Goal: Transaction & Acquisition: Purchase product/service

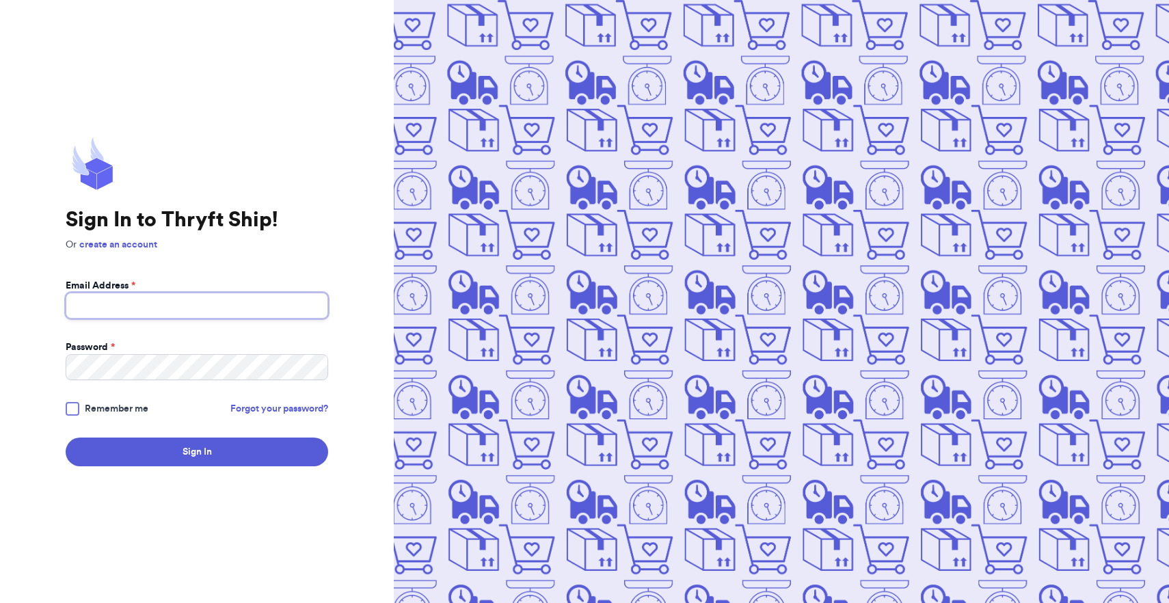
type input "[PERSON_NAME][EMAIL_ADDRESS][DOMAIN_NAME]"
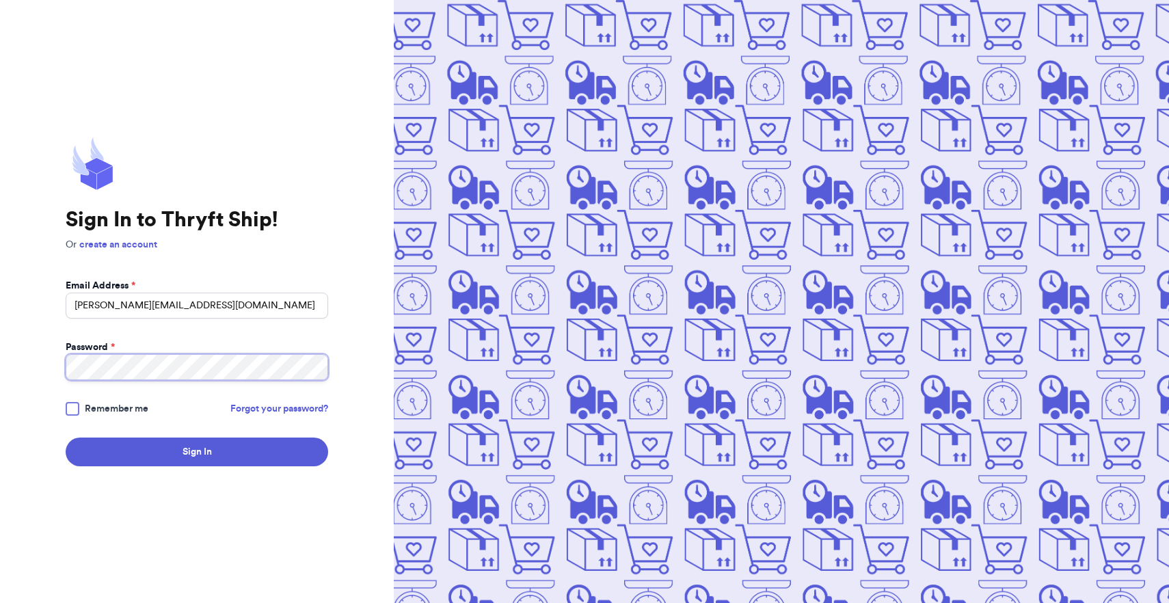
click at [197, 452] on button "Sign In" at bounding box center [197, 452] width 263 height 29
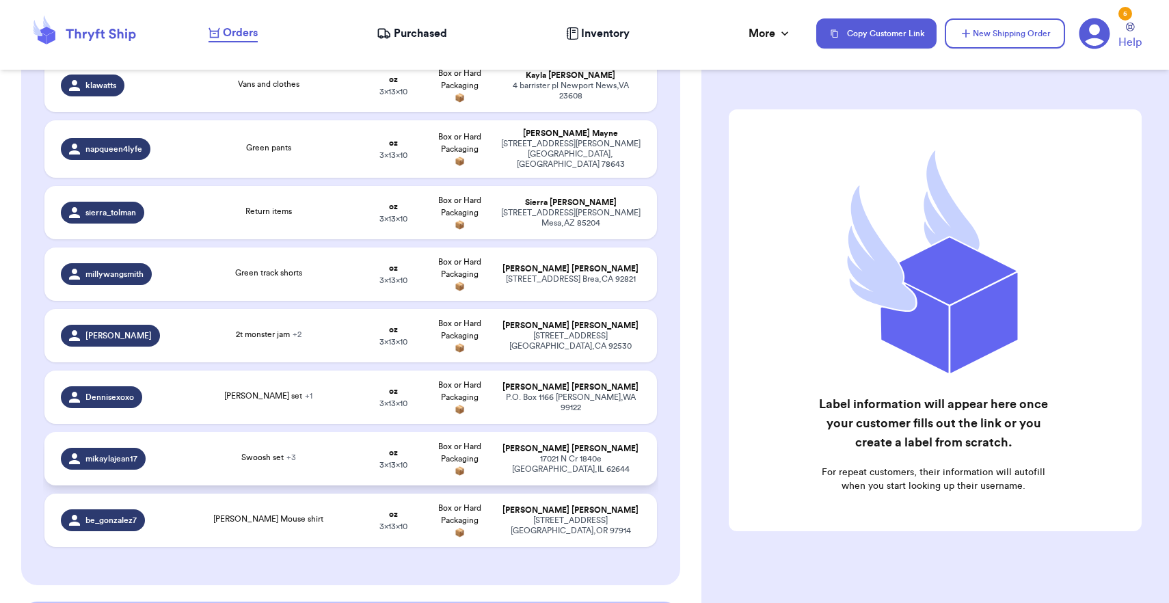
scroll to position [1478, 0]
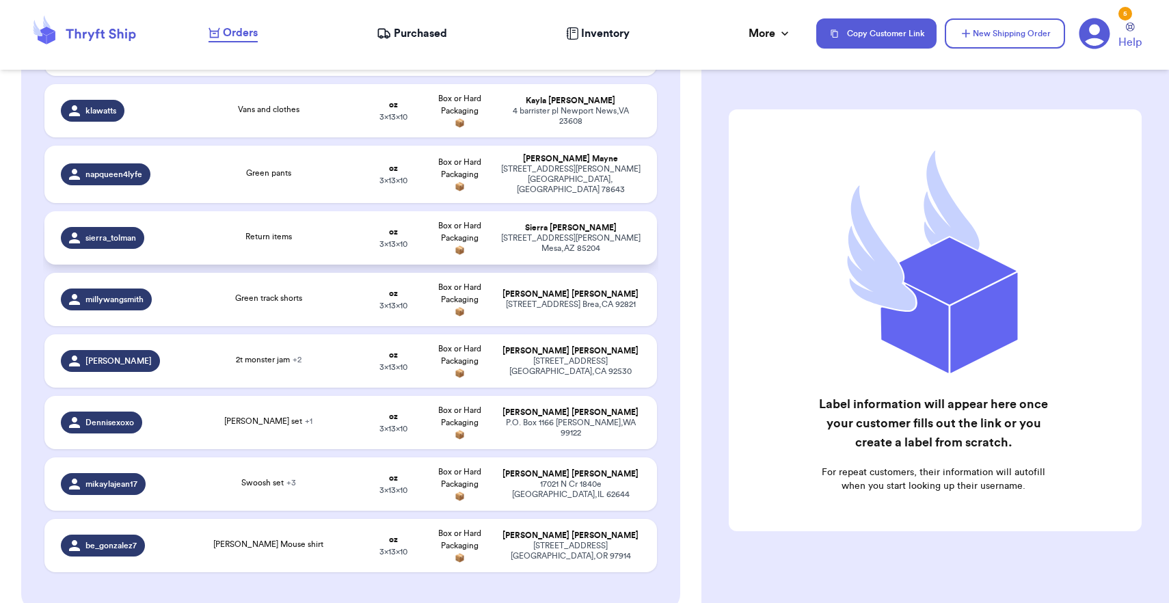
click at [335, 247] on td "Return items" at bounding box center [268, 237] width 185 height 53
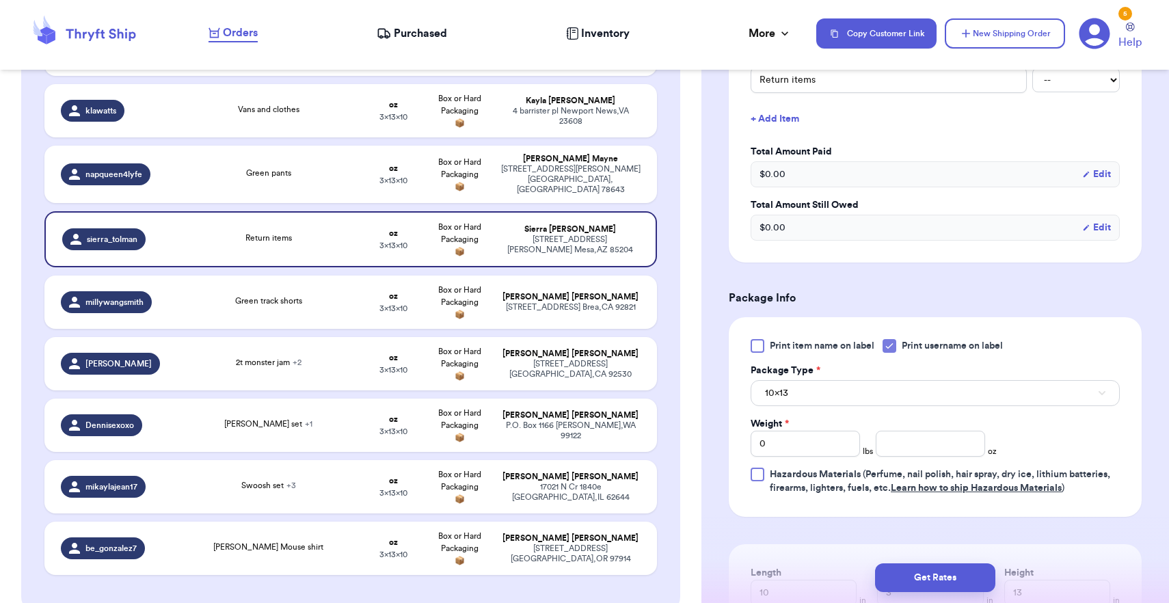
scroll to position [379, 0]
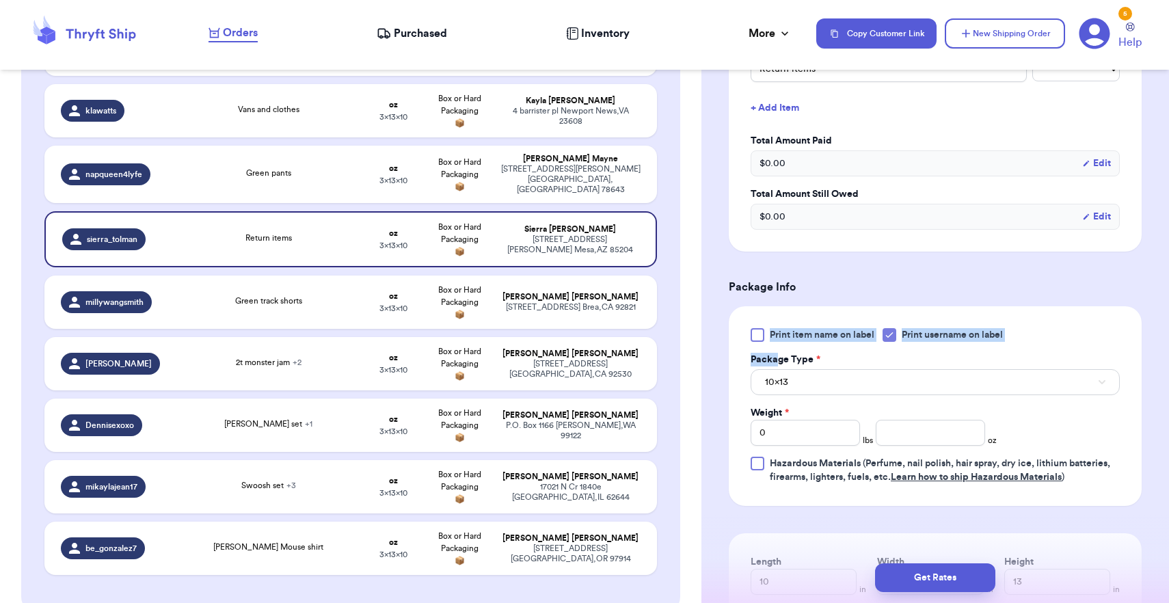
drag, startPoint x: 776, startPoint y: 367, endPoint x: 778, endPoint y: 309, distance: 57.5
click at [778, 309] on div "Print item name on label Print username on label Package Type * 10x13 Weight * …" at bounding box center [935, 406] width 413 height 200
click at [809, 438] on input "0" at bounding box center [805, 433] width 109 height 26
click at [911, 436] on input "number" at bounding box center [930, 433] width 109 height 26
type input "14"
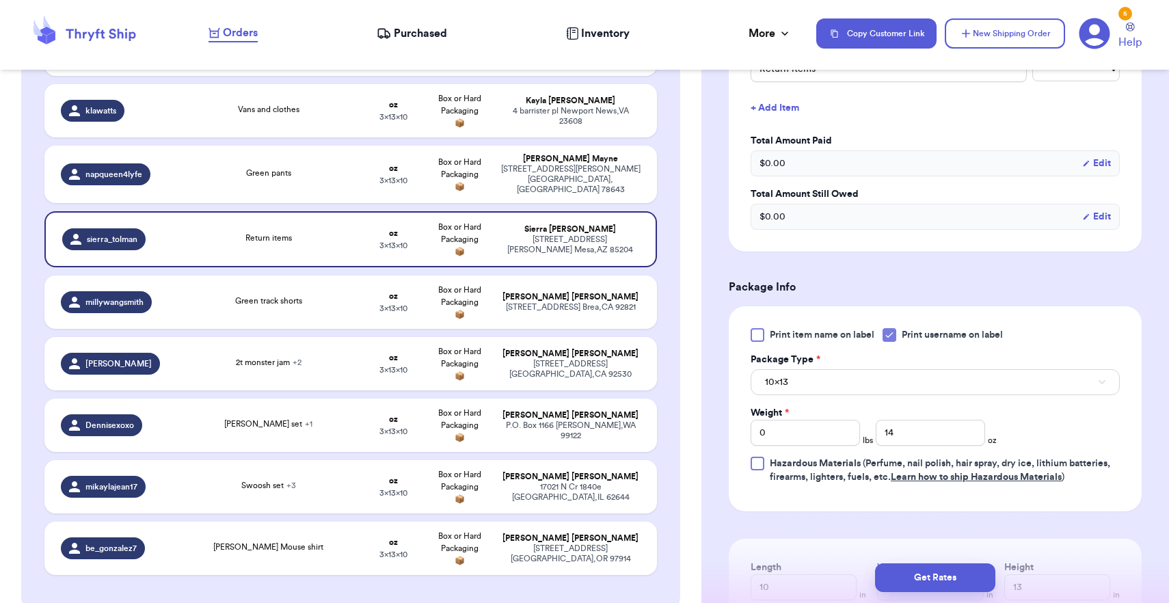
click at [846, 390] on button "10x13" at bounding box center [935, 382] width 369 height 26
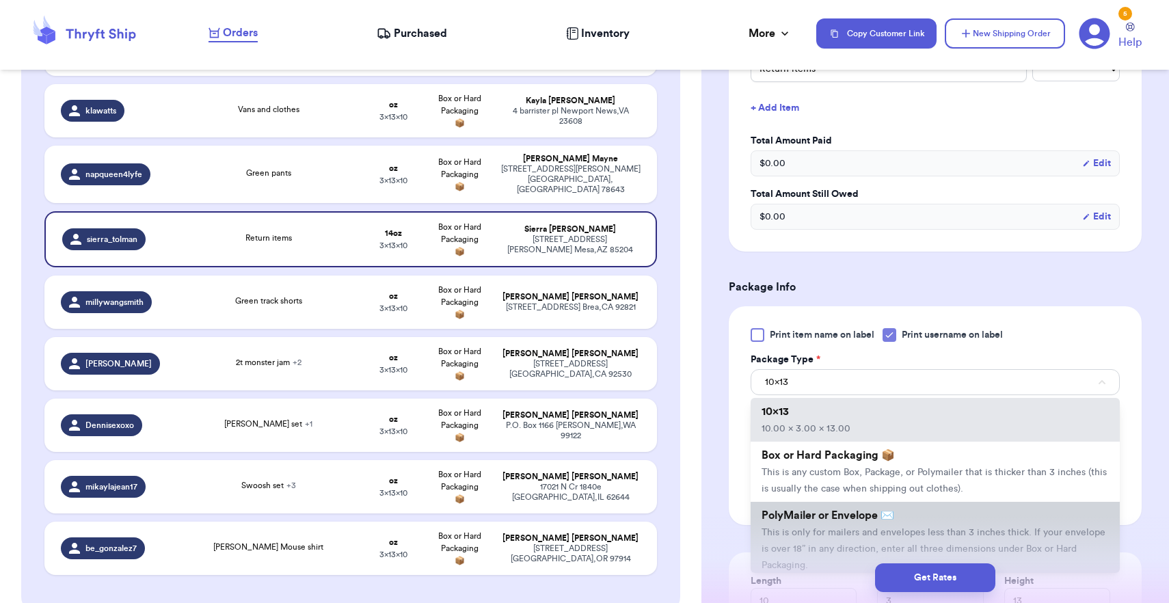
click at [824, 516] on span "PolyMailer or Envelope ✉️" at bounding box center [828, 515] width 133 height 11
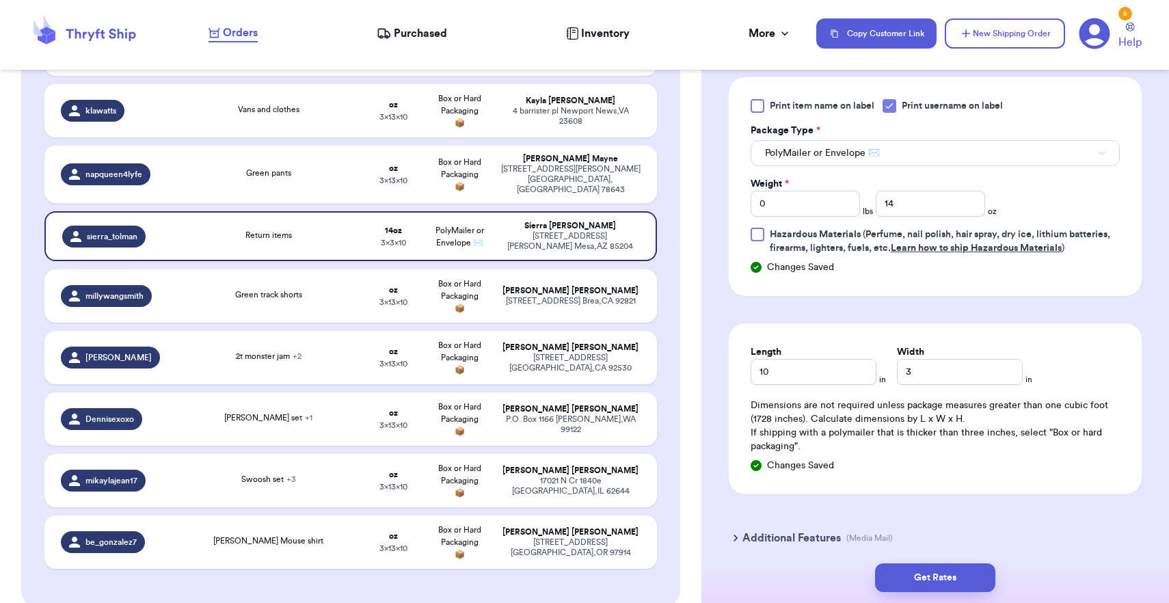
scroll to position [637, 0]
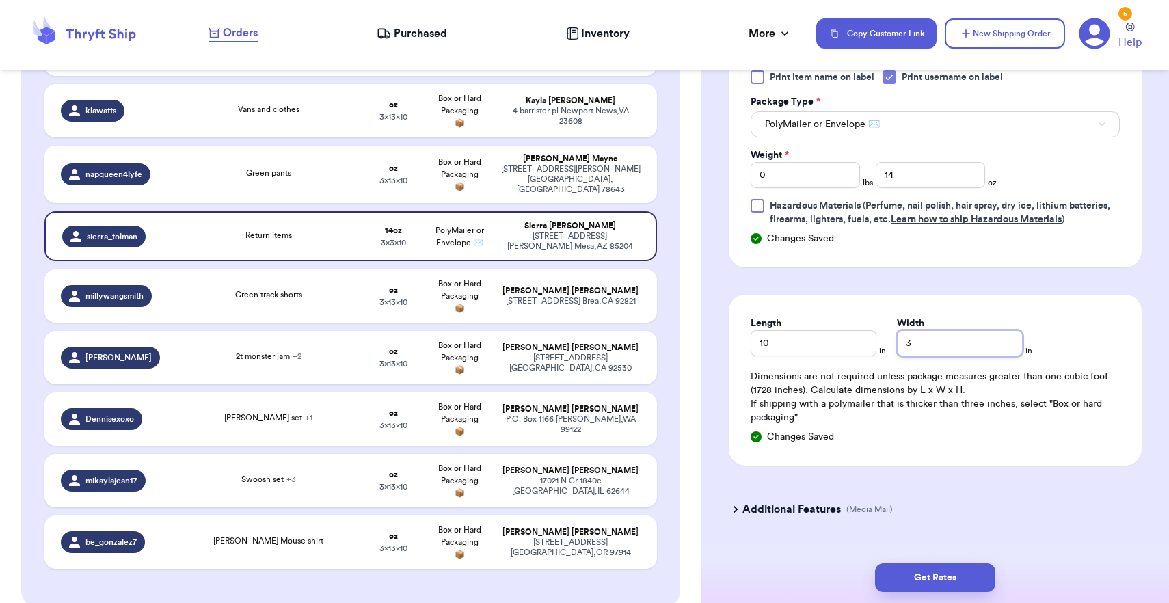
click at [908, 336] on input "3" at bounding box center [960, 343] width 126 height 26
type input "10"
click at [959, 570] on button "Get Rates" at bounding box center [935, 577] width 120 height 29
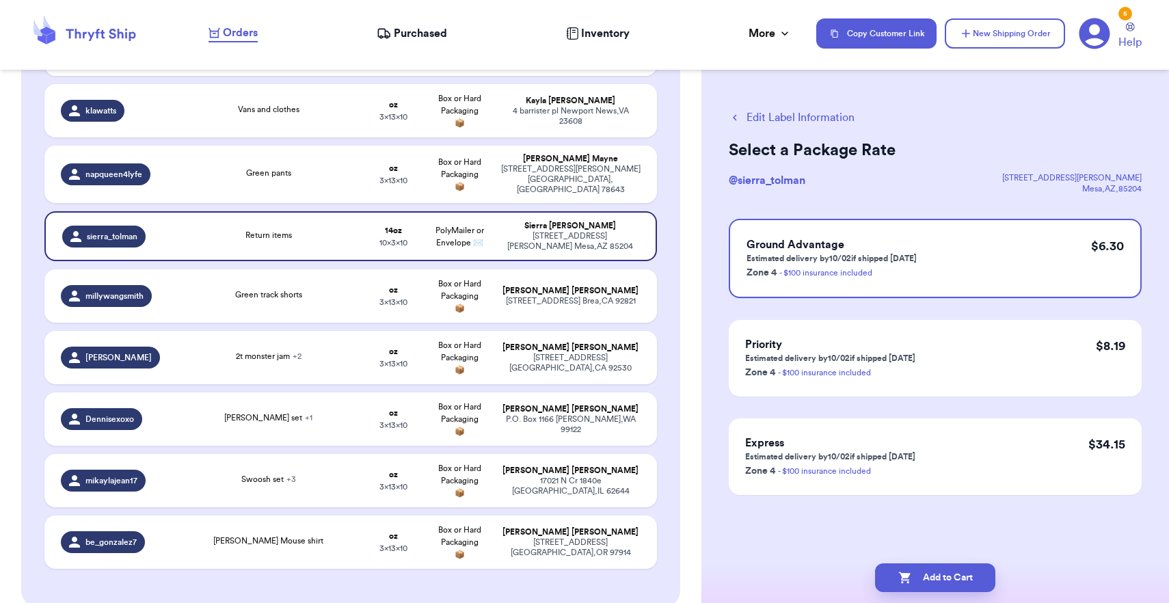
click at [959, 570] on button "Add to Cart" at bounding box center [935, 577] width 120 height 29
checkbox input "true"
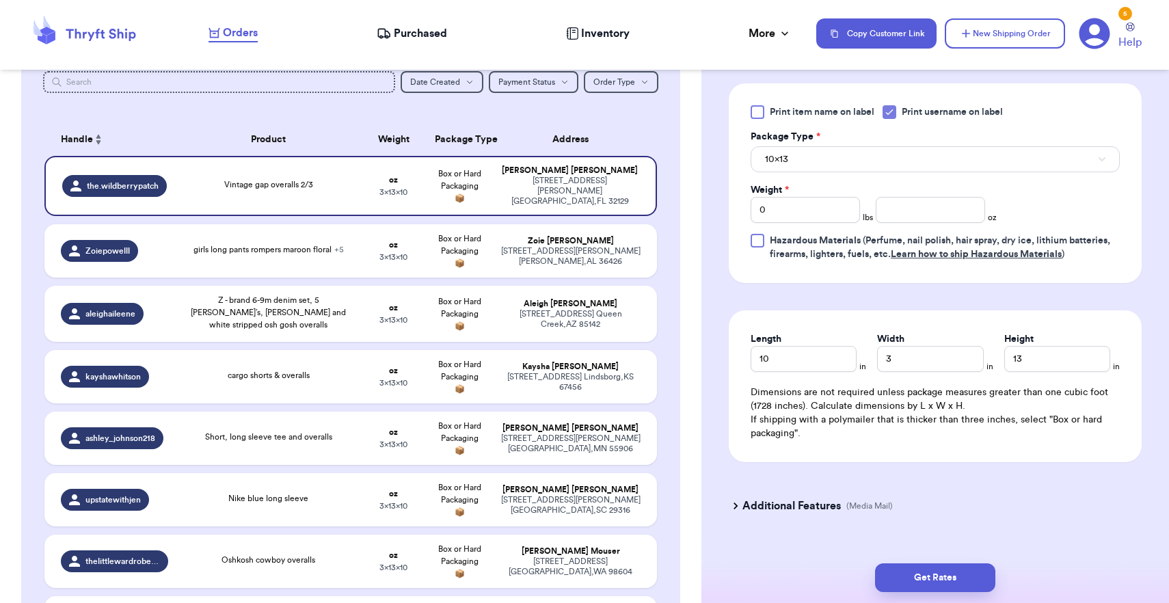
scroll to position [606, 0]
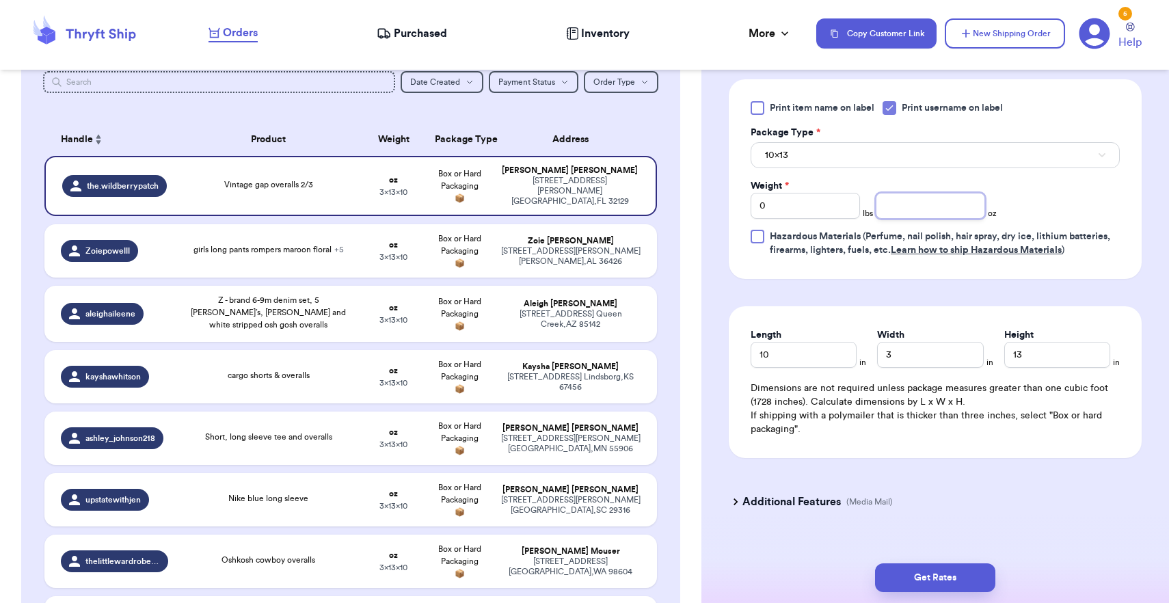
click at [908, 218] on input "number" at bounding box center [930, 206] width 109 height 26
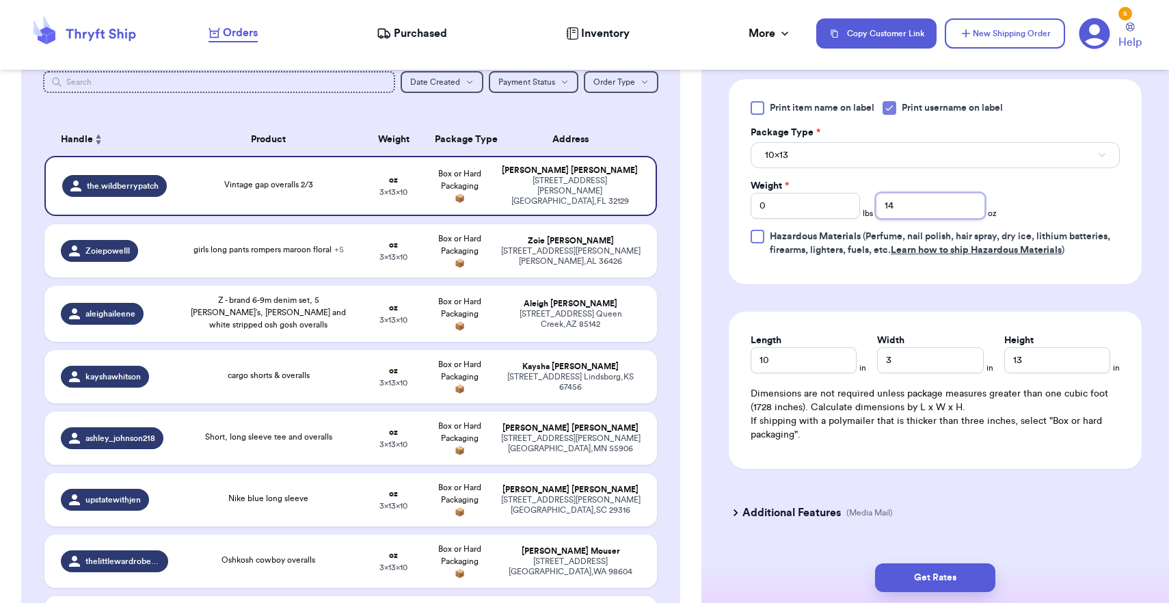
type input "14"
click at [894, 160] on button "10x13" at bounding box center [935, 155] width 369 height 26
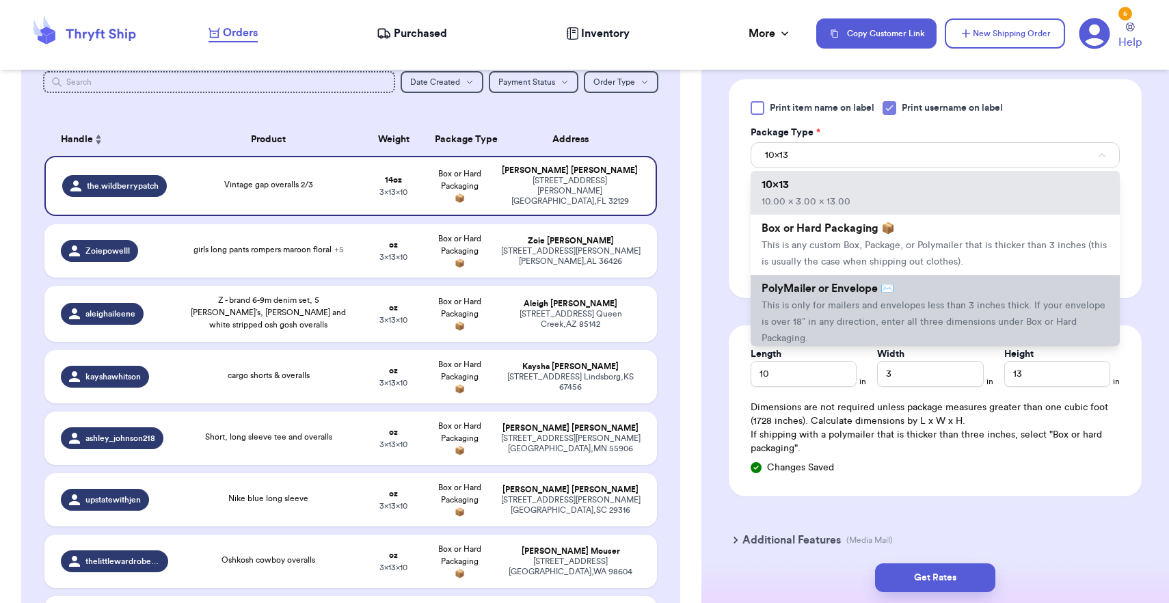
click at [871, 330] on span "This is only for mailers and envelopes less than 3 inches thick. If your envelo…" at bounding box center [934, 322] width 344 height 42
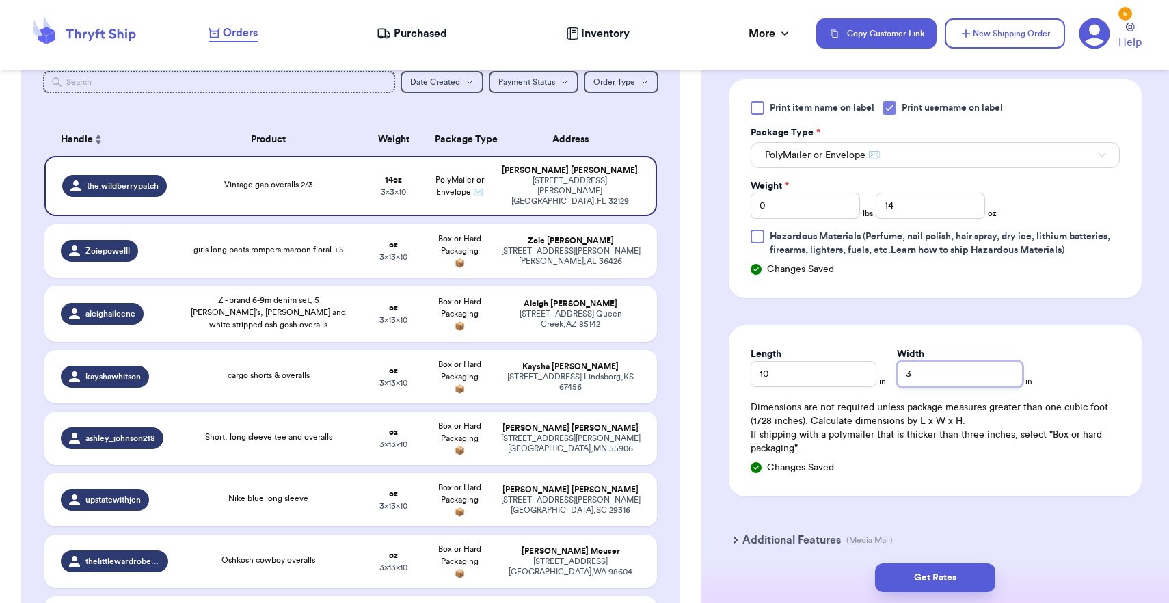
click at [899, 380] on input "3" at bounding box center [960, 374] width 126 height 26
type input "13"
click at [929, 581] on button "Get Rates" at bounding box center [935, 577] width 120 height 29
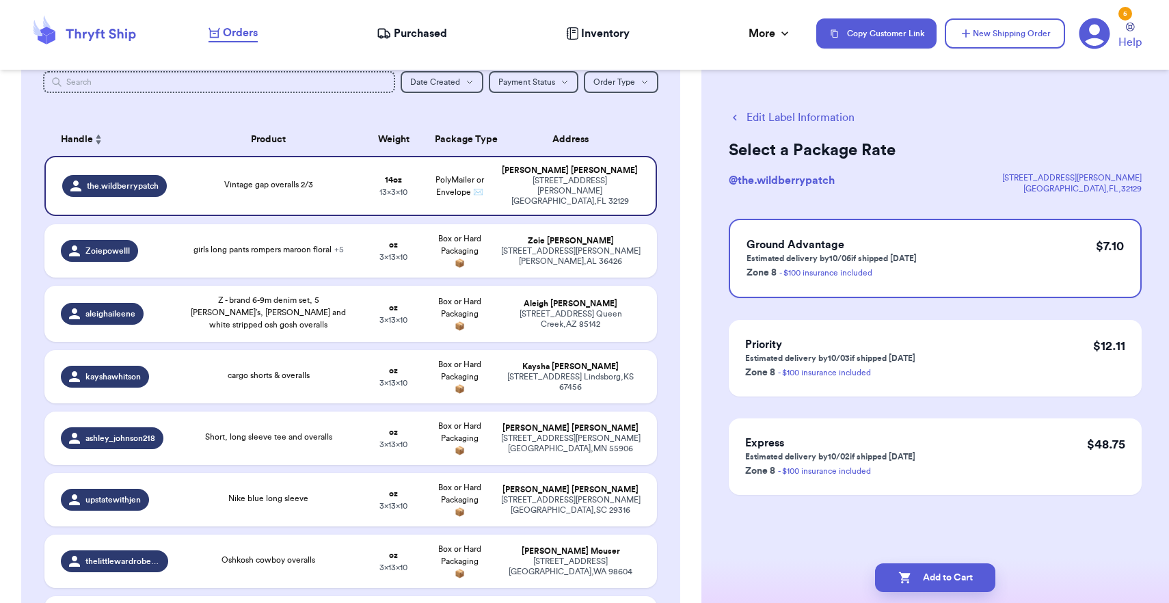
scroll to position [0, 0]
click at [929, 581] on button "Add to Cart" at bounding box center [935, 577] width 120 height 29
checkbox input "true"
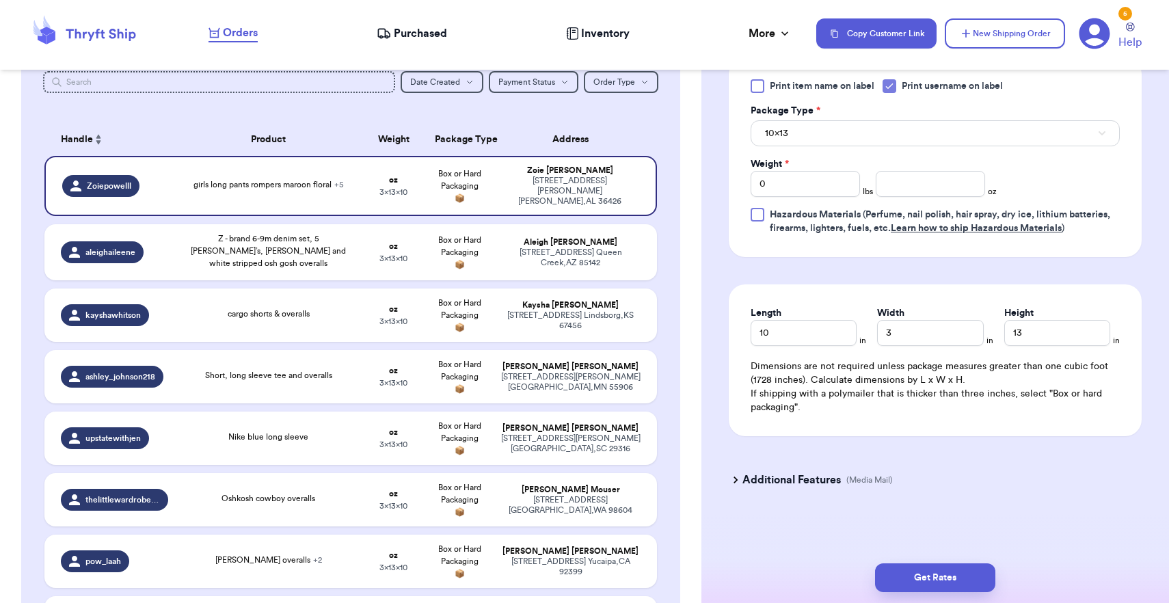
scroll to position [840, 0]
click at [879, 140] on button "10x13" at bounding box center [935, 133] width 369 height 26
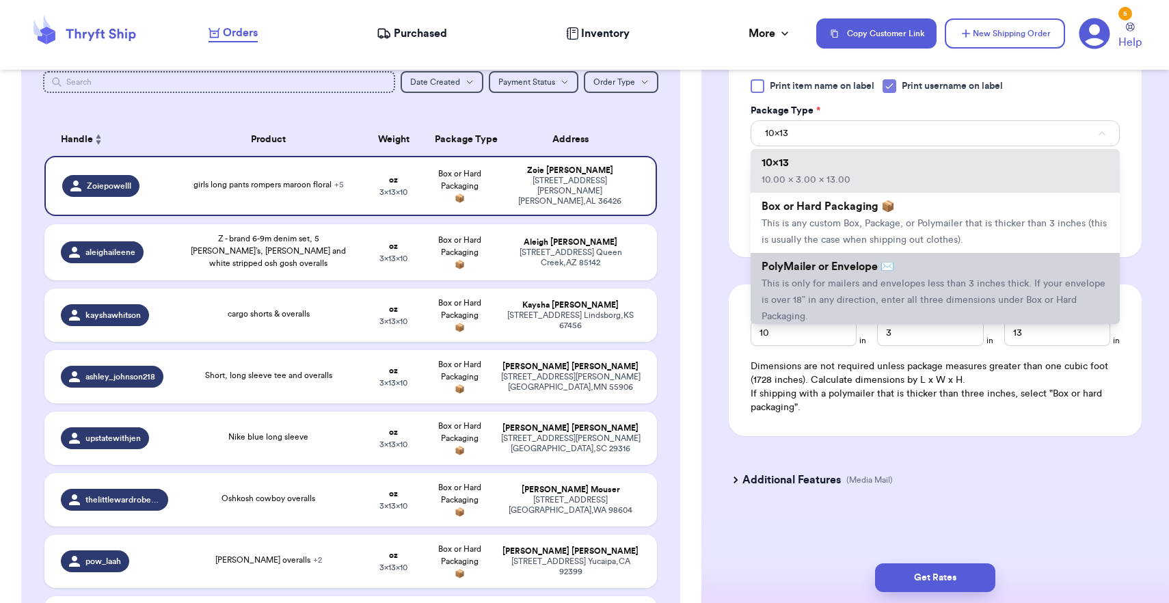
click at [843, 275] on li "PolyMailer or Envelope ✉️ This is only for mailers and envelopes less than 3 in…" at bounding box center [935, 291] width 369 height 77
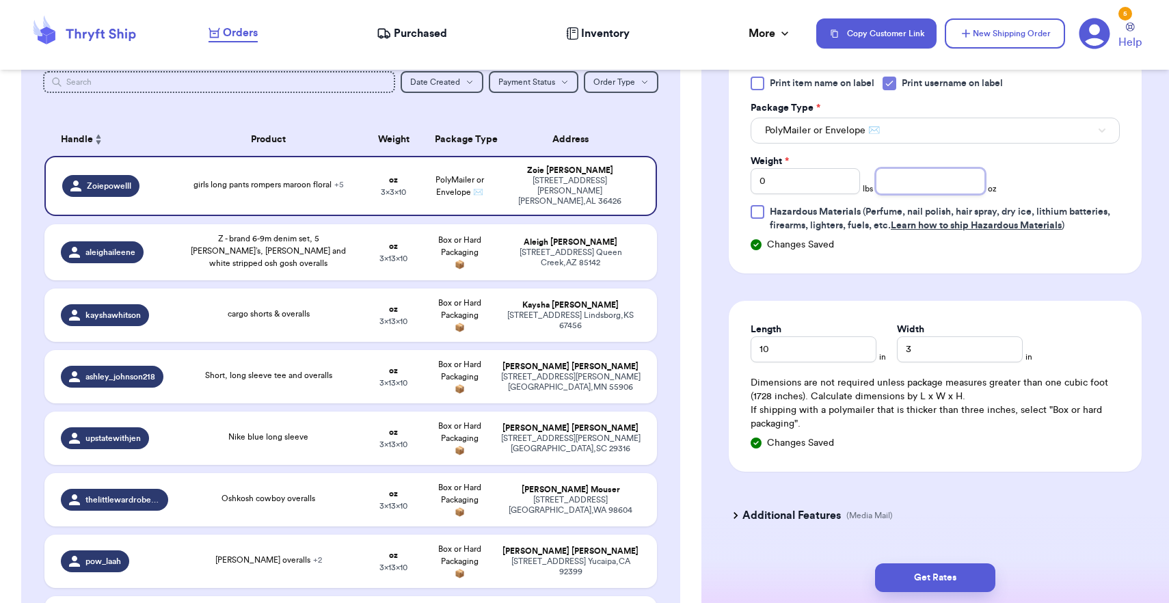
click at [914, 189] on input "number" at bounding box center [930, 181] width 109 height 26
type input "14"
click at [901, 343] on input "3" at bounding box center [960, 349] width 126 height 26
type input "13"
click at [936, 583] on button "Get Rates" at bounding box center [935, 577] width 120 height 29
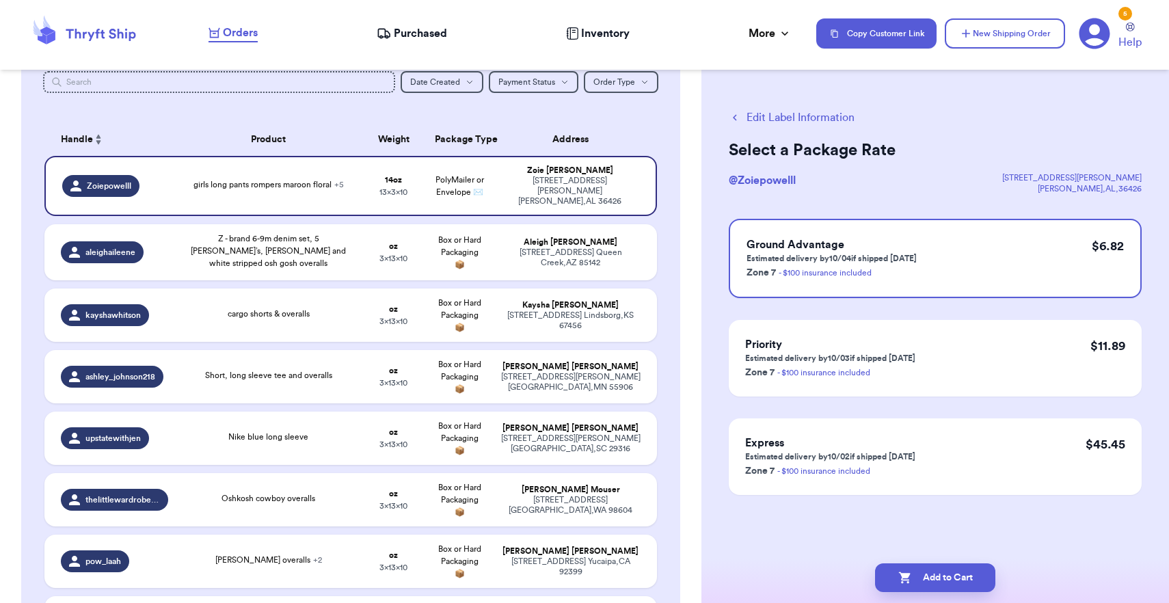
scroll to position [0, 0]
click at [936, 583] on button "Add to Cart" at bounding box center [935, 577] width 120 height 29
checkbox input "true"
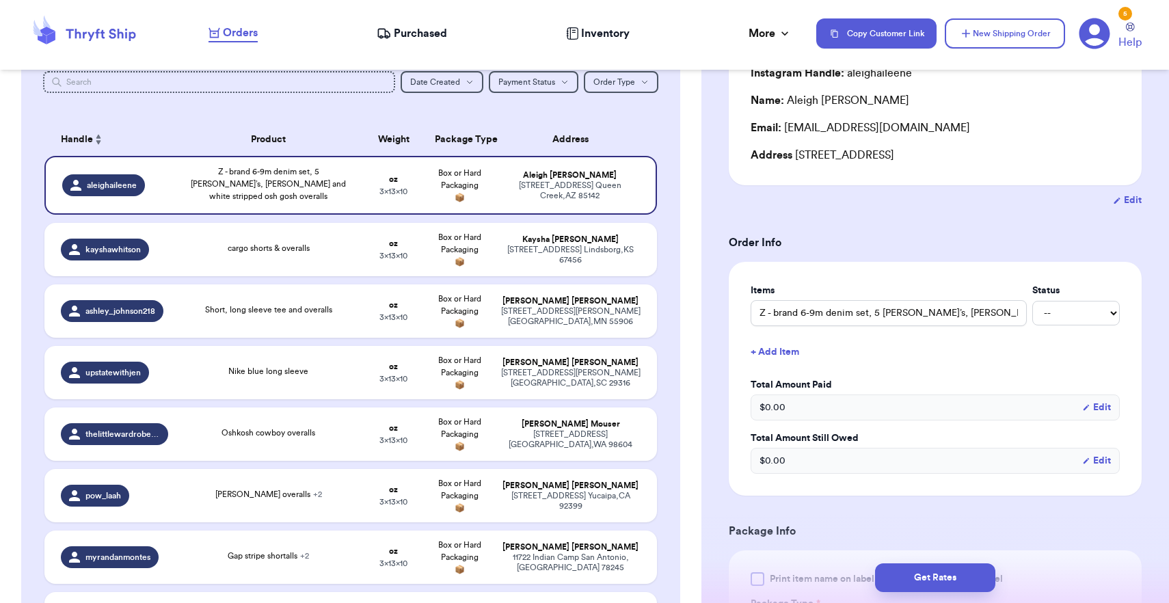
scroll to position [142, 0]
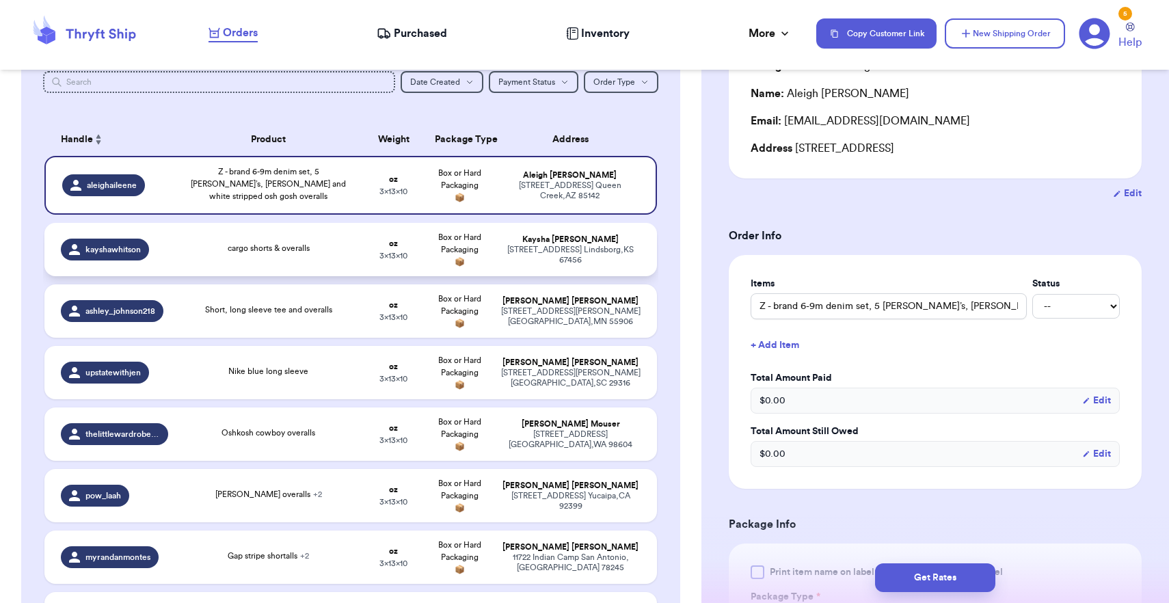
click at [552, 261] on div "[STREET_ADDRESS]" at bounding box center [571, 255] width 140 height 21
type input "cargo shorts & overalls"
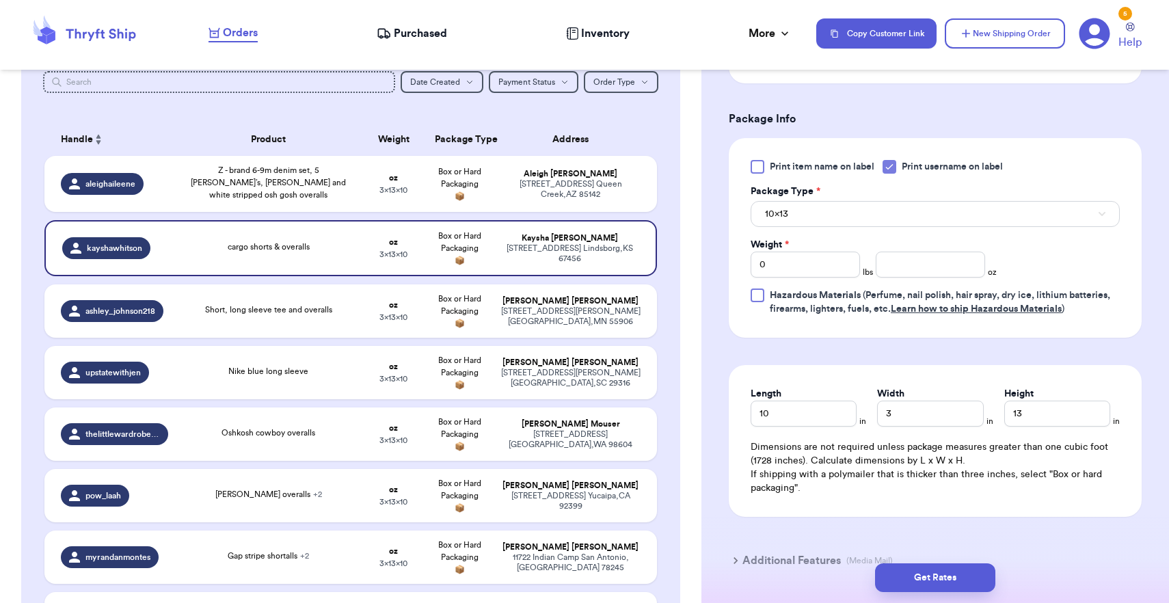
scroll to position [557, 0]
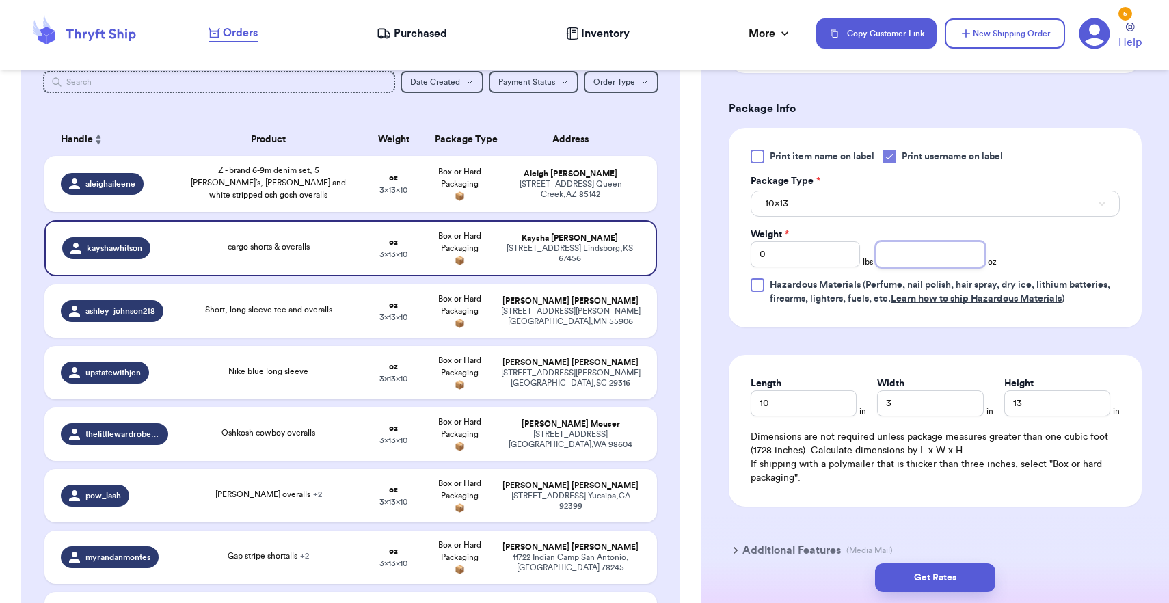
click at [899, 256] on input "number" at bounding box center [930, 254] width 109 height 26
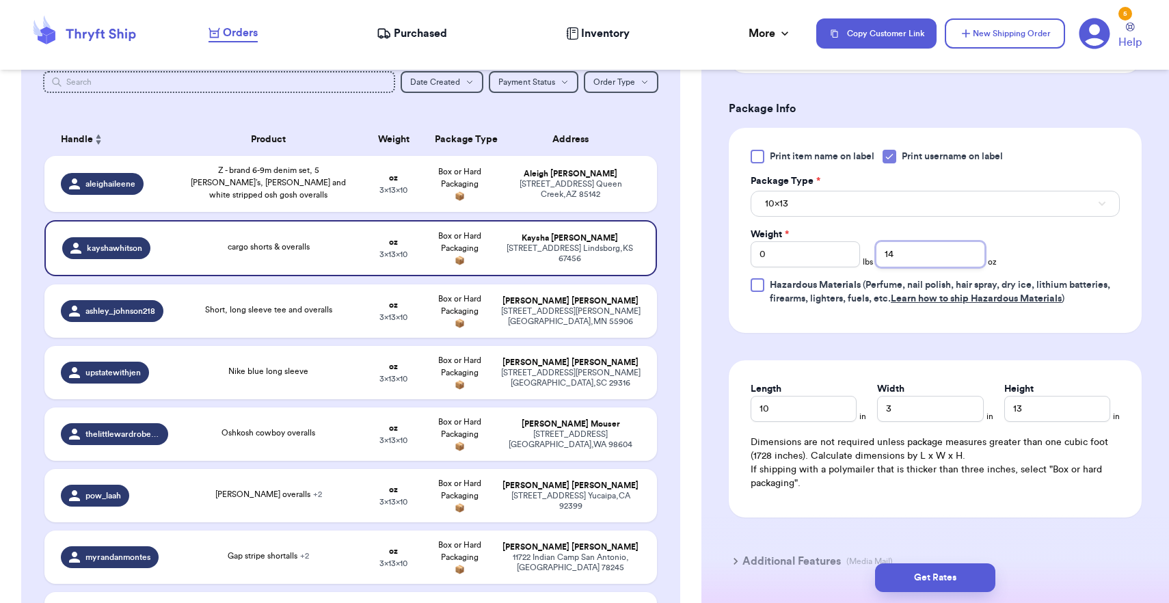
type input "14"
click at [869, 208] on button "10x13" at bounding box center [935, 204] width 369 height 26
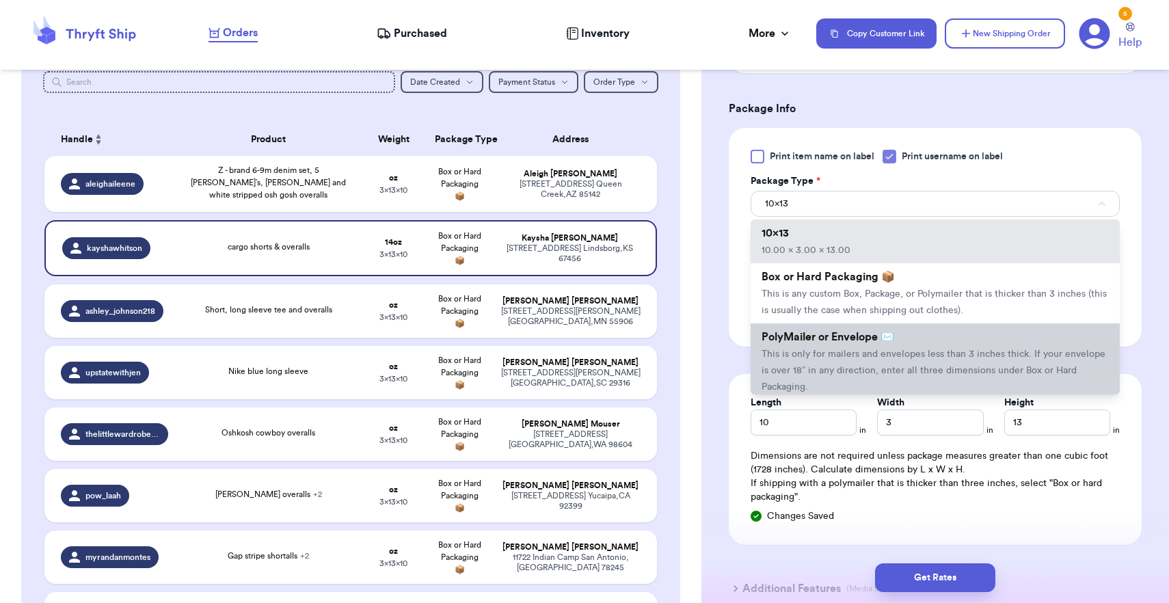
click at [845, 365] on li "PolyMailer or Envelope ✉️ This is only for mailers and envelopes less than 3 in…" at bounding box center [935, 361] width 369 height 77
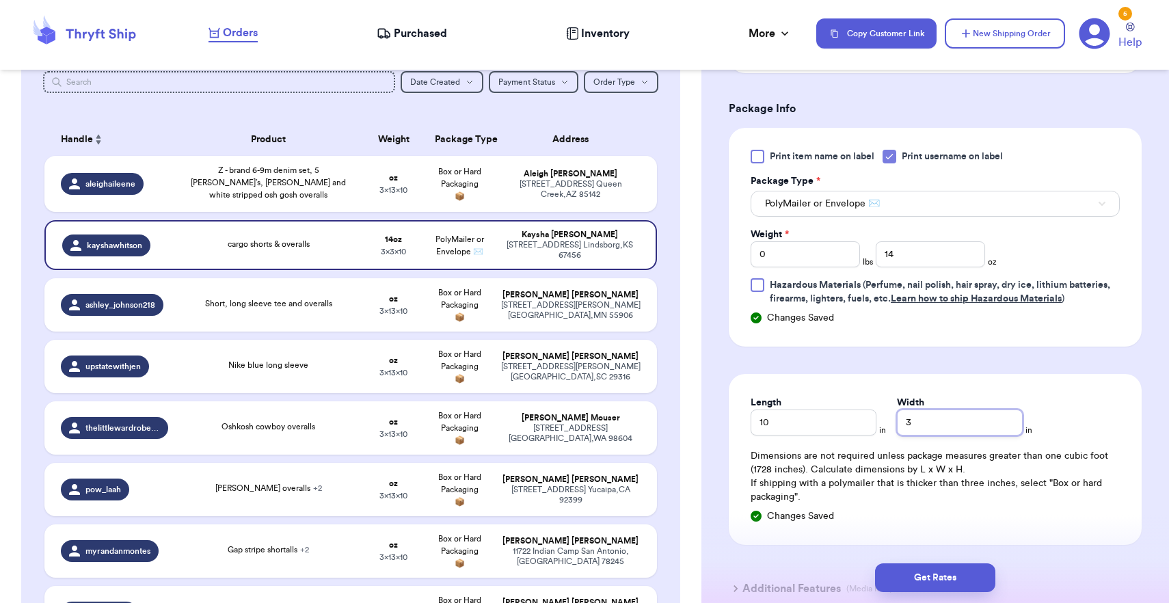
click at [897, 426] on input "3" at bounding box center [960, 423] width 126 height 26
type input "13"
click at [934, 564] on button "Get Rates" at bounding box center [935, 577] width 120 height 29
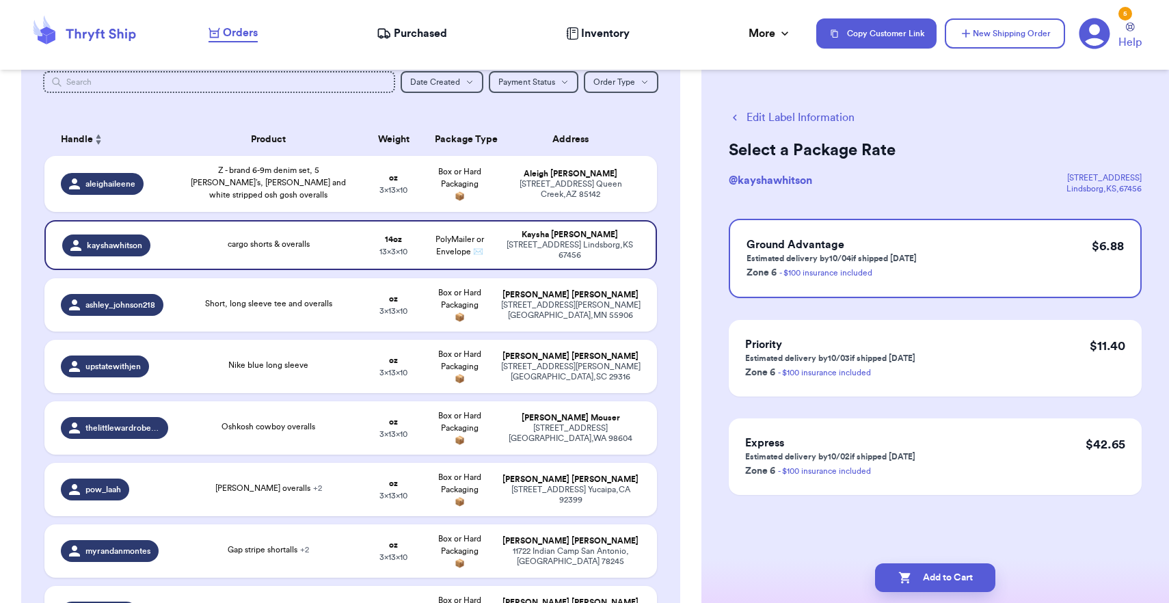
scroll to position [0, 0]
click at [934, 564] on button "Add to Cart" at bounding box center [935, 577] width 120 height 29
checkbox input "true"
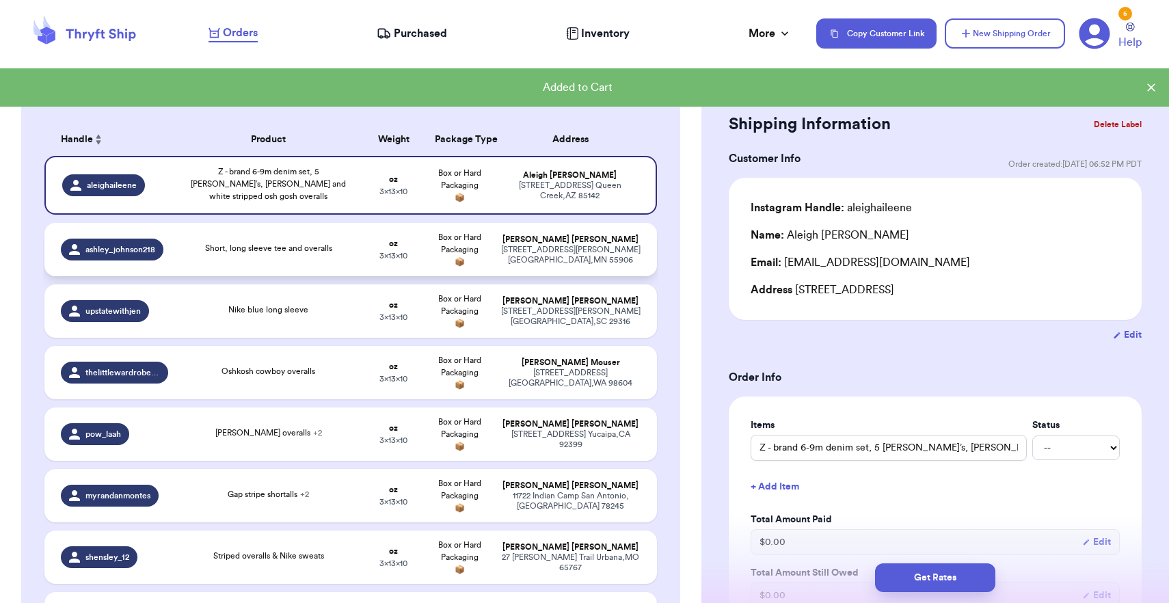
click at [499, 260] on td "[PERSON_NAME] [STREET_ADDRESS][PERSON_NAME]" at bounding box center [574, 249] width 165 height 53
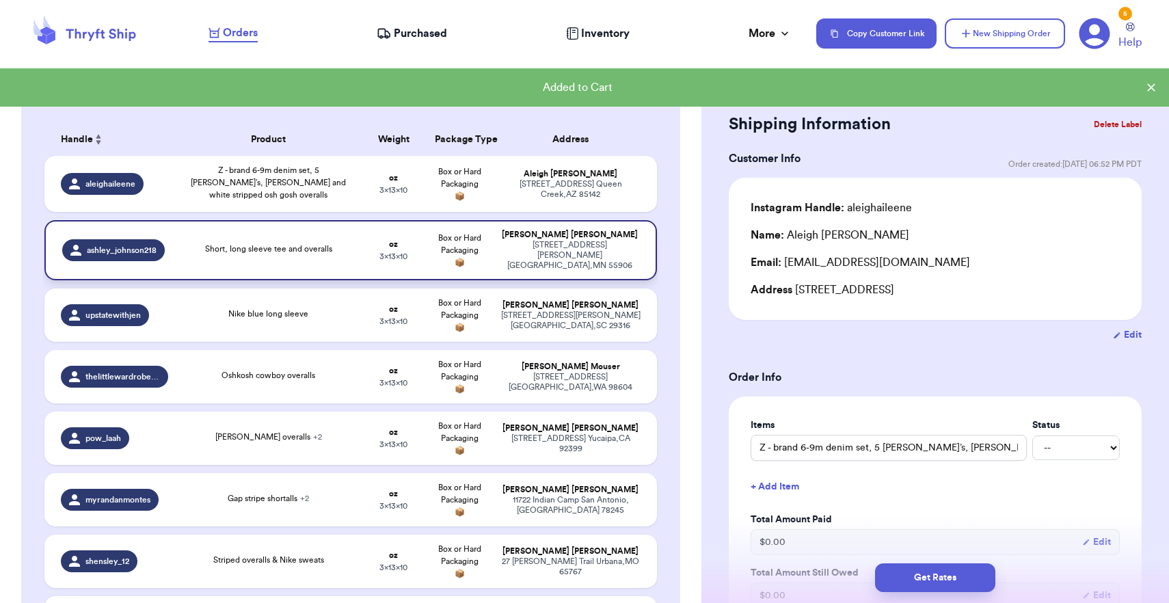
type input "Short, long sleeve tee and overalls"
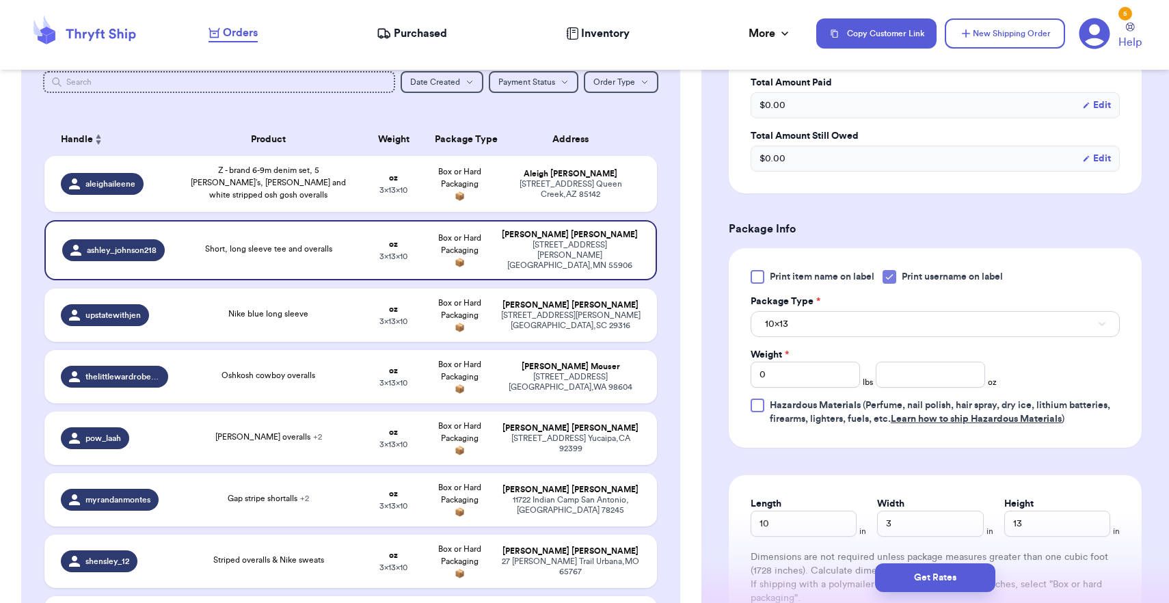
scroll to position [540, 0]
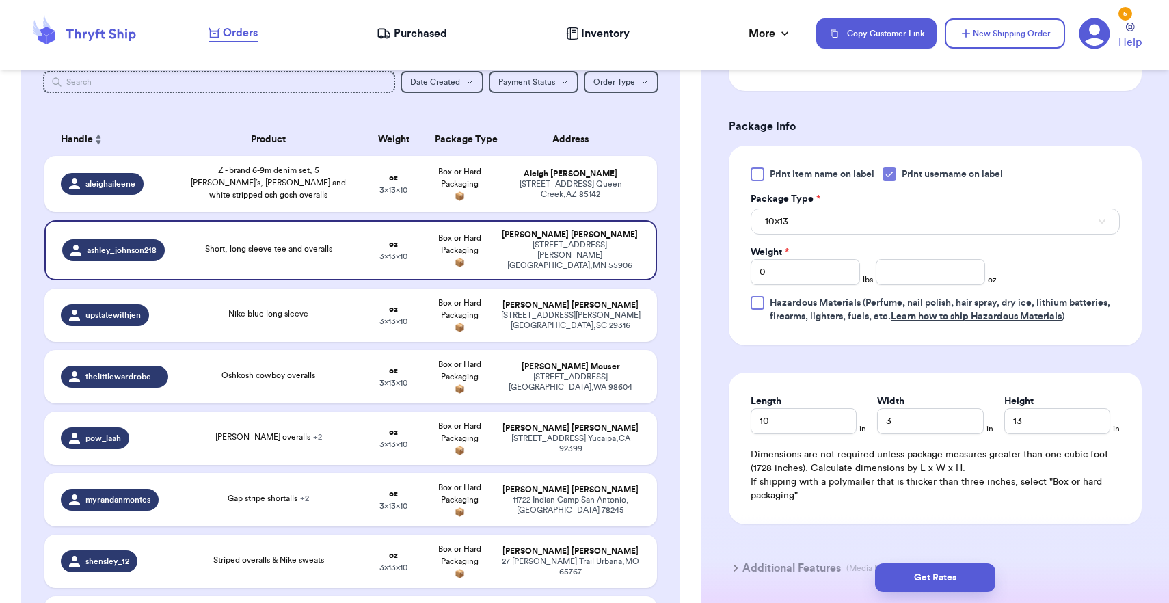
click at [921, 219] on button "10x13" at bounding box center [935, 222] width 369 height 26
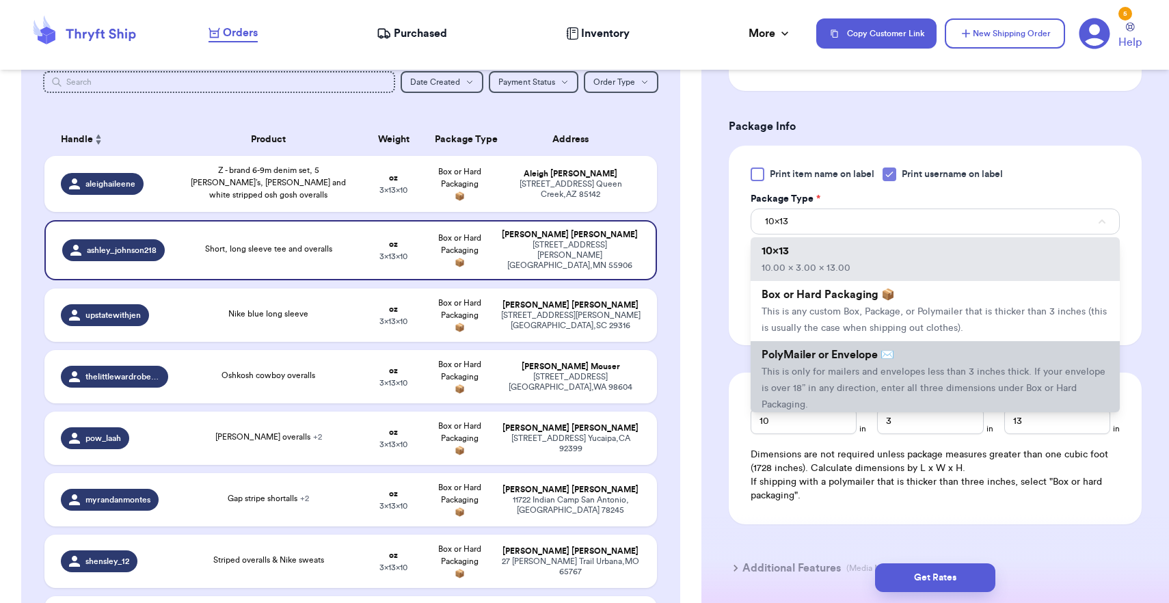
click at [888, 368] on li "PolyMailer or Envelope ✉️ This is only for mailers and envelopes less than 3 in…" at bounding box center [935, 379] width 369 height 77
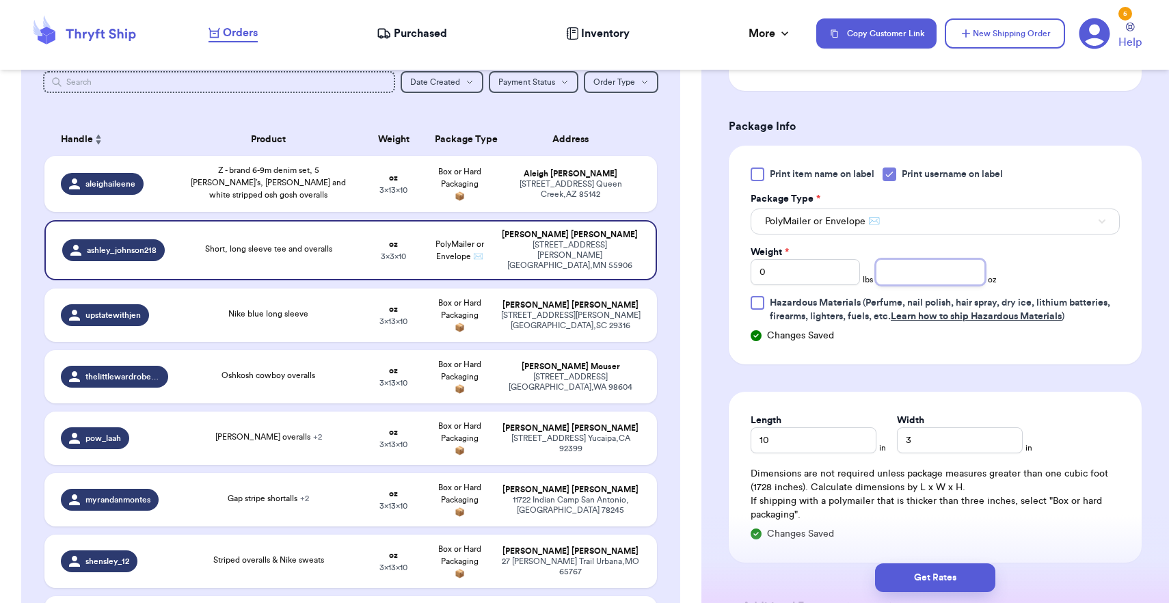
click at [903, 280] on input "number" at bounding box center [930, 272] width 109 height 26
type input "14"
click at [897, 433] on input "3" at bounding box center [960, 440] width 126 height 26
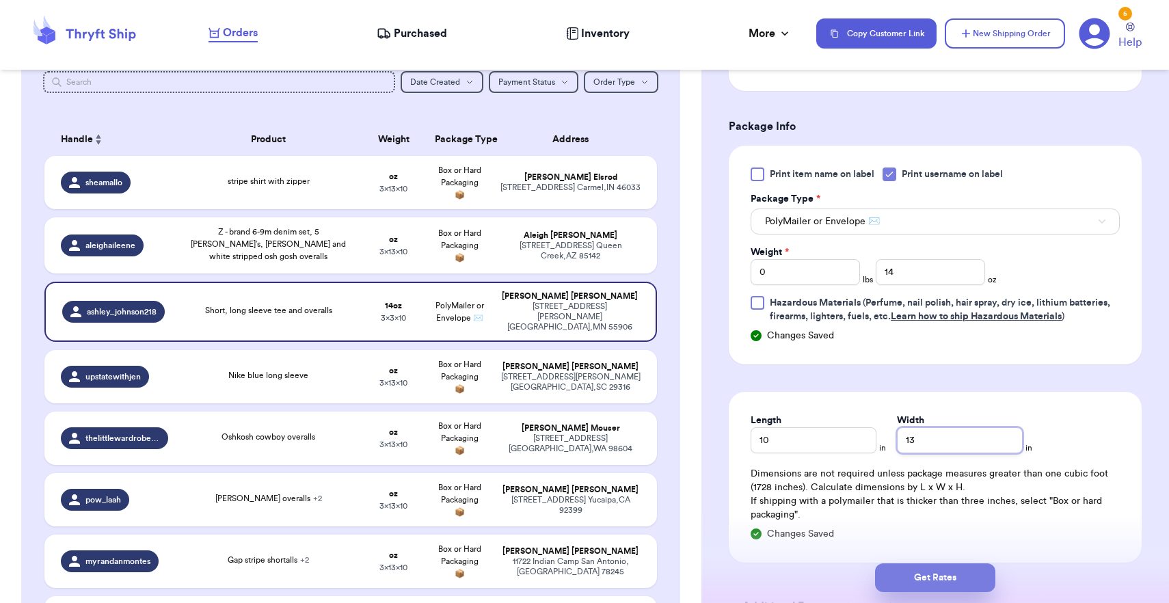
type input "13"
click at [922, 578] on button "Get Rates" at bounding box center [935, 577] width 120 height 29
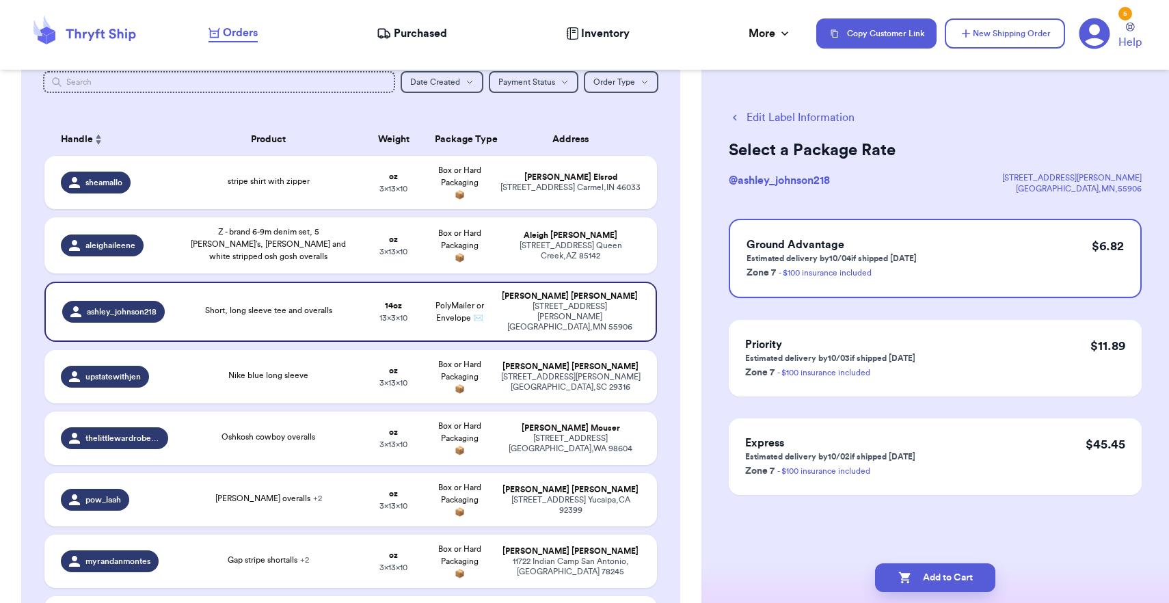
click at [922, 578] on button "Add to Cart" at bounding box center [935, 577] width 120 height 29
checkbox input "true"
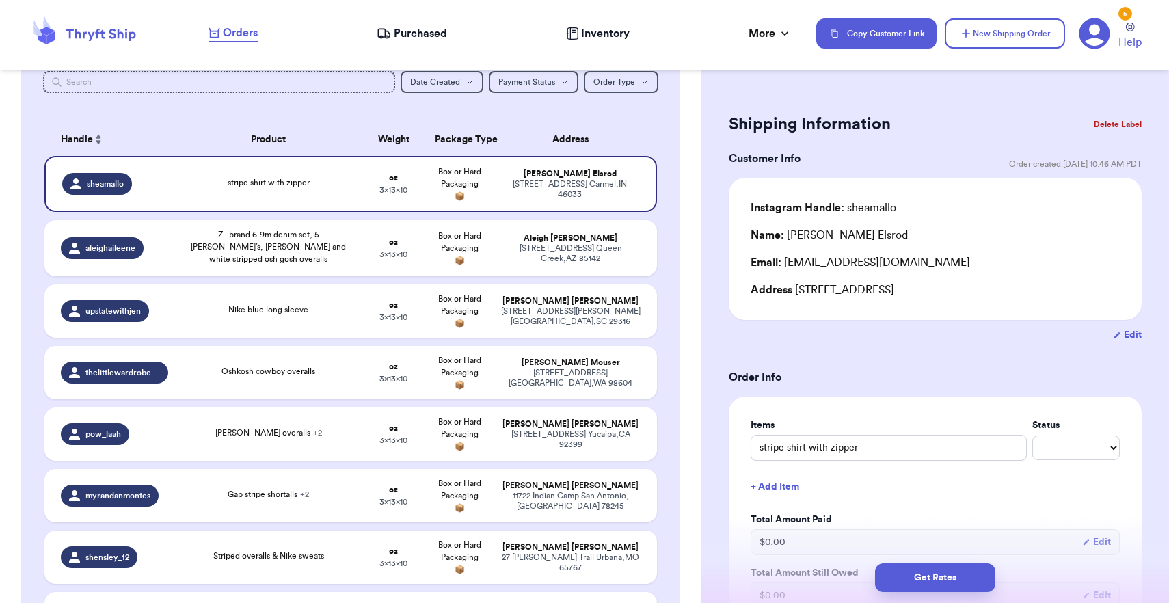
click at [583, 297] on td "[PERSON_NAME] [STREET_ADDRESS][PERSON_NAME][PERSON_NAME]" at bounding box center [574, 310] width 165 height 53
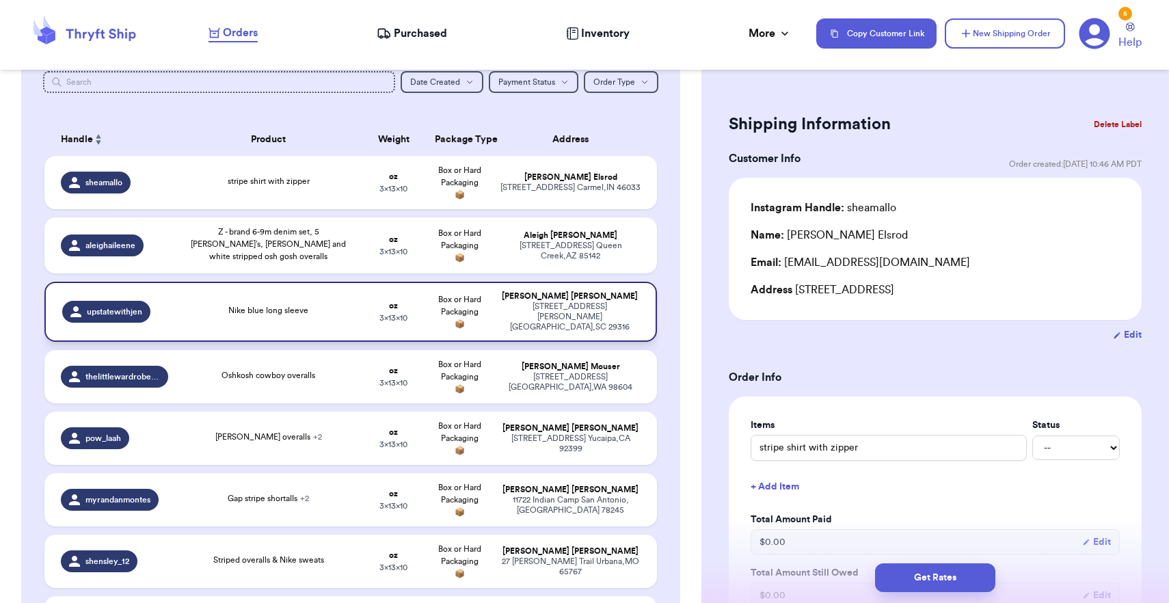
type input "Nike blue long sleeve"
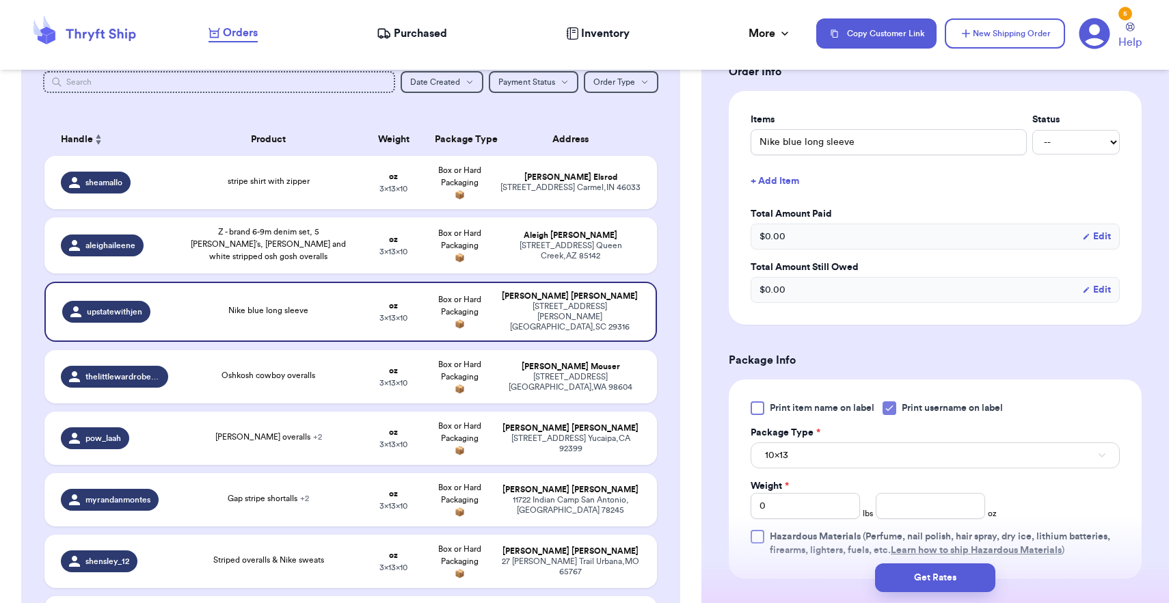
scroll to position [410, 0]
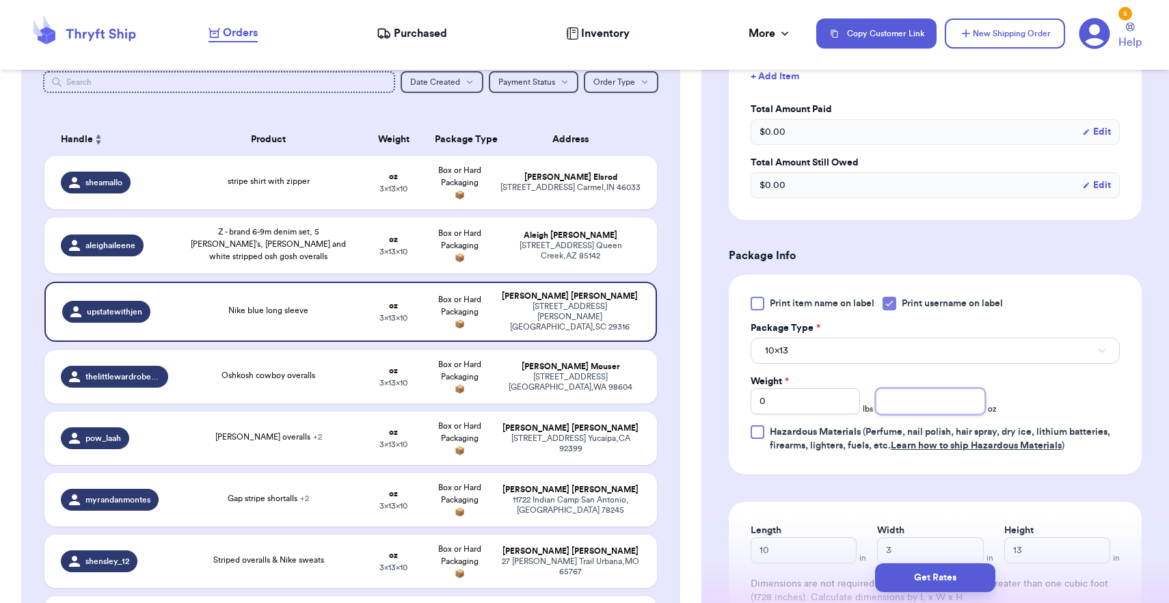
click at [903, 401] on input "number" at bounding box center [930, 401] width 109 height 26
type input "10"
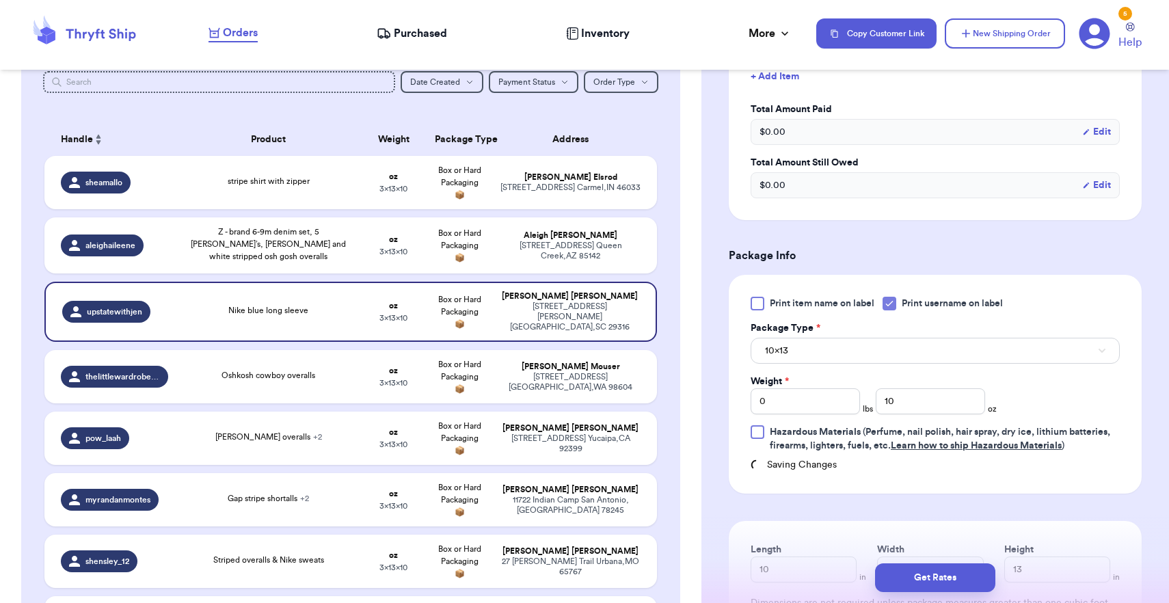
click at [894, 345] on button "10x13" at bounding box center [935, 351] width 369 height 26
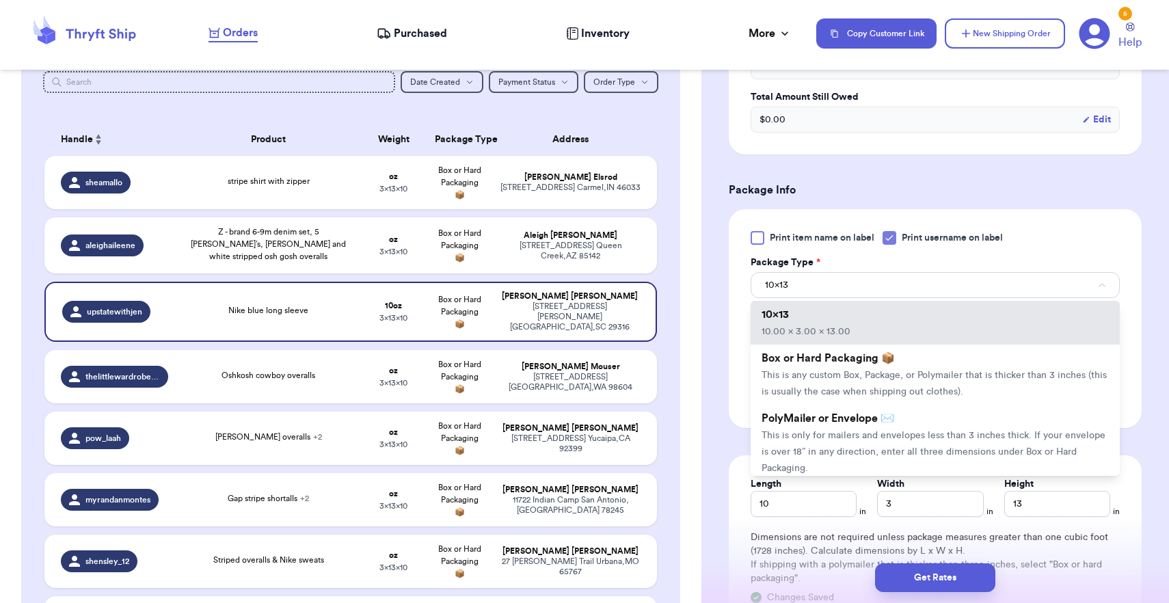
scroll to position [588, 0]
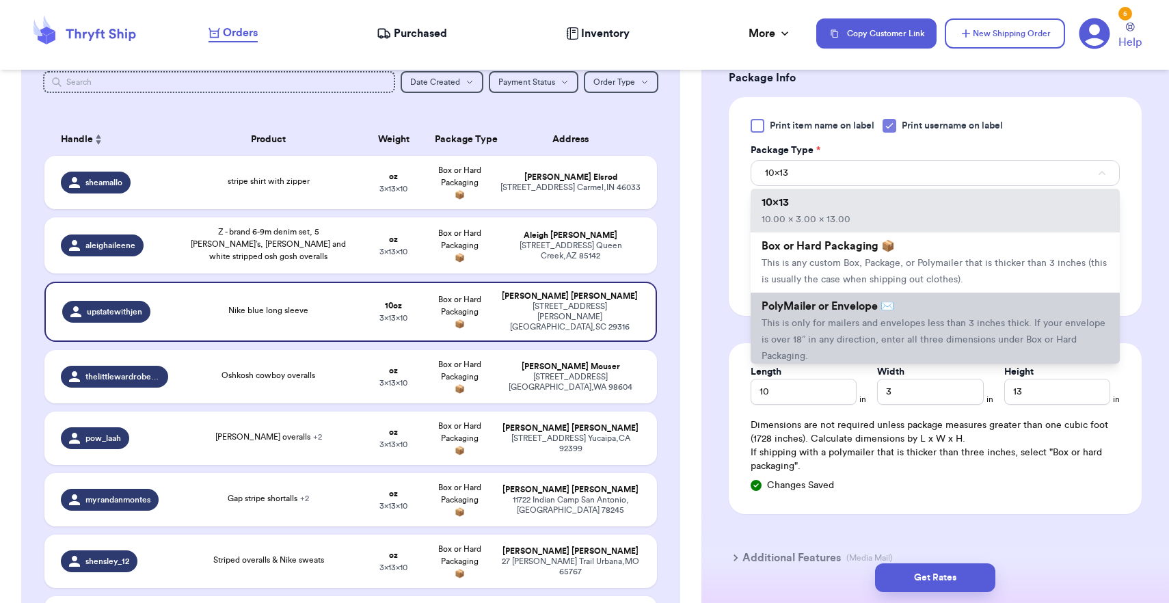
click at [875, 340] on span "This is only for mailers and envelopes less than 3 inches thick. If your envelo…" at bounding box center [934, 340] width 344 height 42
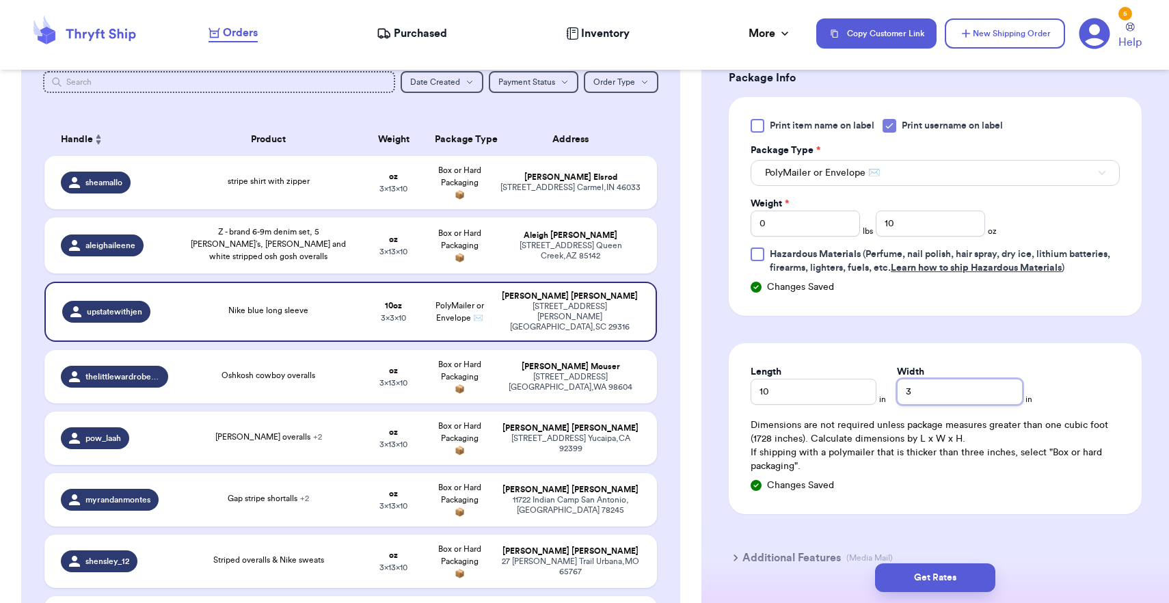
click at [938, 401] on input "3" at bounding box center [960, 392] width 126 height 26
type input "8"
click at [942, 585] on button "Get Rates" at bounding box center [935, 577] width 120 height 29
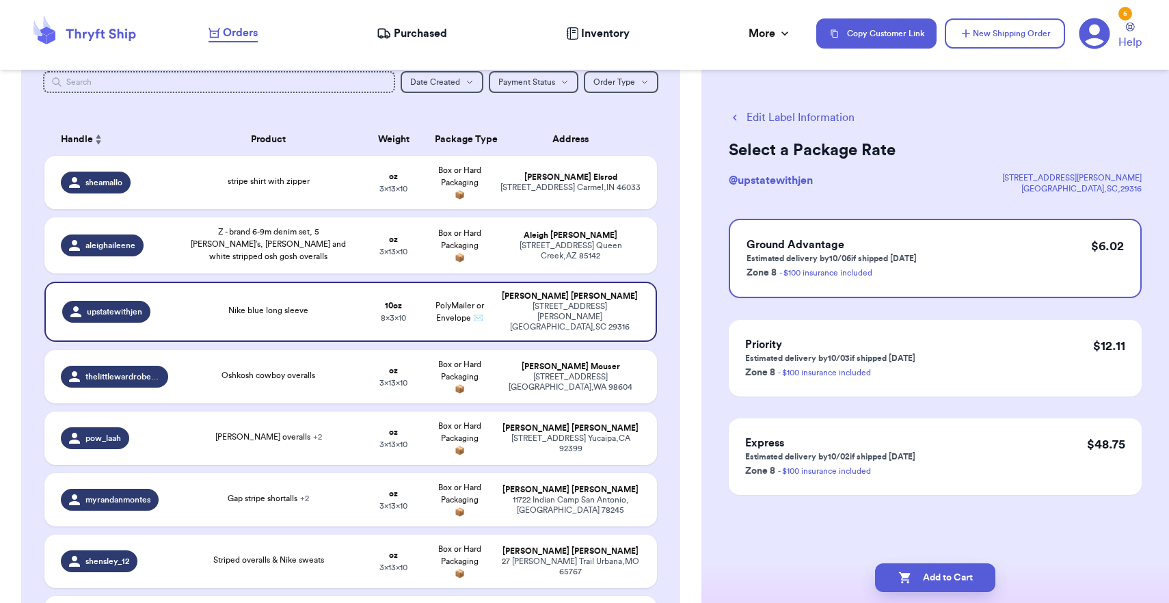
scroll to position [0, 0]
click at [942, 585] on button "Add to Cart" at bounding box center [935, 577] width 120 height 29
checkbox input "true"
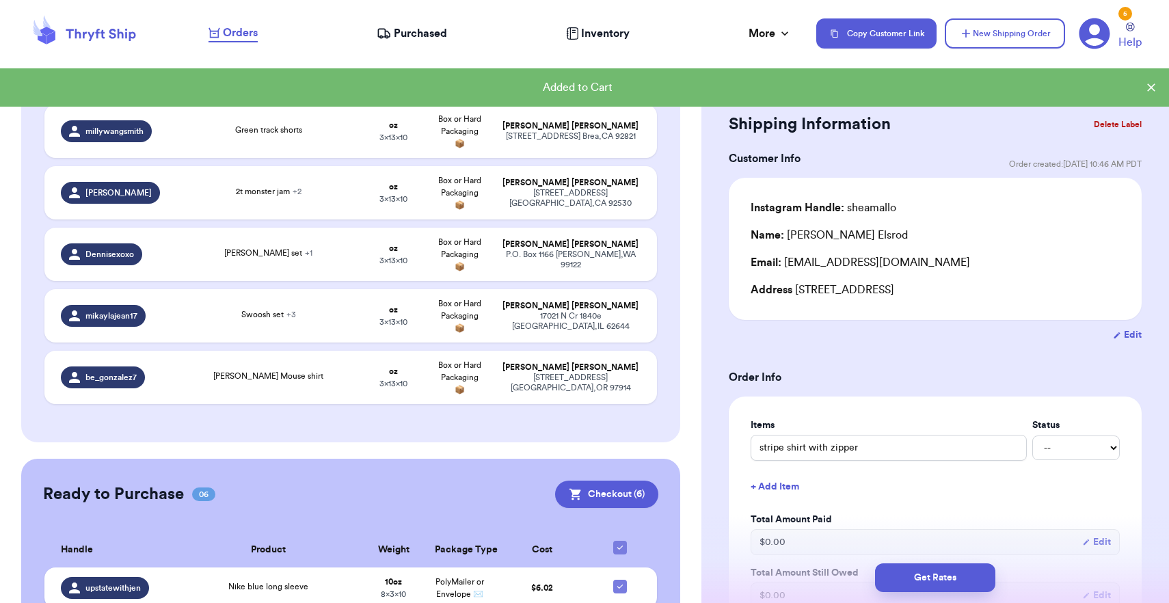
scroll to position [1342, 0]
click at [490, 328] on td "Box or Hard Packaging 📦" at bounding box center [460, 315] width 66 height 53
type input "Swoosh set"
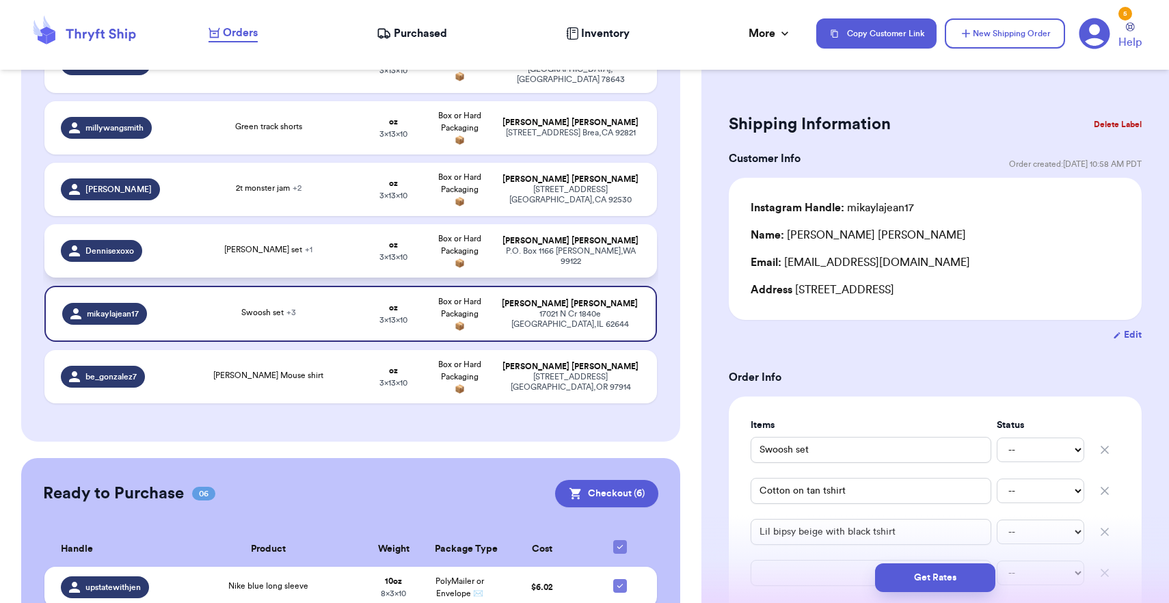
click at [475, 265] on td "Box or Hard Packaging 📦" at bounding box center [460, 250] width 66 height 53
type input "[PERSON_NAME] set"
type input "Checkered vans"
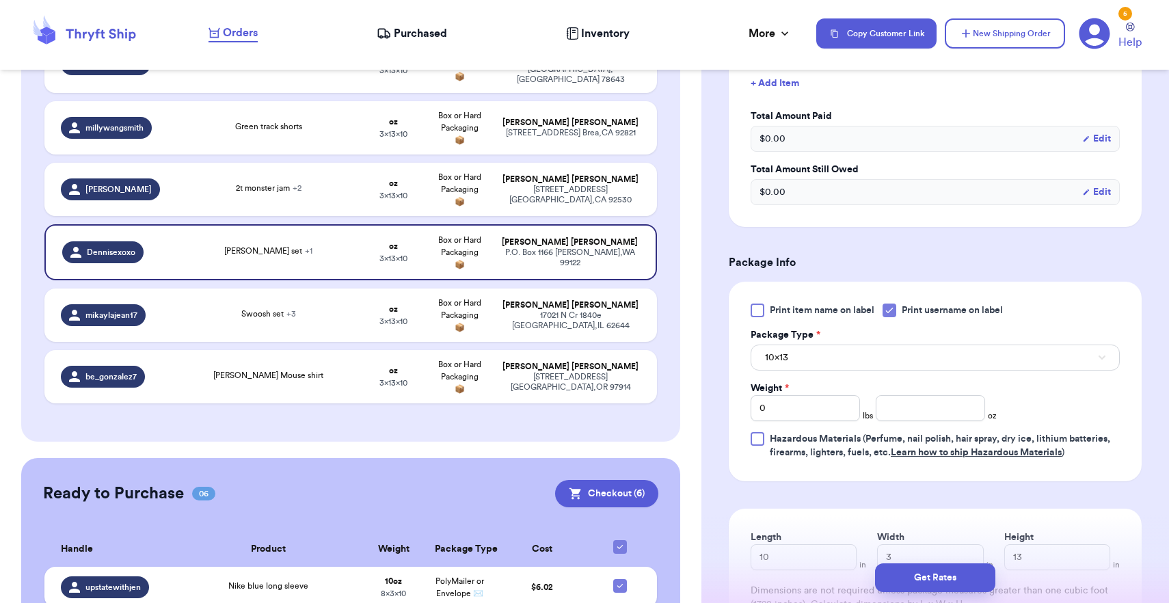
scroll to position [461, 0]
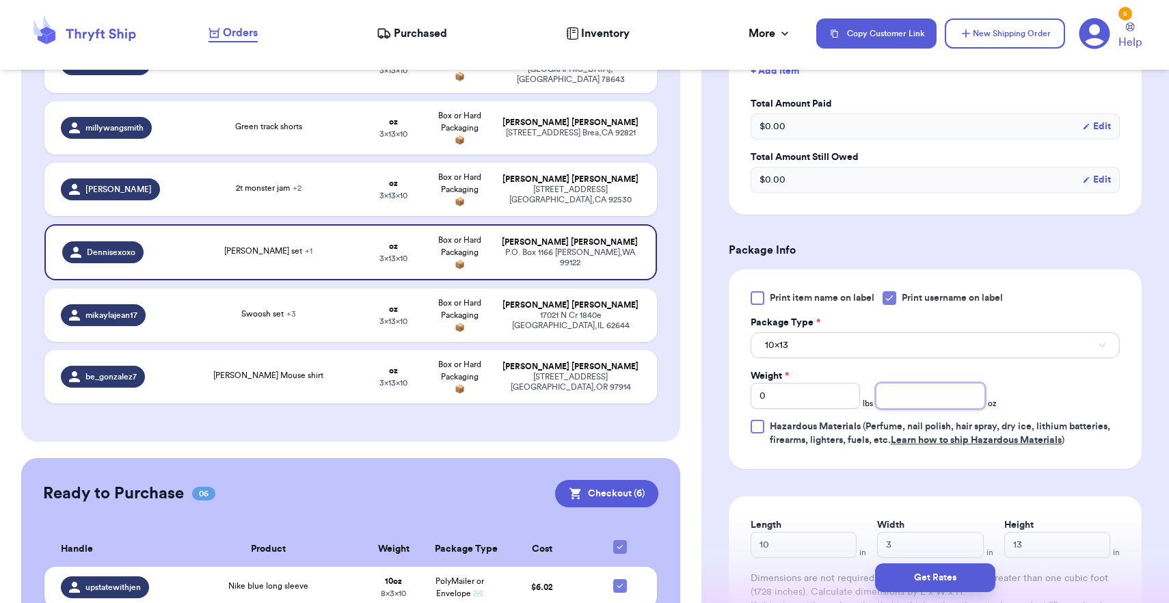
click at [897, 405] on input "number" at bounding box center [930, 396] width 109 height 26
type input "14"
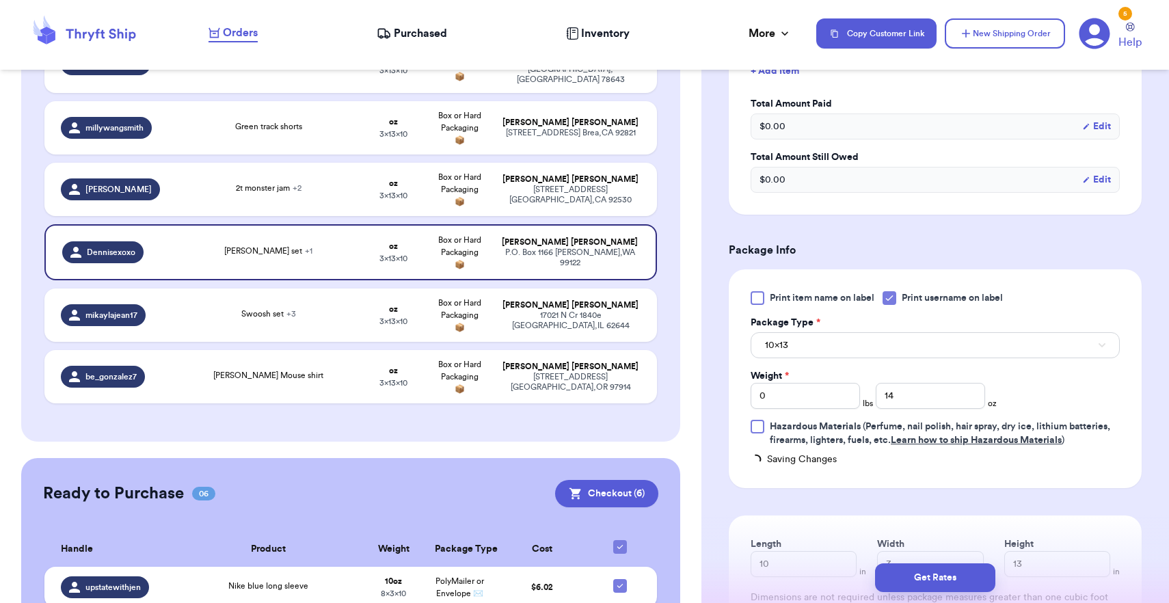
click at [882, 358] on button "10x13" at bounding box center [935, 345] width 369 height 26
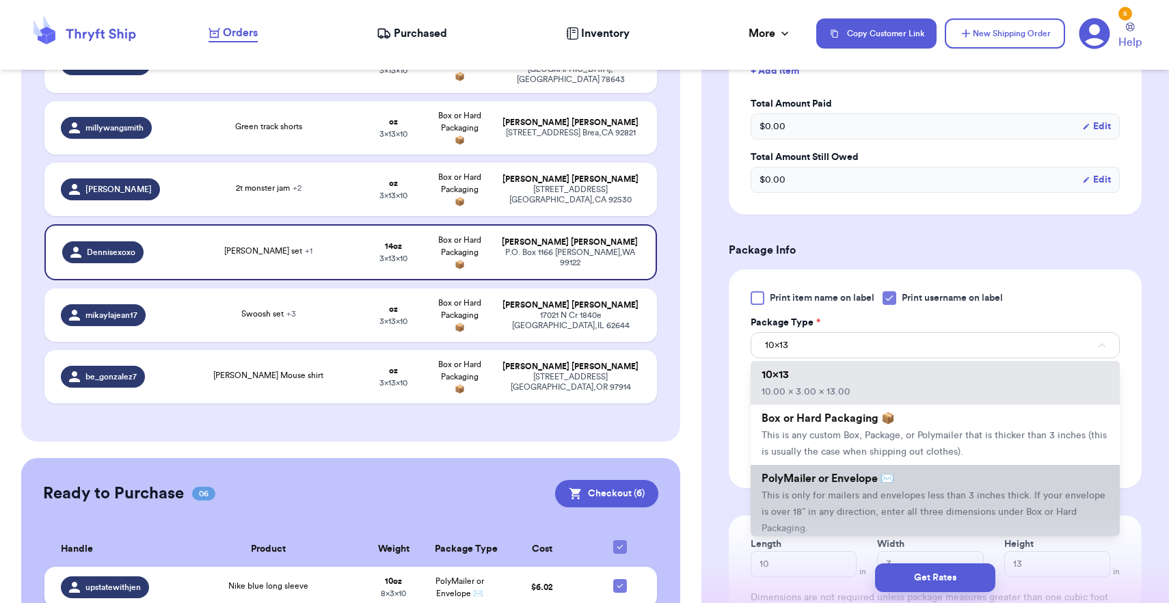
click at [868, 494] on li "PolyMailer or Envelope ✉️ This is only for mailers and envelopes less than 3 in…" at bounding box center [935, 503] width 369 height 77
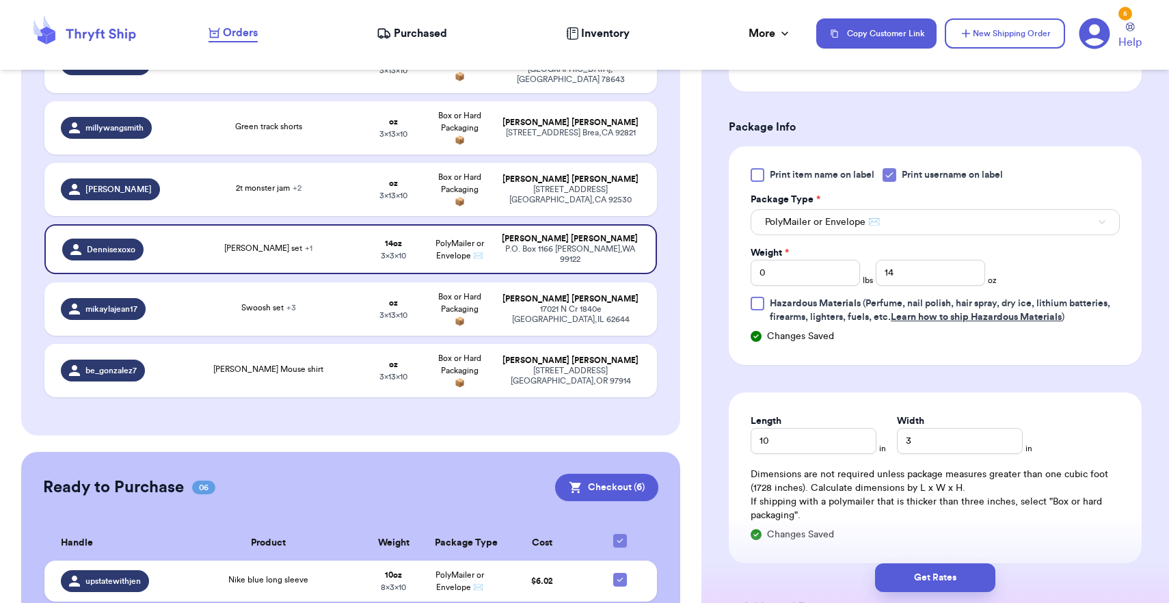
scroll to position [624, 0]
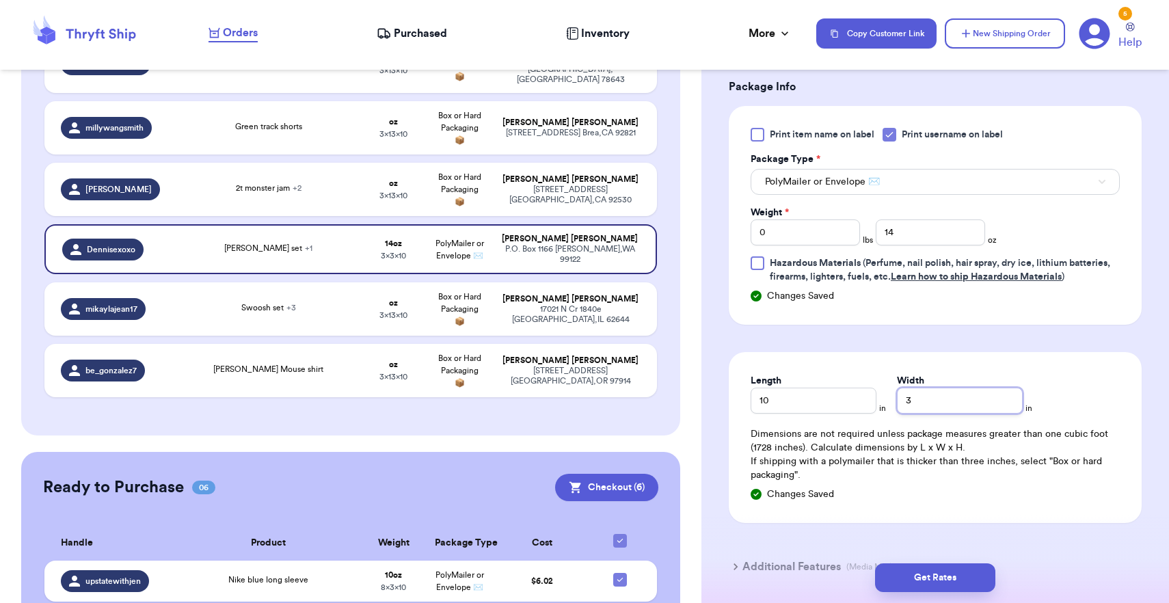
click at [899, 400] on input "3" at bounding box center [960, 401] width 126 height 26
type input "13"
click at [928, 578] on button "Get Rates" at bounding box center [935, 577] width 120 height 29
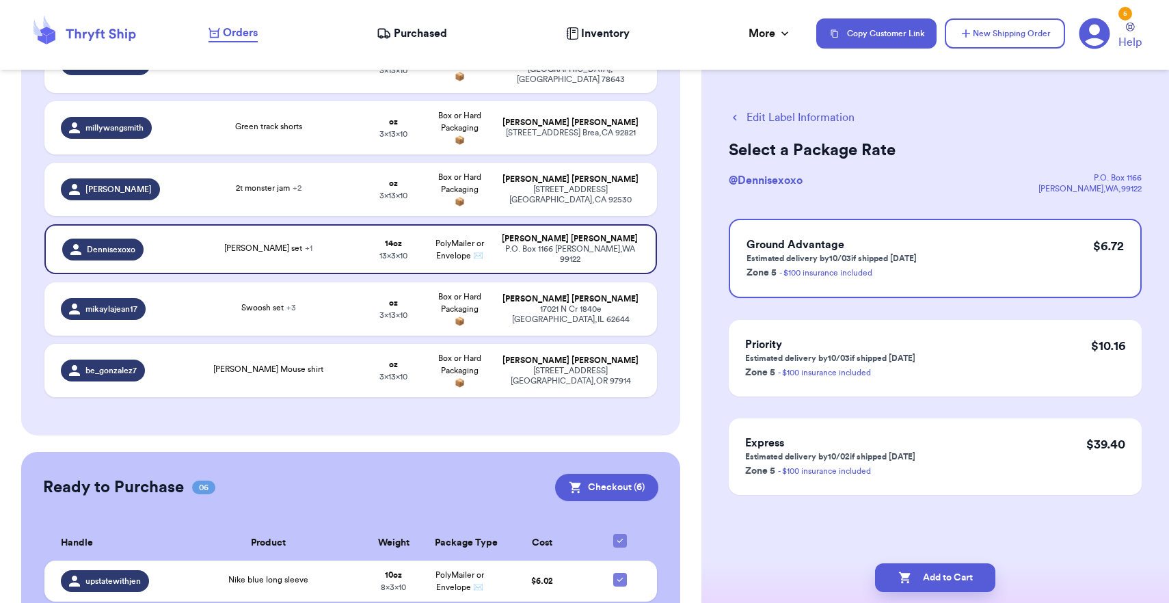
click at [928, 578] on button "Add to Cart" at bounding box center [935, 577] width 120 height 29
checkbox input "true"
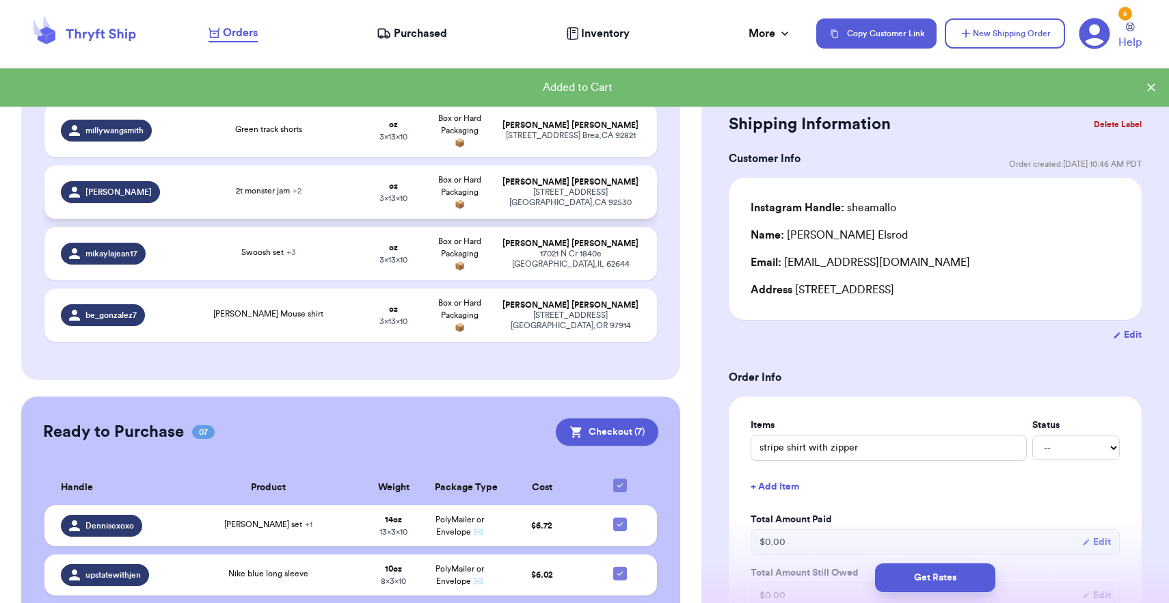
click at [628, 202] on div "[STREET_ADDRESS]" at bounding box center [571, 197] width 140 height 21
type input "2t monster jam"
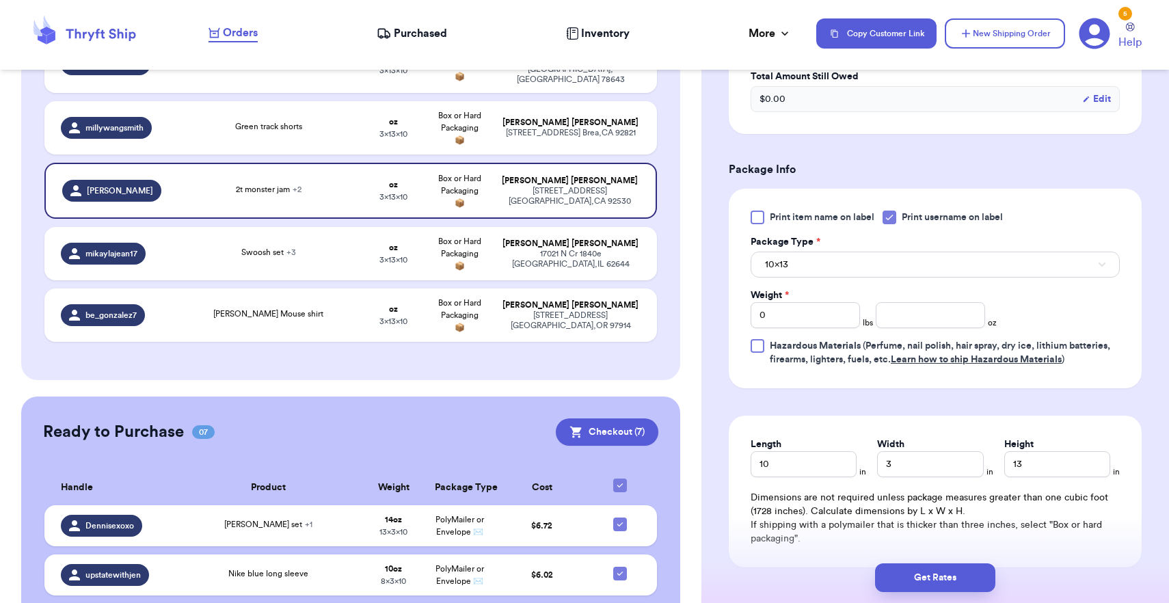
scroll to position [583, 0]
click at [851, 319] on input "0" at bounding box center [805, 315] width 109 height 26
type input "2"
type input "22"
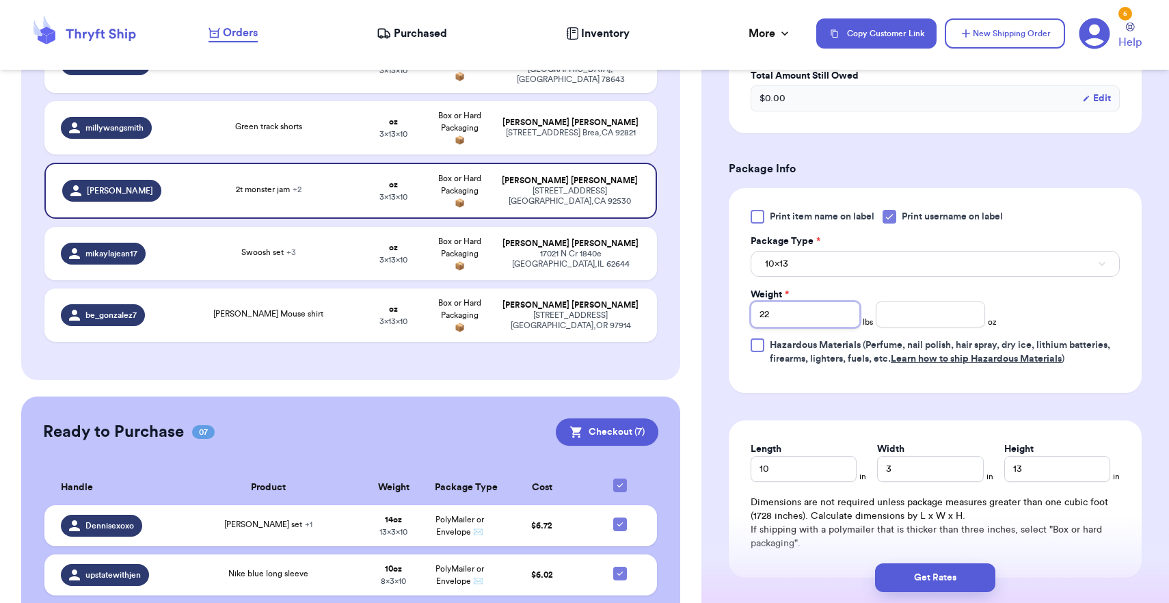
type input "22"
click at [870, 275] on button "10x13" at bounding box center [935, 264] width 369 height 26
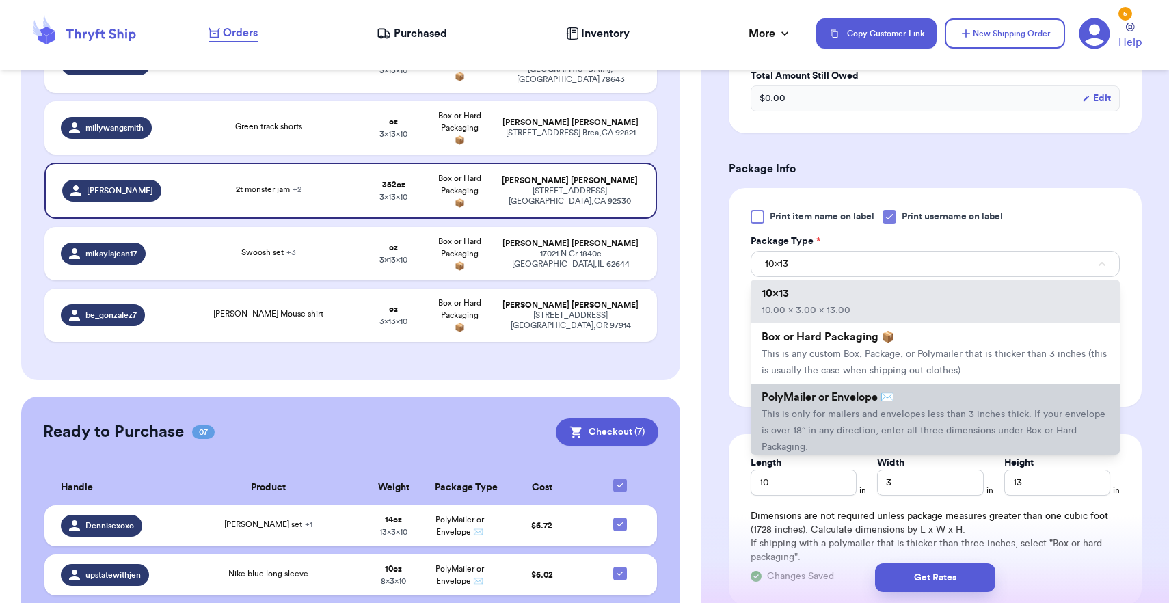
click at [849, 415] on span "This is only for mailers and envelopes less than 3 inches thick. If your envelo…" at bounding box center [934, 431] width 344 height 42
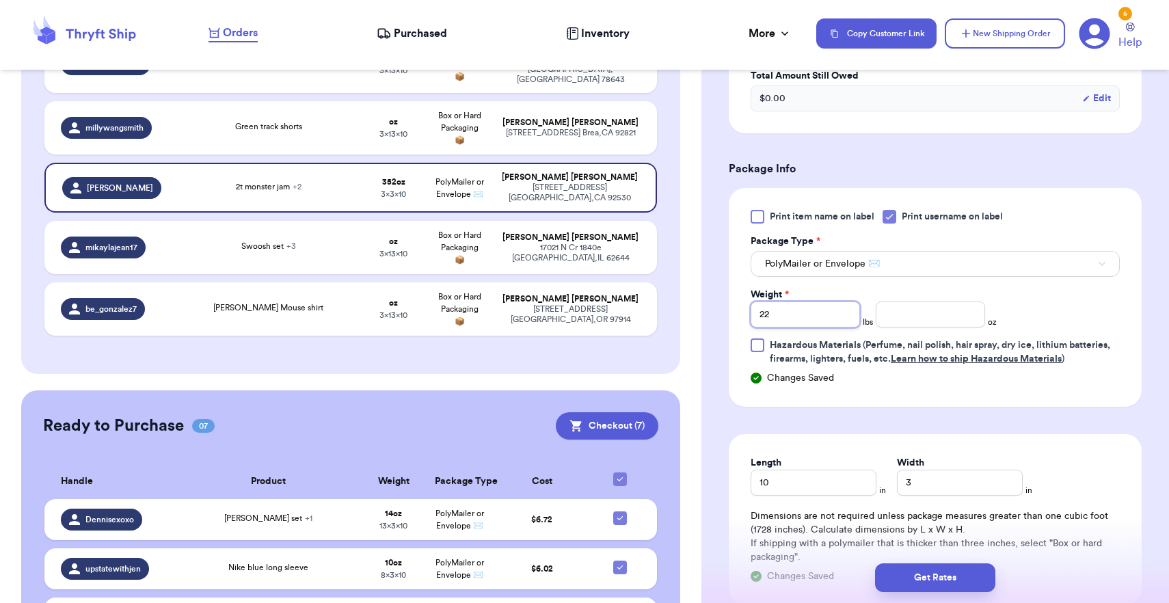
click at [812, 316] on input "22" at bounding box center [805, 315] width 109 height 26
type input "2"
click at [897, 485] on input "3" at bounding box center [960, 483] width 126 height 26
type input "13"
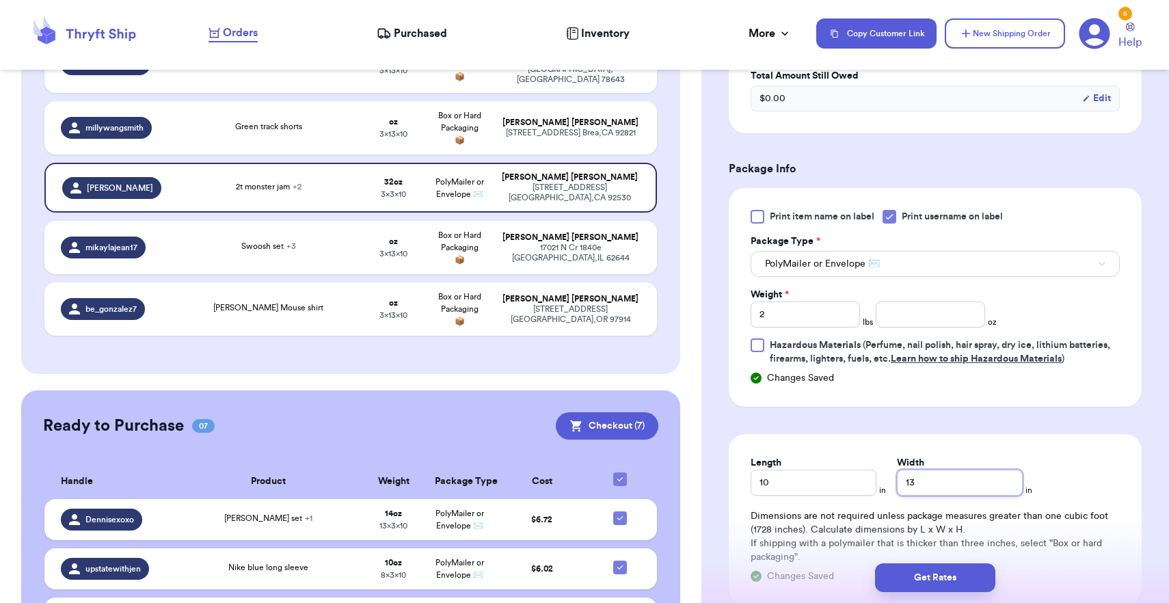
type input "13"
click at [795, 478] on input "10" at bounding box center [814, 483] width 126 height 26
type input "0"
type input "30"
type input "3"
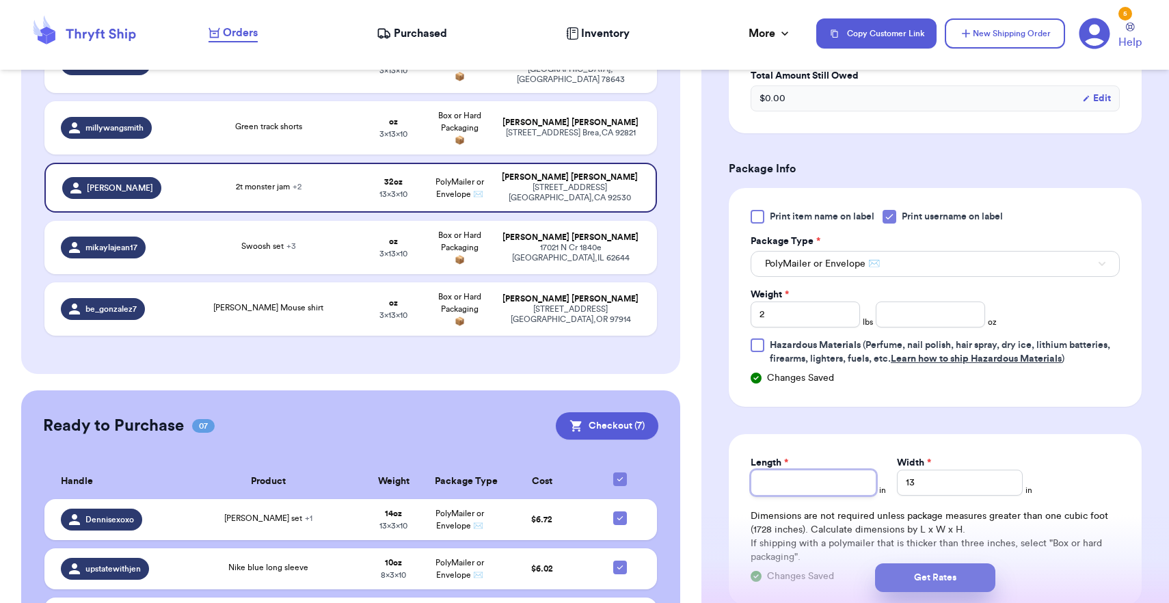
type input "1"
type input "13"
click at [925, 570] on button "Get Rates" at bounding box center [935, 577] width 120 height 29
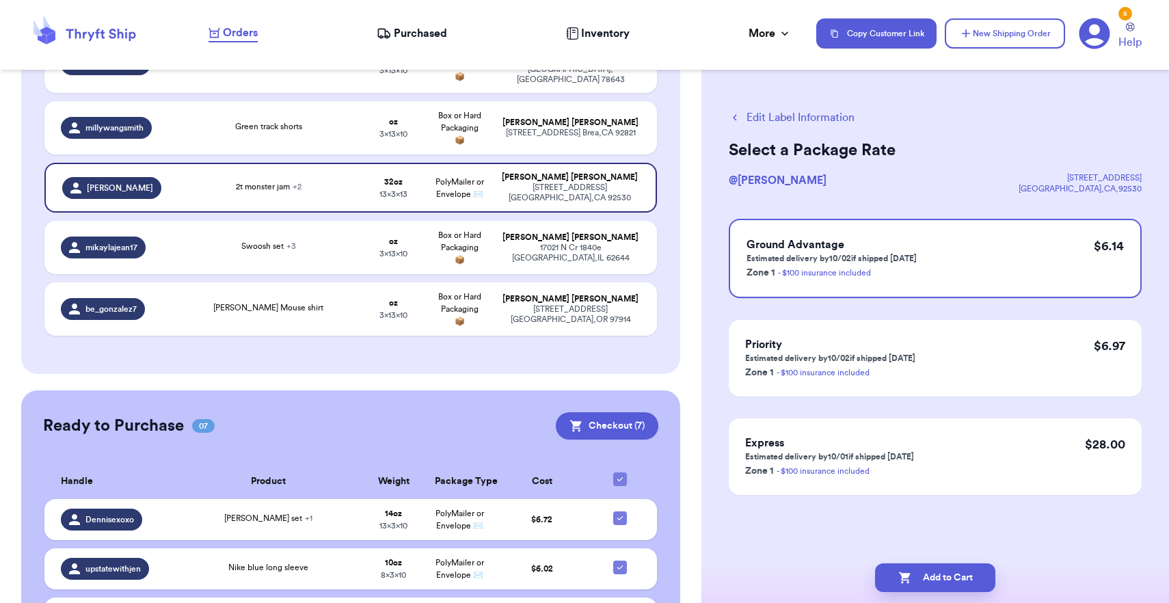
click at [925, 561] on div "Add to Cart" at bounding box center [936, 578] width 468 height 51
click at [962, 585] on button "Add to Cart" at bounding box center [935, 577] width 120 height 29
checkbox input "true"
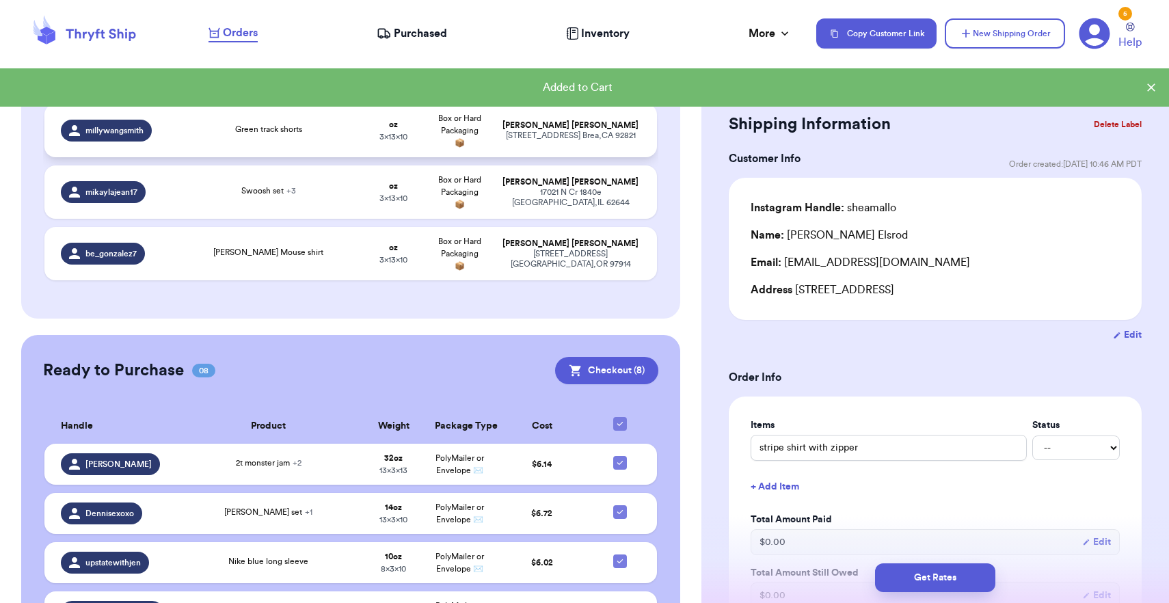
click at [314, 137] on td "Green track shorts" at bounding box center [268, 130] width 185 height 53
type input "Green track shorts"
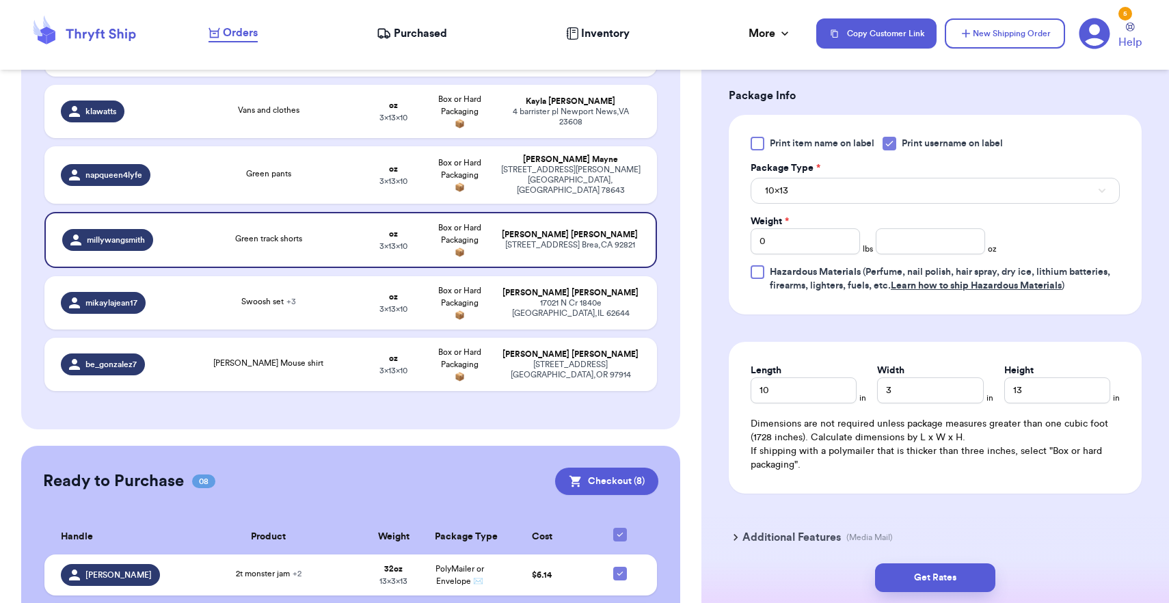
scroll to position [573, 0]
click at [912, 249] on input "number" at bounding box center [930, 239] width 109 height 26
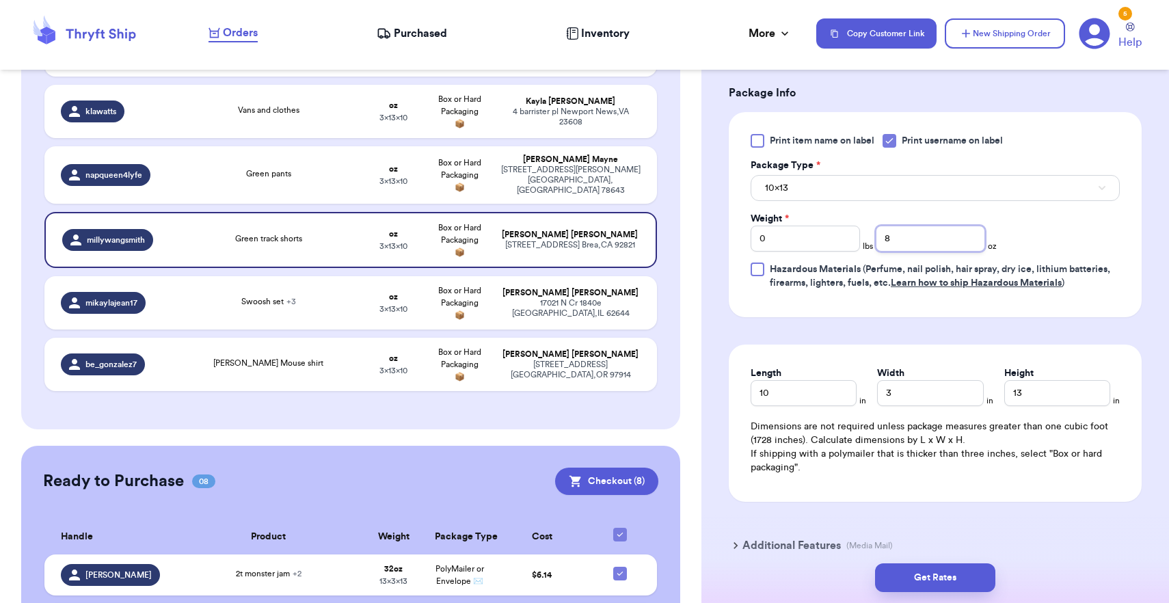
type input "8"
click at [904, 198] on button "10x13" at bounding box center [935, 188] width 369 height 26
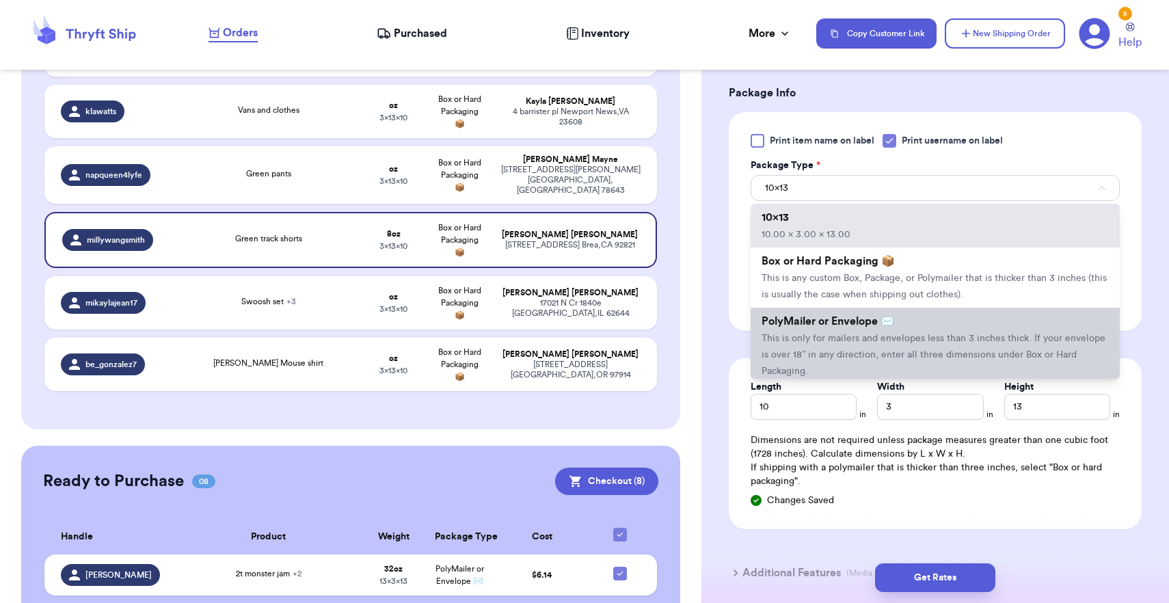
click at [901, 338] on span "This is only for mailers and envelopes less than 3 inches thick. If your envelo…" at bounding box center [934, 355] width 344 height 42
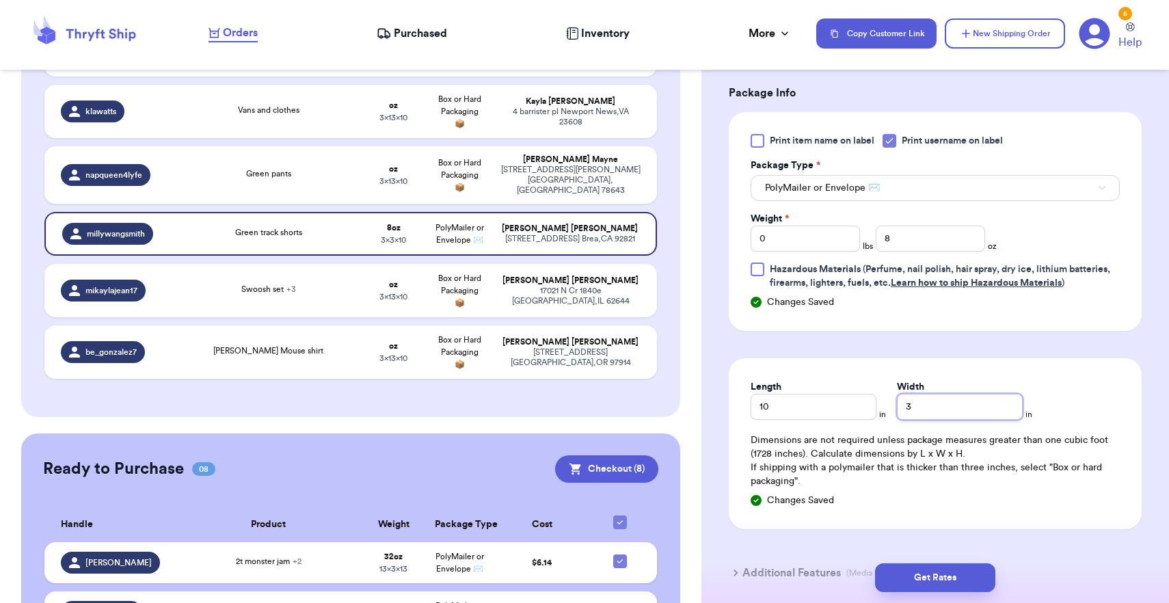
click at [922, 409] on input "3" at bounding box center [960, 407] width 126 height 26
type input "8"
click at [943, 589] on button "Get Rates" at bounding box center [935, 577] width 120 height 29
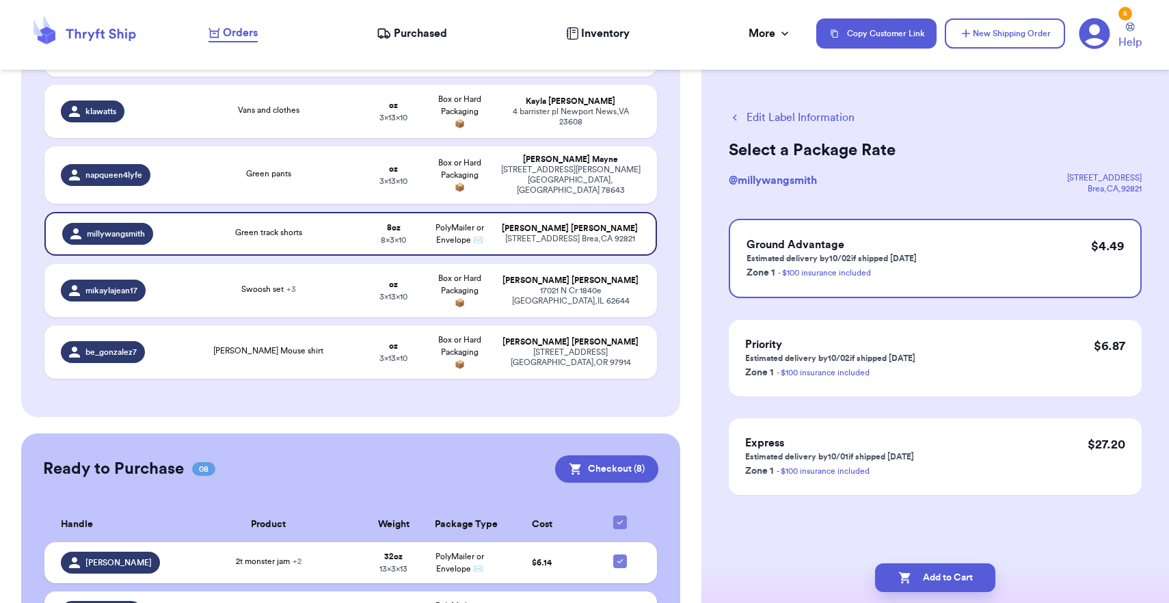
scroll to position [0, 0]
click at [943, 589] on button "Add to Cart" at bounding box center [935, 577] width 120 height 29
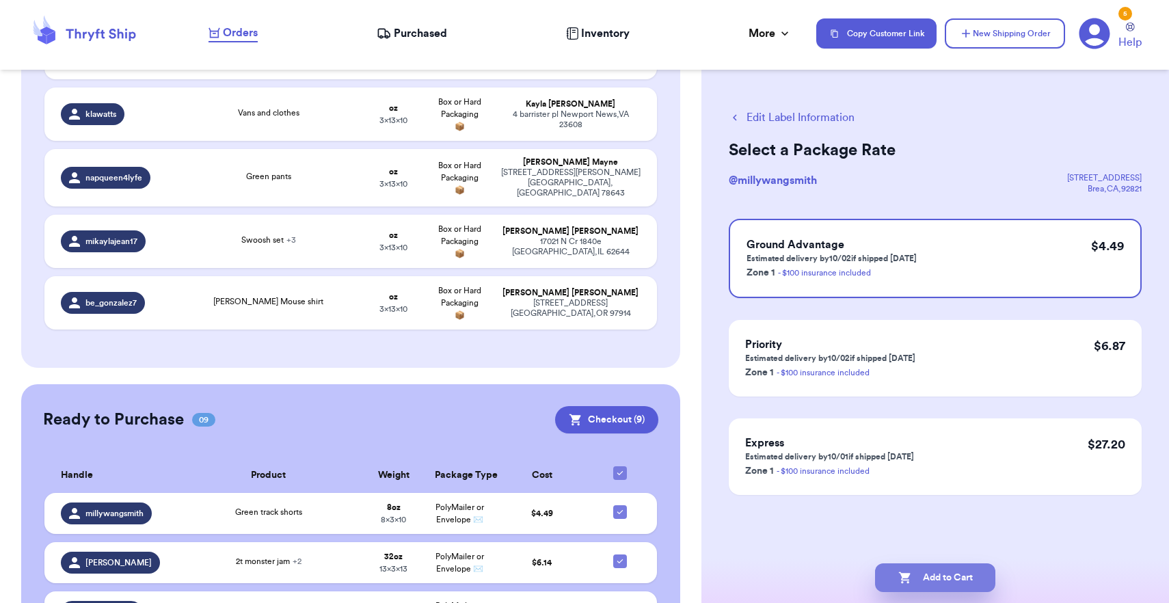
checkbox input "true"
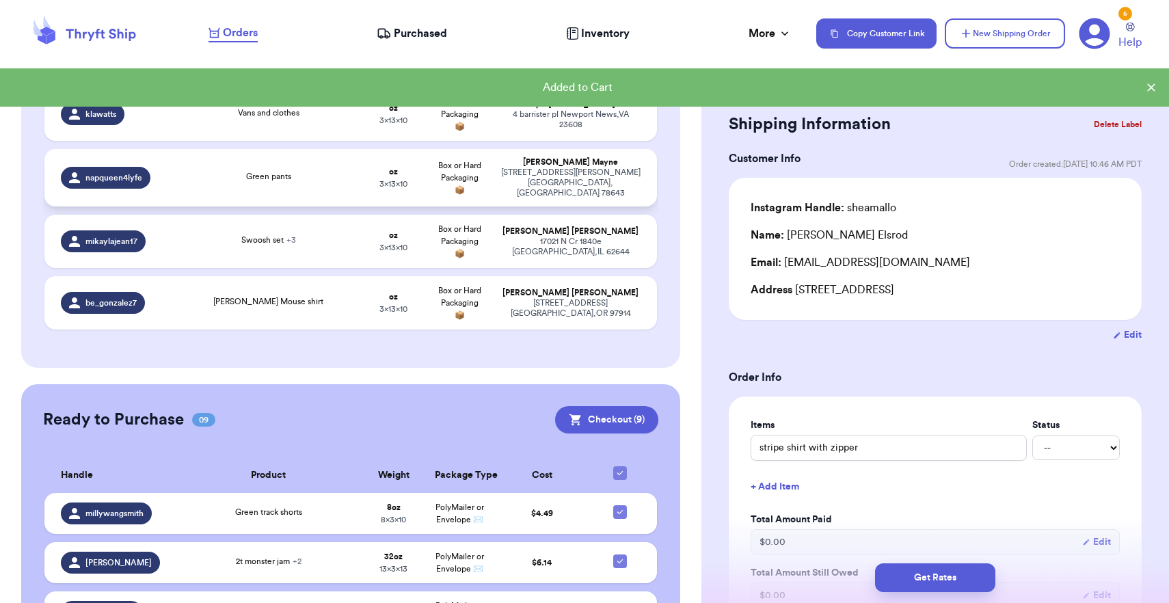
click at [442, 173] on span "Box or Hard Packaging 📦" at bounding box center [459, 177] width 43 height 33
type input "Green pants"
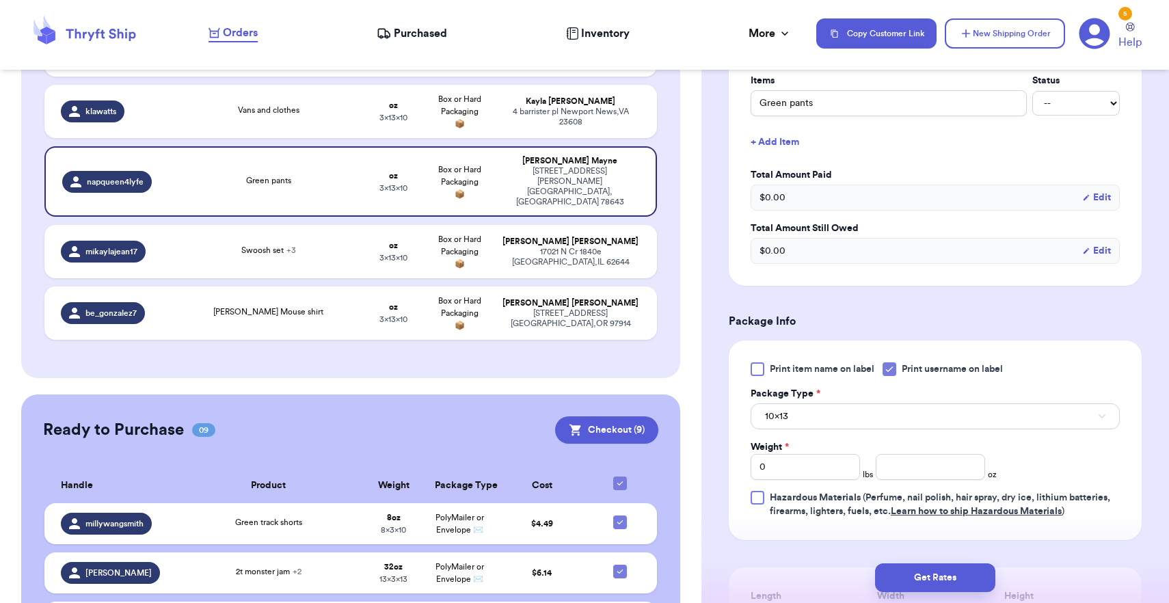
scroll to position [366, 0]
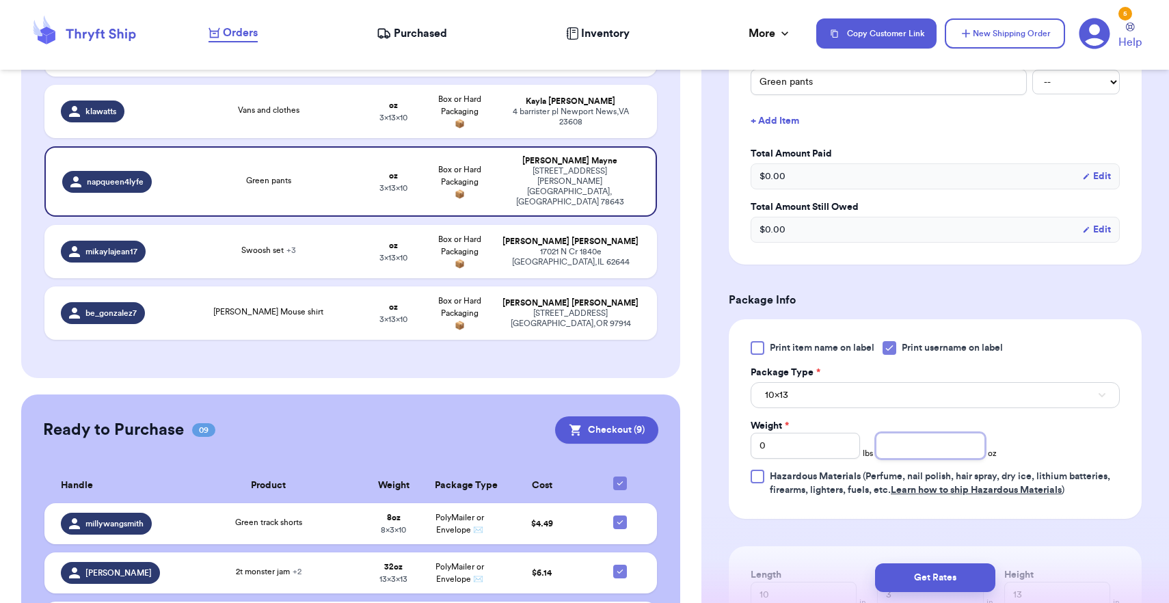
click at [920, 458] on input "number" at bounding box center [930, 446] width 109 height 26
type input "10"
click at [900, 400] on button "10x13" at bounding box center [935, 395] width 369 height 26
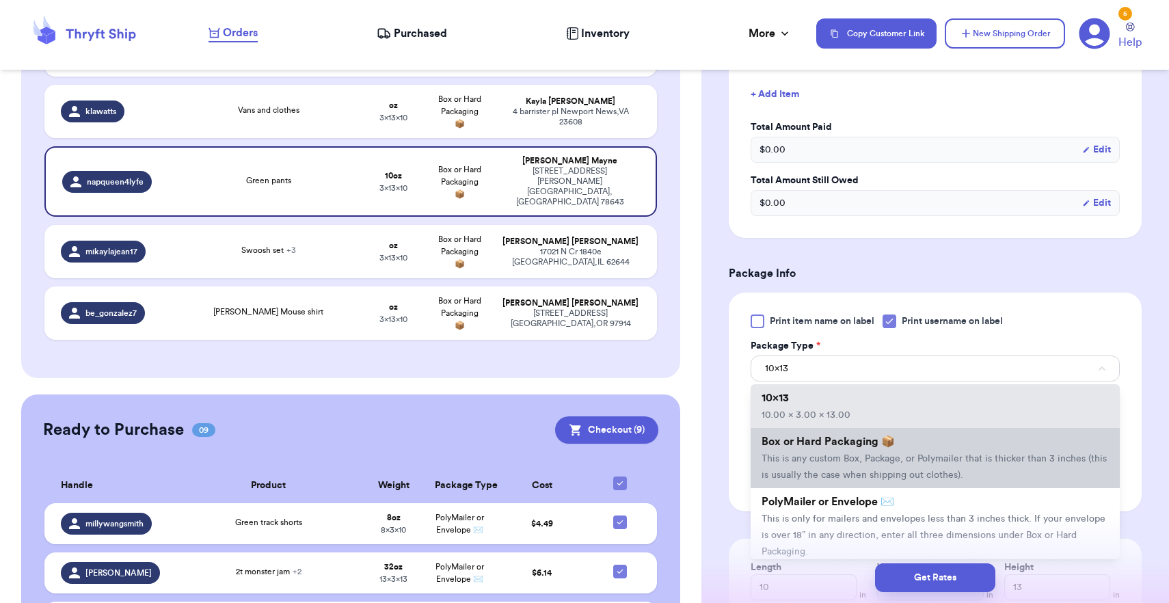
click at [870, 488] on li "Box or Hard Packaging 📦 This is any custom Box, Package, or Polymailer that is …" at bounding box center [935, 458] width 369 height 60
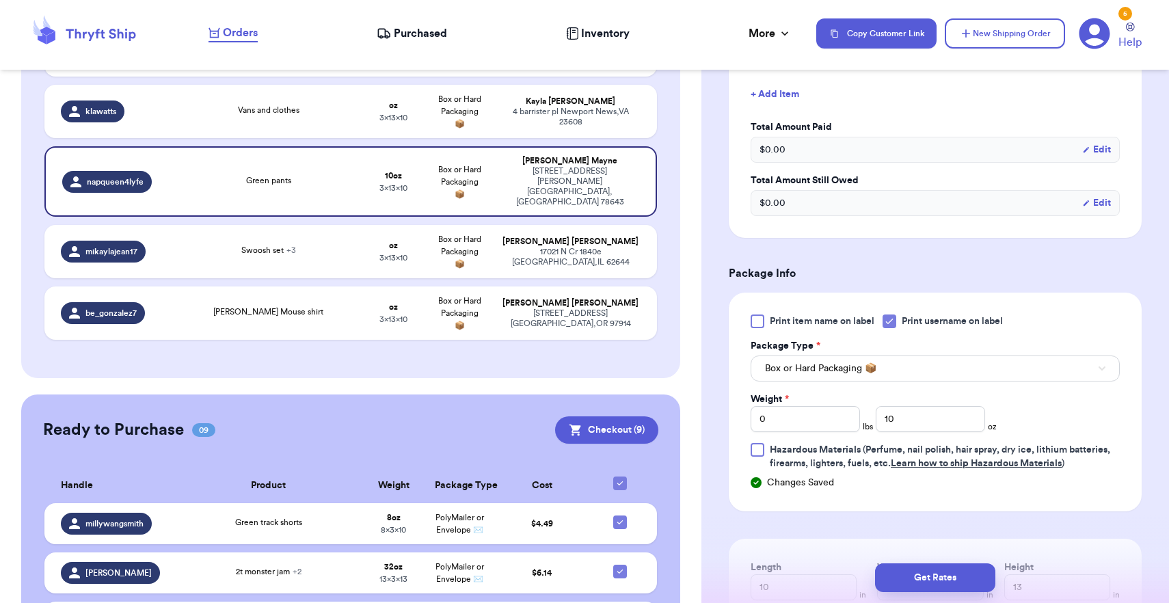
scroll to position [400, 0]
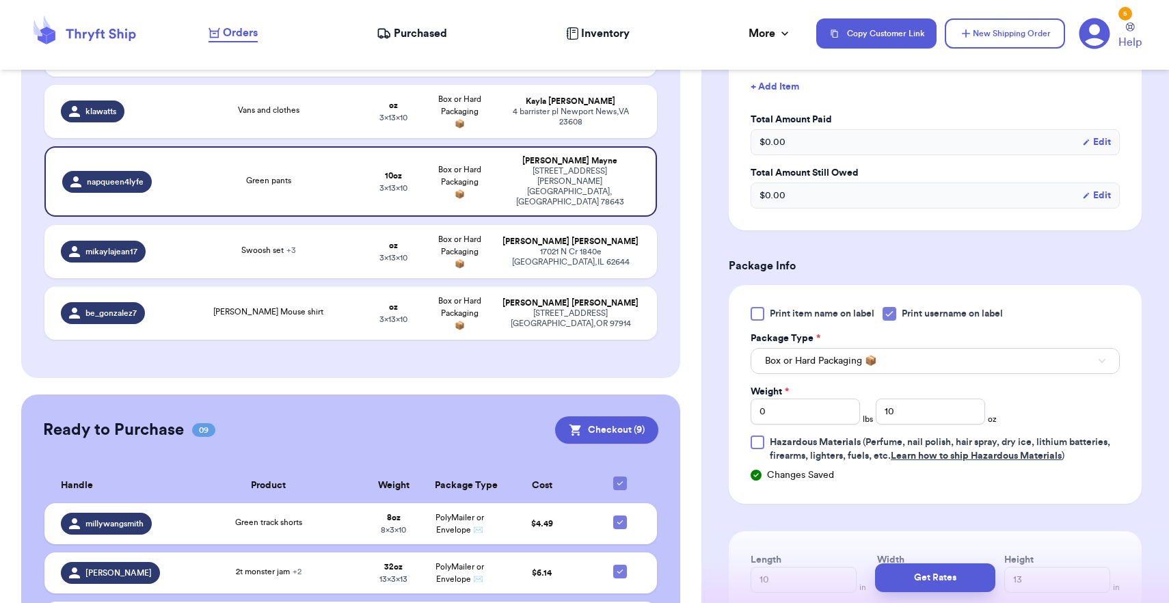
click at [858, 373] on button "Box or Hard Packaging 📦" at bounding box center [935, 361] width 369 height 26
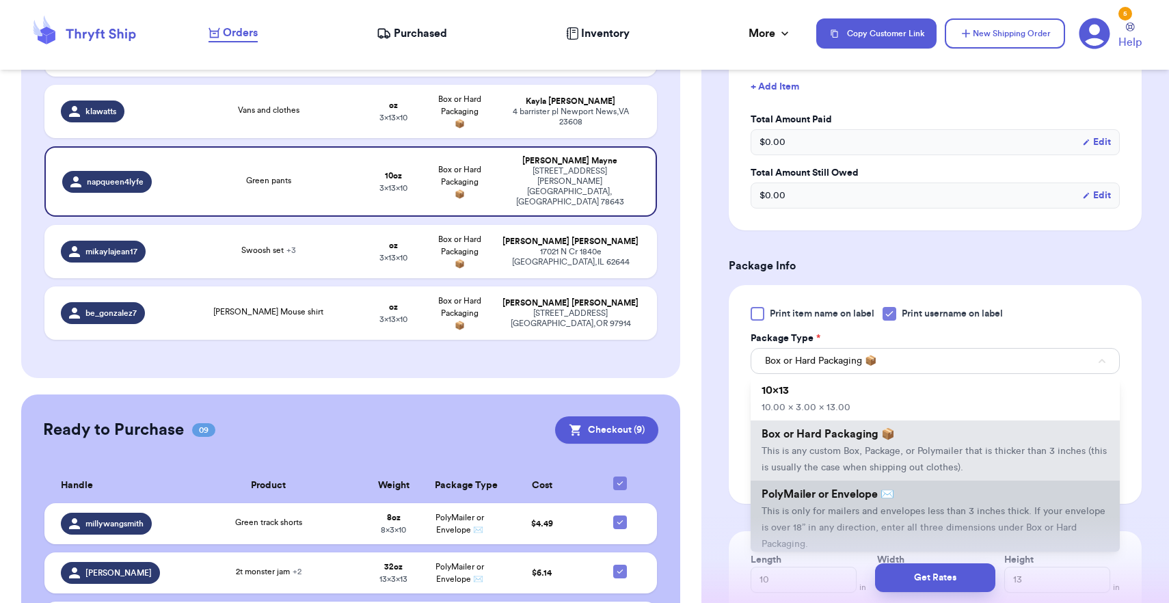
click at [825, 524] on li "PolyMailer or Envelope ✉️ This is only for mailers and envelopes less than 3 in…" at bounding box center [935, 519] width 369 height 77
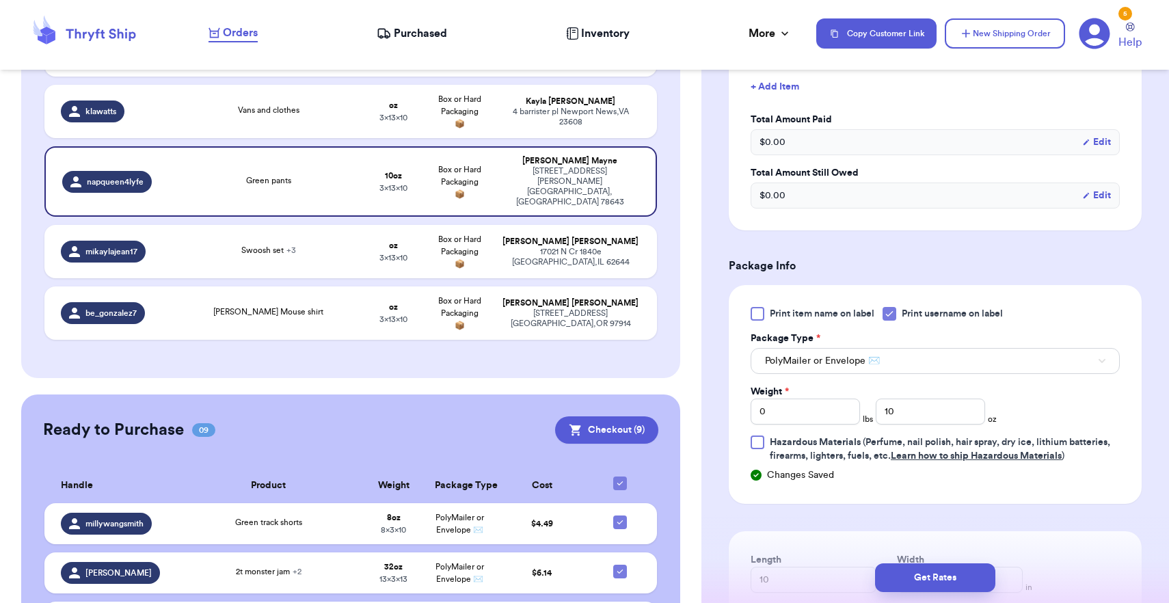
scroll to position [629, 0]
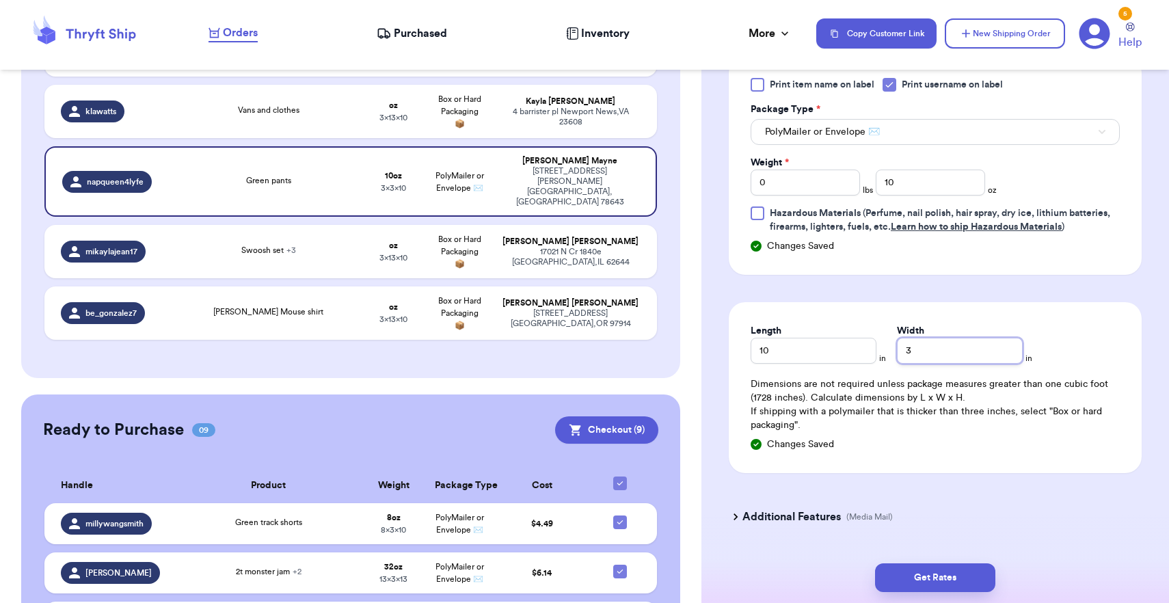
click at [898, 356] on input "3" at bounding box center [960, 351] width 126 height 26
type input "13"
click at [945, 568] on button "Get Rates" at bounding box center [935, 577] width 120 height 29
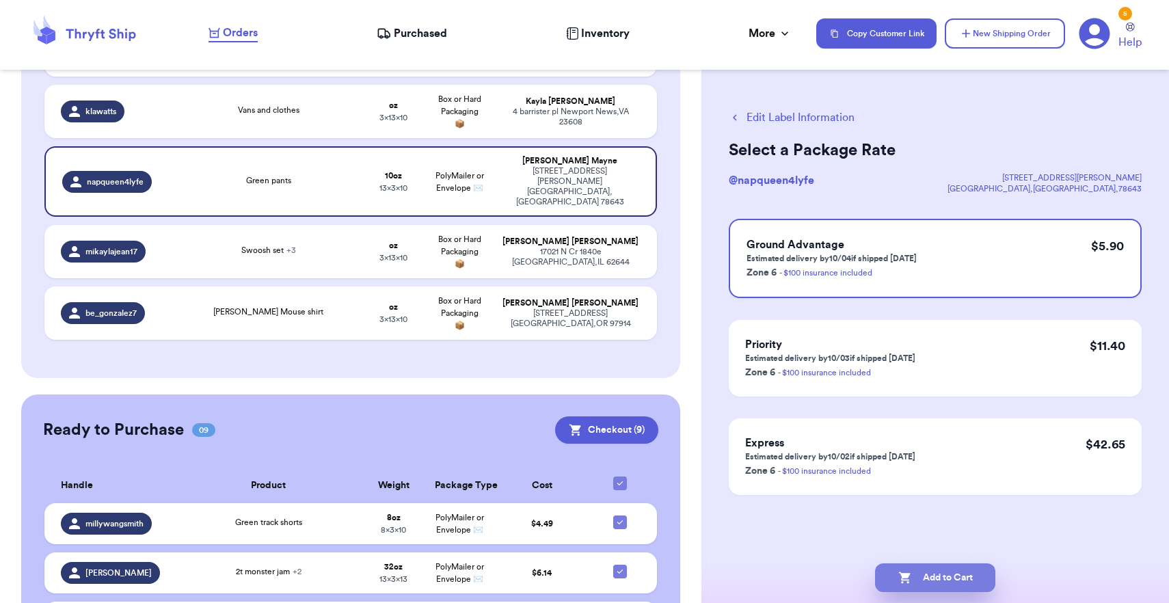
click at [945, 568] on button "Add to Cart" at bounding box center [935, 577] width 120 height 29
checkbox input "true"
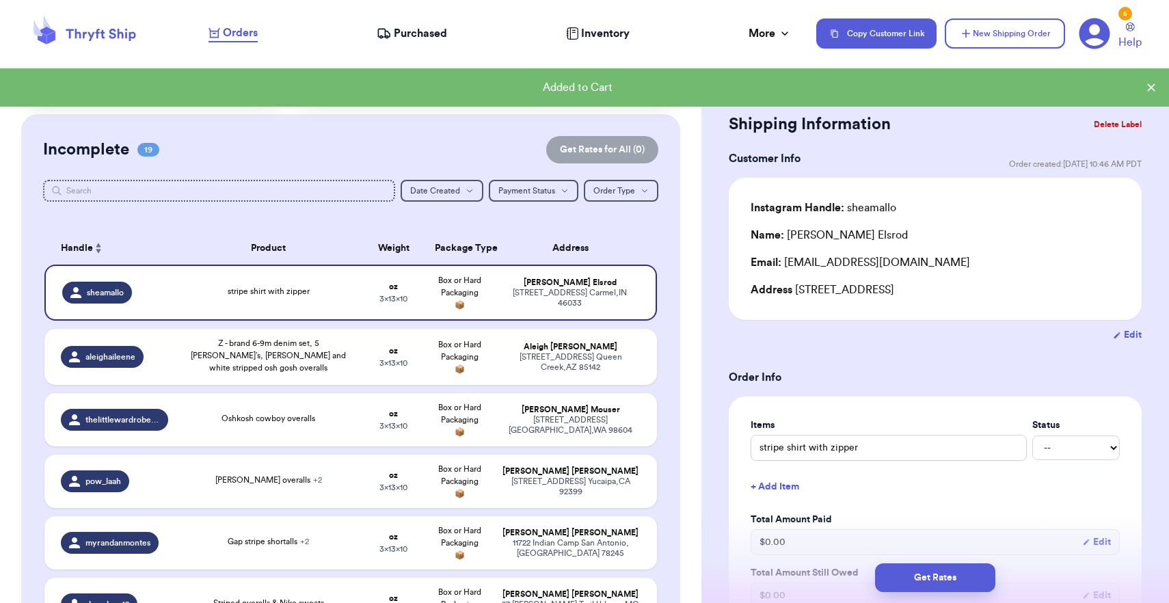
scroll to position [57, 0]
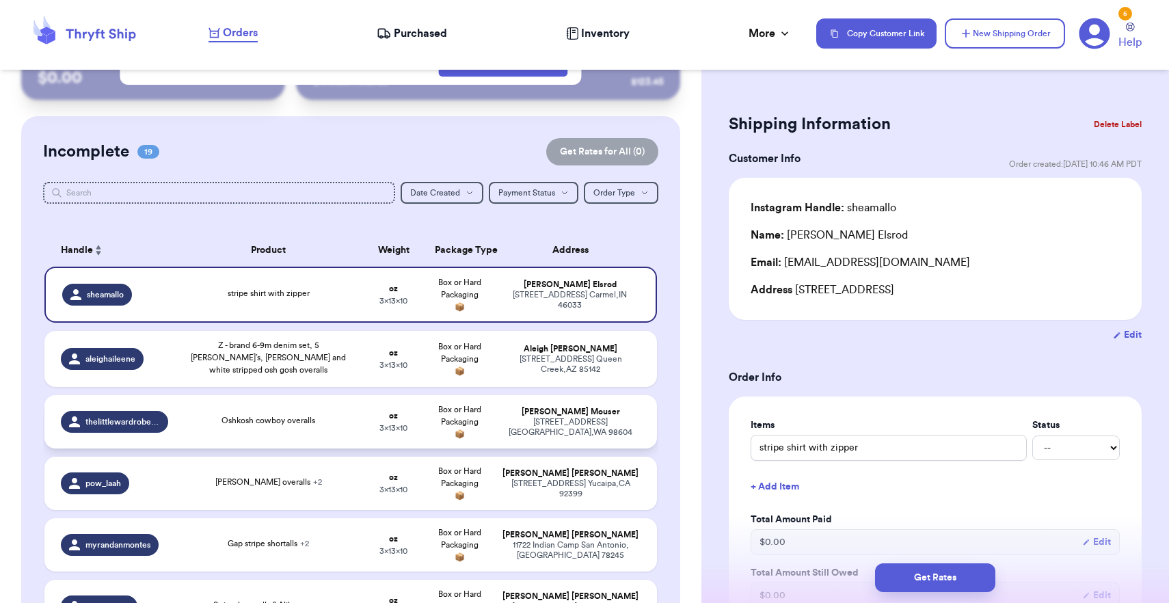
click at [390, 420] on strong "oz" at bounding box center [393, 416] width 9 height 8
type input "Oshkosh cowboy overalls"
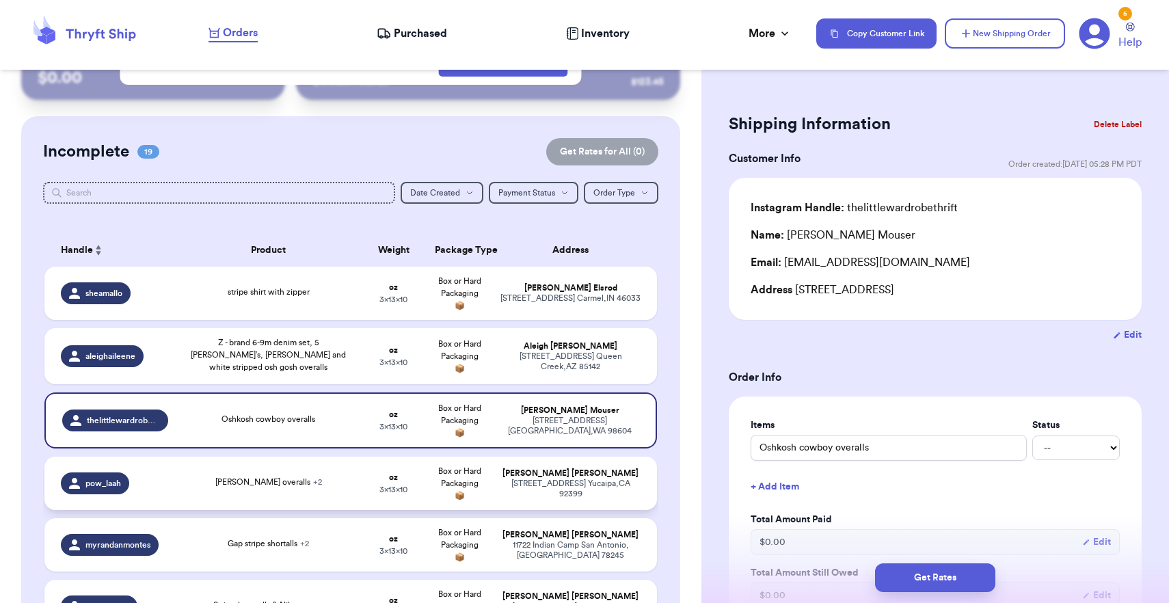
click at [579, 492] on div "[STREET_ADDRESS]" at bounding box center [571, 489] width 140 height 21
type input "[PERSON_NAME] overalls"
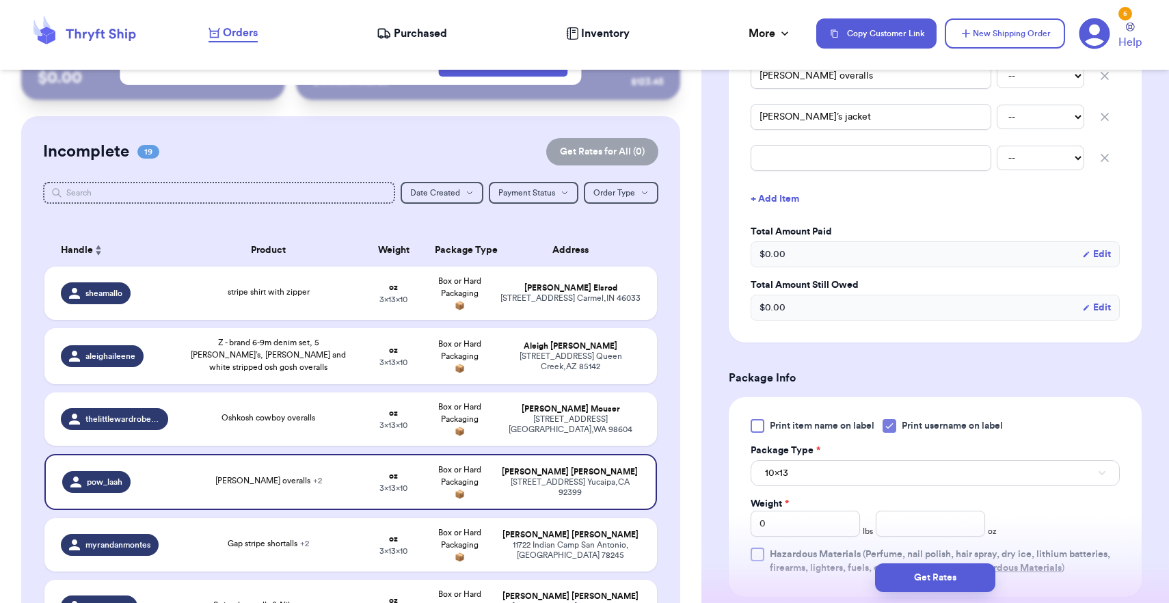
scroll to position [464, 0]
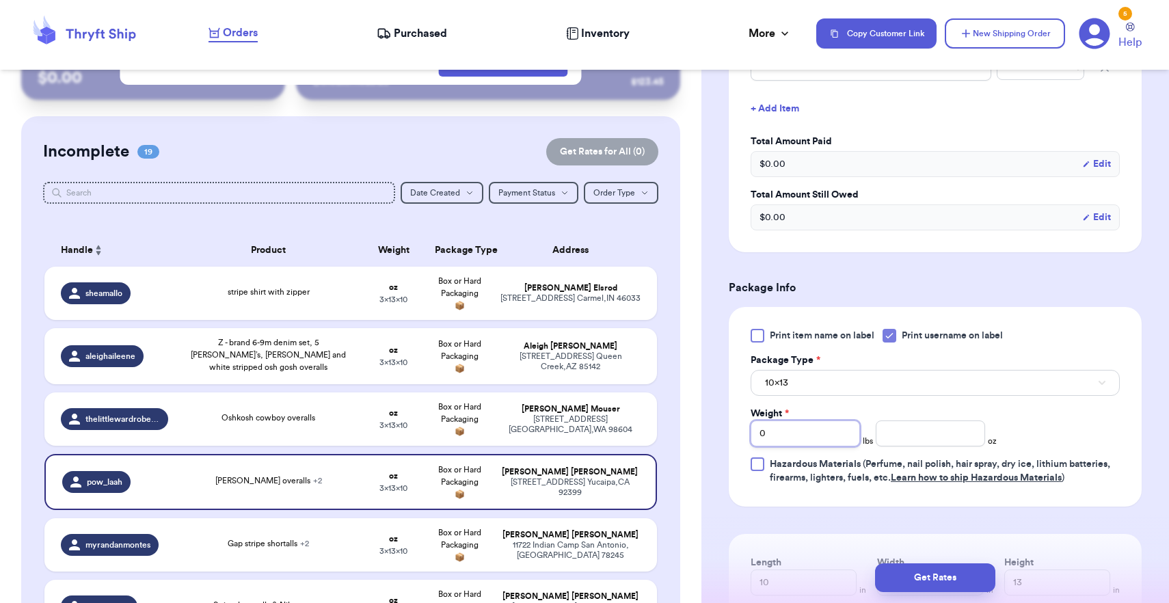
click at [815, 428] on input "0" at bounding box center [805, 434] width 109 height 26
type input "10"
click at [816, 378] on button "10x13" at bounding box center [935, 383] width 369 height 26
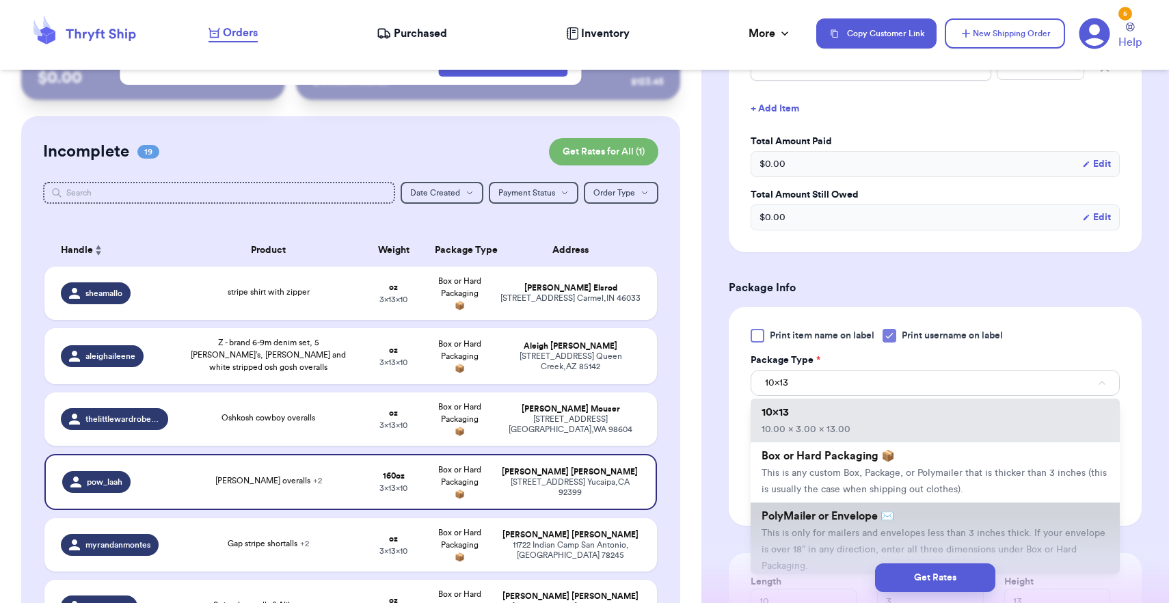
click at [841, 541] on span "This is only for mailers and envelopes less than 3 inches thick. If your envelo…" at bounding box center [934, 550] width 344 height 42
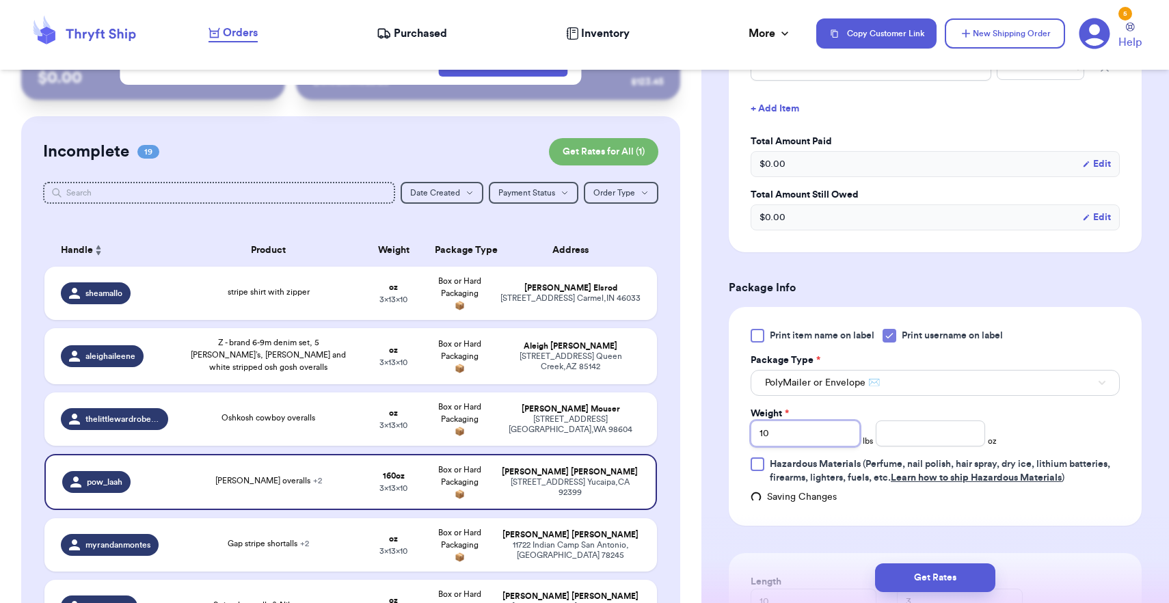
click at [817, 447] on input "10" at bounding box center [805, 434] width 109 height 26
type input "1"
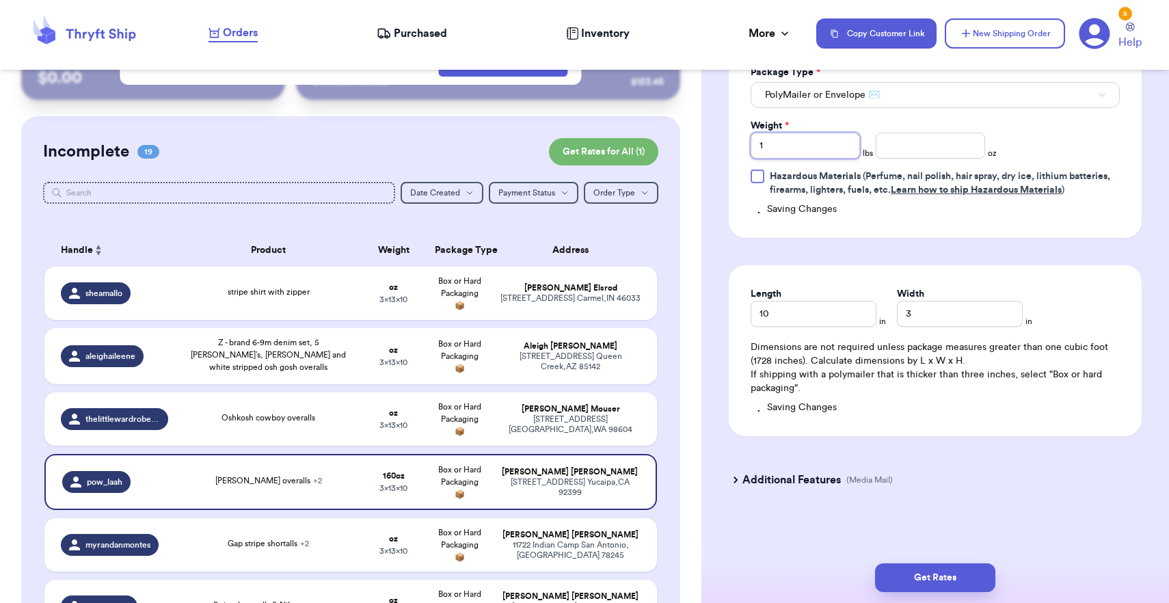
scroll to position [755, 0]
type input "1"
click at [901, 319] on input "3" at bounding box center [960, 314] width 126 height 26
type input "31"
type input "3"
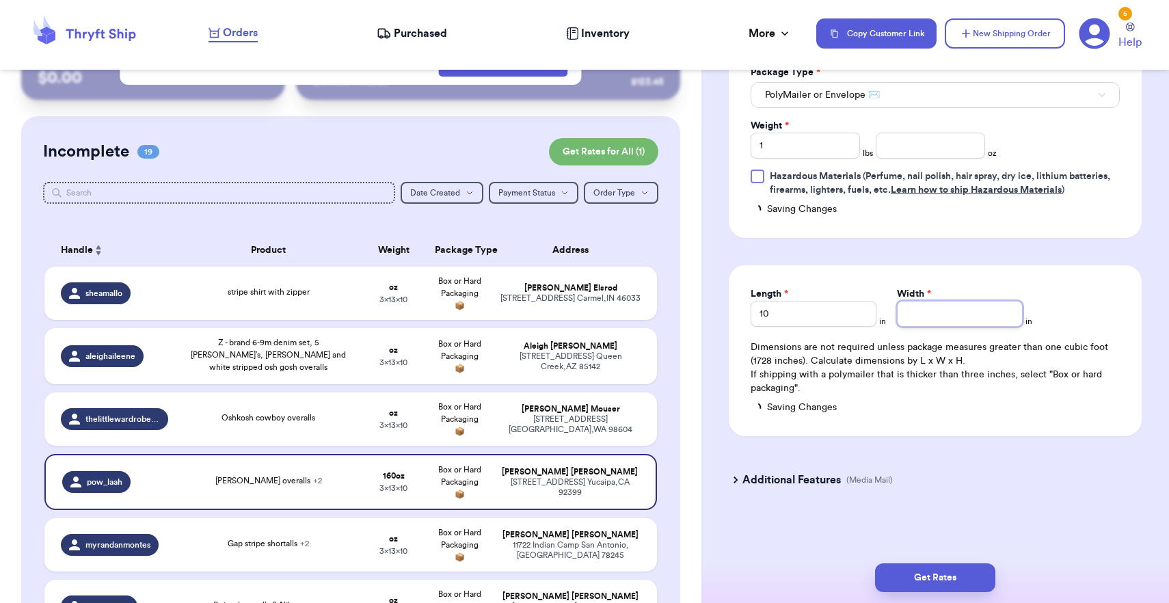
type input "1"
type input "13"
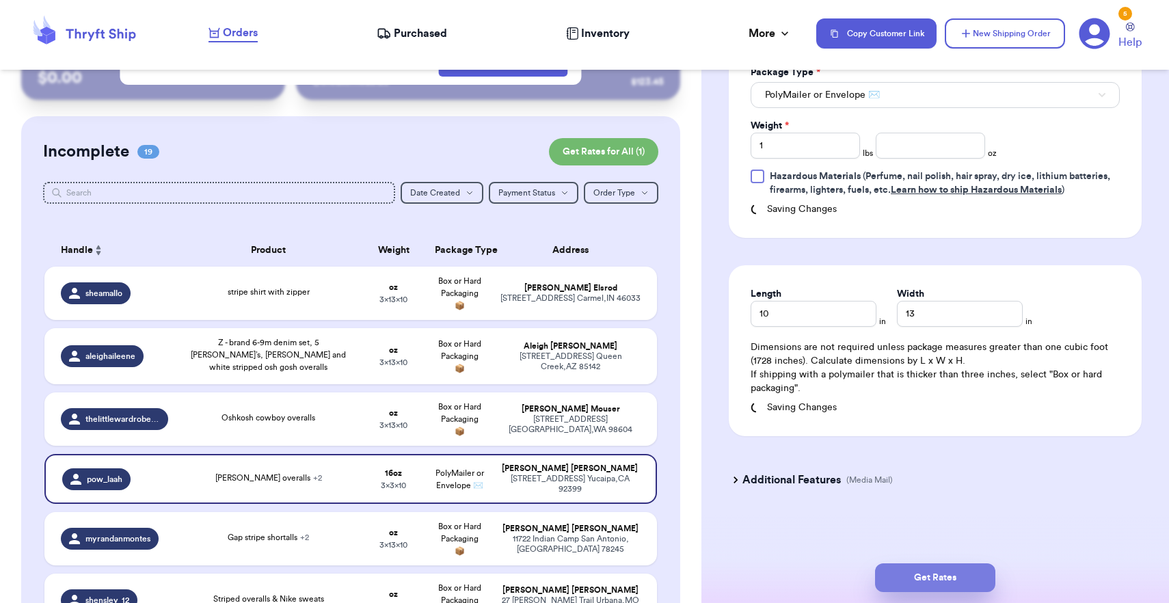
click at [959, 575] on button "Get Rates" at bounding box center [935, 577] width 120 height 29
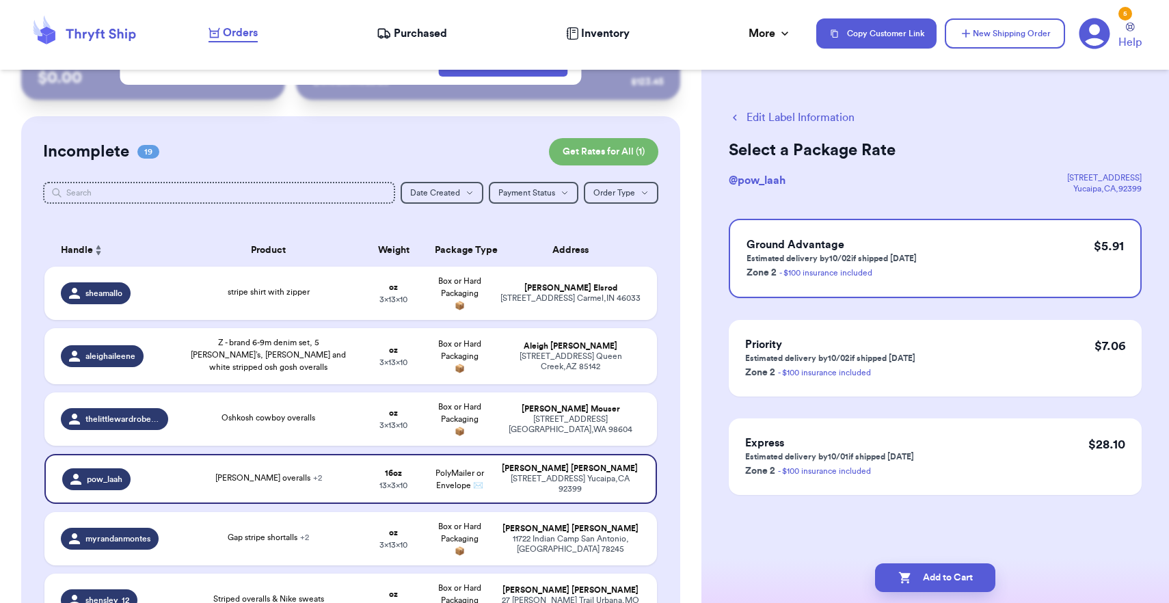
scroll to position [0, 0]
click at [923, 573] on button "Add to Cart" at bounding box center [935, 577] width 120 height 29
checkbox input "true"
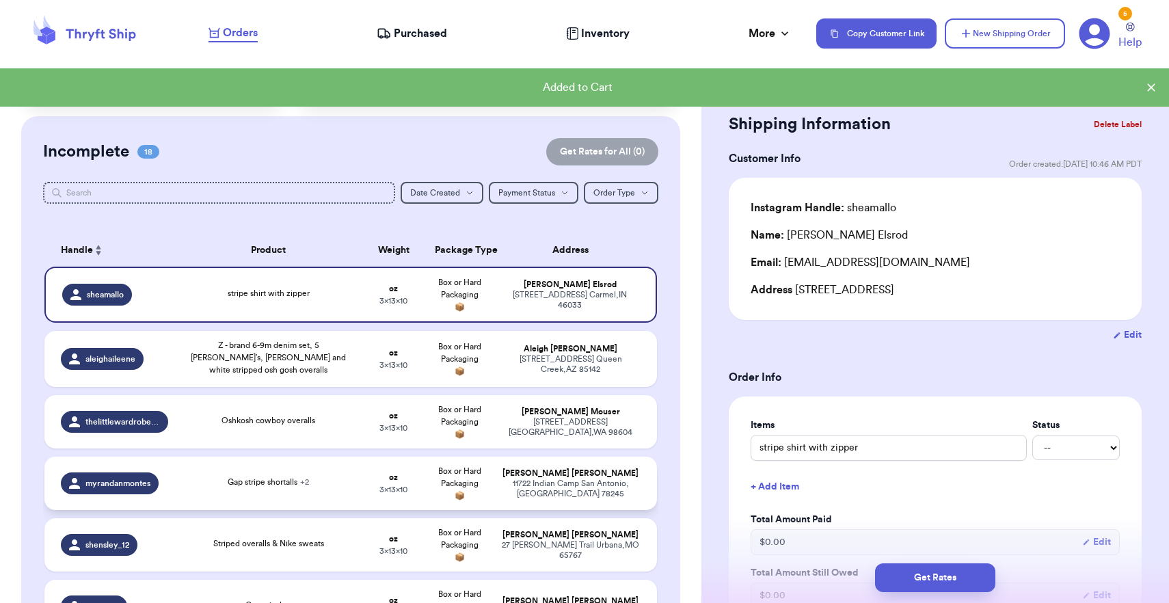
click at [563, 495] on div "[STREET_ADDRESS]" at bounding box center [571, 489] width 140 height 21
type input "Gap stripe shortalls"
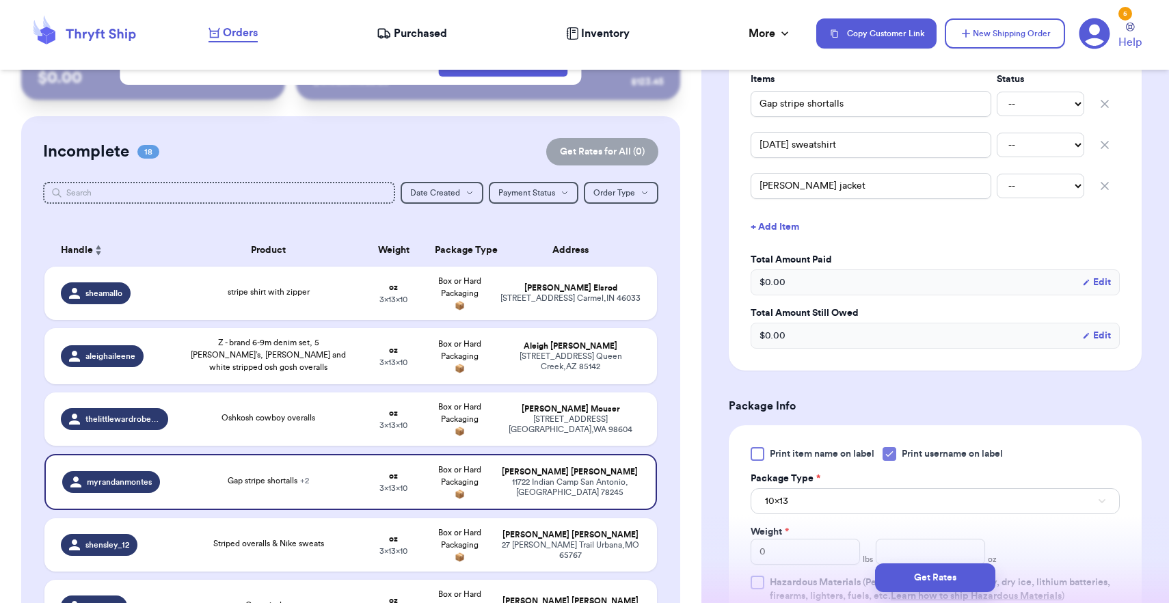
scroll to position [369, 0]
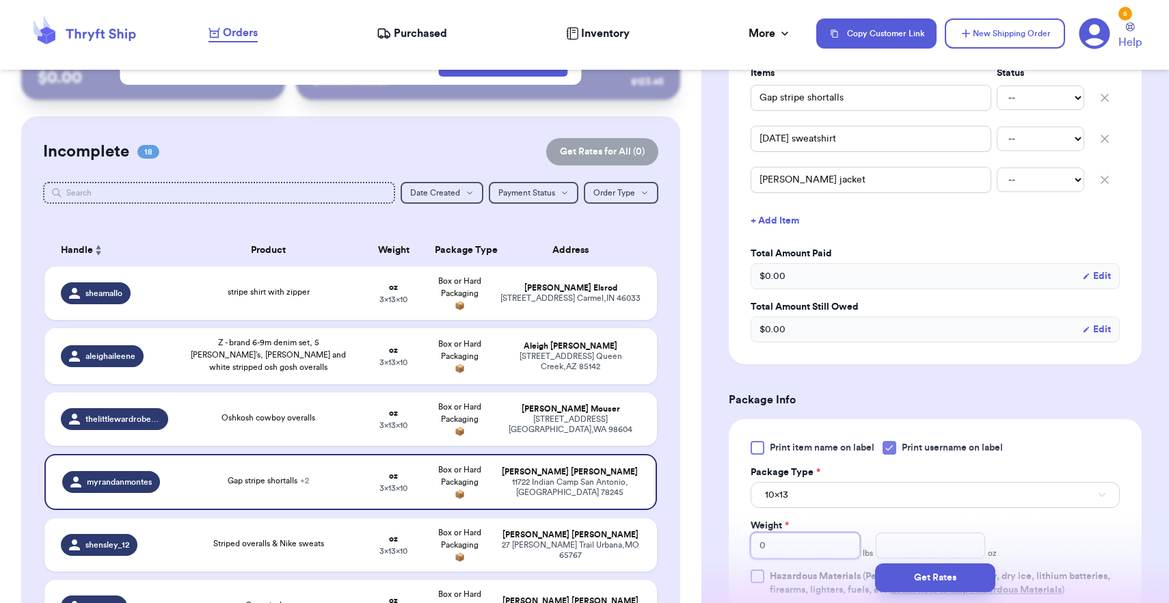
click at [808, 533] on input "0" at bounding box center [805, 546] width 109 height 26
type input "10"
type input "1"
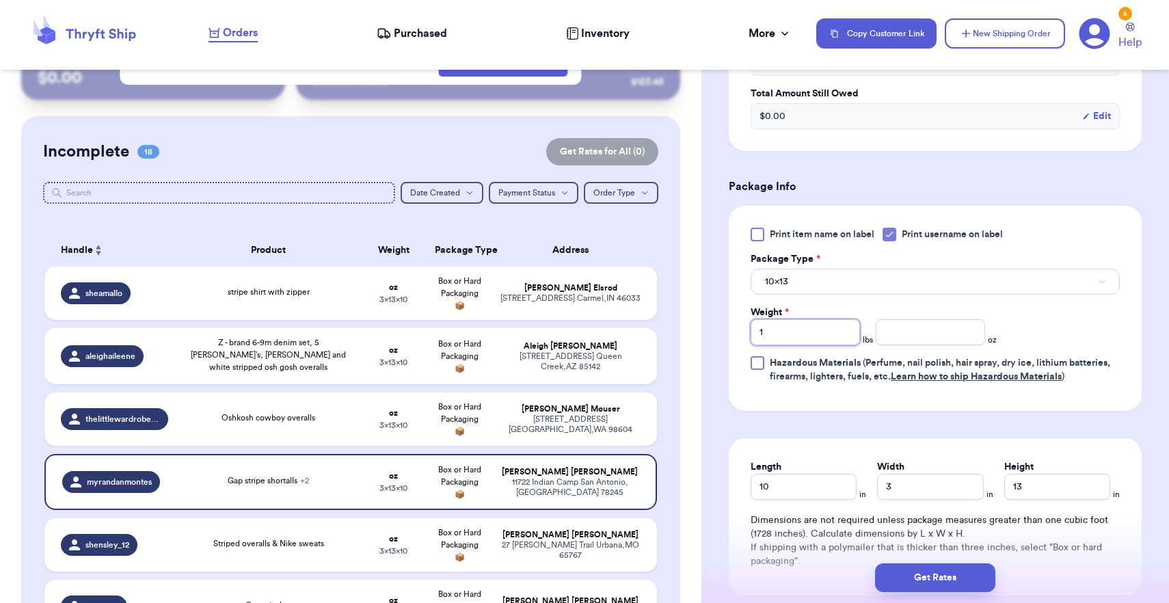
scroll to position [673, 0]
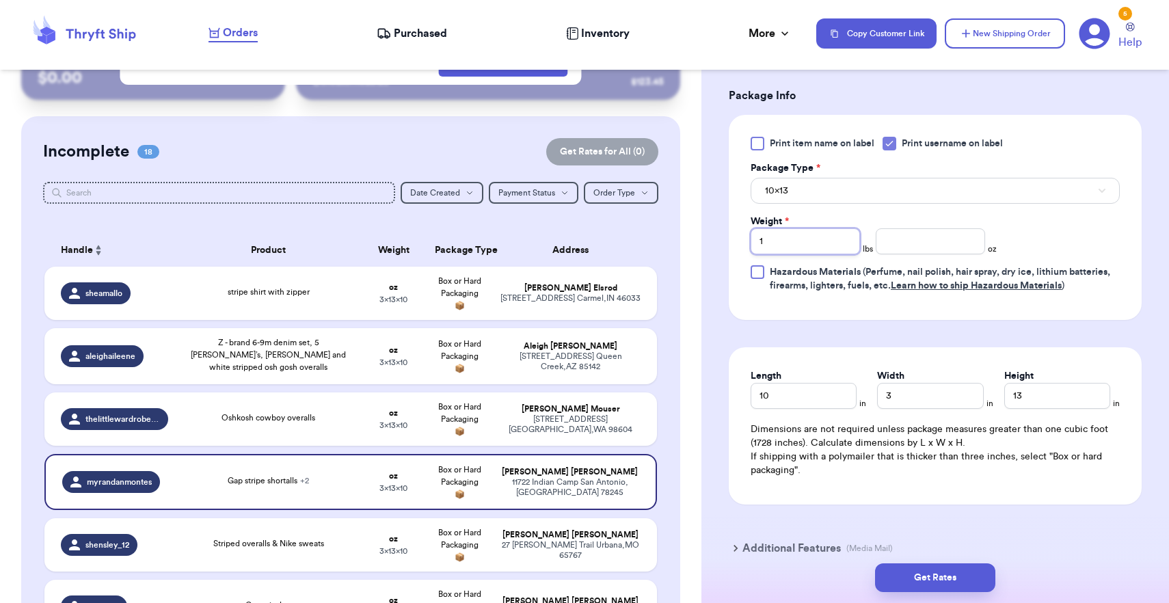
type input "1"
click at [803, 178] on button "10x13" at bounding box center [935, 191] width 369 height 26
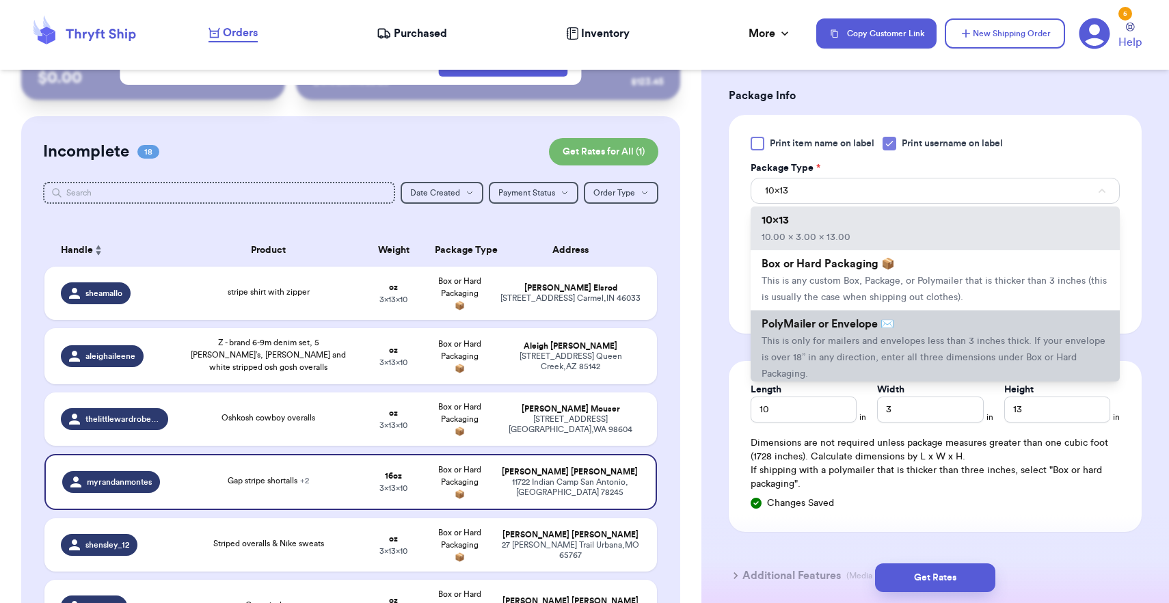
click at [797, 343] on span "This is only for mailers and envelopes less than 3 inches thick. If your envelo…" at bounding box center [934, 357] width 344 height 42
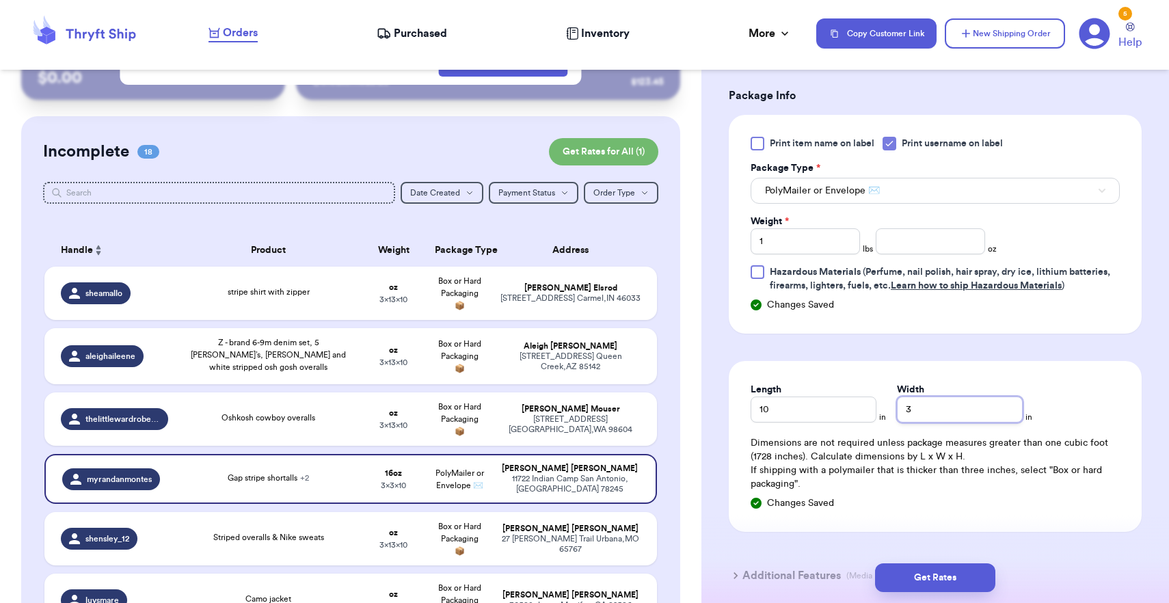
click at [898, 397] on input "3" at bounding box center [960, 410] width 126 height 26
type input "13"
click at [922, 569] on button "Get Rates" at bounding box center [935, 577] width 120 height 29
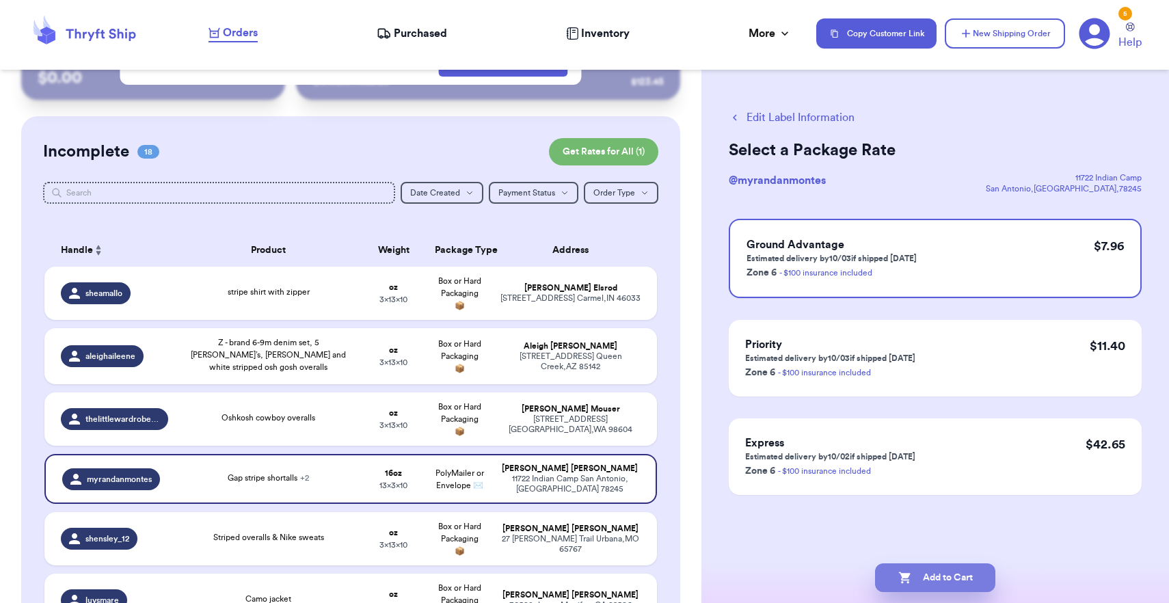
scroll to position [0, 0]
click at [922, 569] on button "Add to Cart" at bounding box center [935, 577] width 120 height 29
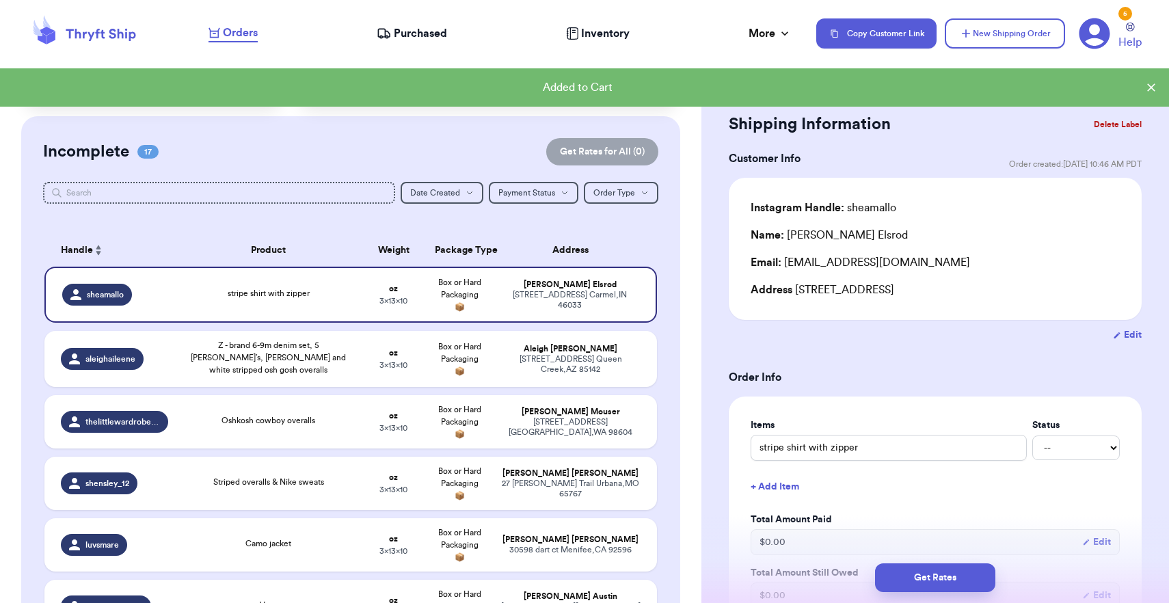
checkbox input "true"
click at [619, 479] on div "[PERSON_NAME]" at bounding box center [571, 473] width 140 height 10
type input "Striped overalls & Nike sweats"
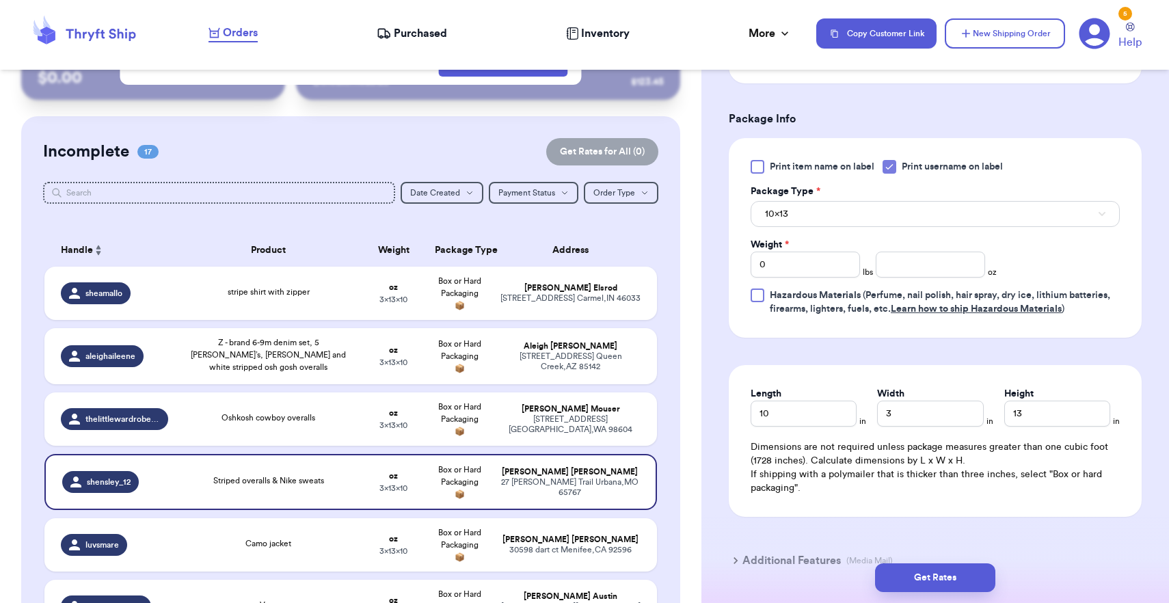
scroll to position [564, 0]
click at [941, 251] on input "number" at bounding box center [930, 264] width 109 height 26
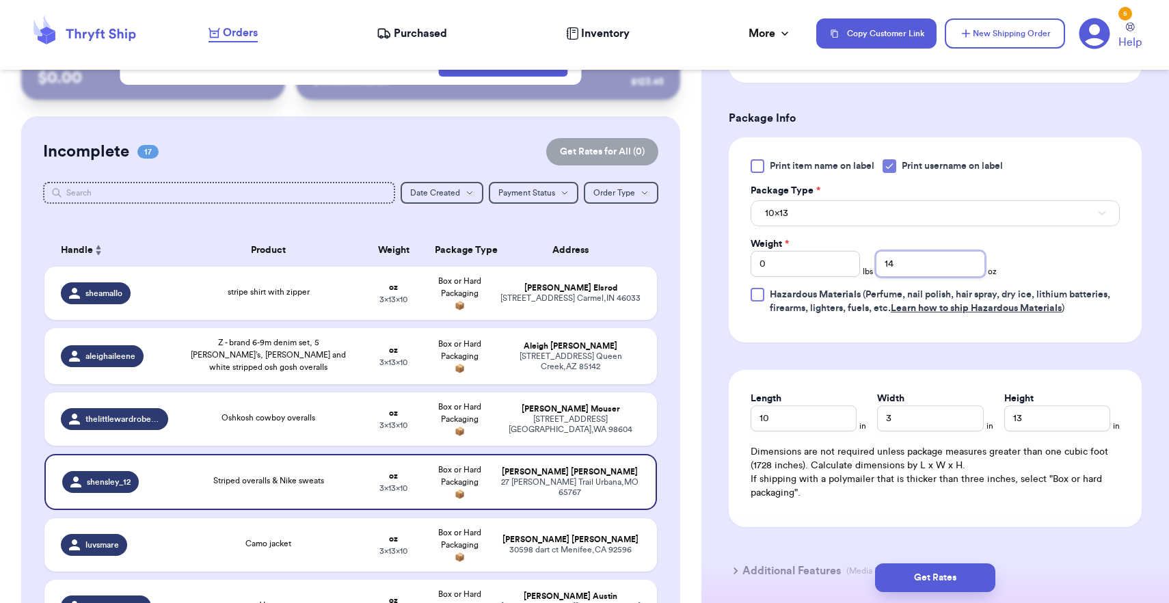
type input "14"
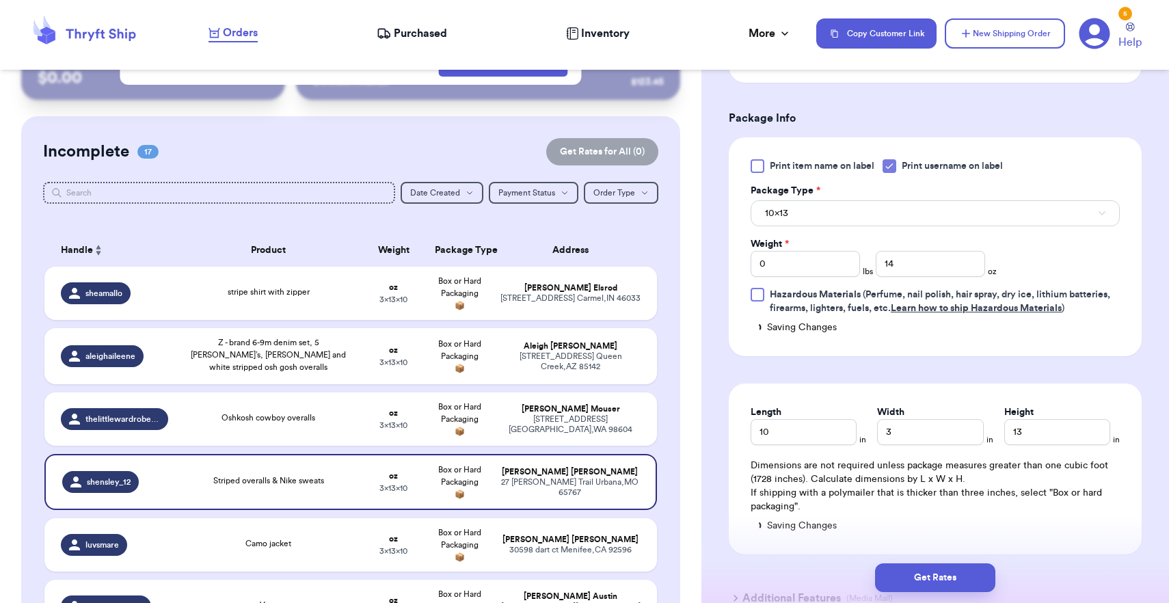
click at [912, 200] on button "10x13" at bounding box center [935, 213] width 369 height 26
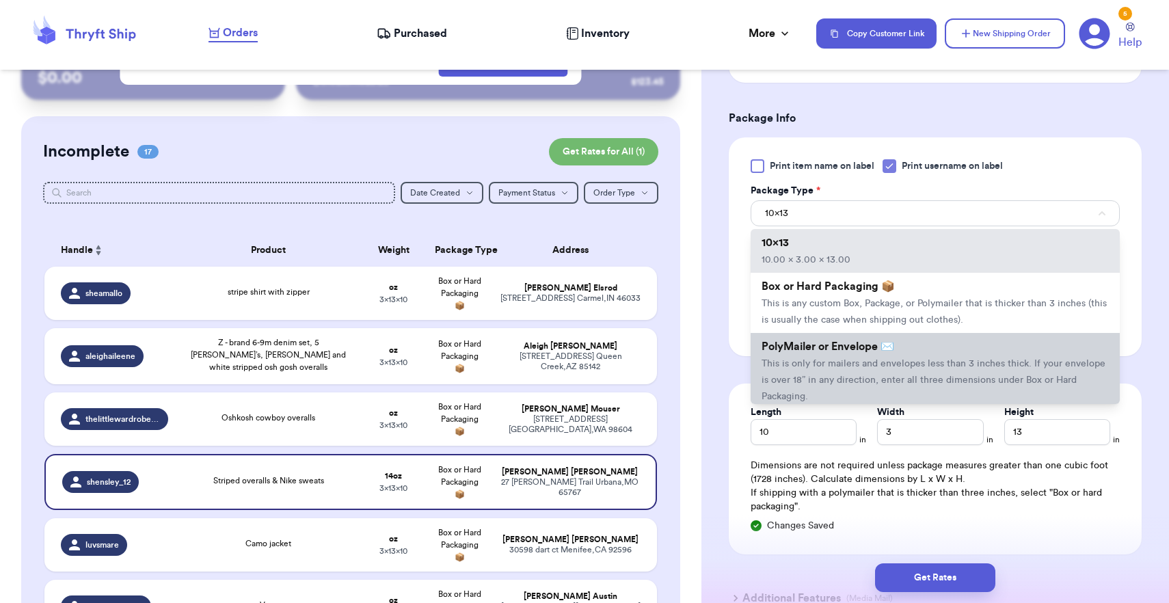
click at [889, 369] on span "This is only for mailers and envelopes less than 3 inches thick. If your envelo…" at bounding box center [934, 380] width 344 height 42
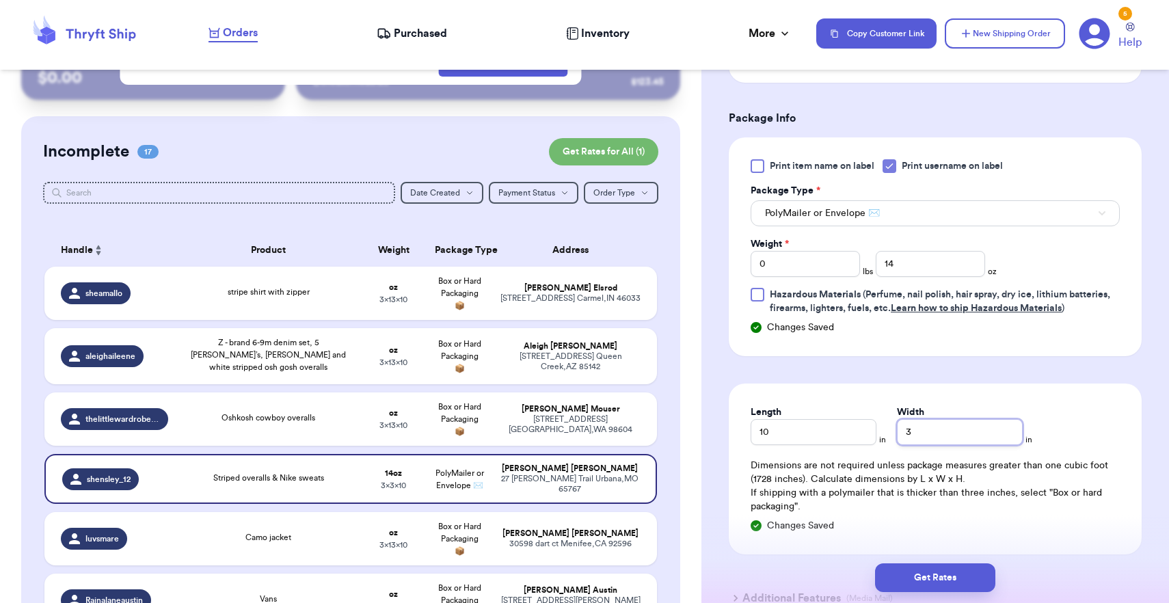
click at [897, 419] on input "3" at bounding box center [960, 432] width 126 height 26
type input "13"
click at [936, 576] on button "Get Rates" at bounding box center [935, 577] width 120 height 29
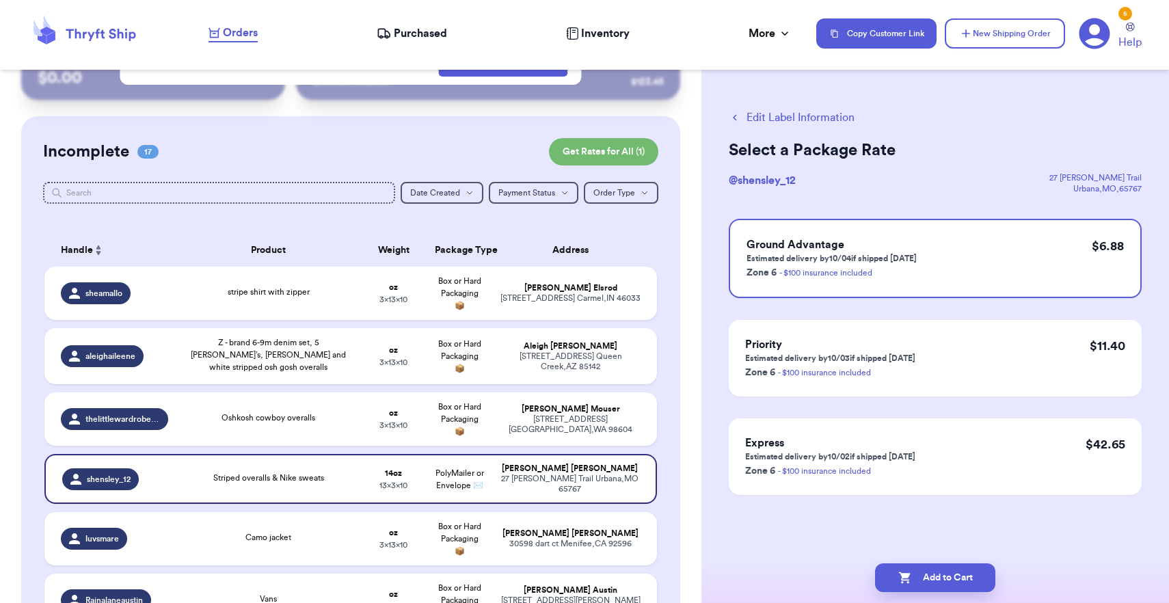
click at [936, 576] on button "Add to Cart" at bounding box center [935, 577] width 120 height 29
checkbox input "true"
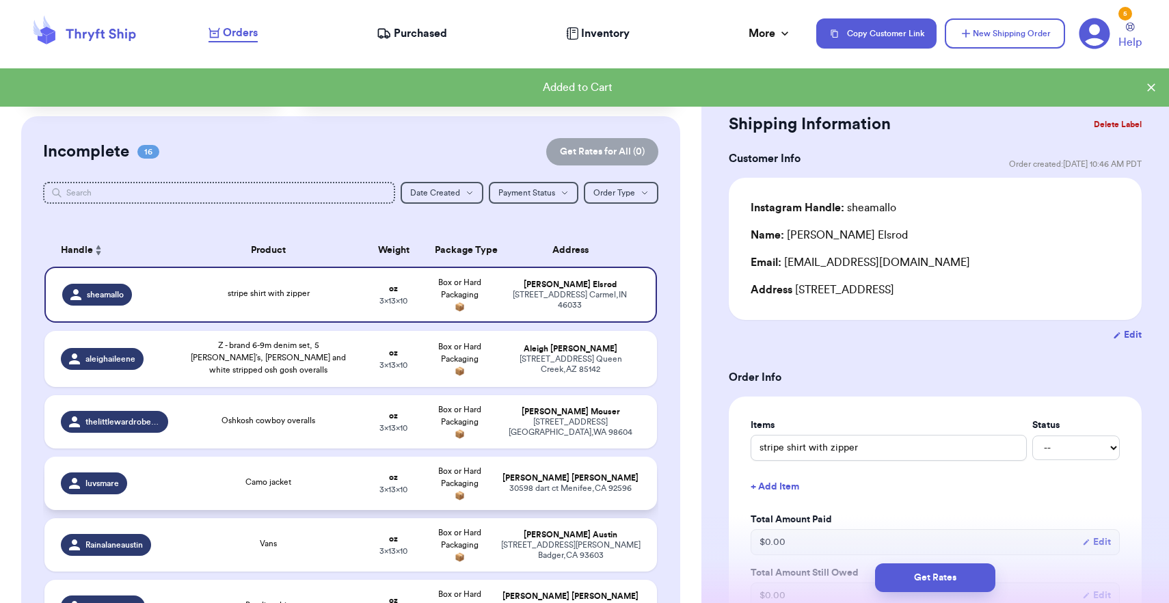
click at [599, 476] on td "[PERSON_NAME] [STREET_ADDRESS]" at bounding box center [574, 483] width 165 height 53
type input "Camo jacket"
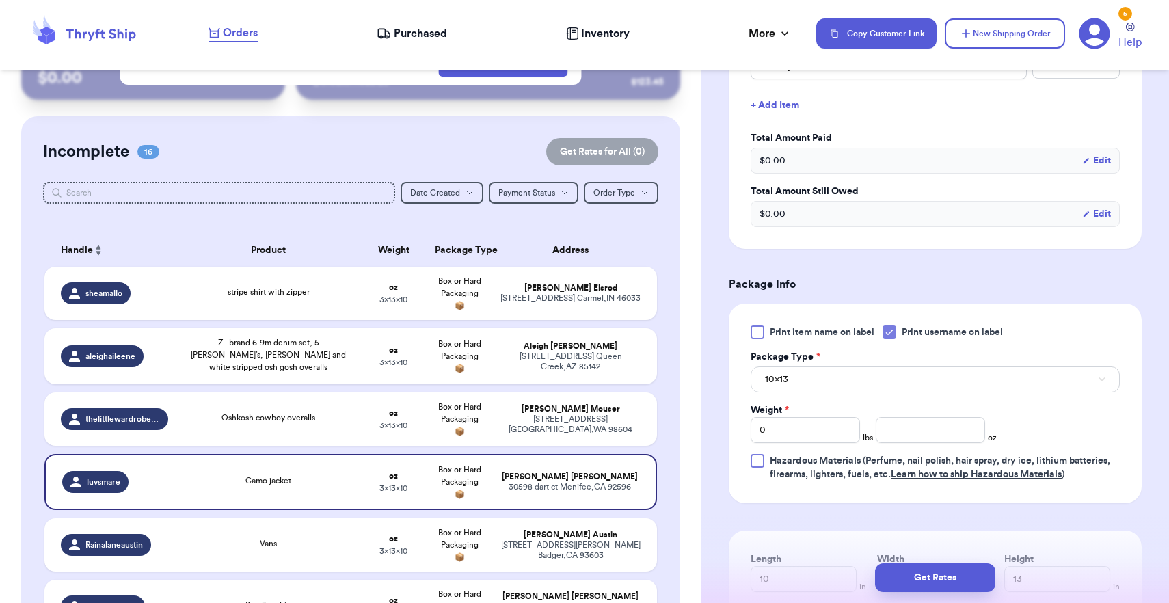
scroll to position [397, 0]
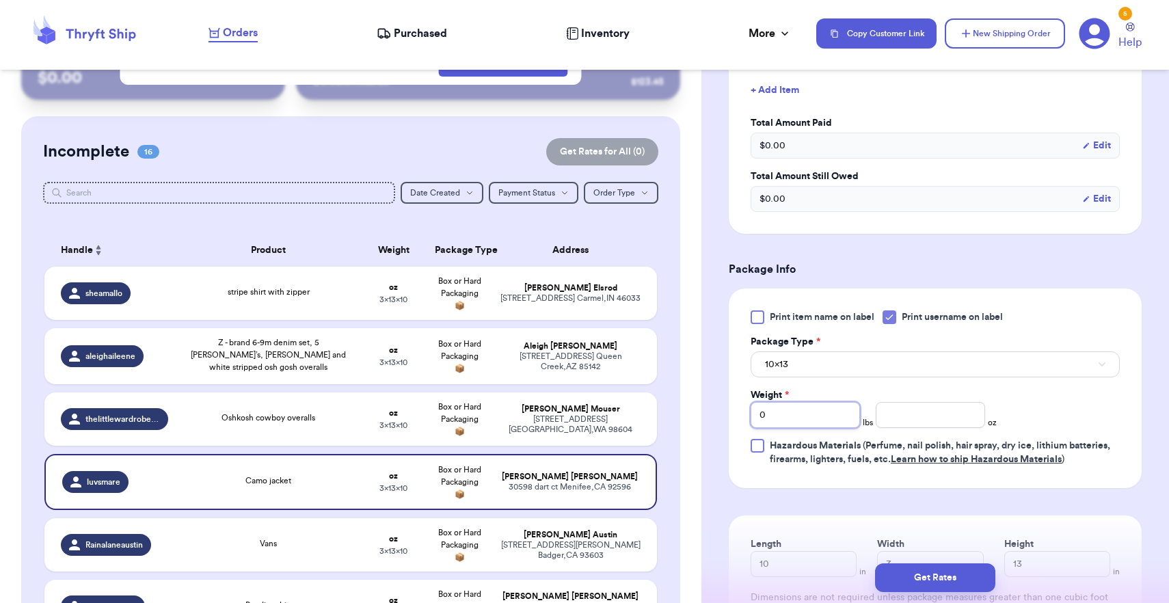
click at [802, 423] on input "0" at bounding box center [805, 415] width 109 height 26
type input "2"
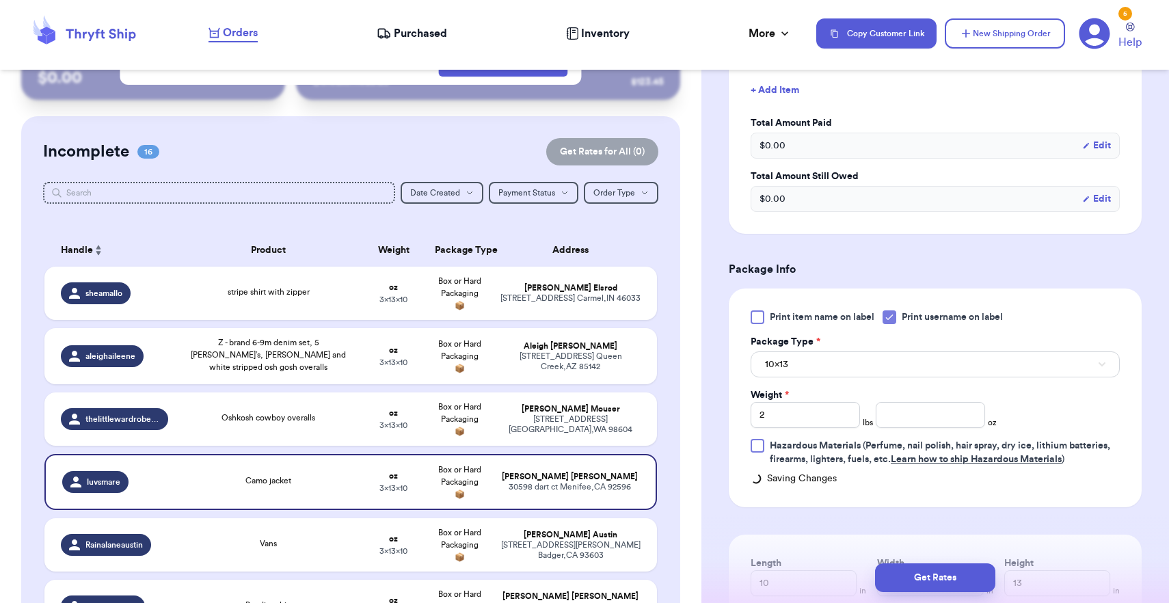
click at [836, 343] on div "Package Type *" at bounding box center [935, 342] width 369 height 14
click at [836, 365] on button "10x13" at bounding box center [935, 364] width 369 height 26
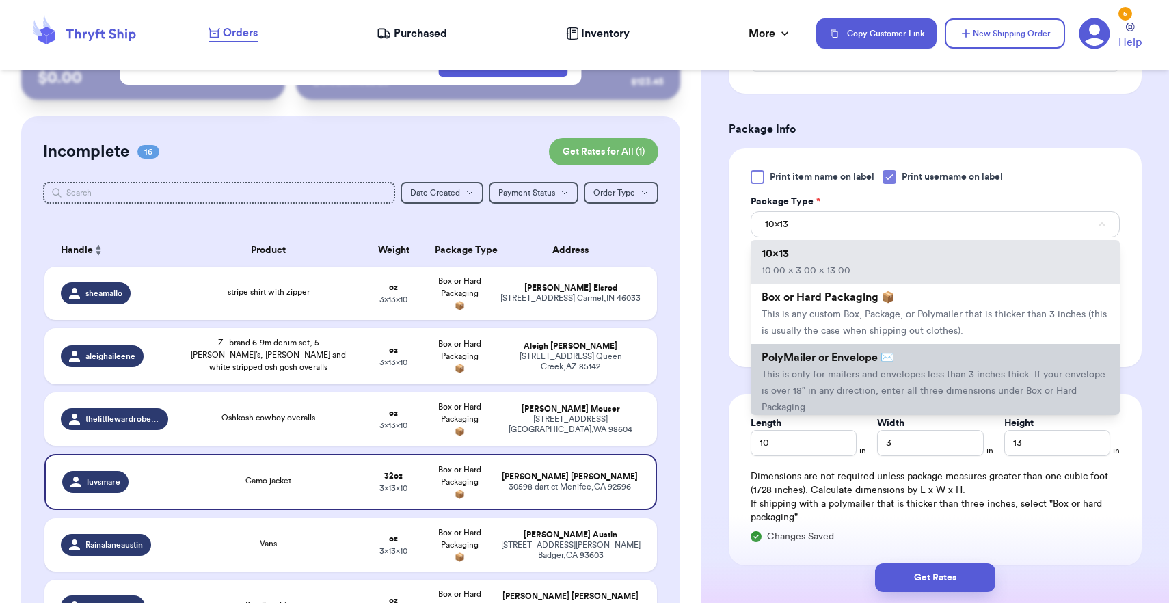
scroll to position [564, 0]
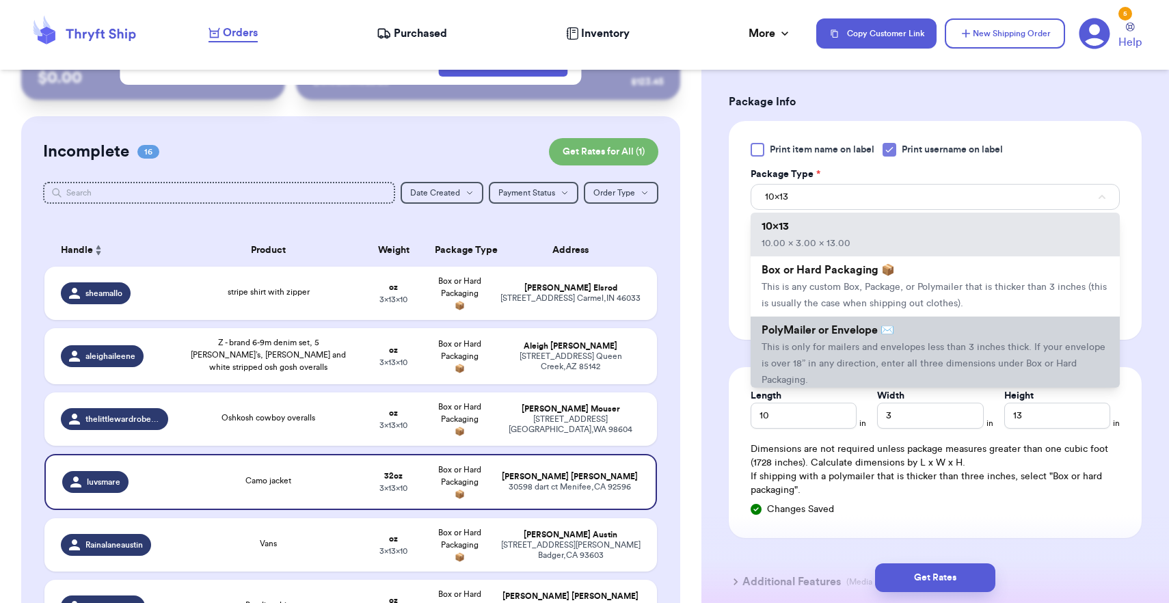
click at [827, 348] on span "This is only for mailers and envelopes less than 3 inches thick. If your envelo…" at bounding box center [934, 364] width 344 height 42
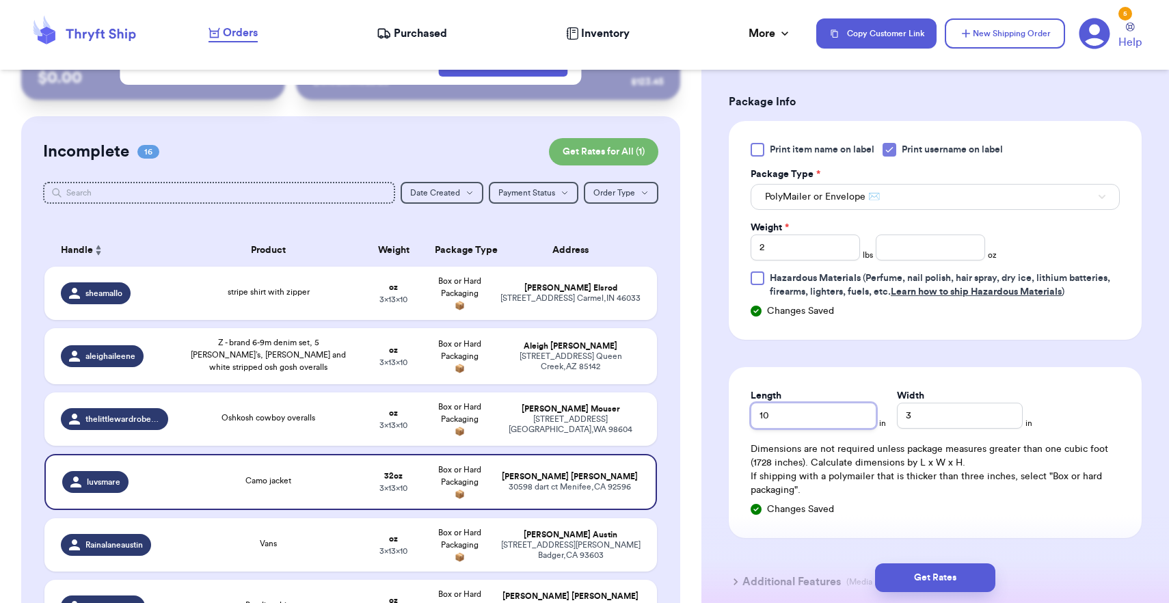
click at [809, 414] on input "10" at bounding box center [814, 416] width 126 height 26
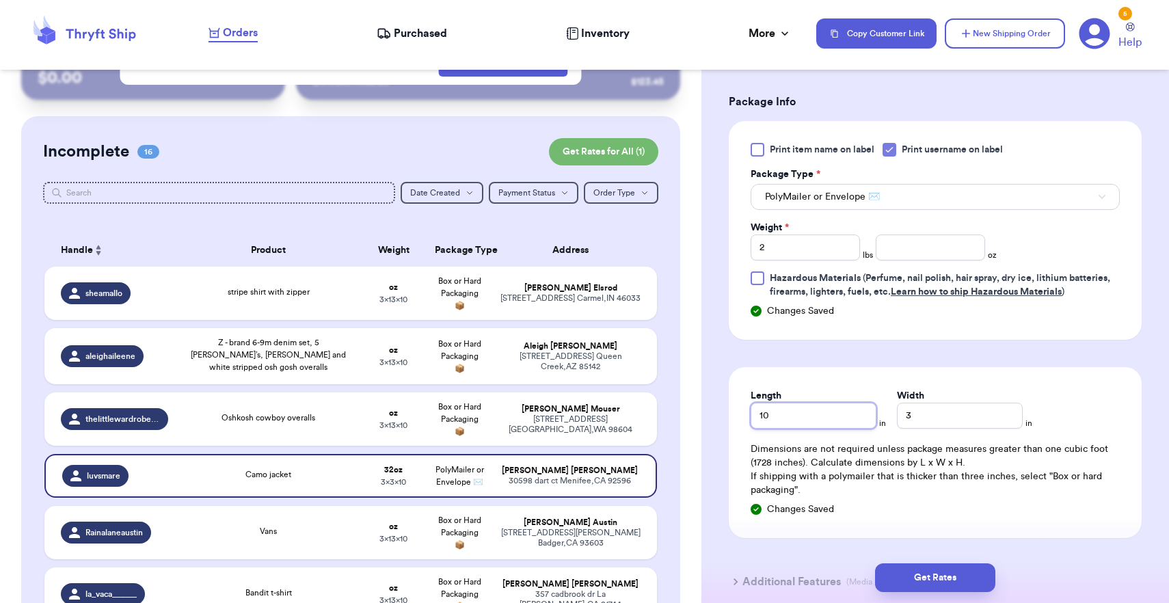
click at [809, 414] on input "10" at bounding box center [814, 416] width 126 height 26
type input "1"
type input "13"
click at [897, 421] on input "3" at bounding box center [960, 416] width 126 height 26
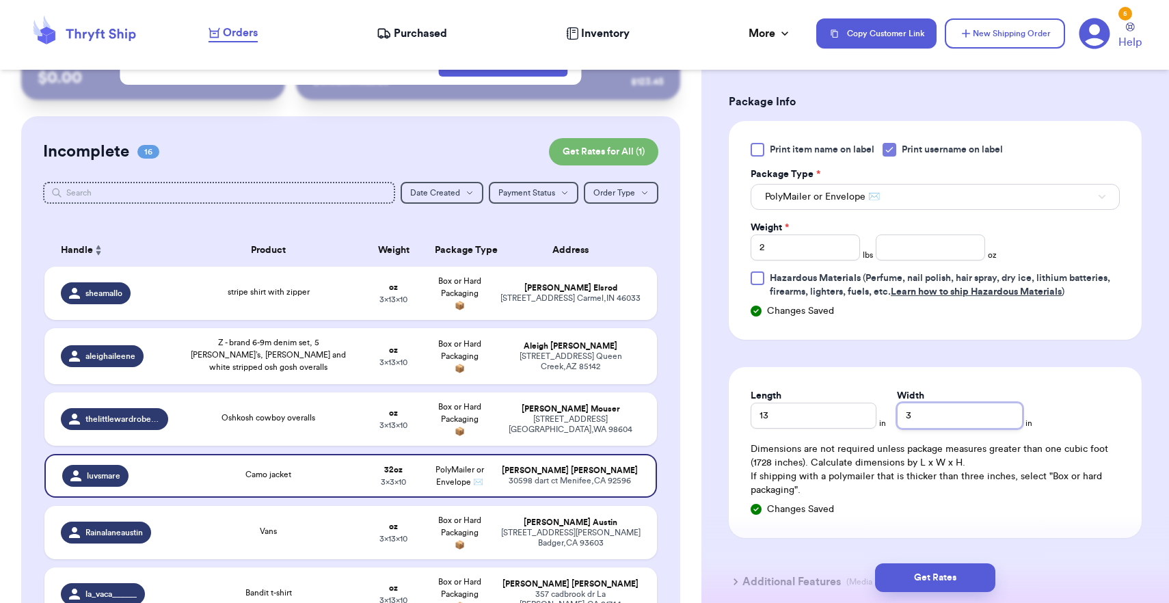
type input "13"
click at [918, 584] on button "Get Rates" at bounding box center [935, 577] width 120 height 29
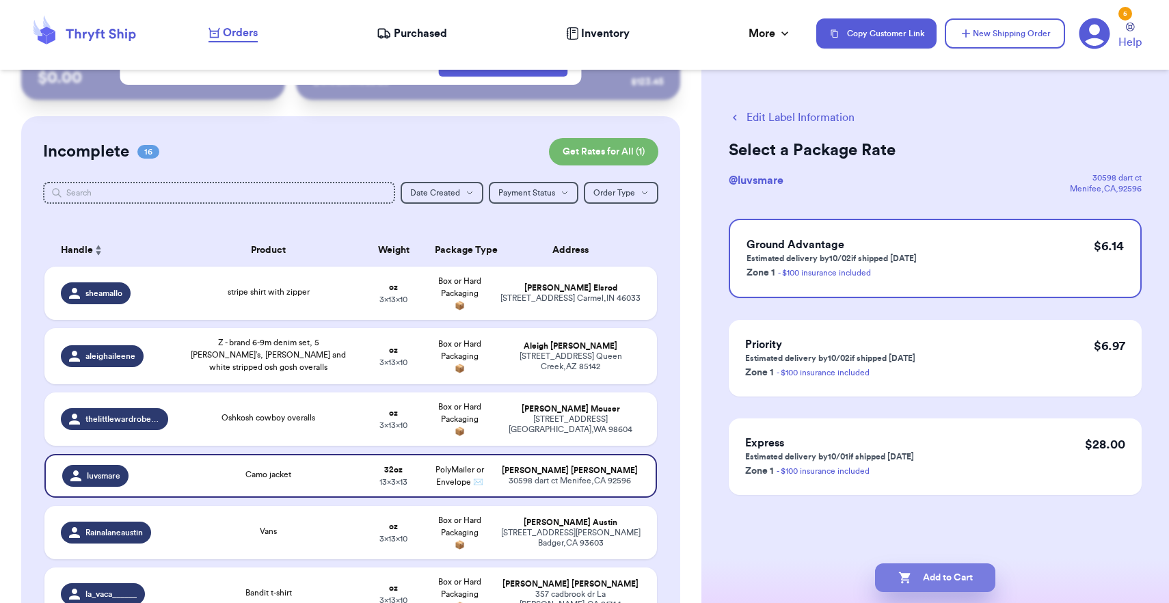
drag, startPoint x: 920, startPoint y: 568, endPoint x: 920, endPoint y: 576, distance: 8.2
click at [920, 576] on button "Add to Cart" at bounding box center [935, 577] width 120 height 29
checkbox input "true"
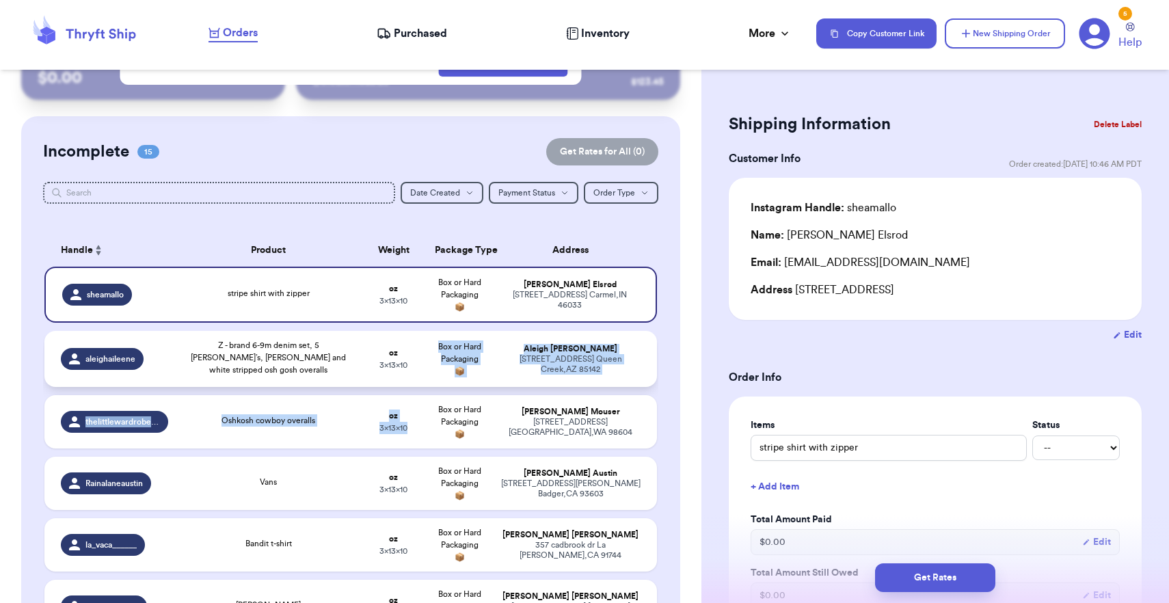
drag, startPoint x: 403, startPoint y: 449, endPoint x: 421, endPoint y: 379, distance: 72.8
click at [421, 379] on td "oz 3 x 13 x 10" at bounding box center [393, 359] width 66 height 56
type input "Z - brand 6-9m denim set, 5 [PERSON_NAME]’s, [PERSON_NAME] and white stripped o…"
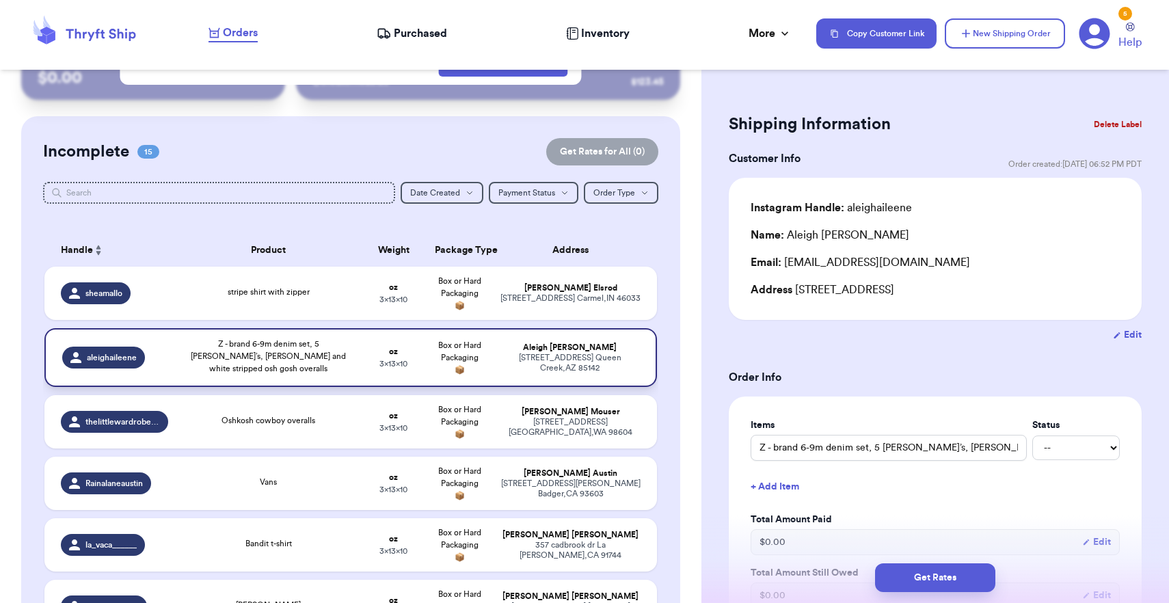
click at [421, 379] on td "oz 3 x 13 x 10" at bounding box center [393, 357] width 66 height 59
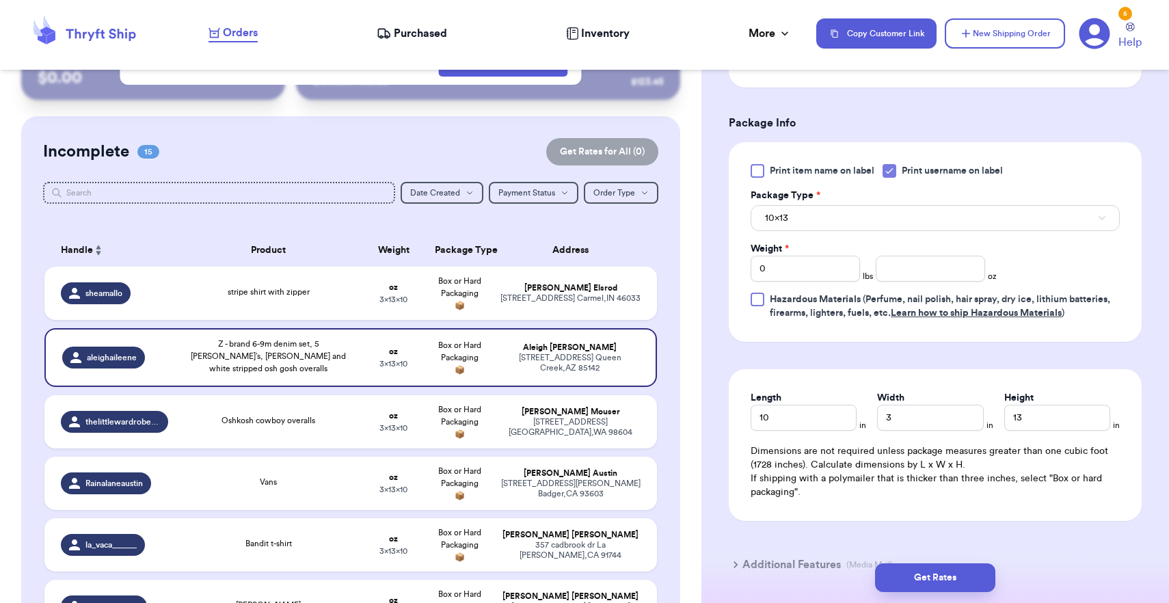
scroll to position [555, 0]
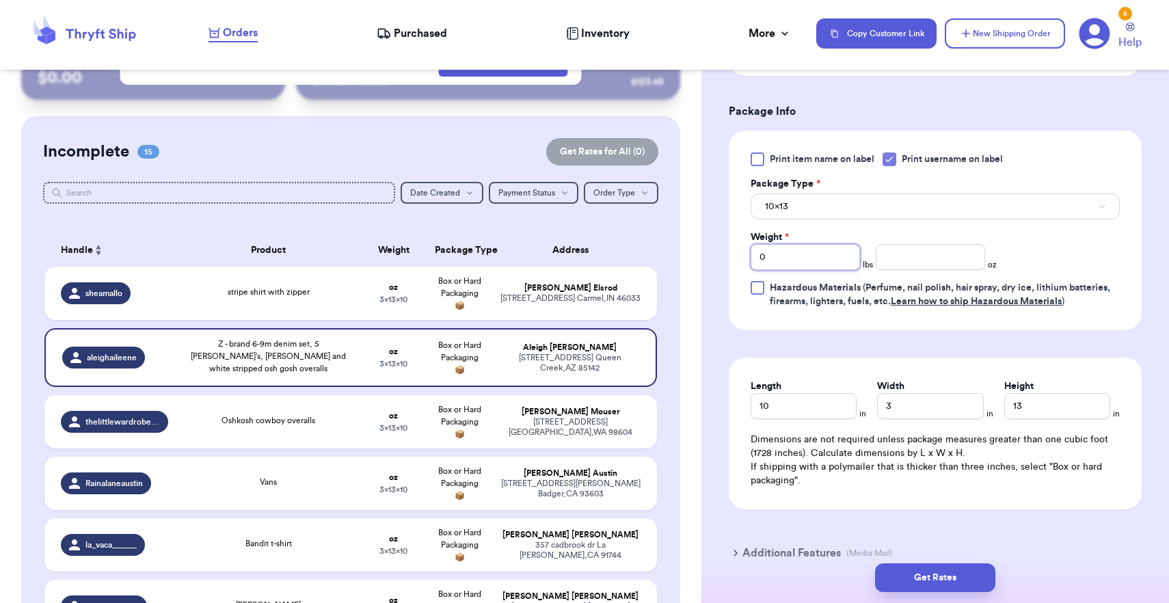
click at [813, 258] on input "0" at bounding box center [805, 257] width 109 height 26
type input "01"
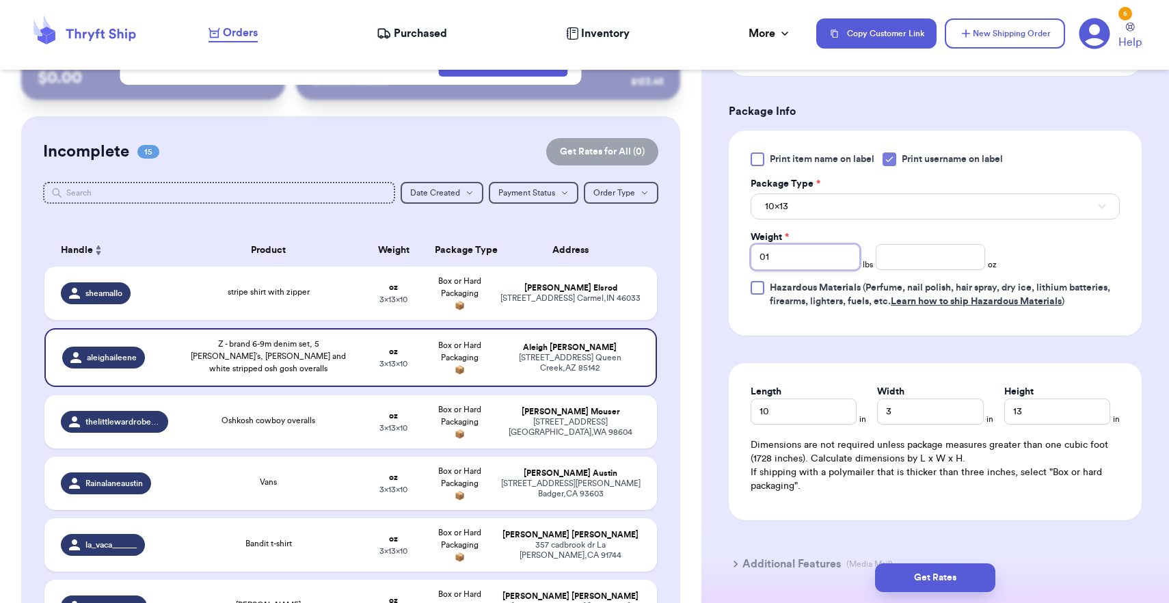
type input "01"
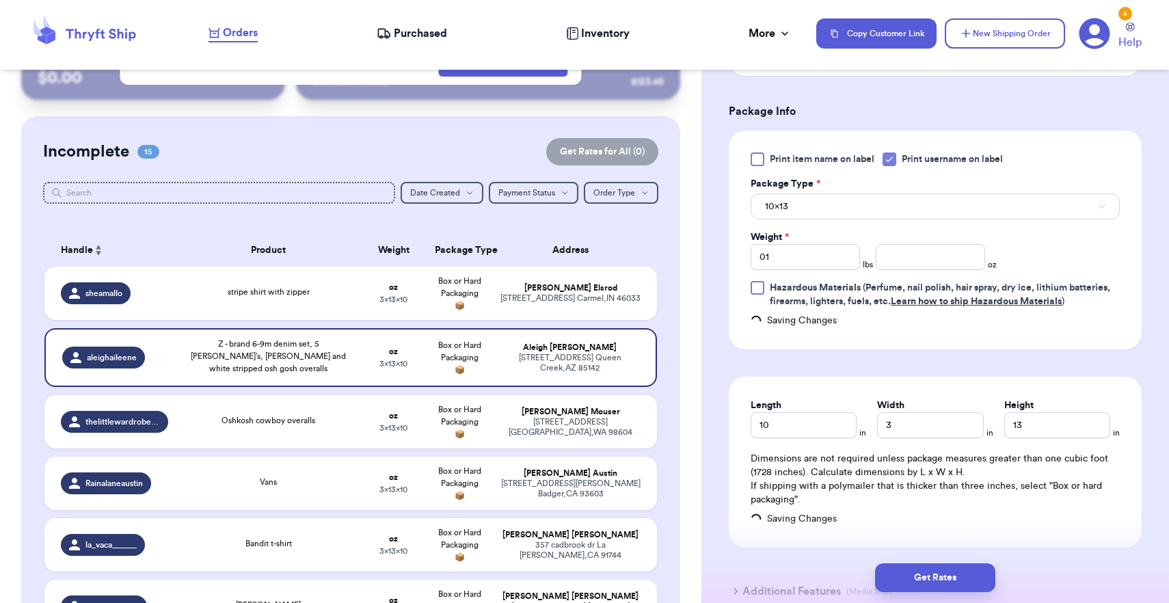
click at [816, 210] on button "10x13" at bounding box center [935, 207] width 369 height 26
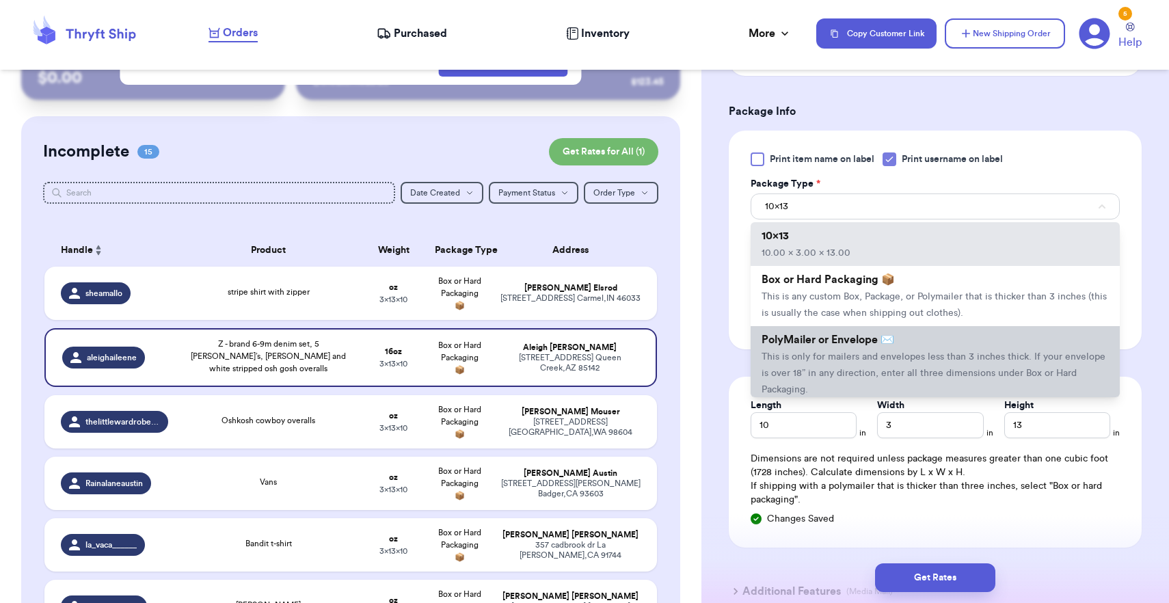
click at [807, 371] on li "PolyMailer or Envelope ✉️ This is only for mailers and envelopes less than 3 in…" at bounding box center [935, 364] width 369 height 77
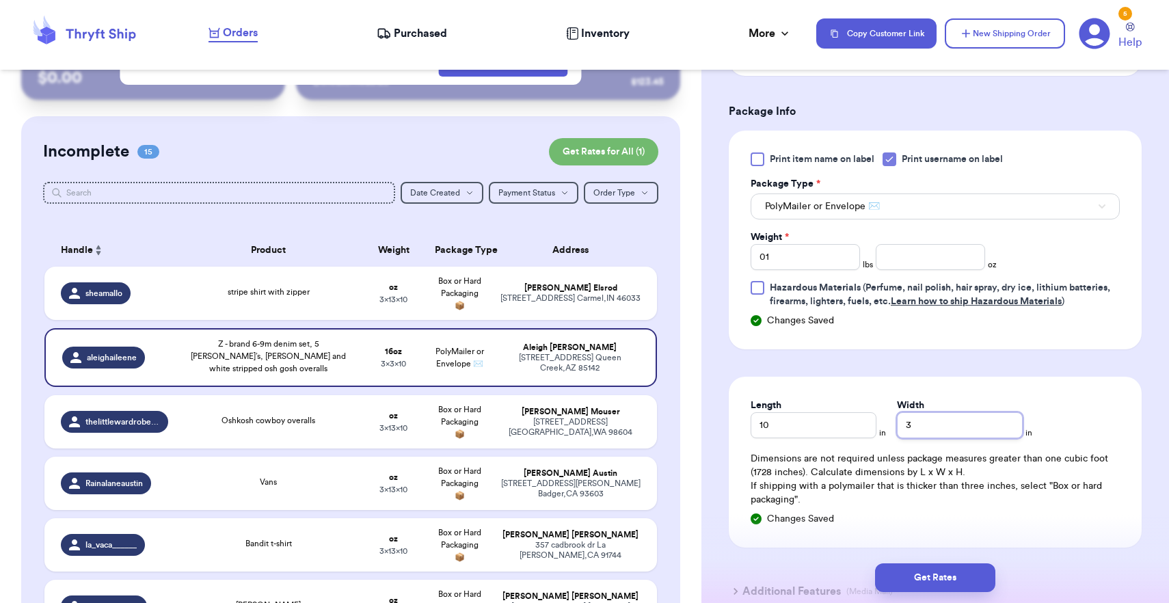
click at [899, 432] on input "3" at bounding box center [960, 425] width 126 height 26
type input "13"
click at [944, 574] on button "Get Rates" at bounding box center [935, 577] width 120 height 29
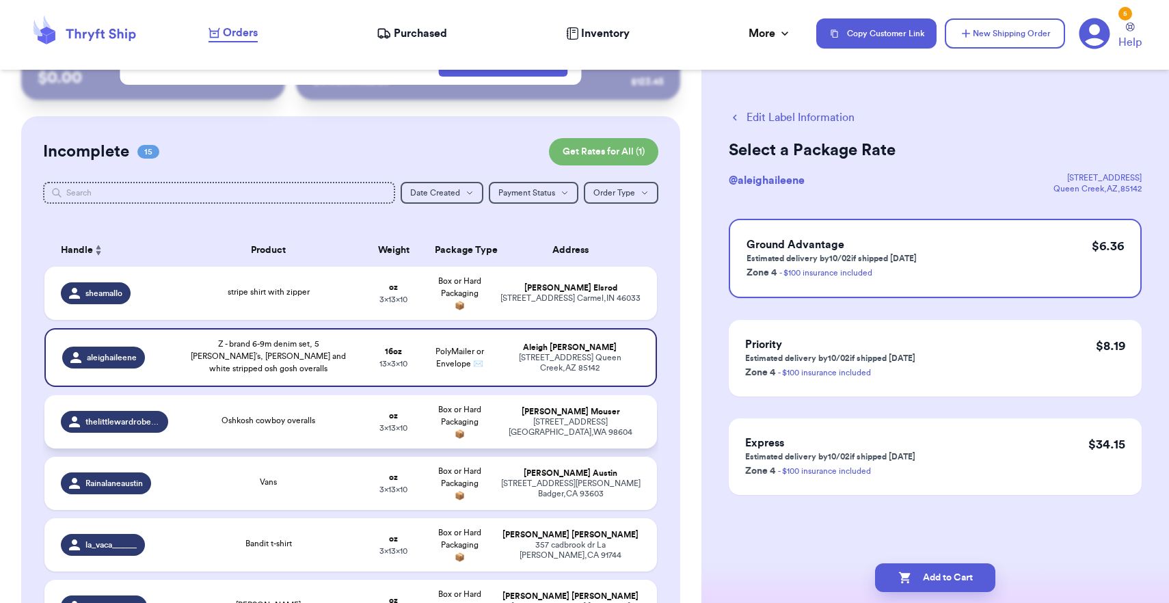
scroll to position [133, 0]
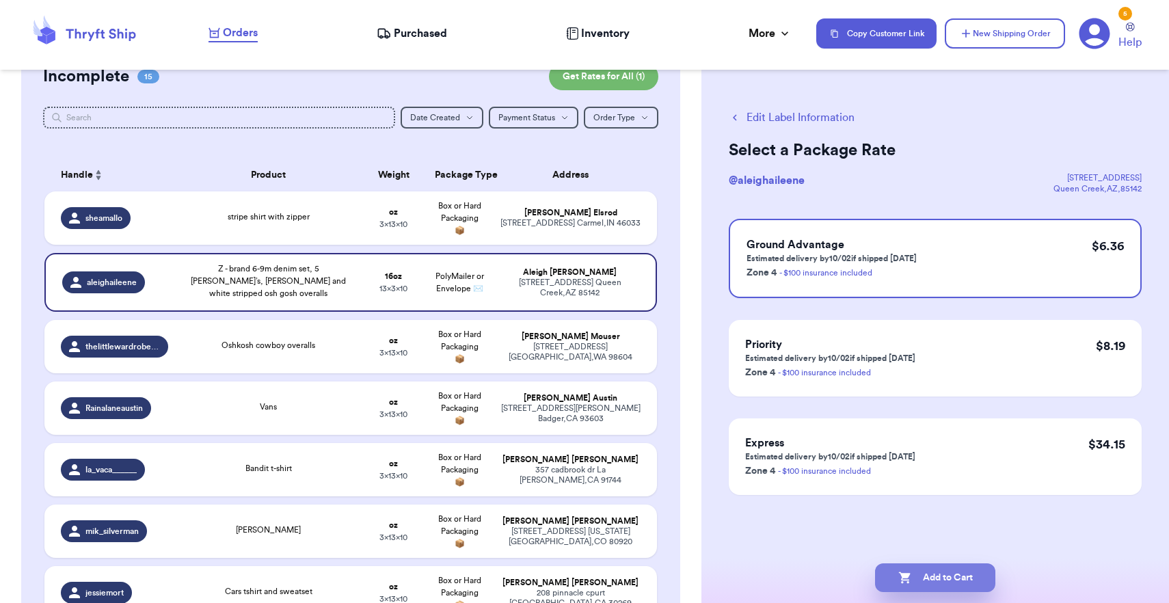
click at [923, 568] on button "Add to Cart" at bounding box center [935, 577] width 120 height 29
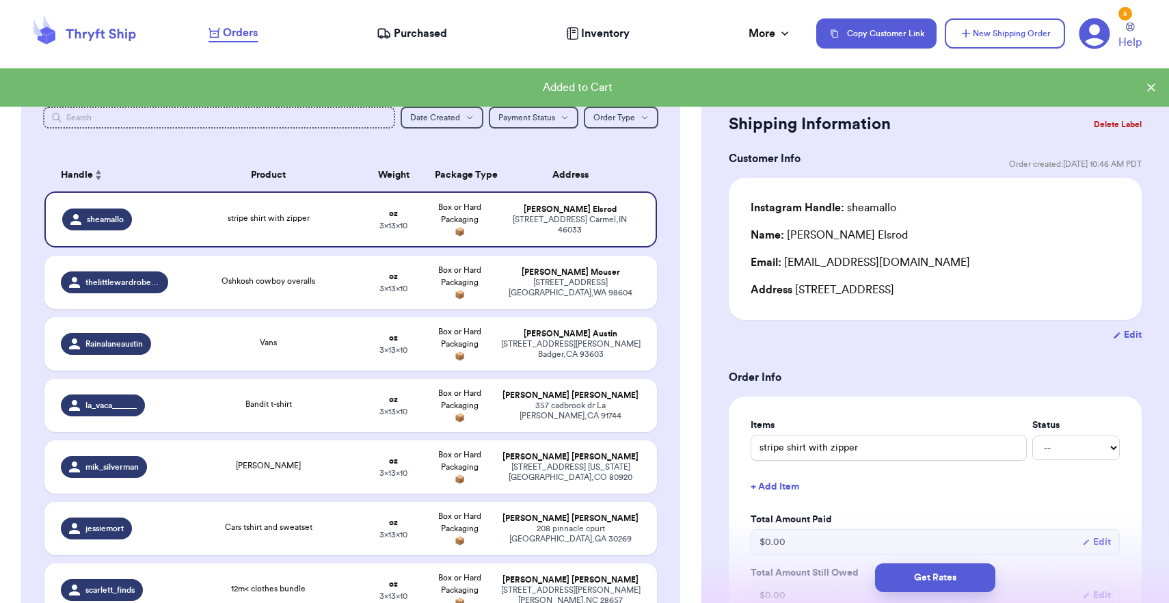
checkbox input "true"
click at [563, 358] on div "[STREET_ADDRESS][PERSON_NAME]" at bounding box center [571, 349] width 140 height 21
type input "Vans"
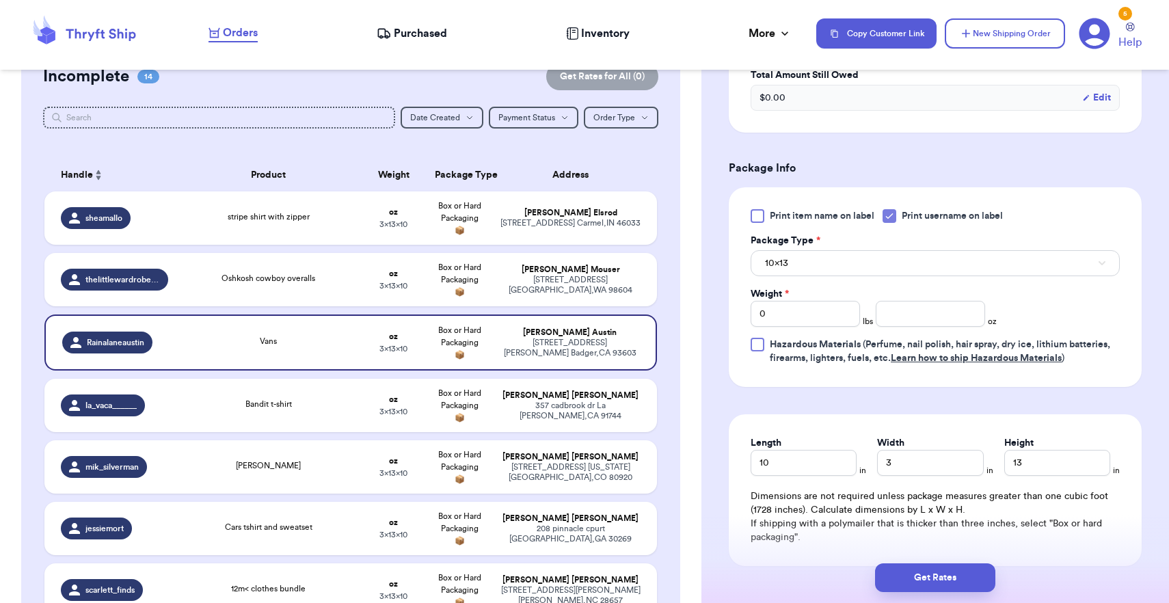
scroll to position [529, 0]
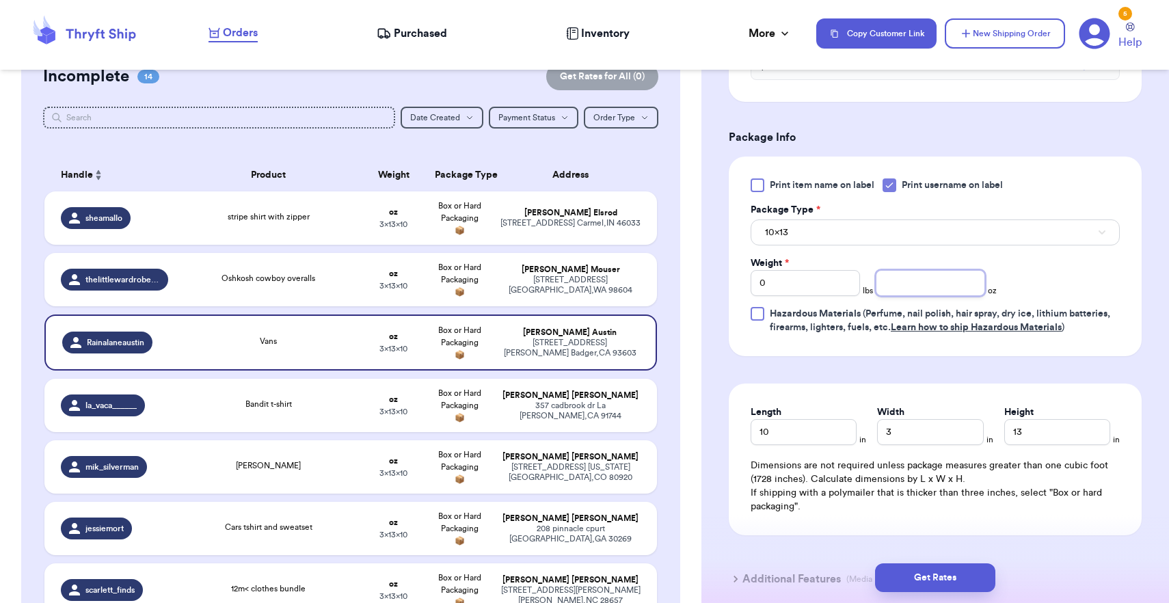
click at [918, 290] on input "number" at bounding box center [930, 283] width 109 height 26
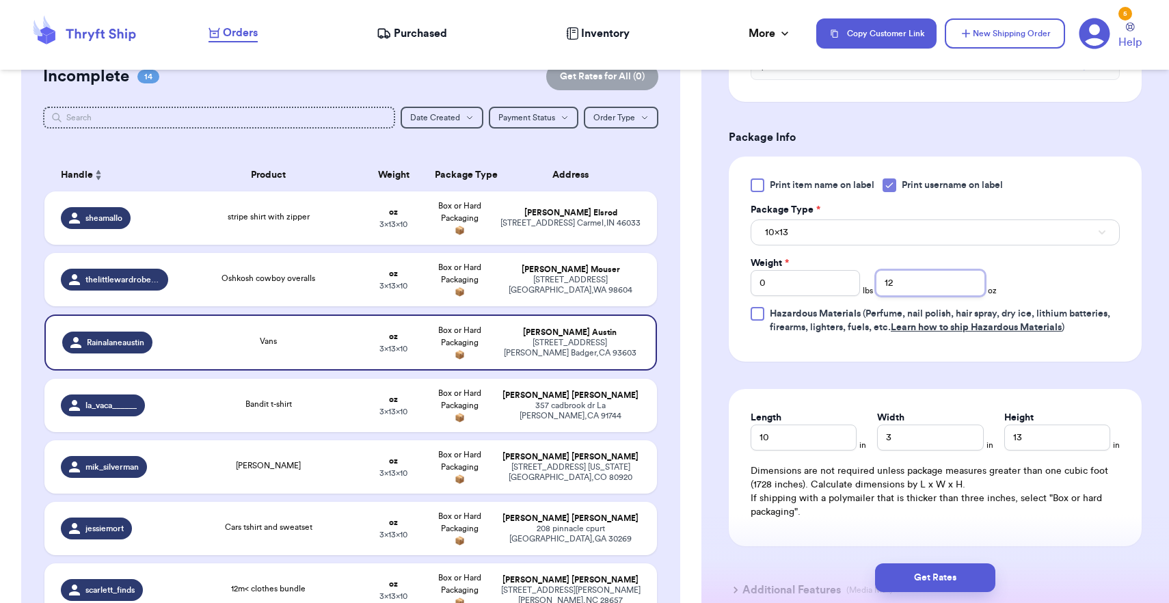
type input "12"
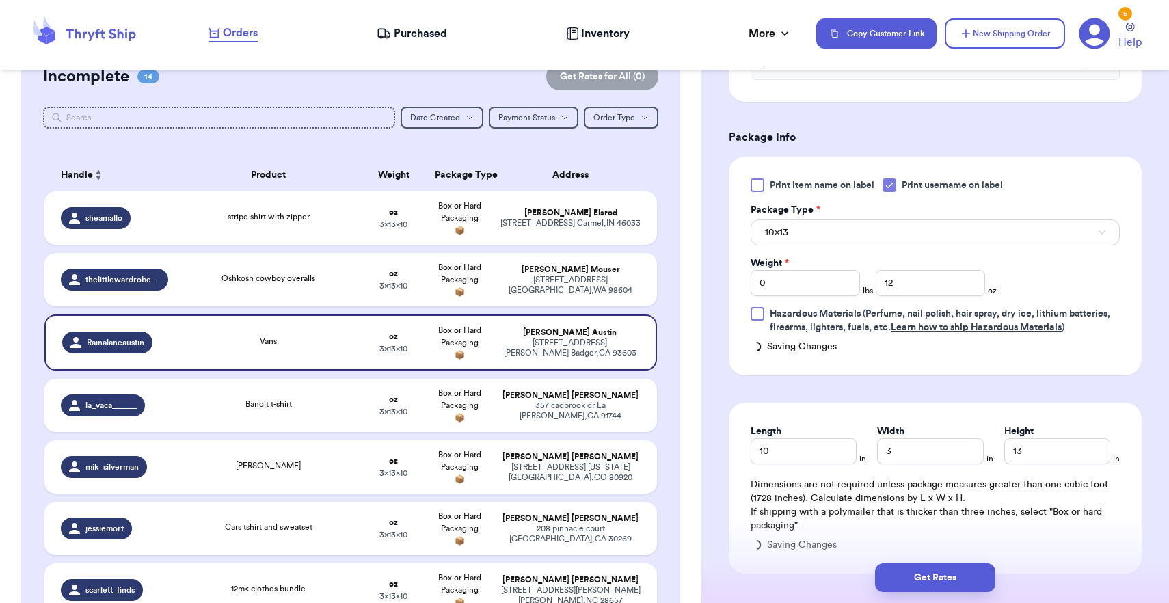
click at [907, 239] on button "10x13" at bounding box center [935, 233] width 369 height 26
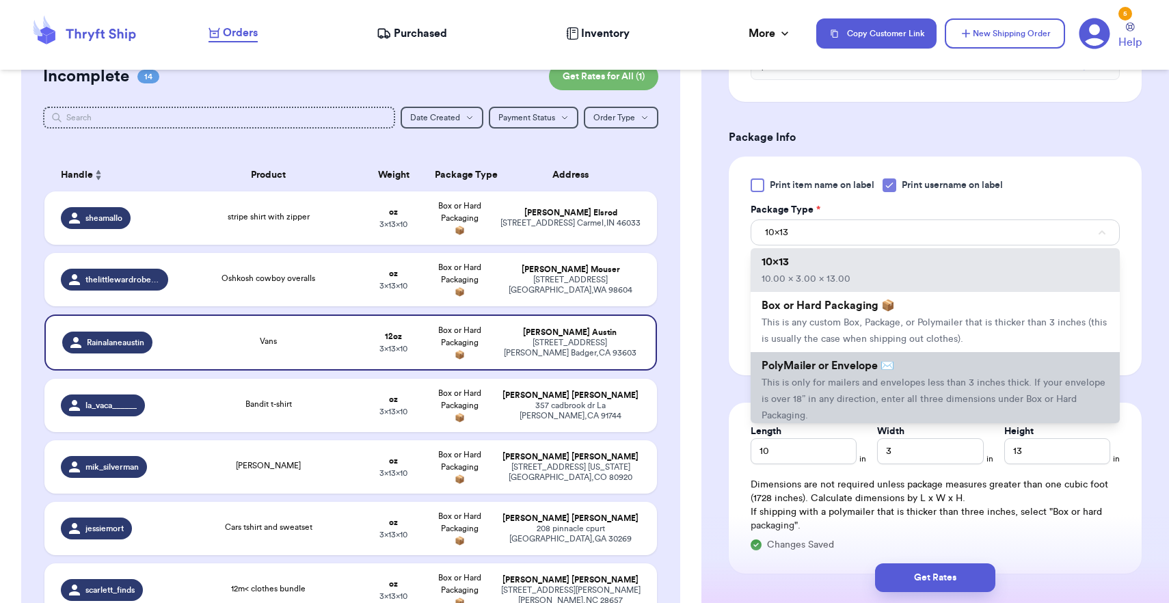
click at [905, 388] on span "This is only for mailers and envelopes less than 3 inches thick. If your envelo…" at bounding box center [934, 399] width 344 height 42
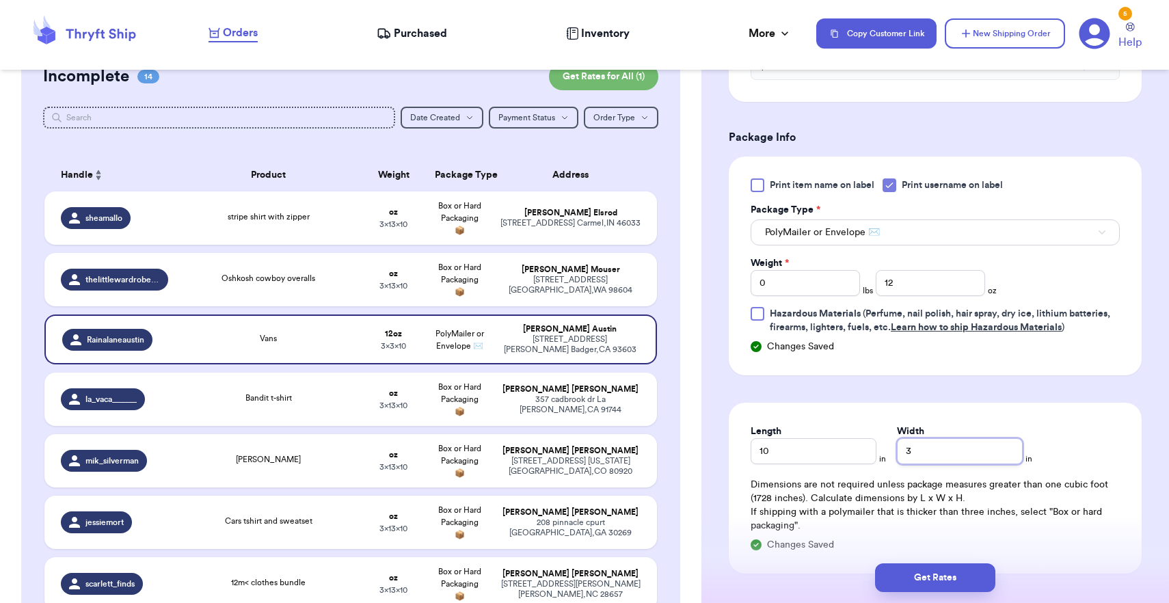
click at [955, 455] on input "3" at bounding box center [960, 451] width 126 height 26
type input "8"
click at [905, 573] on button "Get Rates" at bounding box center [935, 577] width 120 height 29
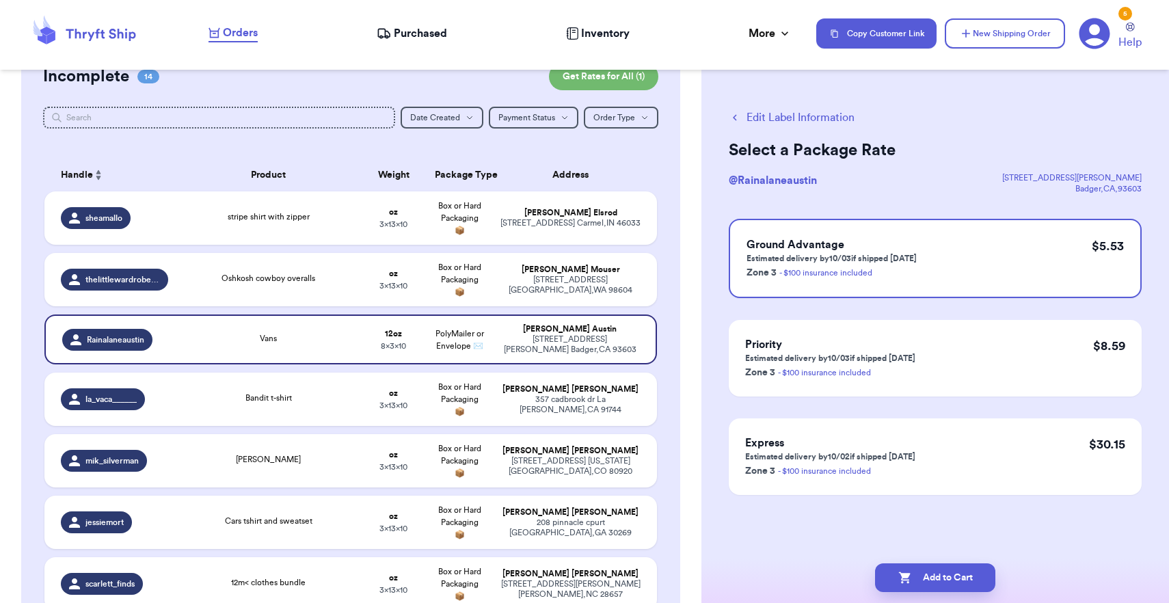
click at [905, 573] on icon "button" at bounding box center [906, 578] width 14 height 14
checkbox input "true"
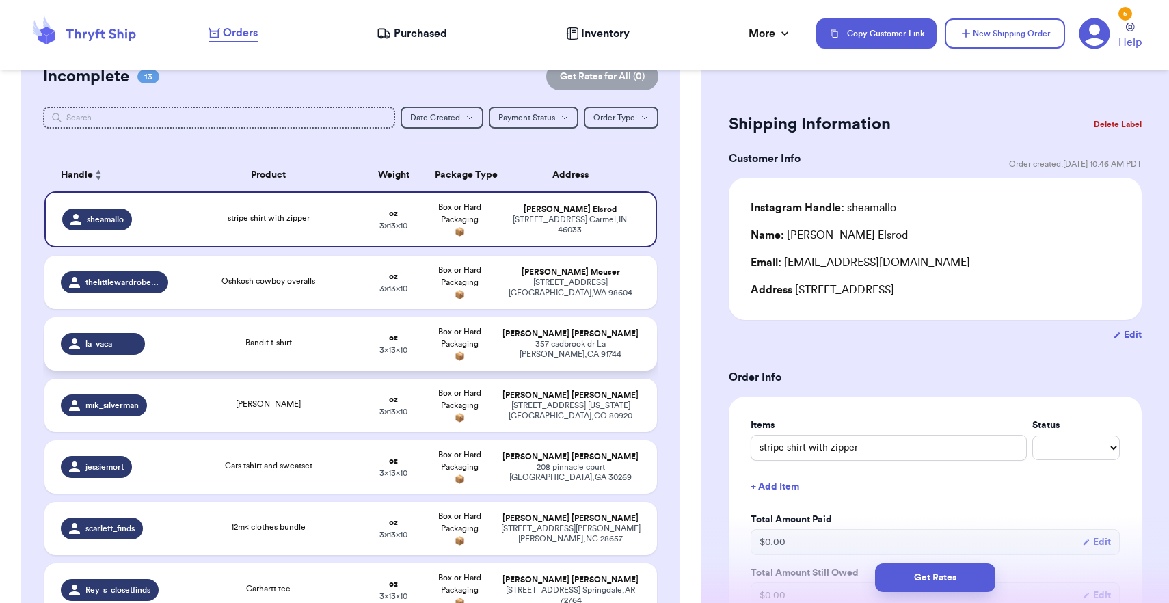
click at [652, 363] on td "[PERSON_NAME] 357 cadbrook [GEOGRAPHIC_DATA]" at bounding box center [574, 343] width 165 height 53
type input "Bandit t-shirt"
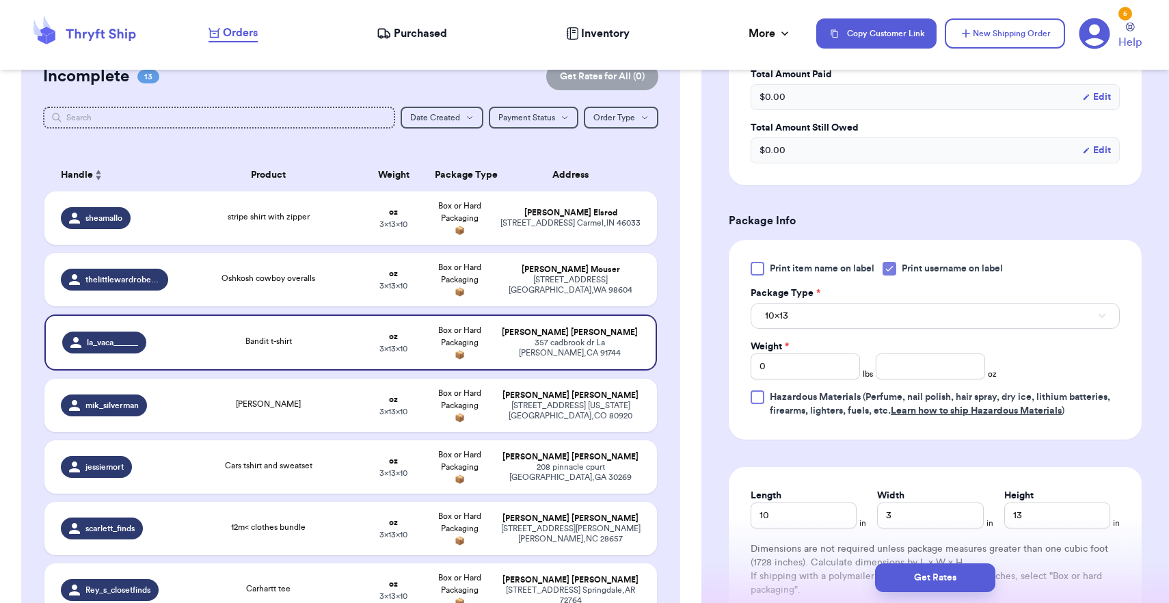
scroll to position [497, 0]
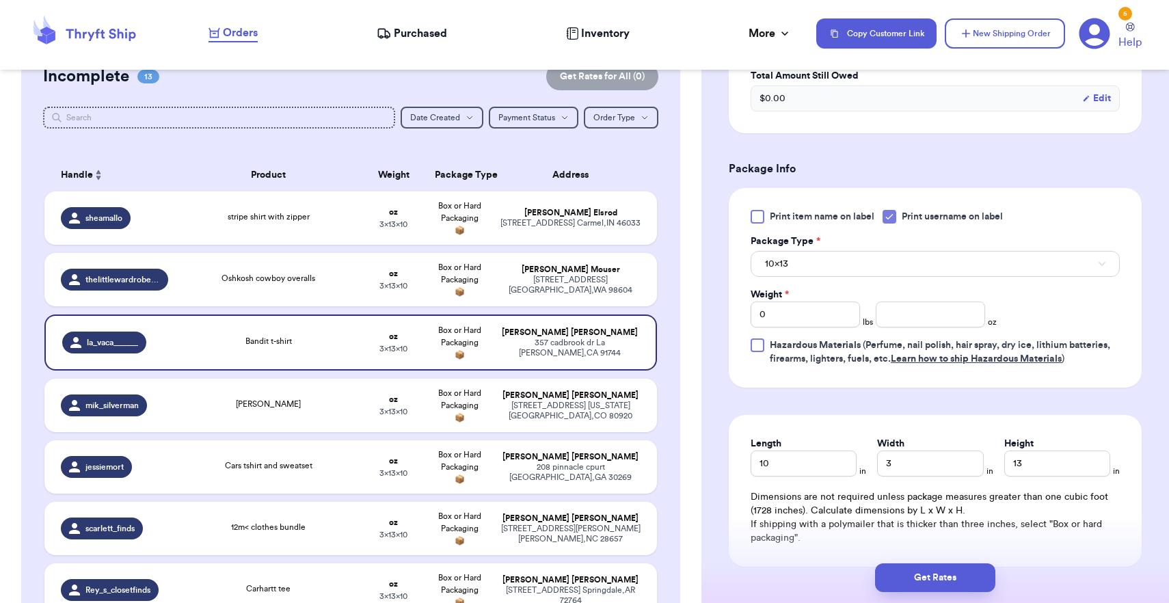
click at [896, 281] on div "Print item name on label Print username on label Package Type * 10x13 Weight * …" at bounding box center [935, 288] width 369 height 156
click at [896, 263] on button "10x13" at bounding box center [935, 264] width 369 height 26
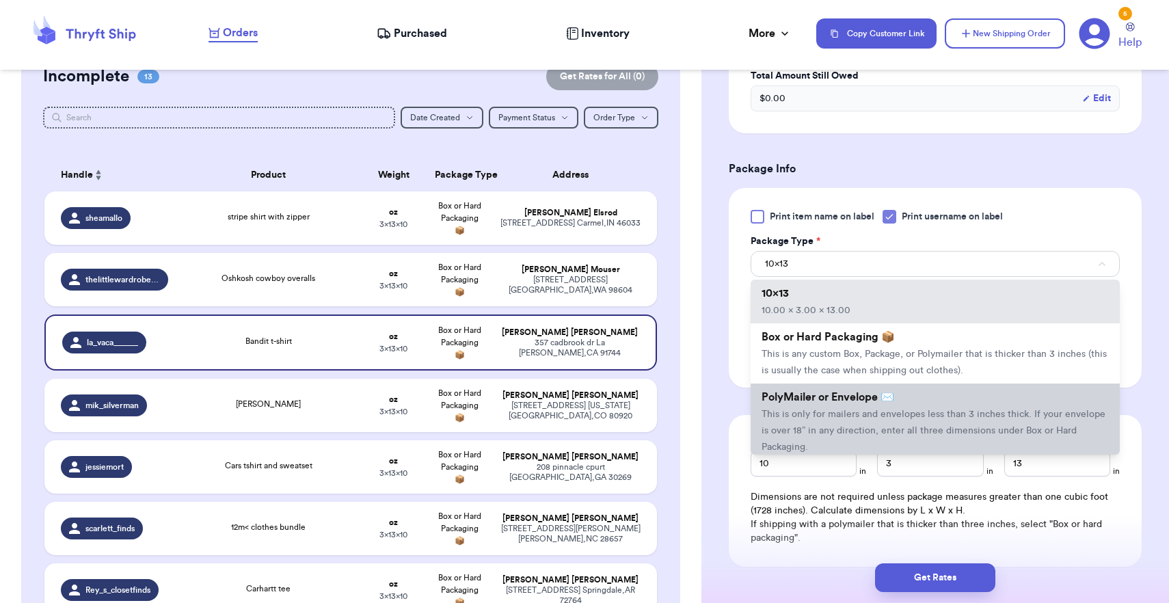
click at [888, 426] on li "PolyMailer or Envelope ✉️ This is only for mailers and envelopes less than 3 in…" at bounding box center [935, 422] width 369 height 77
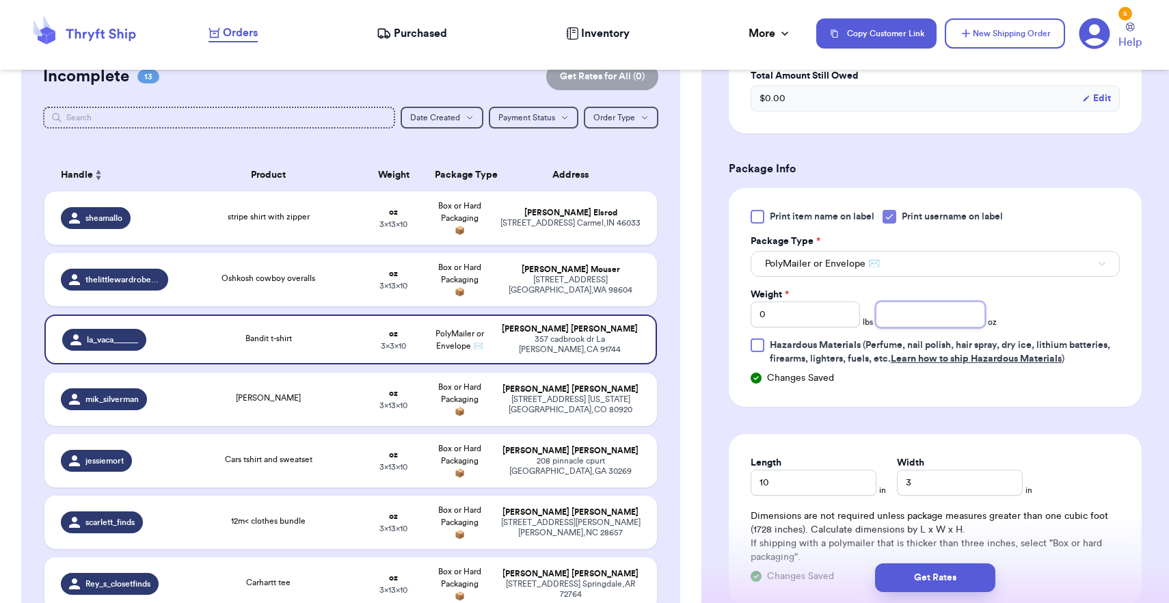
click at [911, 311] on input "number" at bounding box center [930, 315] width 109 height 26
type input "10"
click at [933, 490] on input "3" at bounding box center [960, 483] width 126 height 26
type input "8"
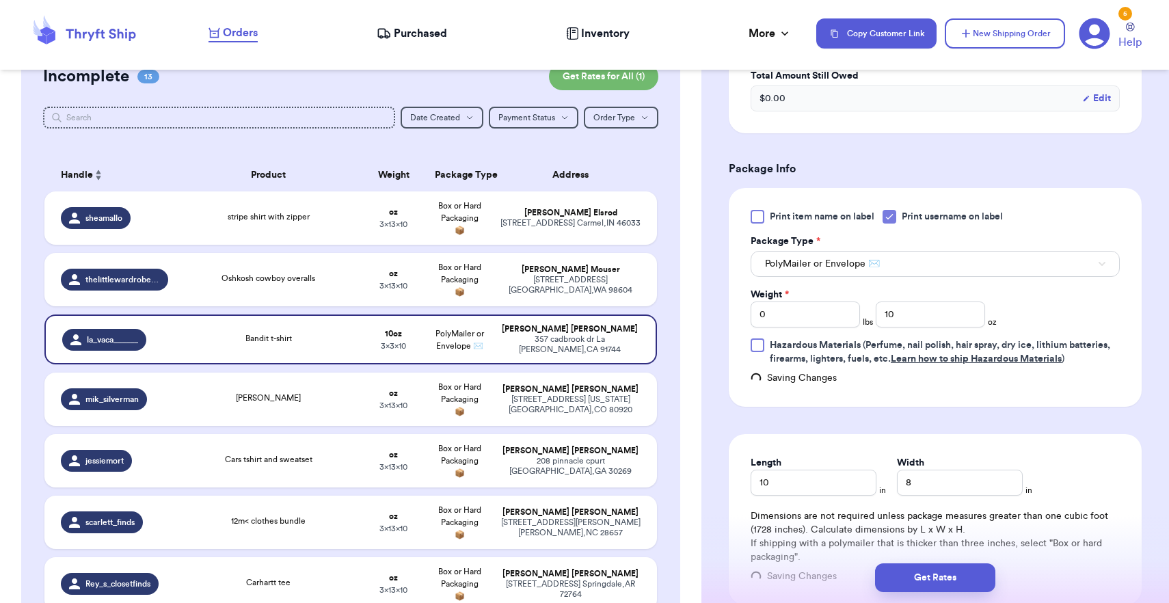
click at [947, 592] on div "Get Rates" at bounding box center [936, 578] width 468 height 51
click at [947, 583] on button "Get Rates" at bounding box center [935, 577] width 120 height 29
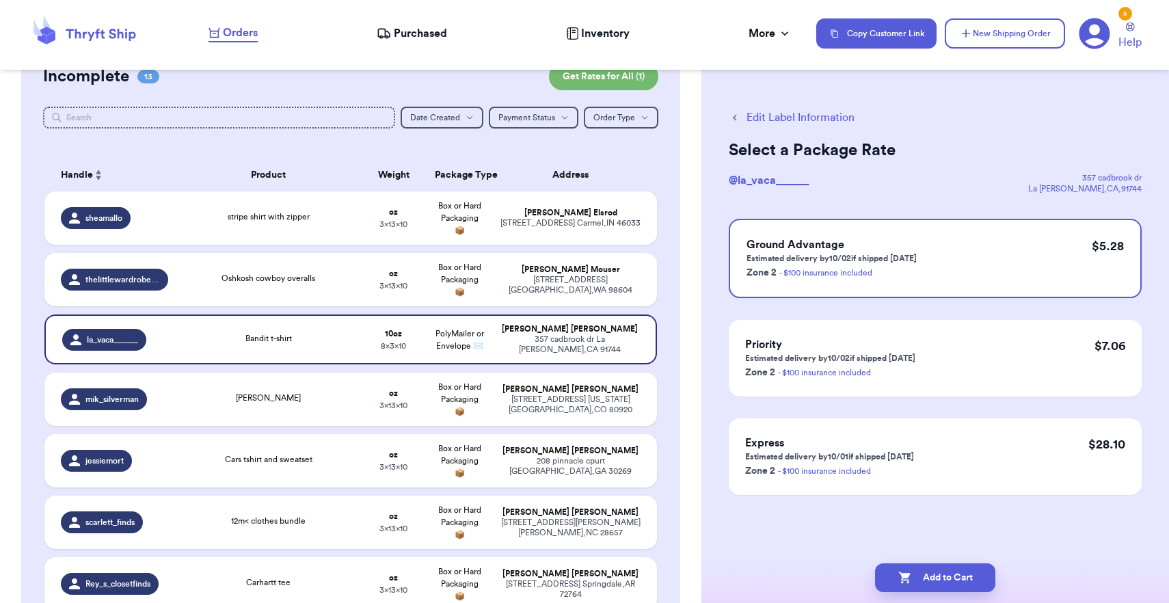
click at [947, 583] on button "Add to Cart" at bounding box center [935, 577] width 120 height 29
checkbox input "true"
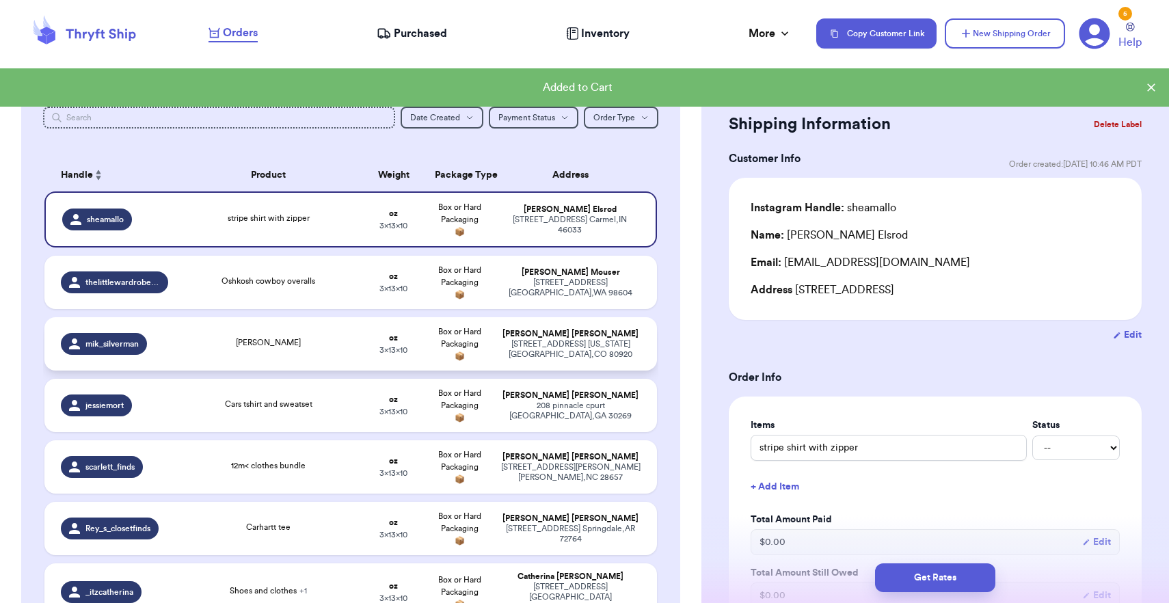
click at [410, 371] on td "oz 3 x 13 x 10" at bounding box center [393, 343] width 66 height 53
type input "[PERSON_NAME]"
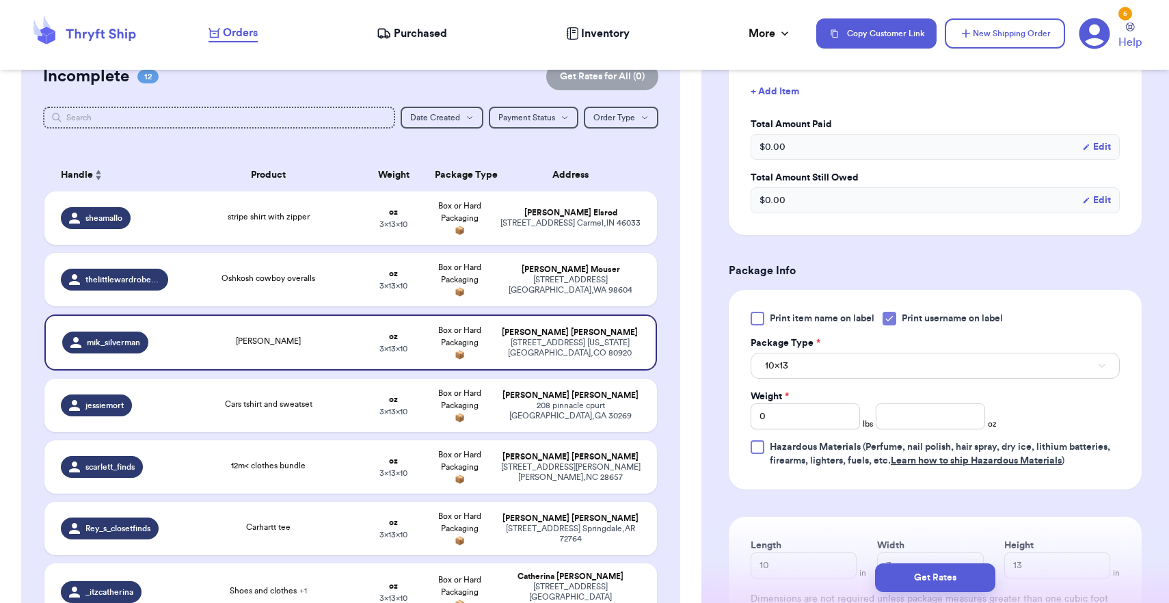
scroll to position [410, 0]
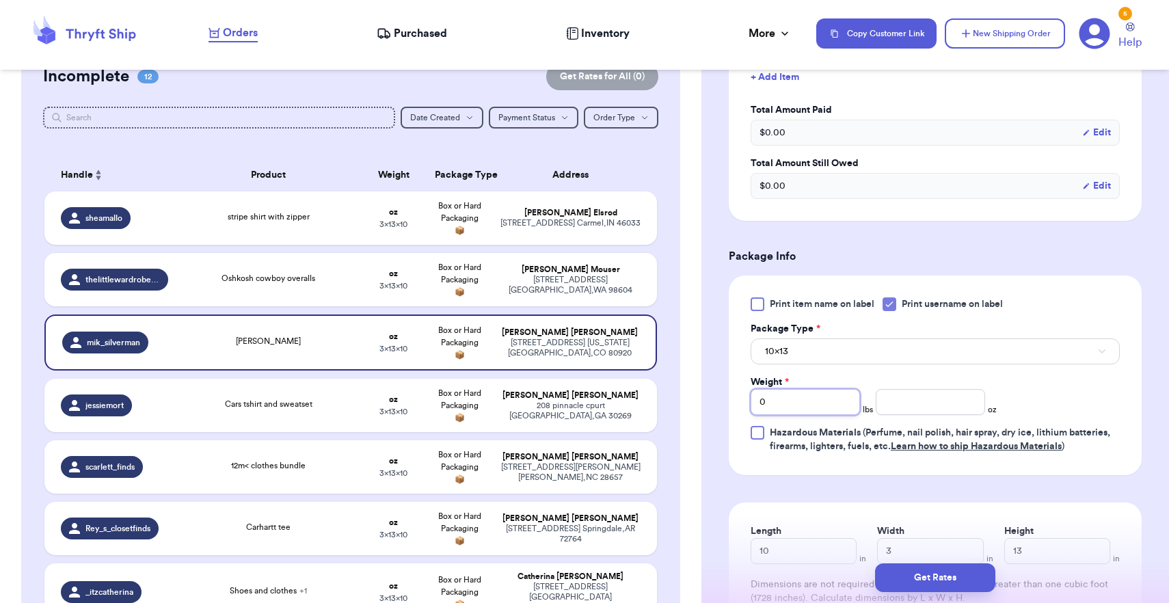
click at [816, 398] on input "0" at bounding box center [805, 402] width 109 height 26
click at [945, 398] on input "number" at bounding box center [930, 402] width 109 height 26
type input "14"
click at [924, 345] on button "10x13" at bounding box center [935, 351] width 369 height 26
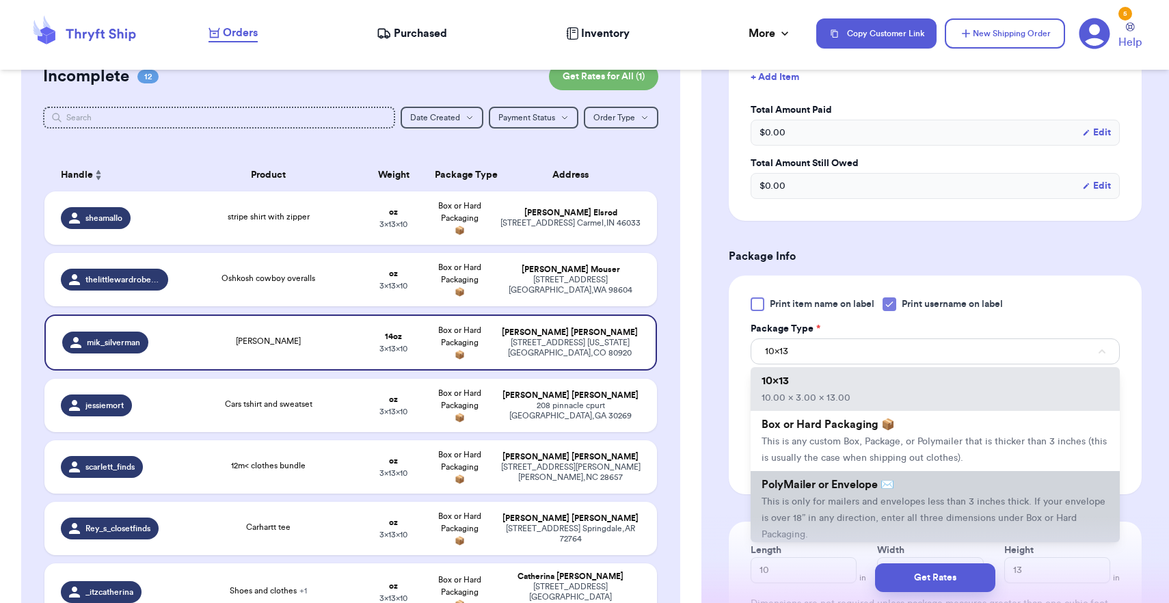
click at [838, 504] on span "This is only for mailers and envelopes less than 3 inches thick. If your envelo…" at bounding box center [934, 518] width 344 height 42
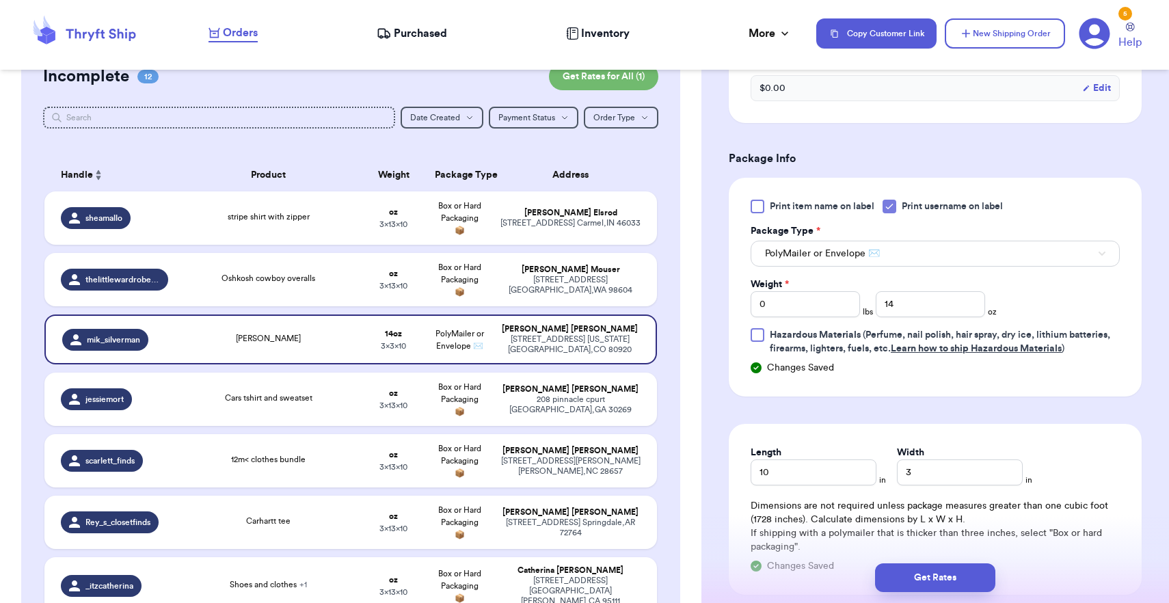
scroll to position [567, 0]
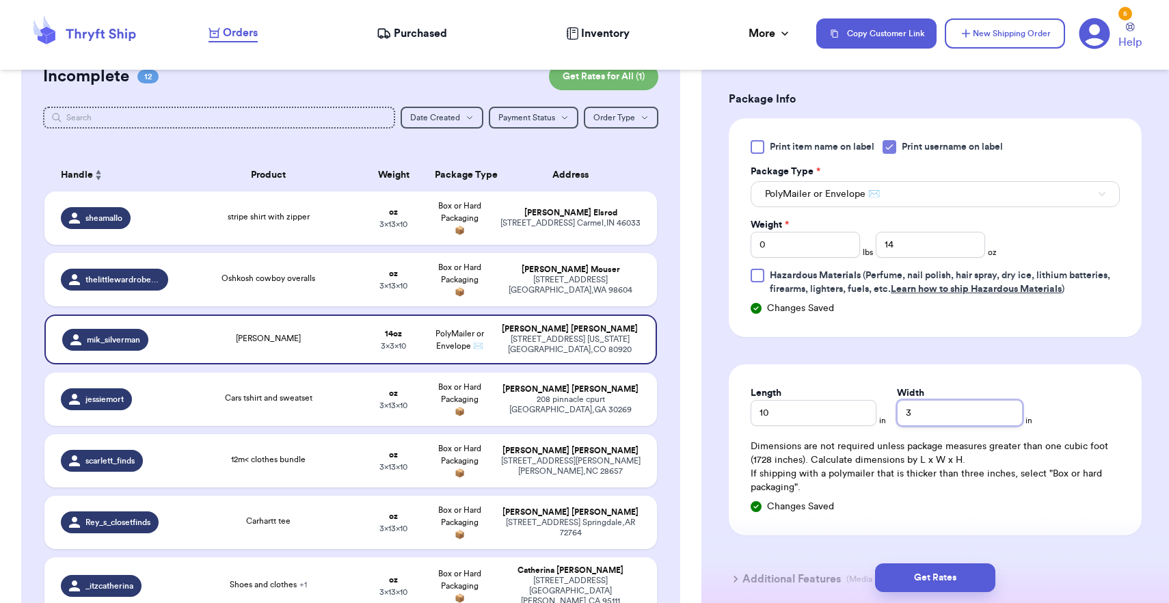
click at [898, 410] on input "3" at bounding box center [960, 413] width 126 height 26
type input "13"
click at [922, 574] on button "Get Rates" at bounding box center [935, 577] width 120 height 29
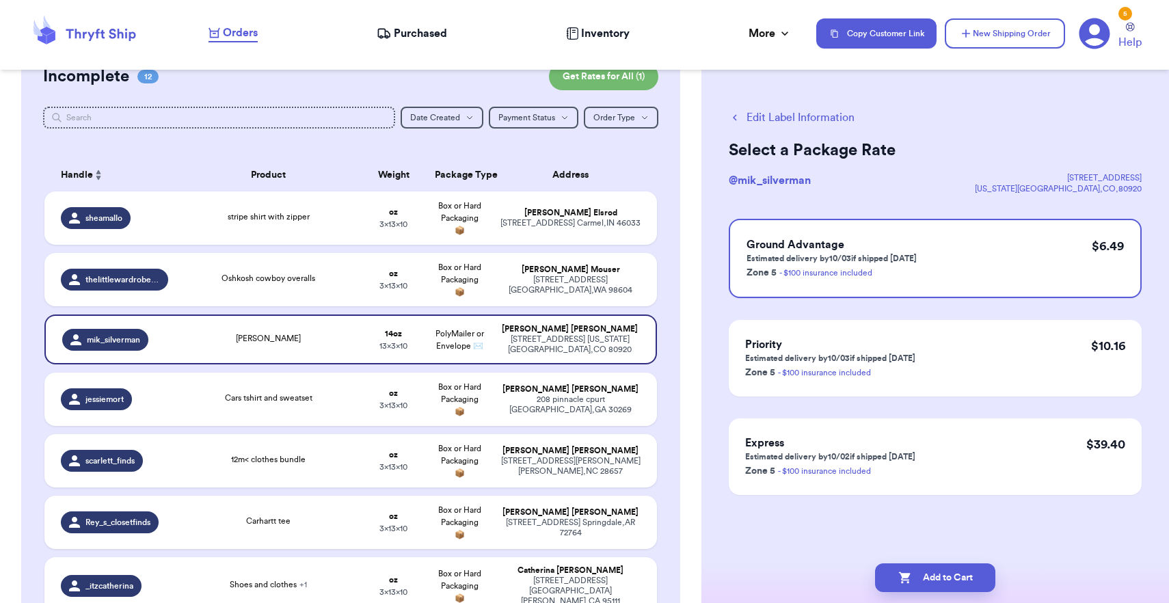
click at [922, 574] on button "Add to Cart" at bounding box center [935, 577] width 120 height 29
checkbox input "true"
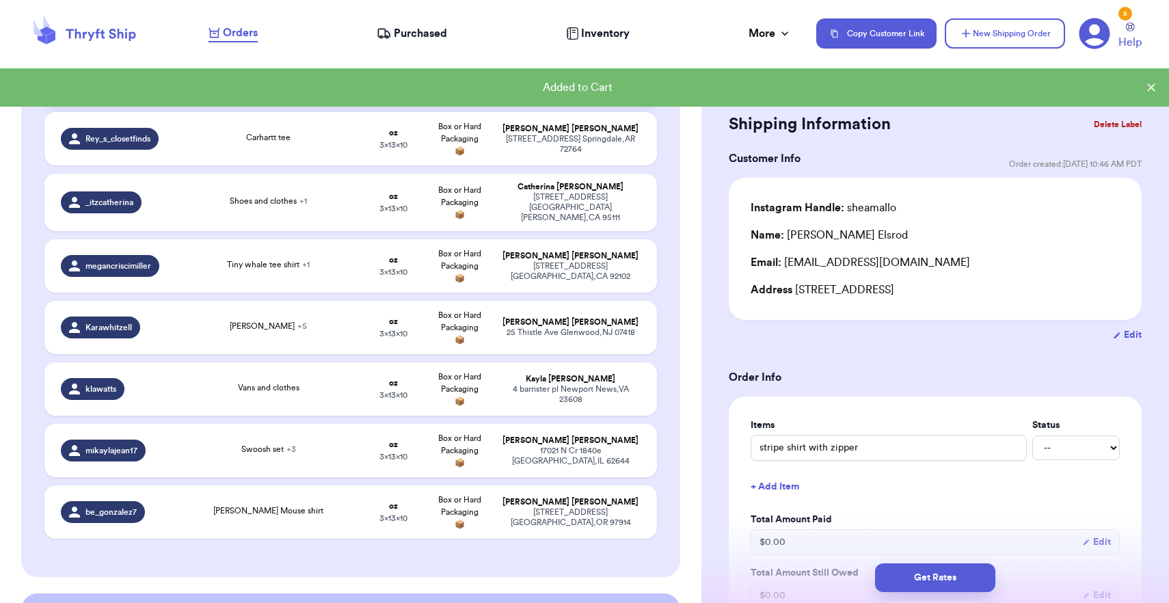
scroll to position [457, 0]
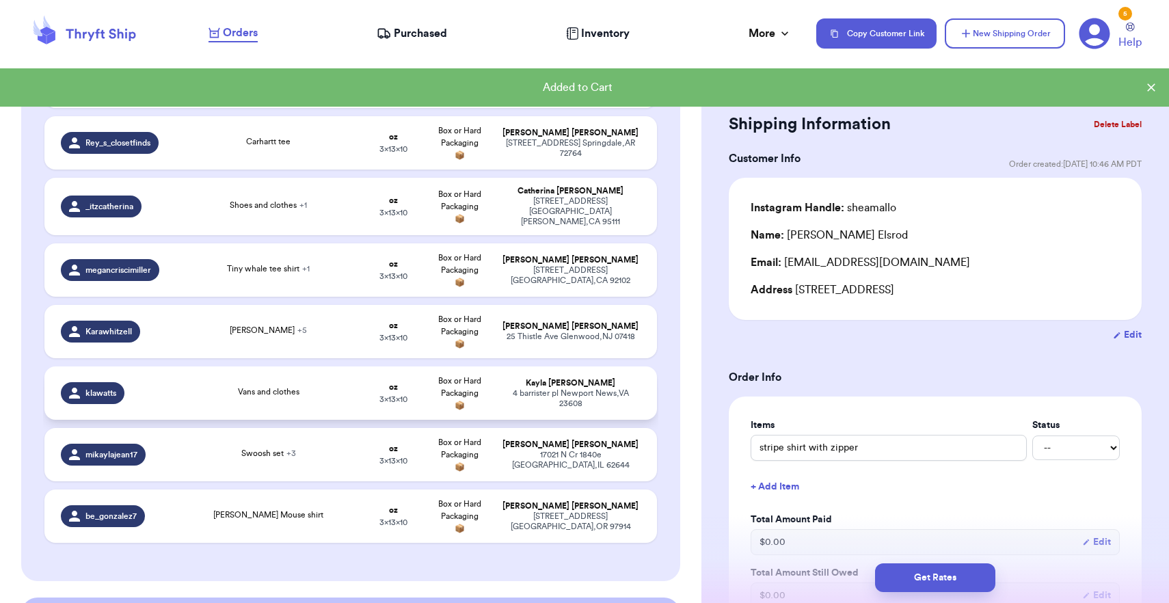
click at [336, 401] on div "Vans and clothes" at bounding box center [269, 393] width 168 height 15
type input "Vans and clothes"
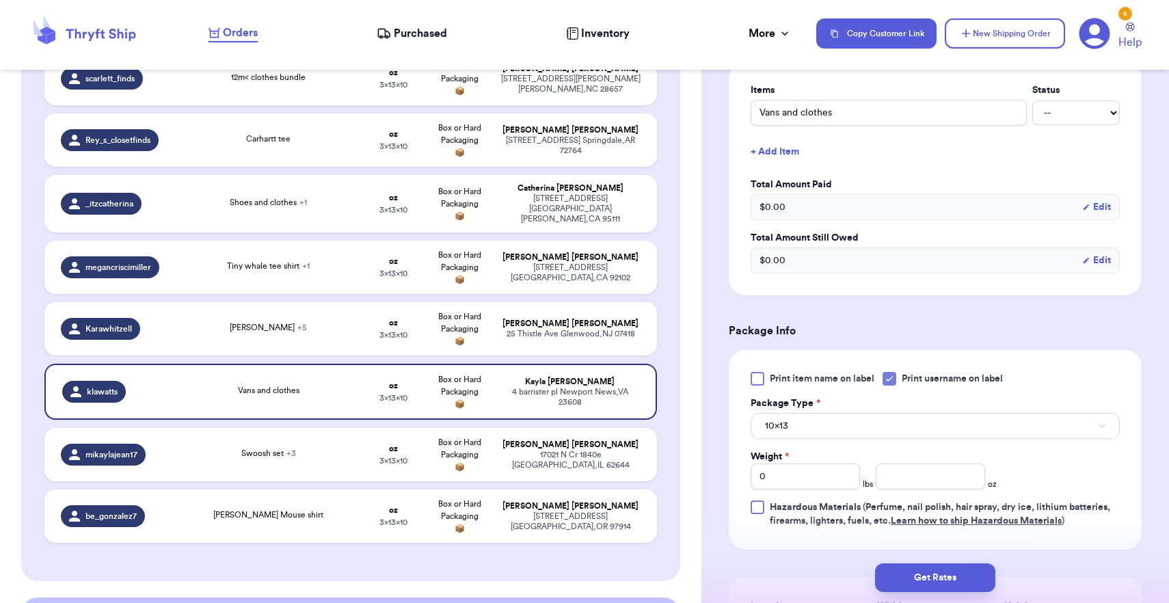
scroll to position [544, 0]
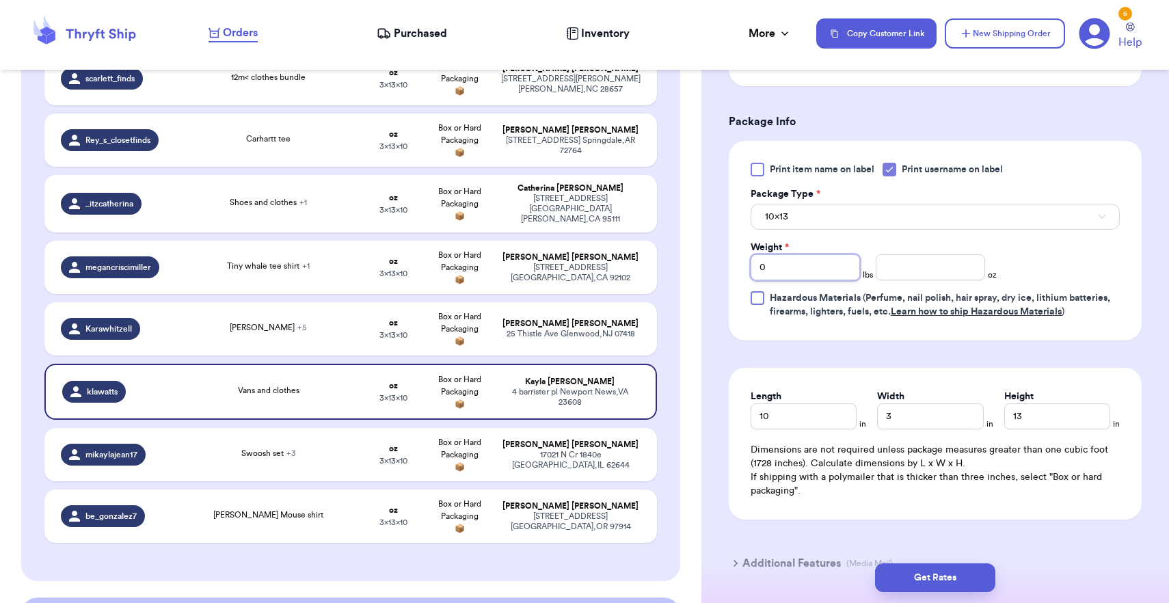
click at [835, 272] on input "0" at bounding box center [805, 267] width 109 height 26
type input "1"
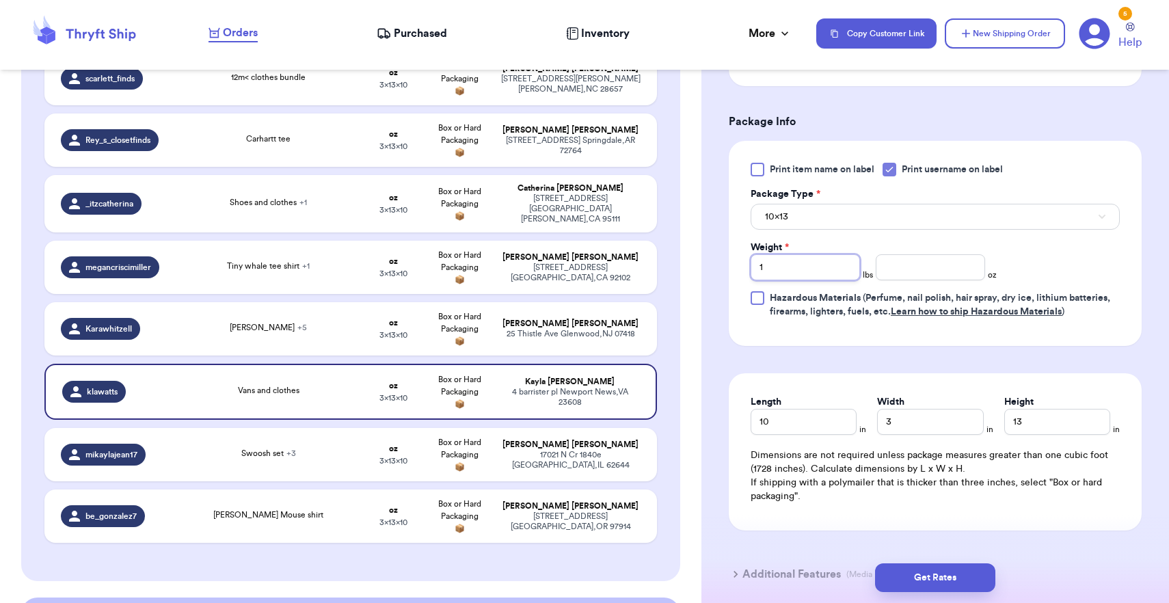
type input "1"
click at [849, 220] on button "10x13" at bounding box center [935, 217] width 369 height 26
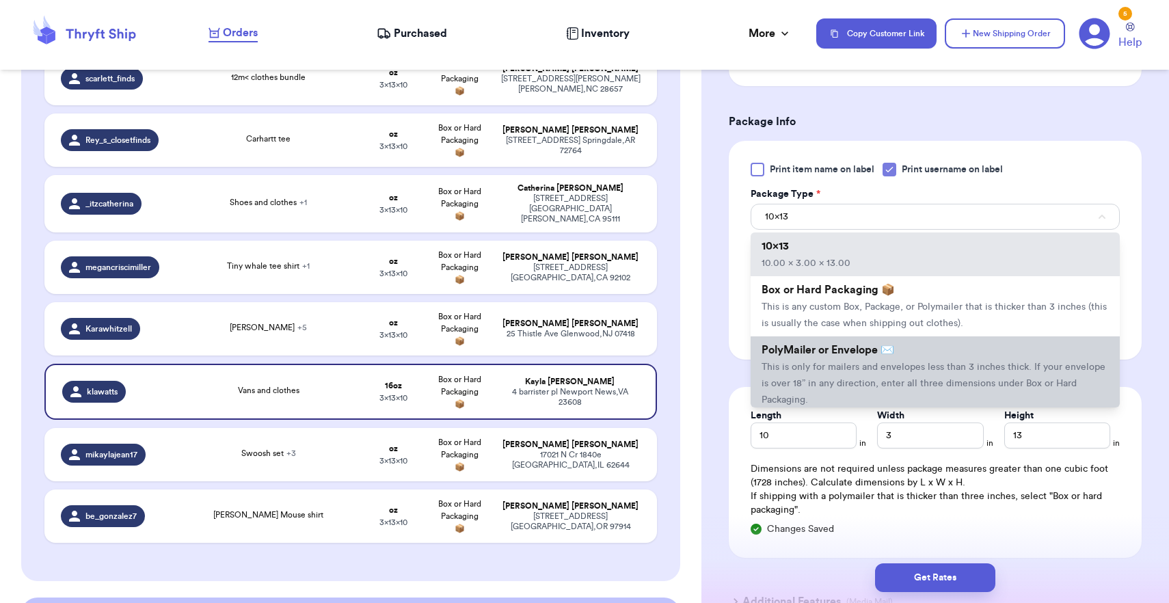
click at [829, 386] on span "This is only for mailers and envelopes less than 3 inches thick. If your envelo…" at bounding box center [934, 383] width 344 height 42
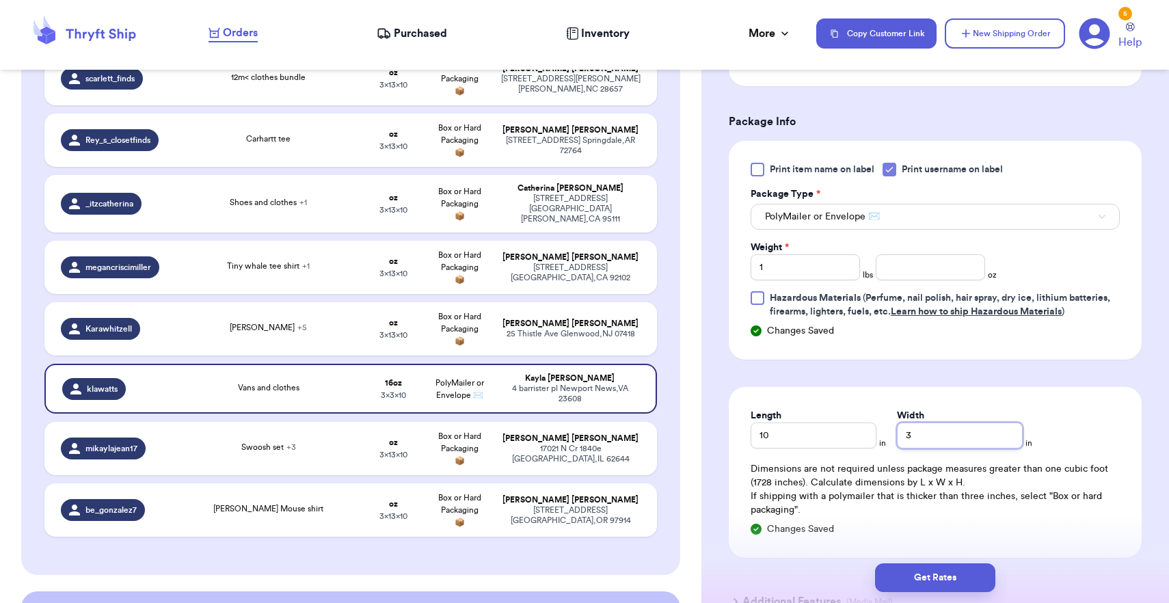
click at [898, 442] on input "3" at bounding box center [960, 436] width 126 height 26
type input "13"
click at [913, 583] on button "Get Rates" at bounding box center [935, 577] width 120 height 29
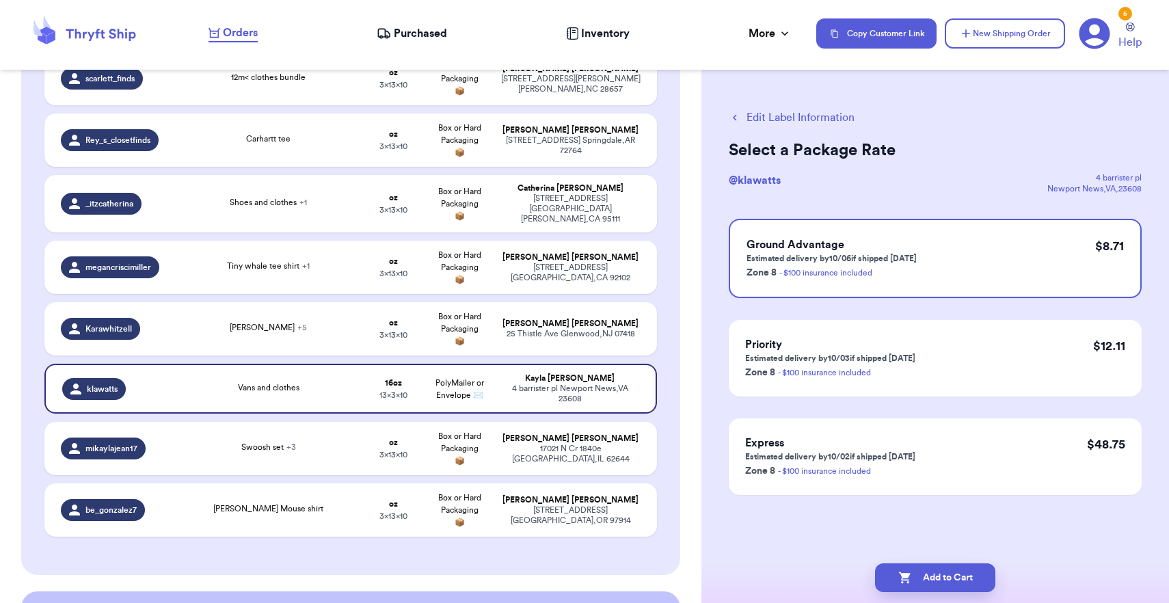
click at [913, 583] on button "Add to Cart" at bounding box center [935, 577] width 120 height 29
checkbox input "true"
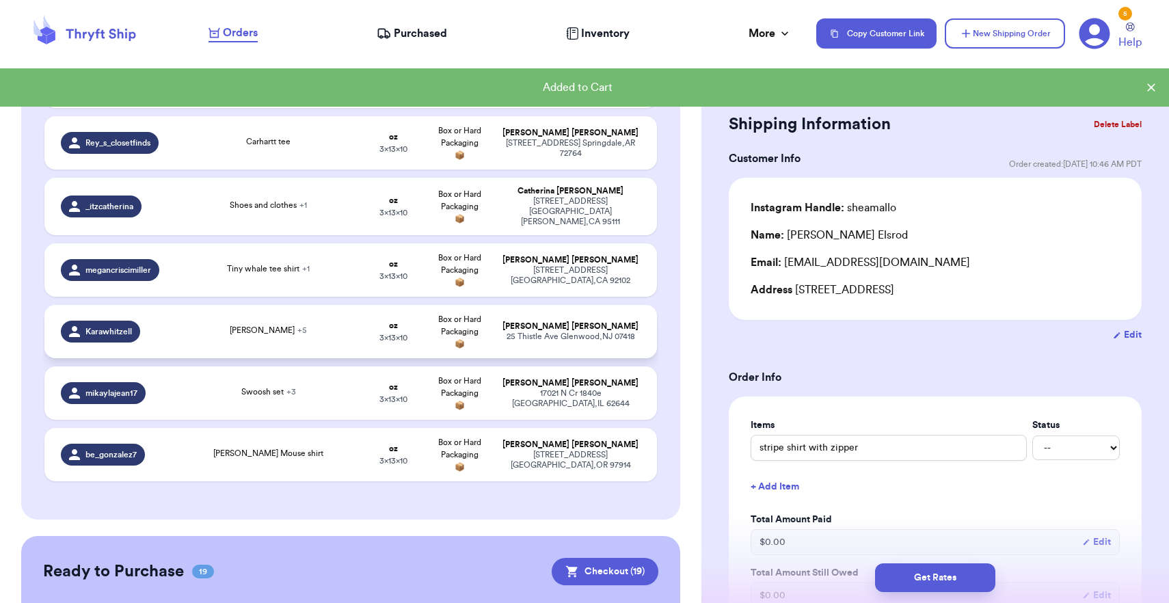
click at [505, 342] on div "[STREET_ADDRESS]" at bounding box center [571, 337] width 140 height 10
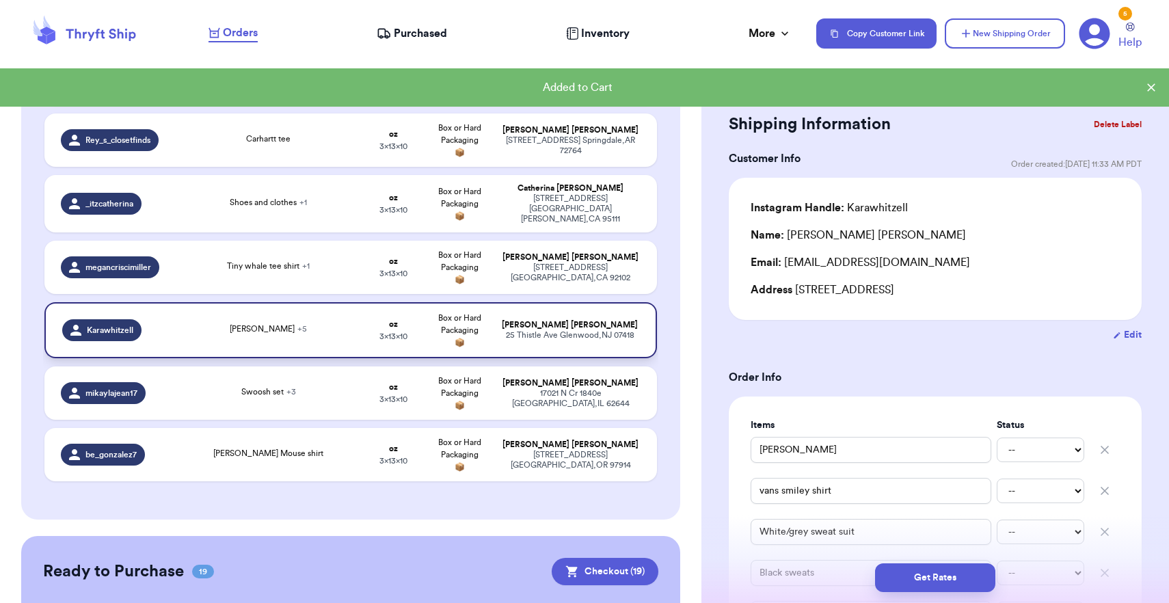
type input "[PERSON_NAME]"
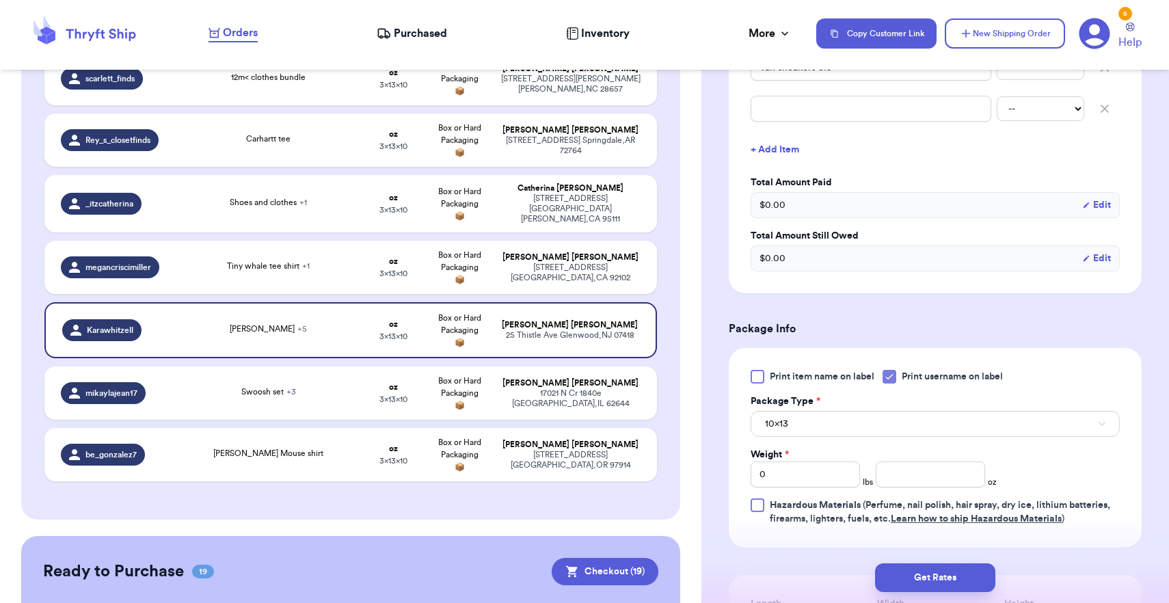
scroll to position [557, 0]
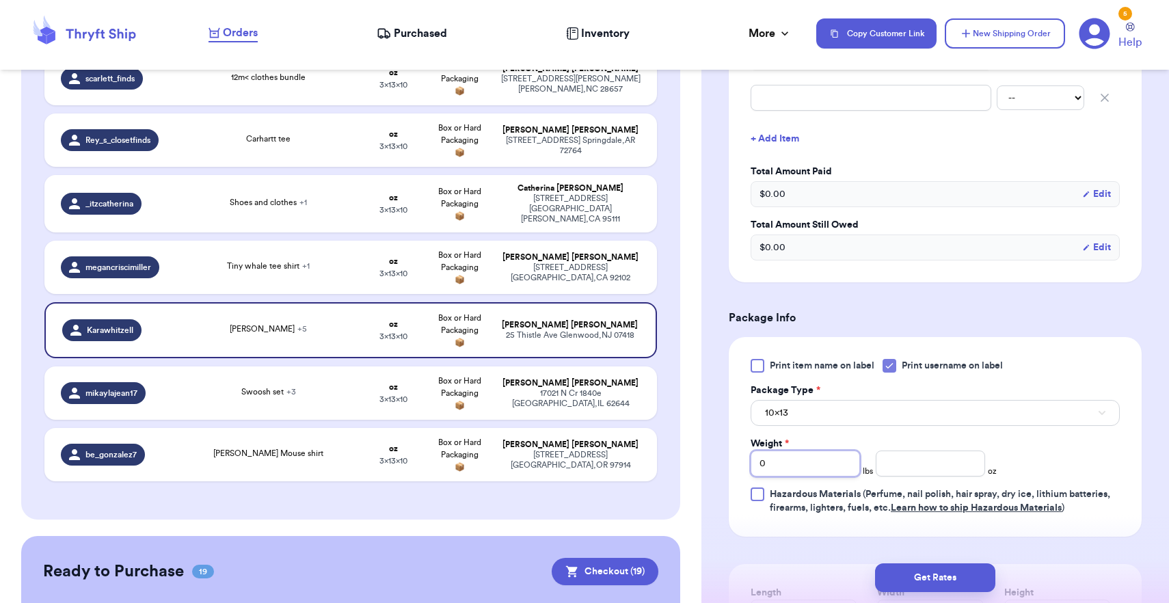
click at [806, 471] on input "0" at bounding box center [805, 464] width 109 height 26
type input "2"
click at [825, 407] on button "10x13" at bounding box center [935, 413] width 369 height 26
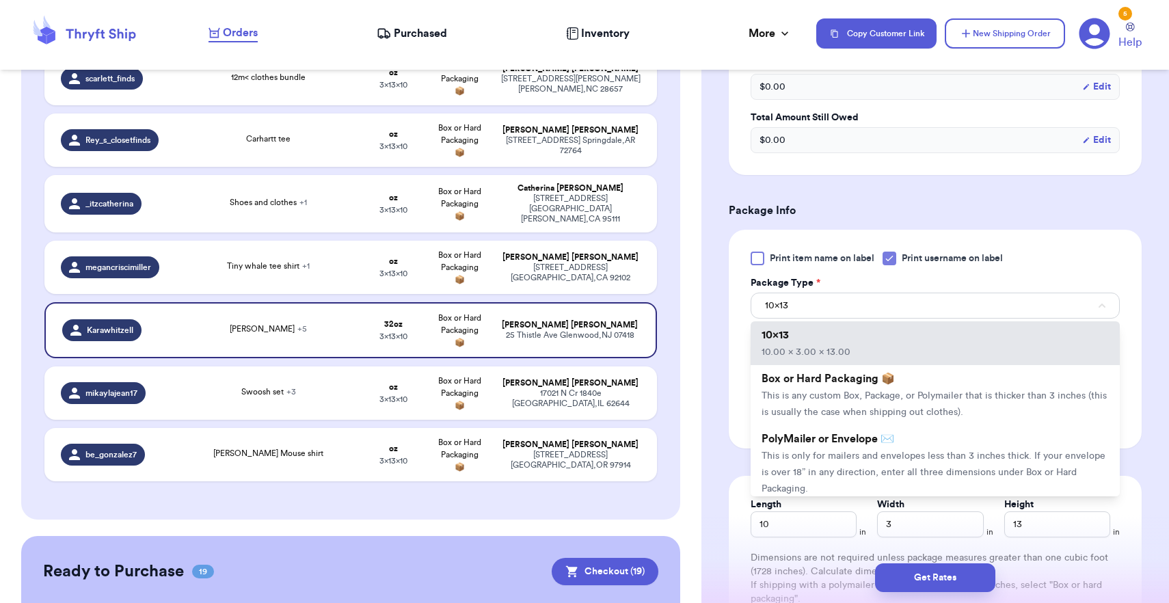
scroll to position [684, 0]
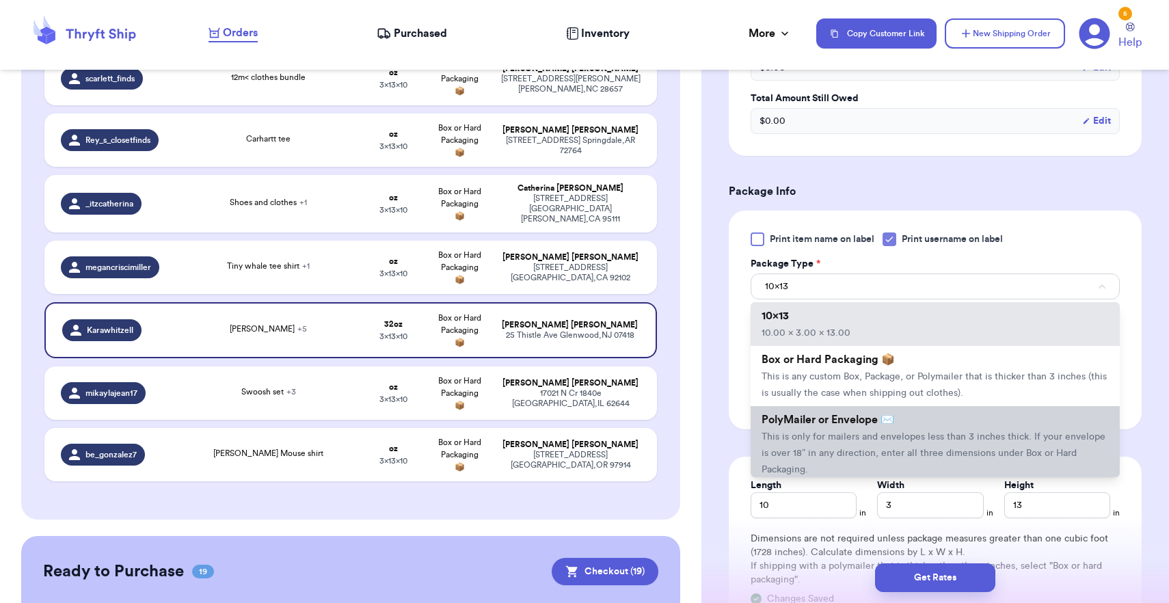
click at [832, 459] on span "This is only for mailers and envelopes less than 3 inches thick. If your envelo…" at bounding box center [934, 453] width 344 height 42
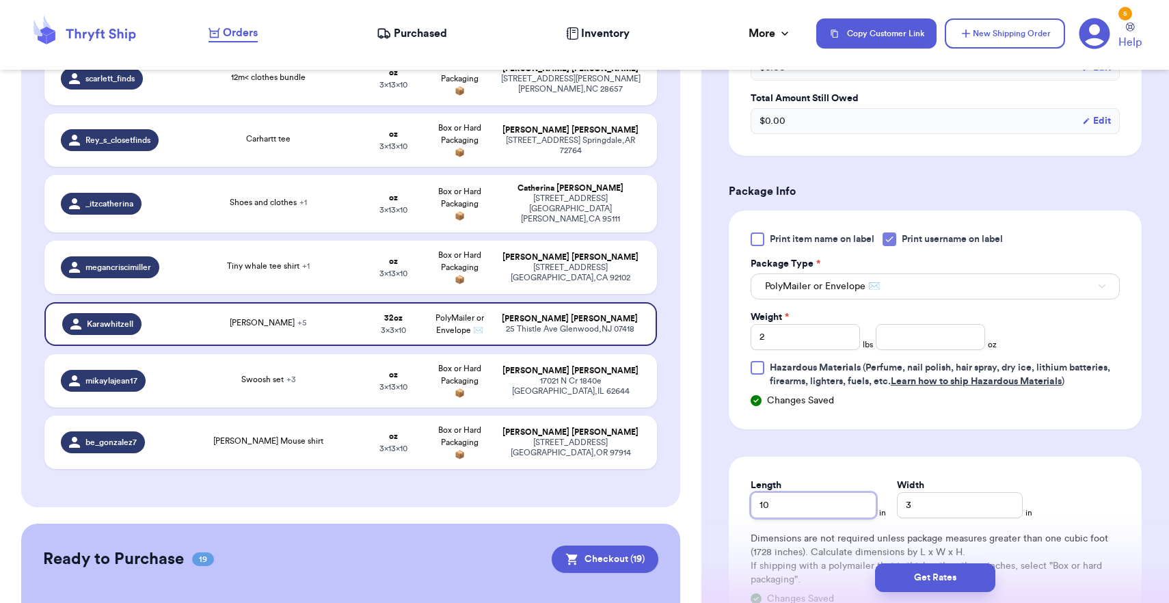
click at [794, 506] on input "10" at bounding box center [814, 505] width 126 height 26
type input "1"
type input "13"
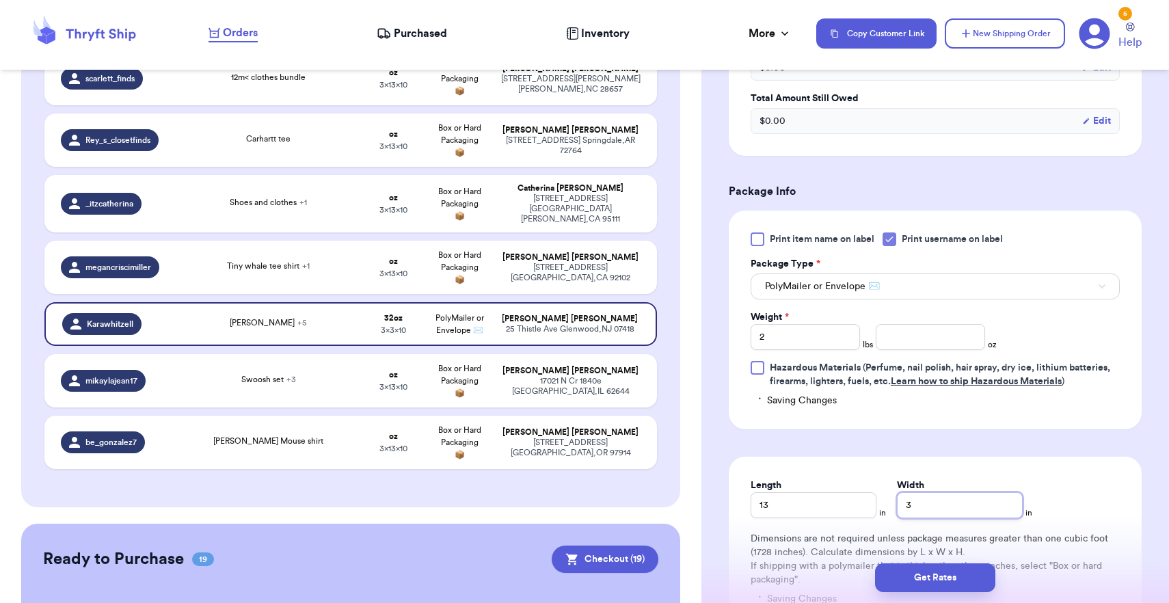
click at [897, 509] on input "3" at bounding box center [960, 505] width 126 height 26
type input "13"
click at [910, 582] on button "Get Rates" at bounding box center [935, 577] width 120 height 29
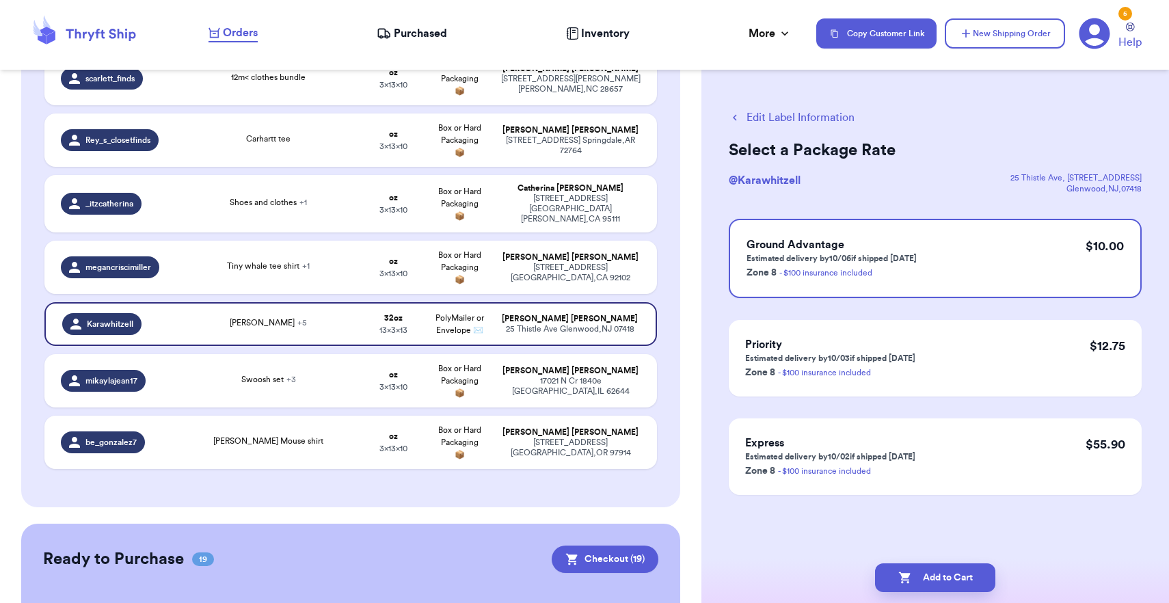
click at [910, 582] on icon "button" at bounding box center [906, 578] width 14 height 14
checkbox input "true"
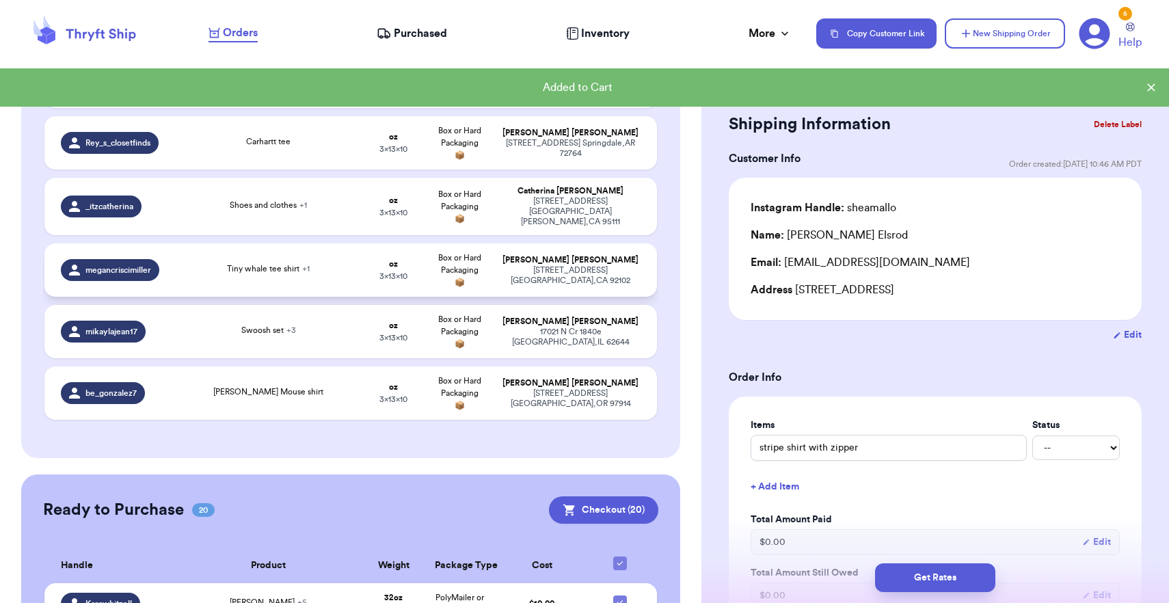
click at [361, 296] on td "oz 3 x 13 x 10" at bounding box center [393, 269] width 66 height 53
type input "Tiny whale tee shirt"
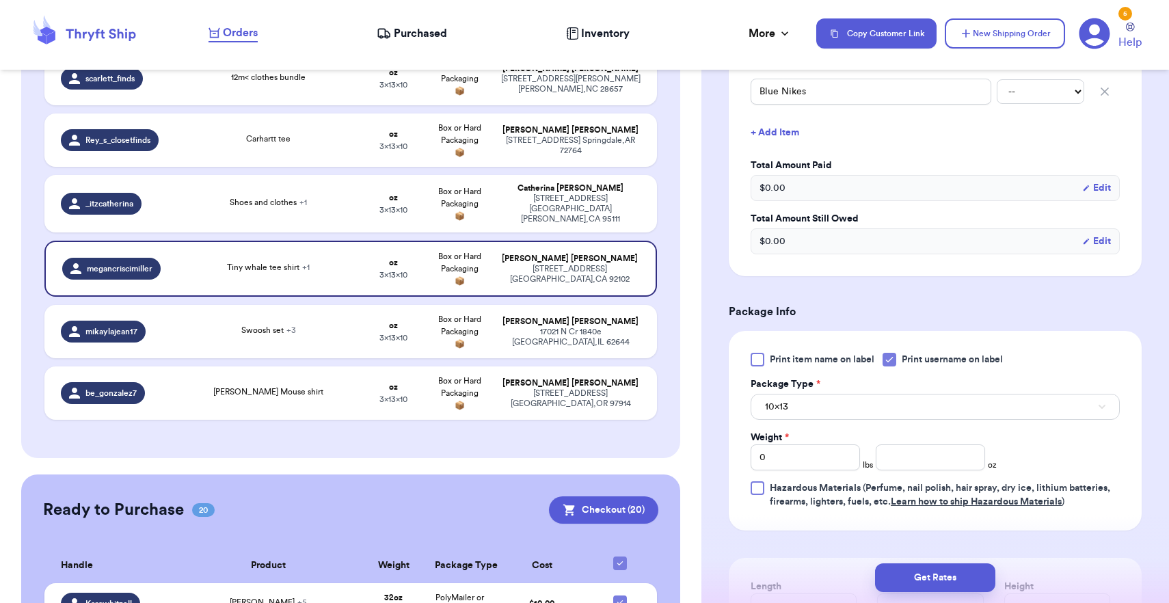
scroll to position [521, 0]
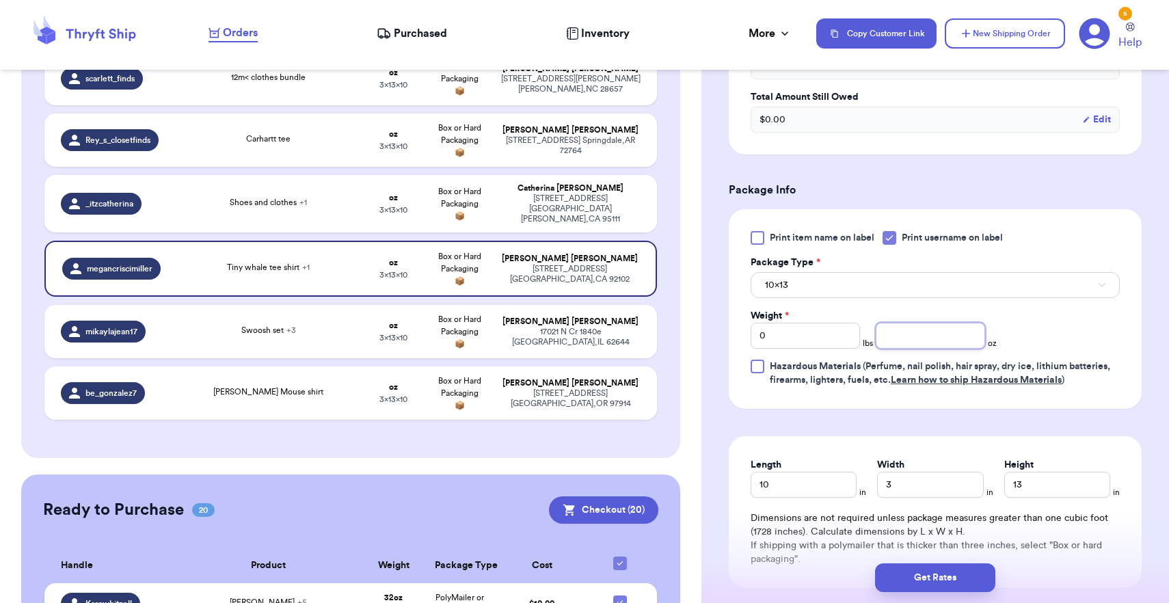
click at [901, 341] on input "number" at bounding box center [930, 336] width 109 height 26
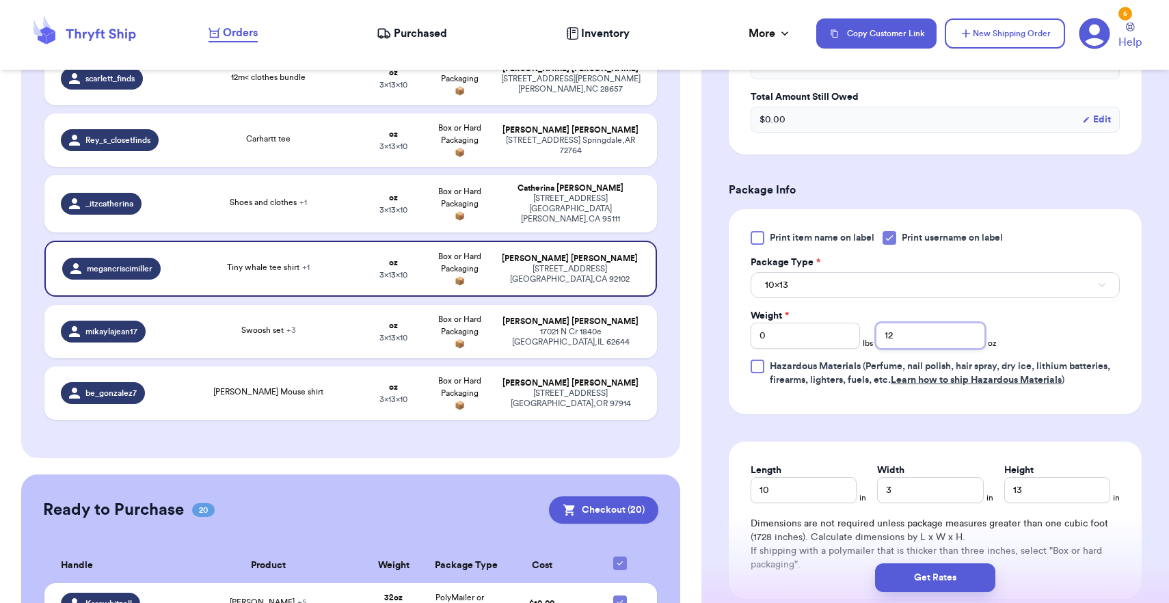
type input "12"
click at [893, 303] on div "Print item name on label Print username on label Package Type * 10x13 Weight * …" at bounding box center [935, 309] width 369 height 156
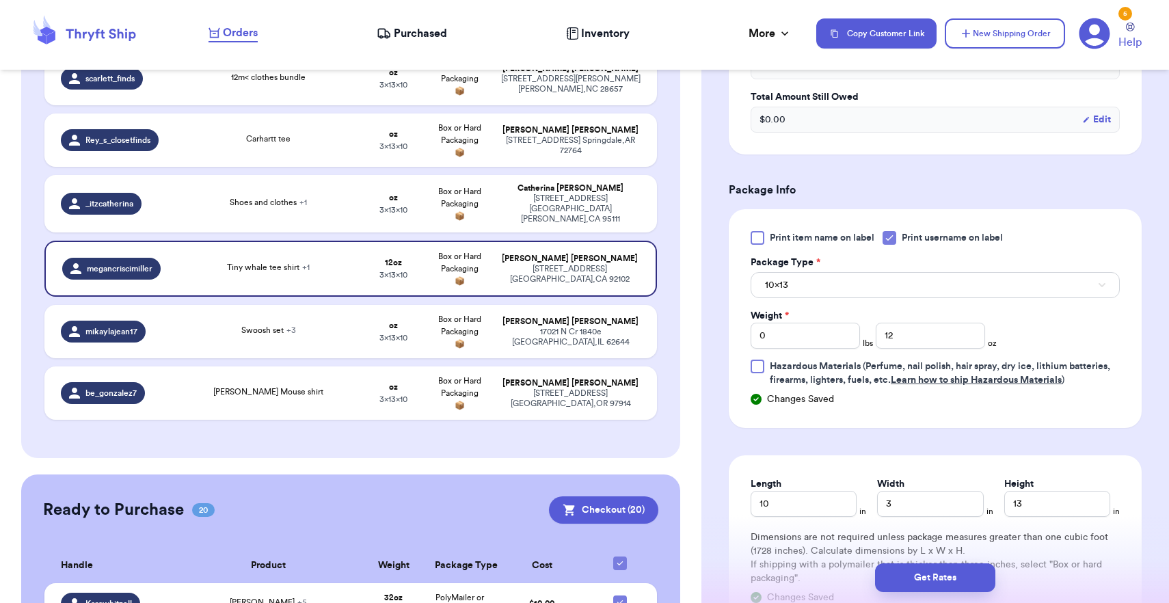
click at [844, 287] on button "10x13" at bounding box center [935, 285] width 369 height 26
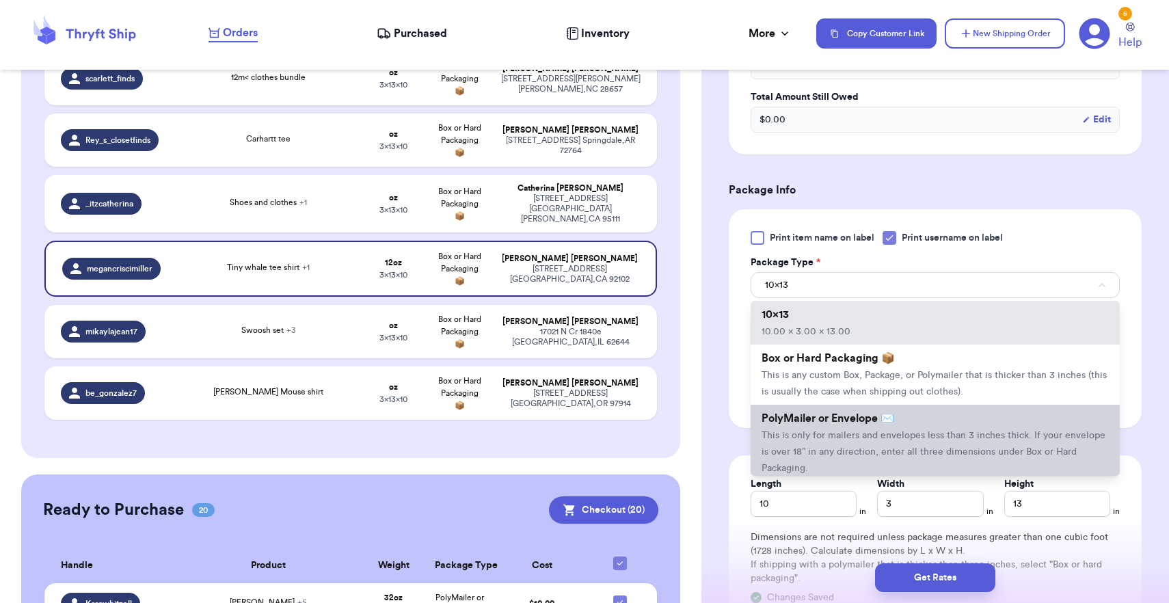
click at [825, 450] on li "PolyMailer or Envelope ✉️ This is only for mailers and envelopes less than 3 in…" at bounding box center [935, 443] width 369 height 77
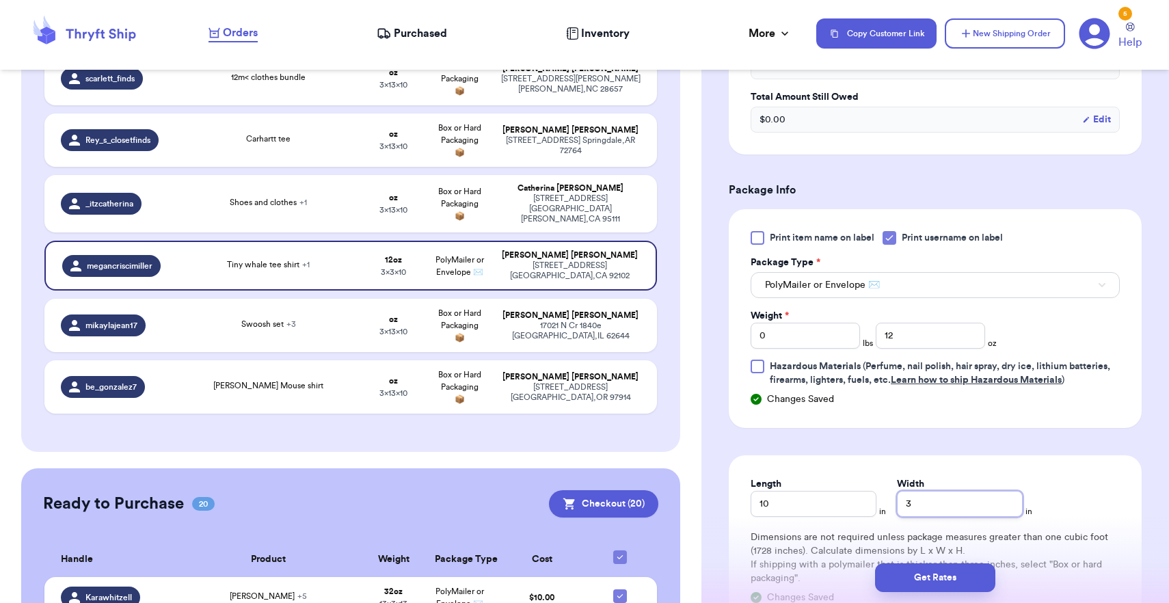
click at [903, 509] on input "3" at bounding box center [960, 504] width 126 height 26
type input "13"
click at [912, 575] on button "Get Rates" at bounding box center [935, 577] width 120 height 29
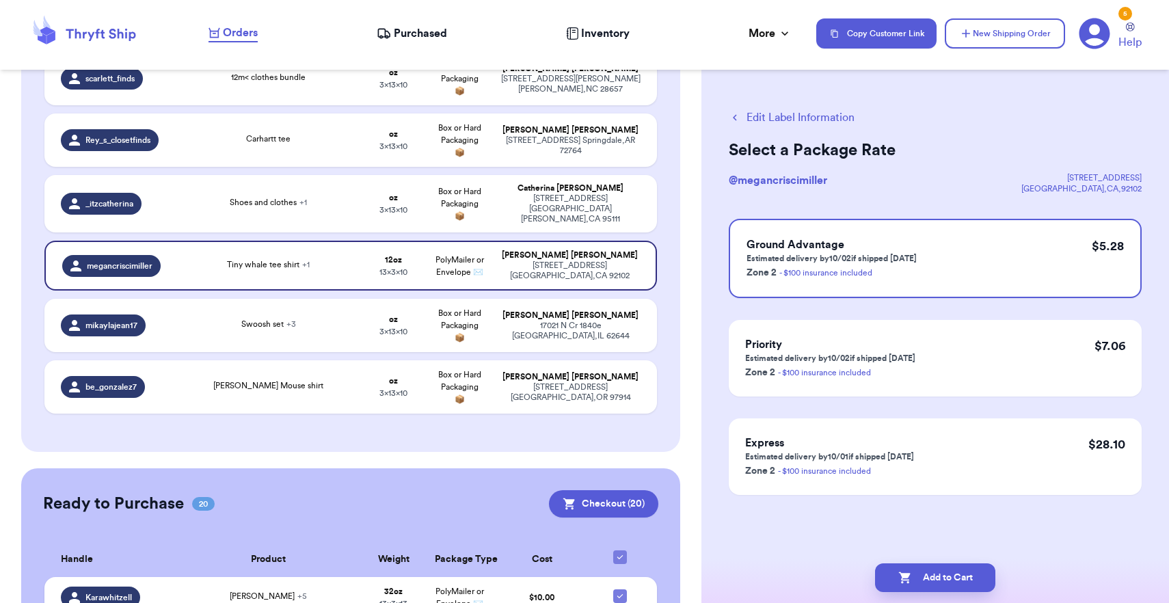
click at [912, 575] on button "Add to Cart" at bounding box center [935, 577] width 120 height 29
checkbox input "true"
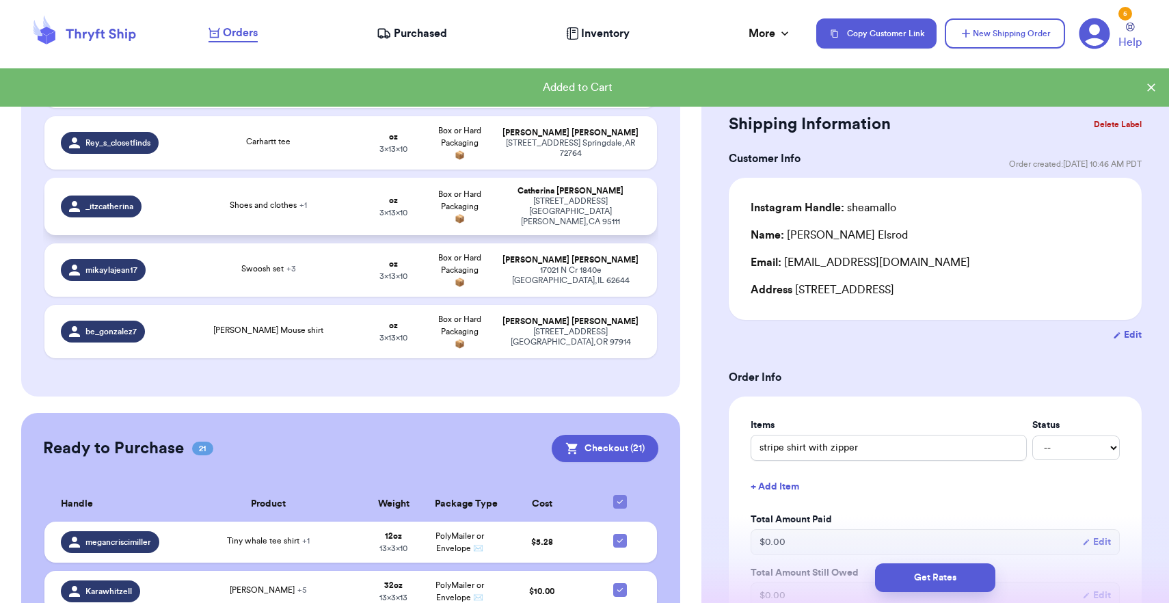
click at [441, 218] on td "Box or Hard Packaging 📦" at bounding box center [460, 206] width 66 height 57
type input "Shoes and clothes"
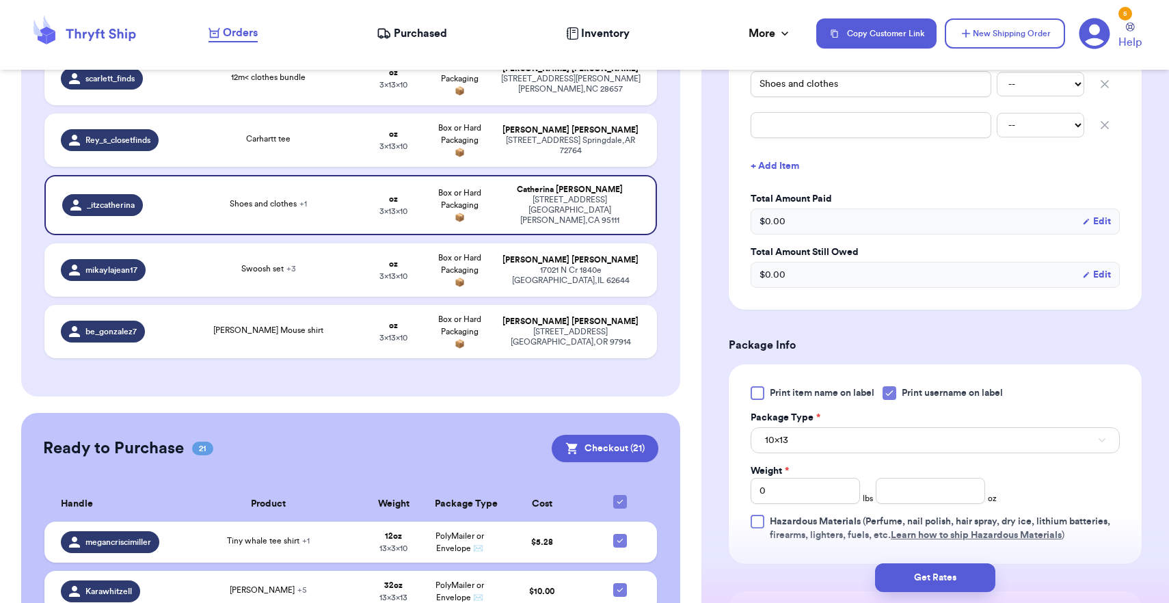
scroll to position [484, 0]
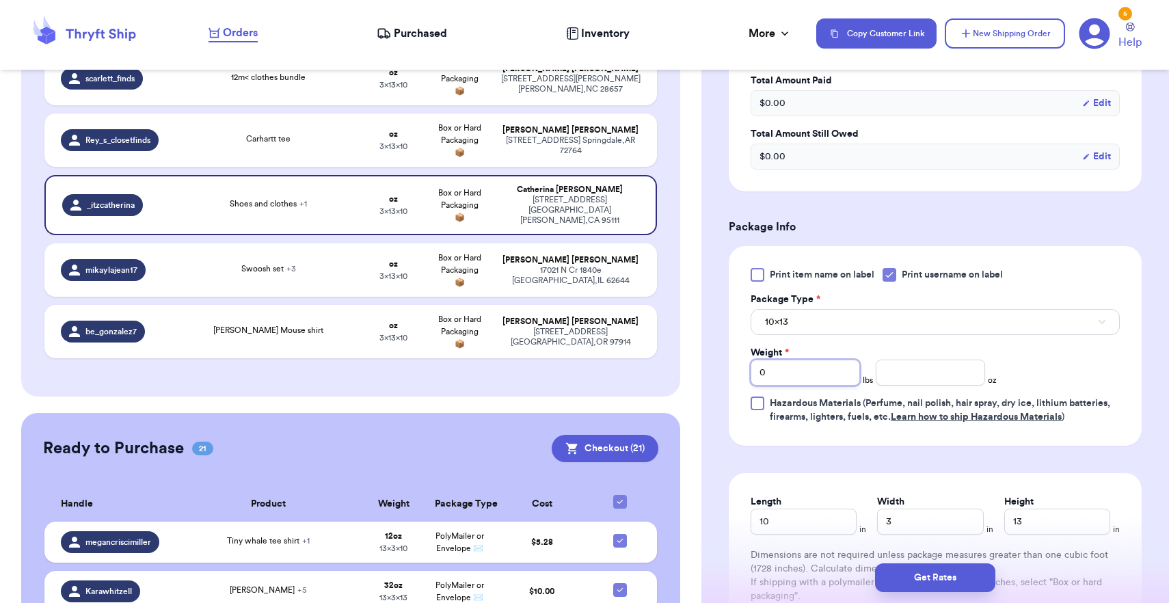
click at [831, 386] on input "0" at bounding box center [805, 373] width 109 height 26
type input "2"
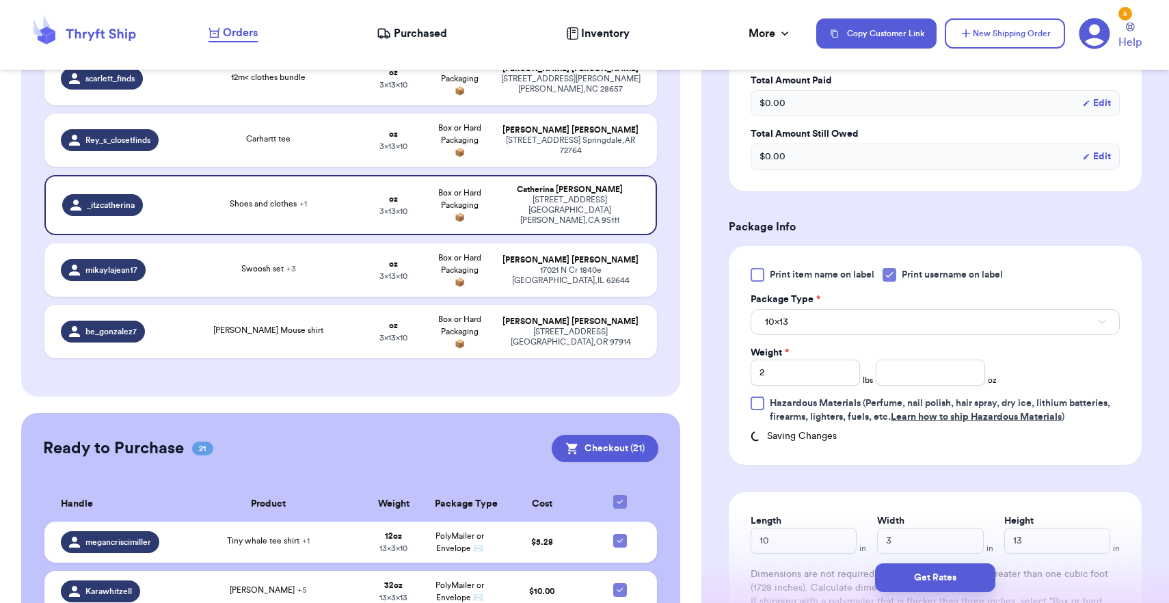
click at [827, 324] on button "10x13" at bounding box center [935, 322] width 369 height 26
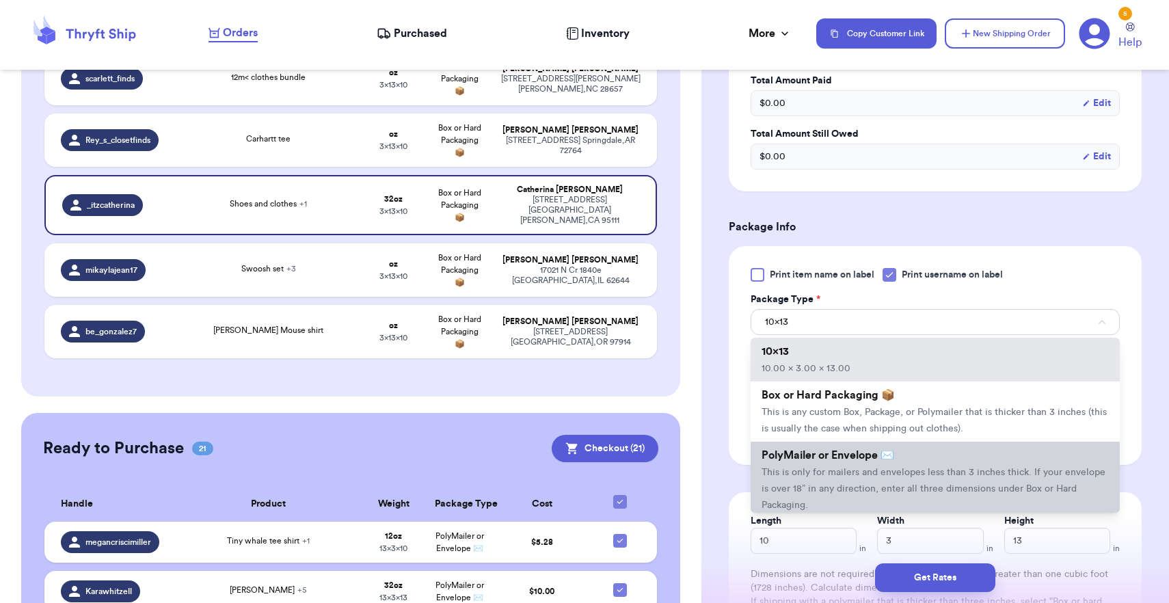
click at [806, 461] on span "PolyMailer or Envelope ✉️" at bounding box center [828, 455] width 133 height 11
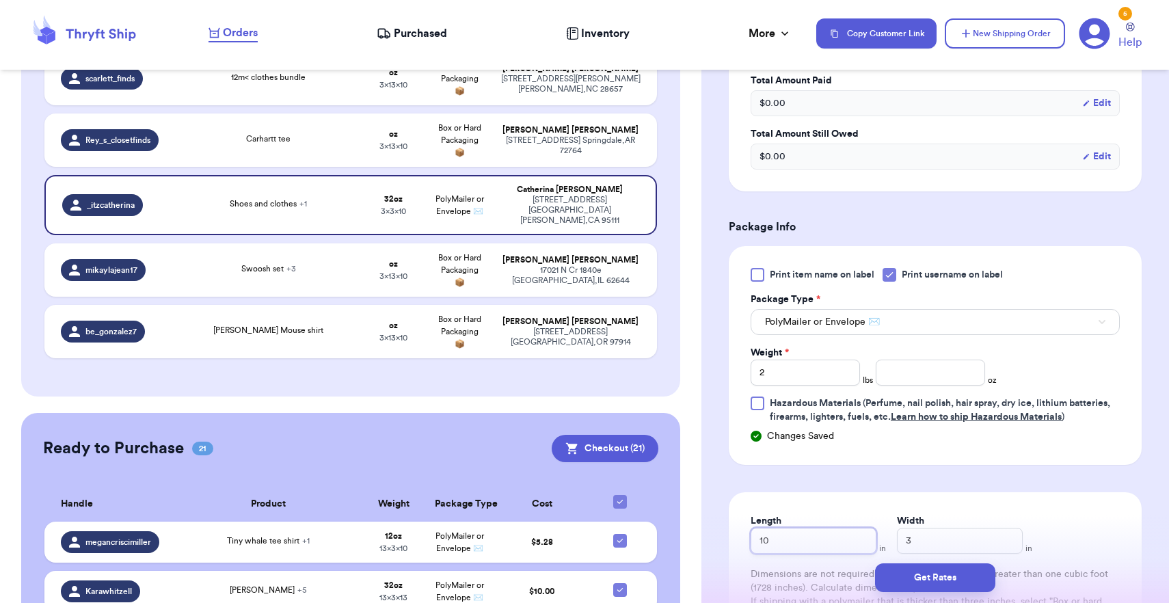
click at [783, 540] on input "10" at bounding box center [814, 541] width 126 height 26
type input "1"
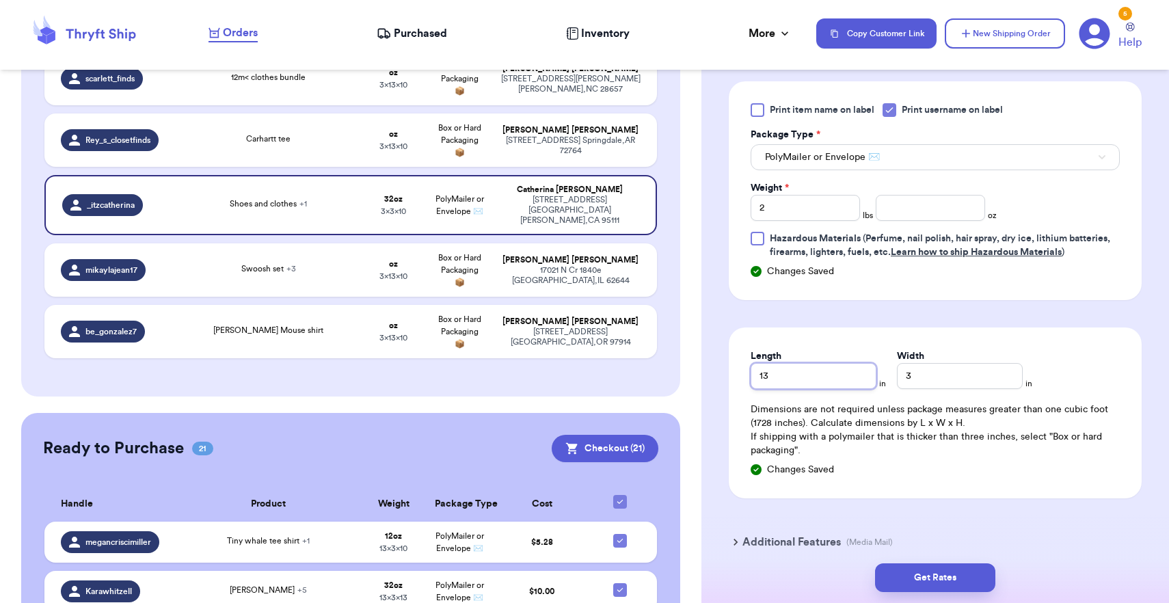
scroll to position [710, 0]
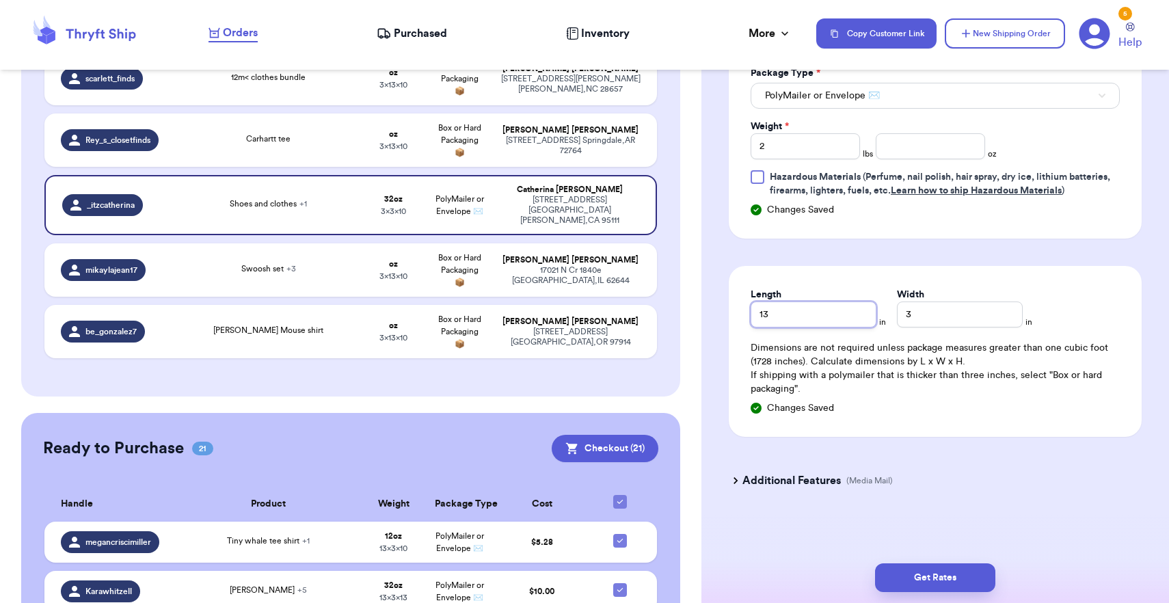
type input "13"
click at [897, 316] on input "3" at bounding box center [960, 315] width 126 height 26
click at [941, 584] on button "Get Rates" at bounding box center [935, 577] width 120 height 29
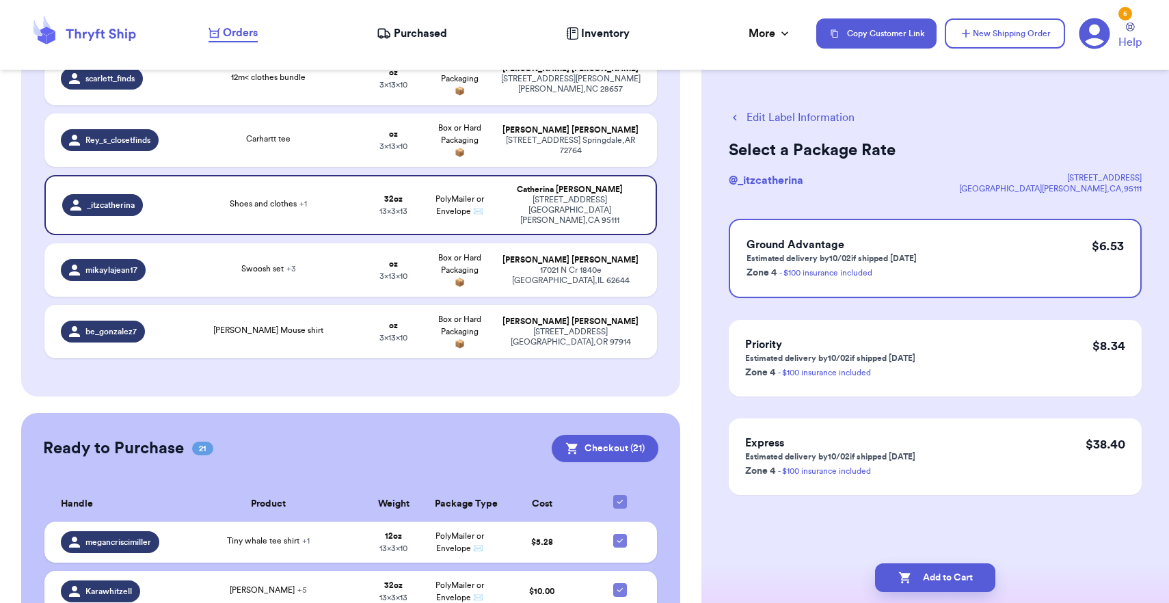
click at [941, 584] on button "Add to Cart" at bounding box center [935, 577] width 120 height 29
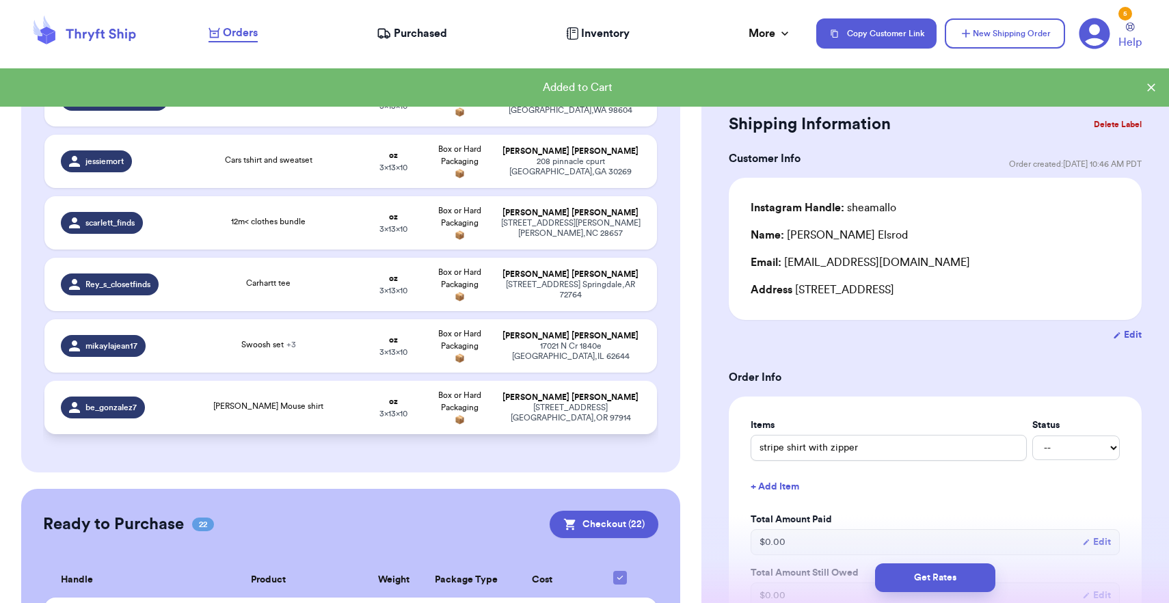
scroll to position [313, 0]
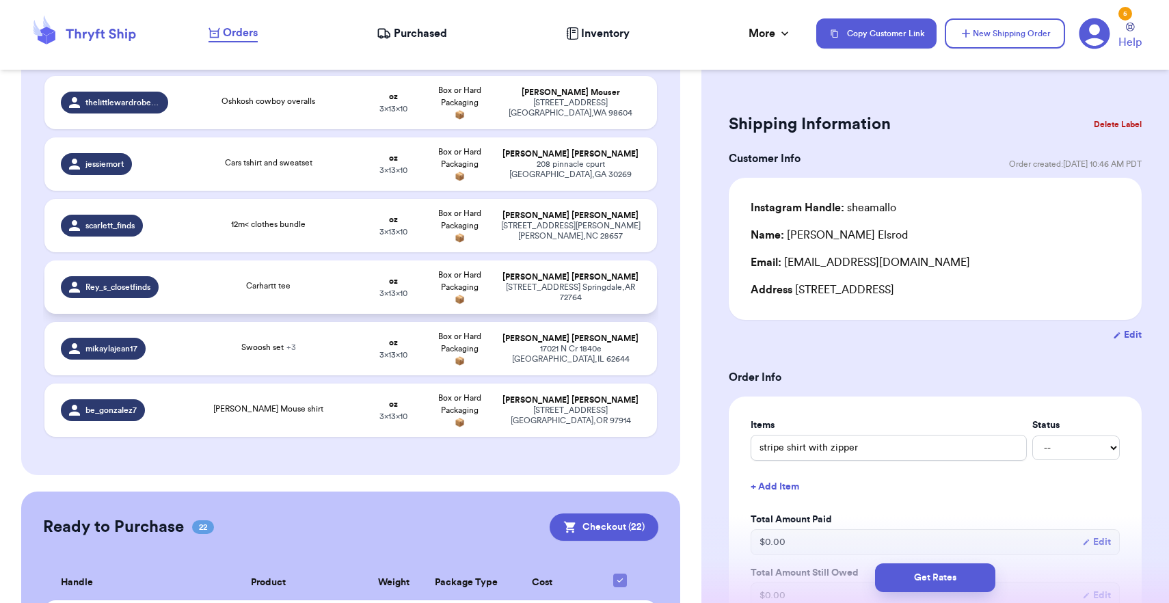
click at [535, 314] on td "[PERSON_NAME] [STREET_ADDRESS]" at bounding box center [574, 287] width 165 height 53
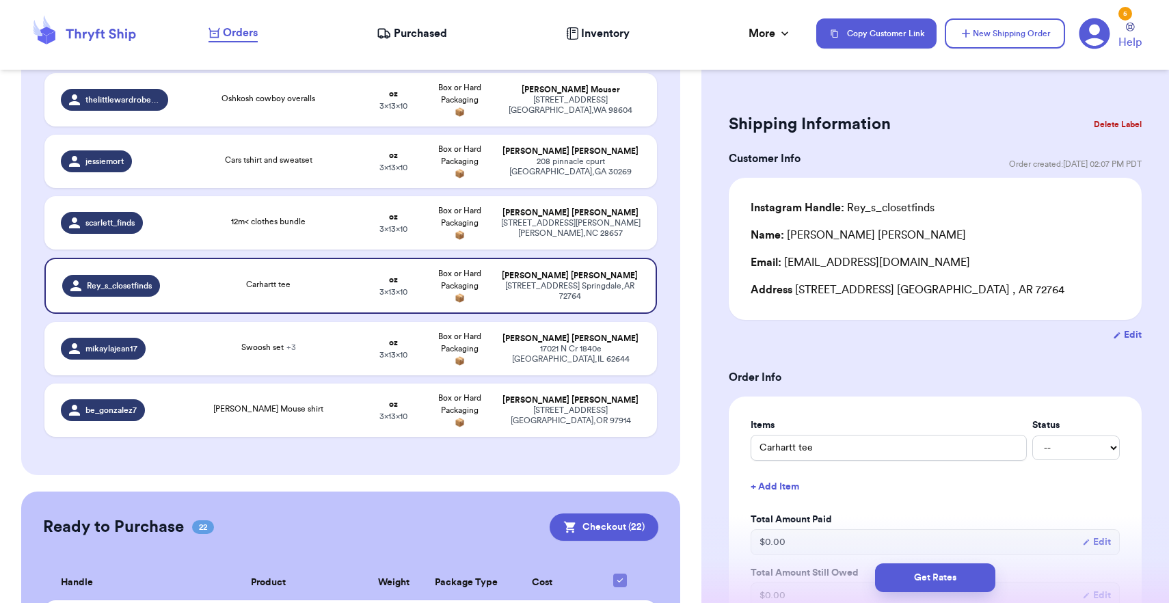
click at [1132, 122] on button "Delete Label" at bounding box center [1118, 124] width 59 height 30
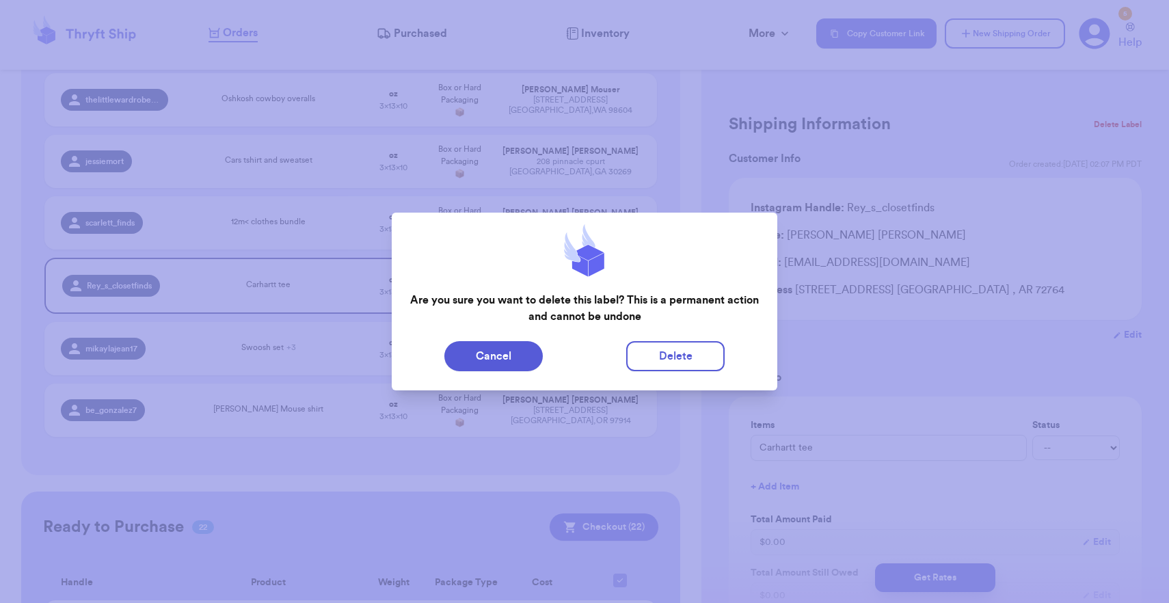
click at [657, 339] on div "Cancel Delete" at bounding box center [585, 356] width 386 height 41
click at [659, 349] on button "Delete" at bounding box center [675, 356] width 98 height 30
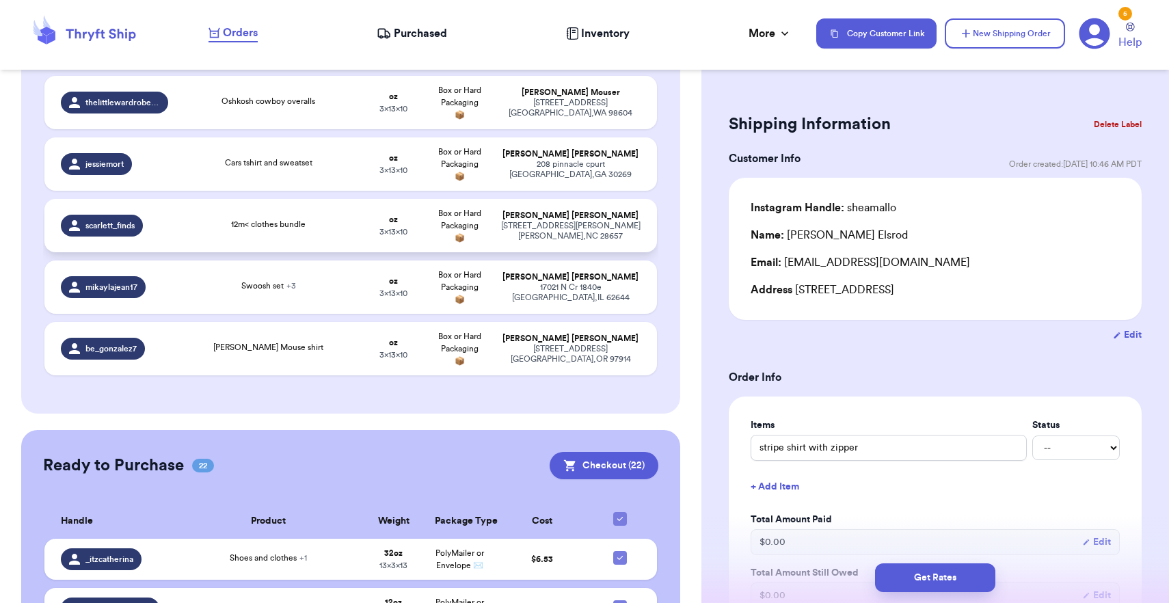
click at [551, 232] on div "[STREET_ADDRESS][PERSON_NAME][PERSON_NAME]" at bounding box center [571, 231] width 140 height 21
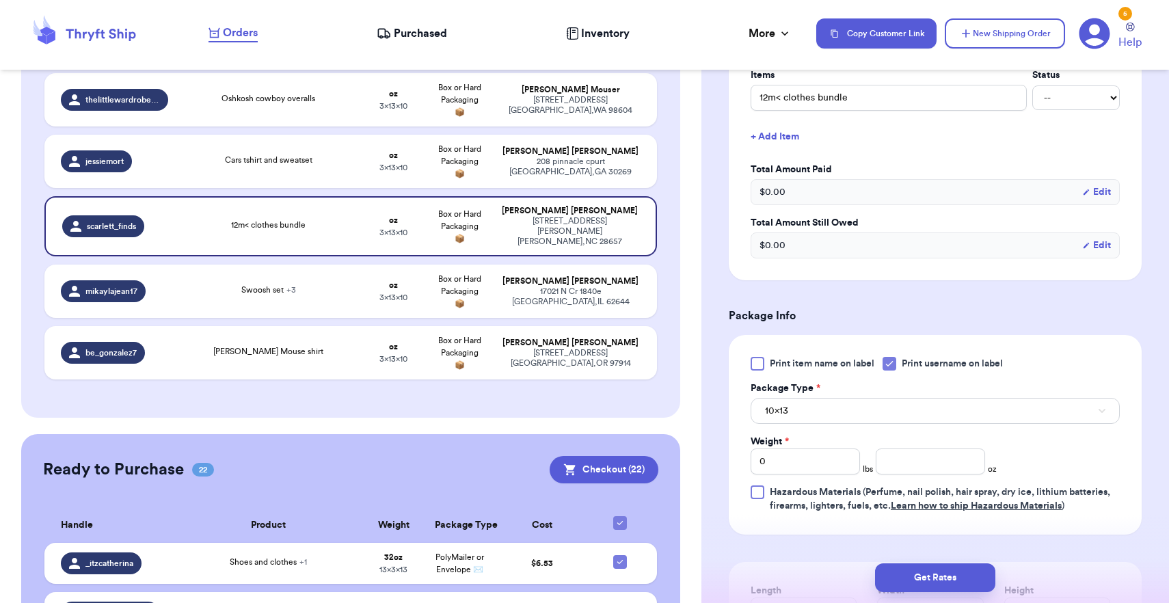
scroll to position [418, 0]
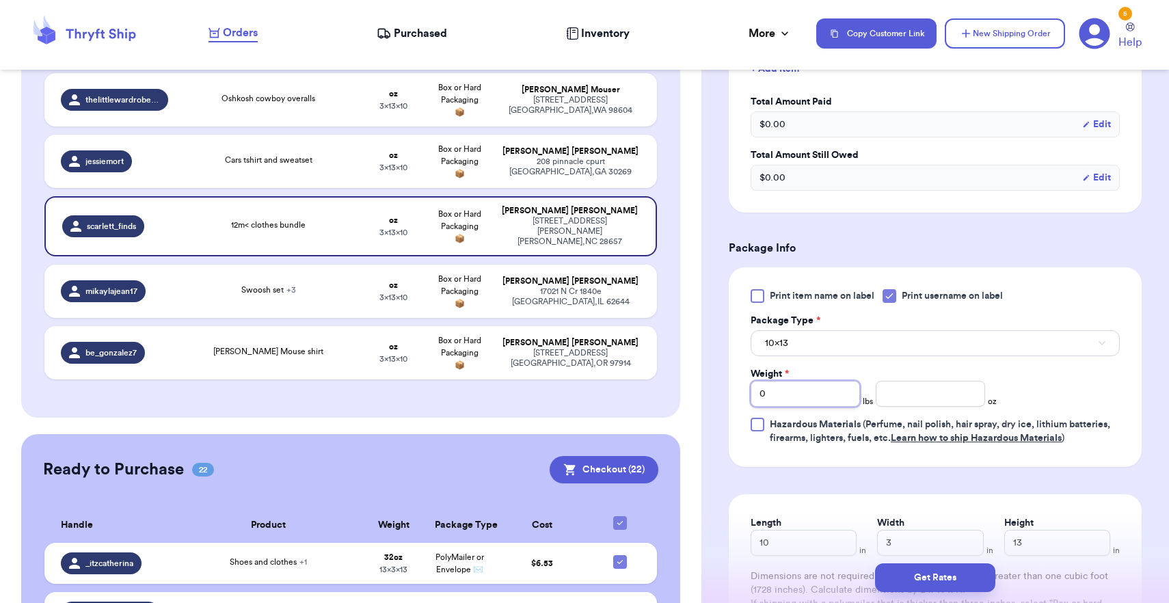
click at [782, 393] on input "0" at bounding box center [805, 394] width 109 height 26
click at [796, 349] on button "10x13" at bounding box center [935, 343] width 369 height 26
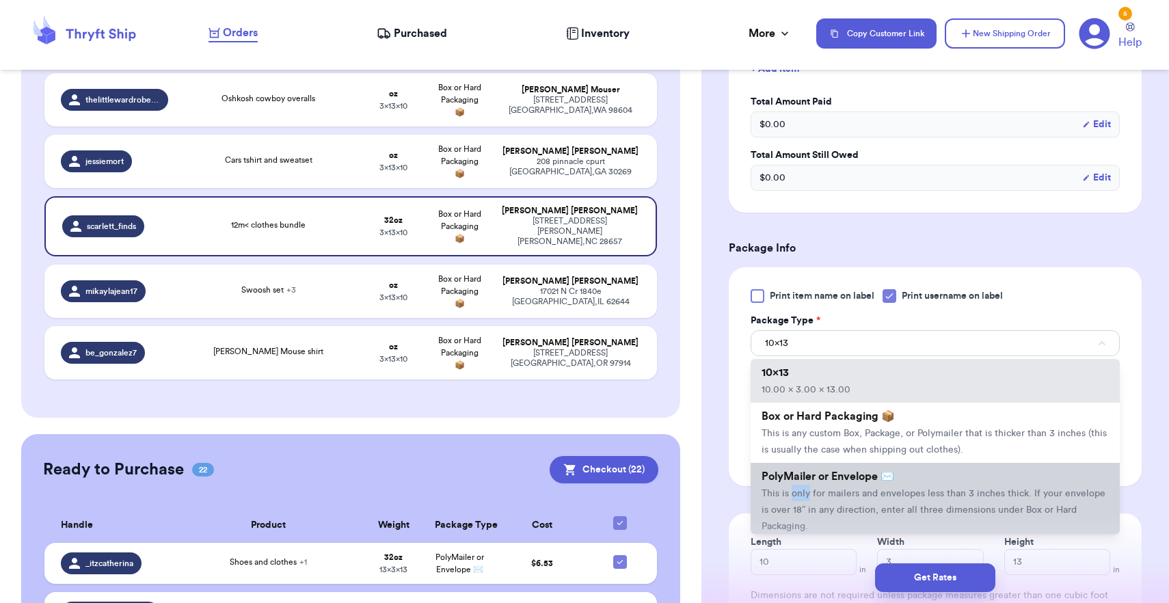
drag, startPoint x: 793, startPoint y: 503, endPoint x: 767, endPoint y: 501, distance: 25.3
click at [767, 501] on span "This is only for mailers and envelopes less than 3 inches thick. If your envelo…" at bounding box center [934, 510] width 344 height 42
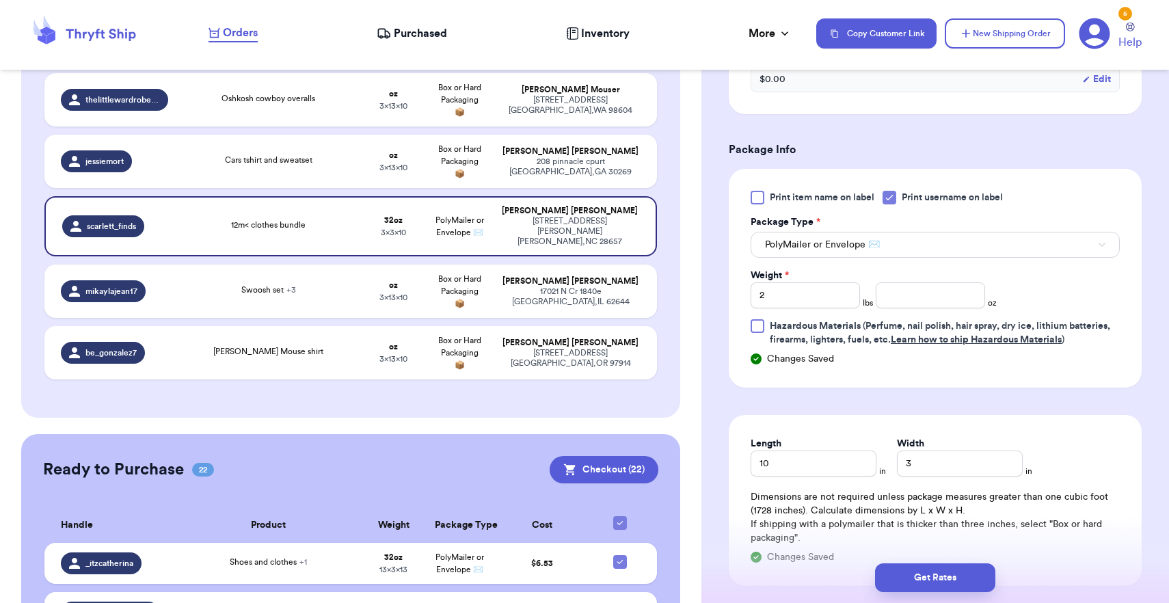
scroll to position [534, 0]
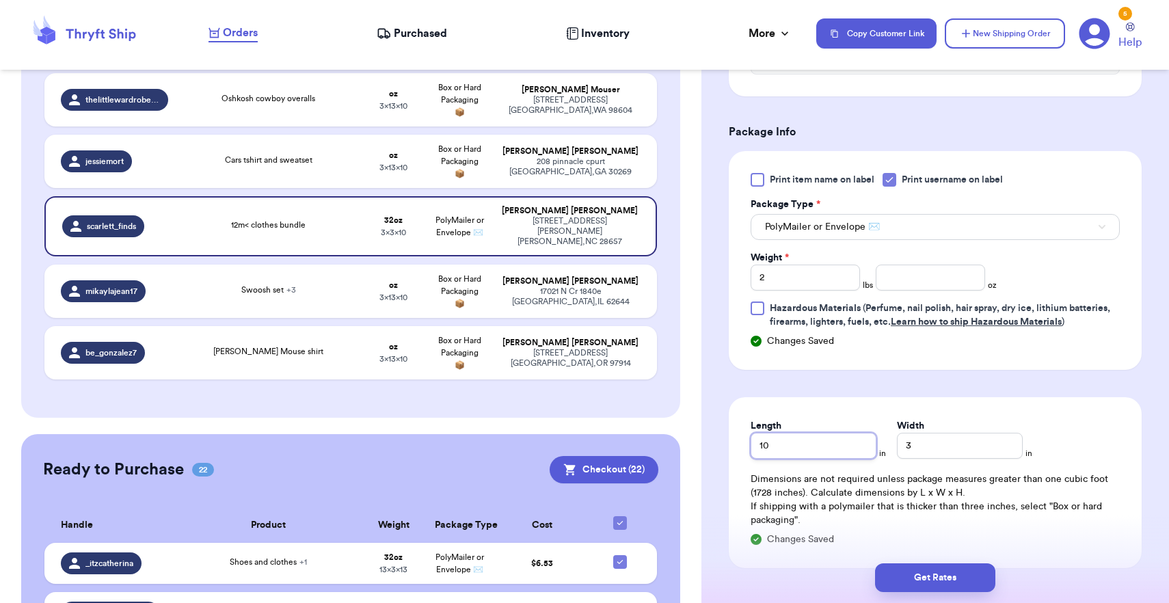
click at [780, 440] on input "10" at bounding box center [814, 446] width 126 height 26
click at [899, 449] on input "3" at bounding box center [960, 446] width 126 height 26
click at [909, 581] on button "Get Rates" at bounding box center [935, 577] width 120 height 29
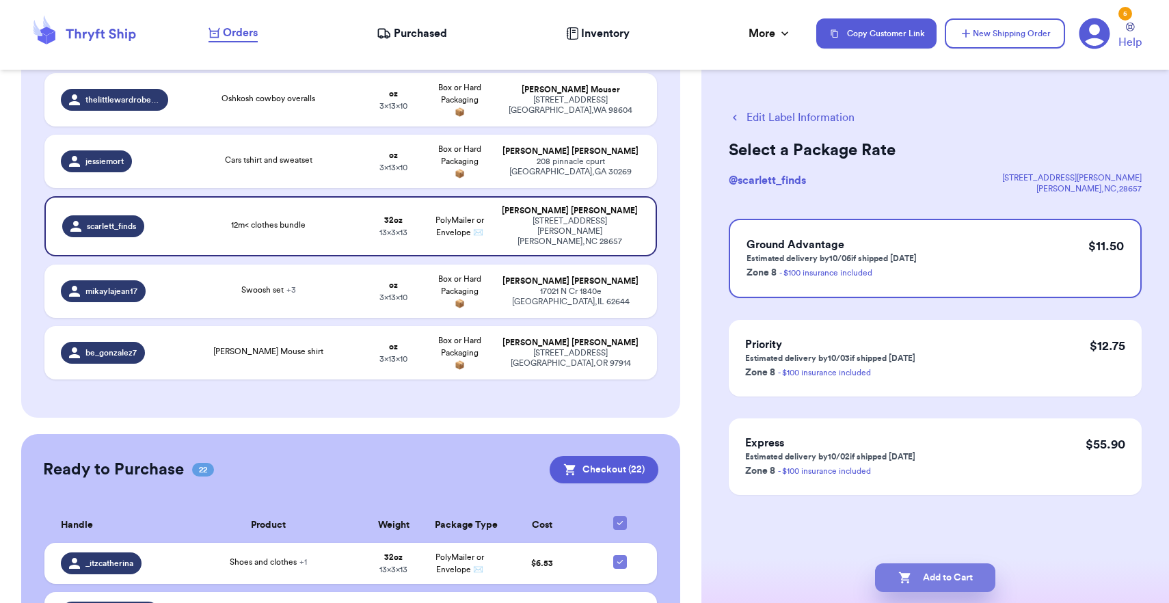
scroll to position [0, 0]
click at [809, 119] on button "Edit Label Information" at bounding box center [792, 117] width 126 height 16
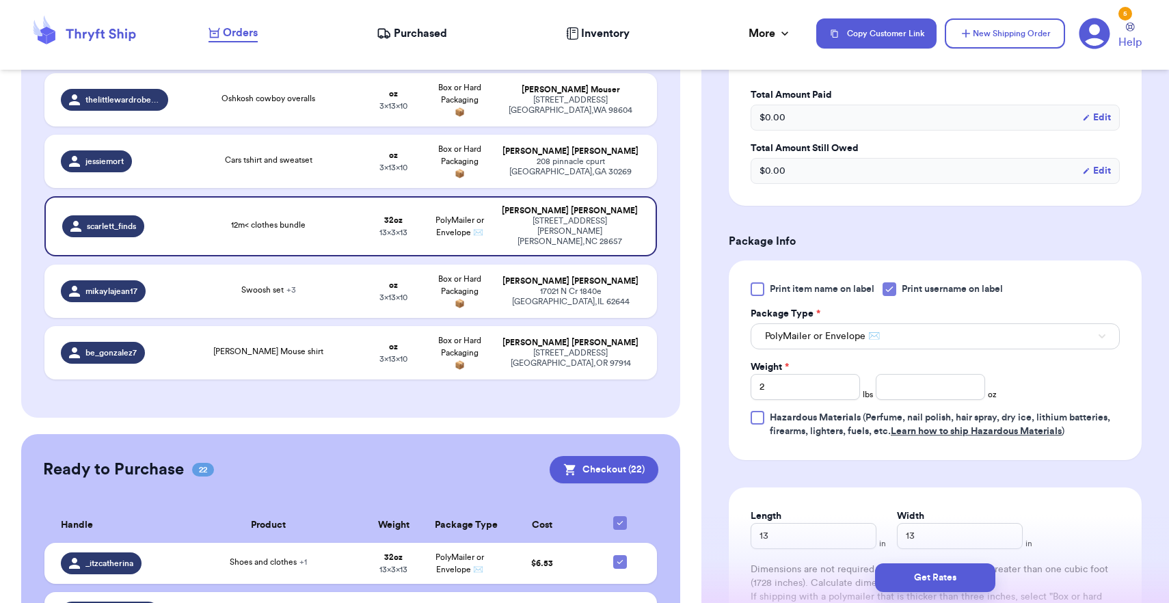
scroll to position [442, 0]
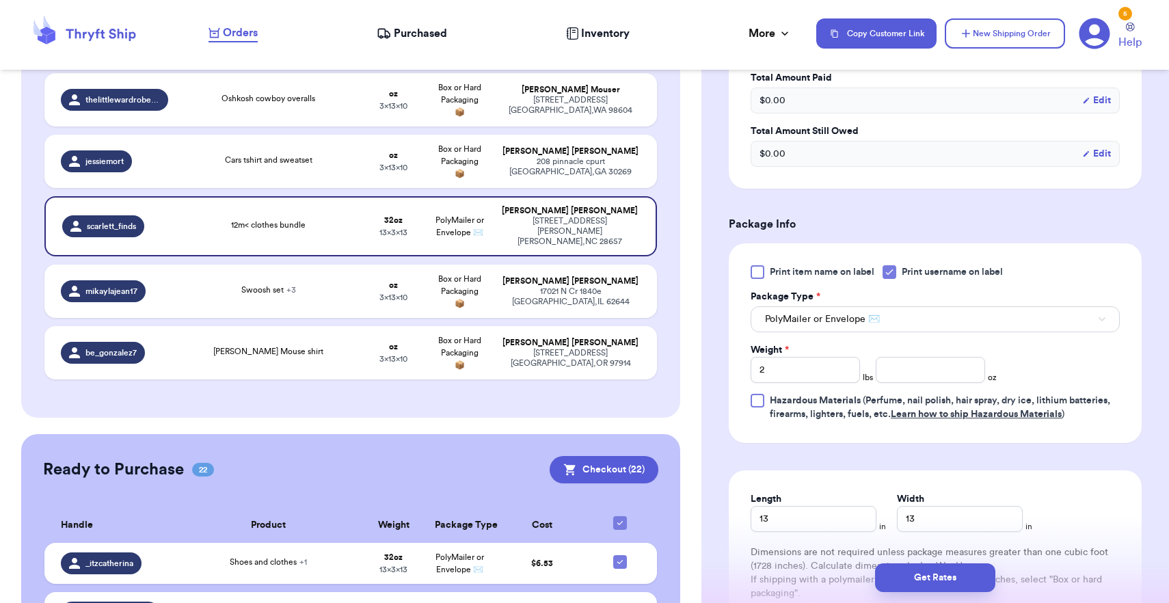
click at [788, 390] on div "Print item name on label Print username on label Package Type * PolyMailer or E…" at bounding box center [935, 343] width 369 height 156
click at [795, 369] on input "2" at bounding box center [805, 370] width 109 height 26
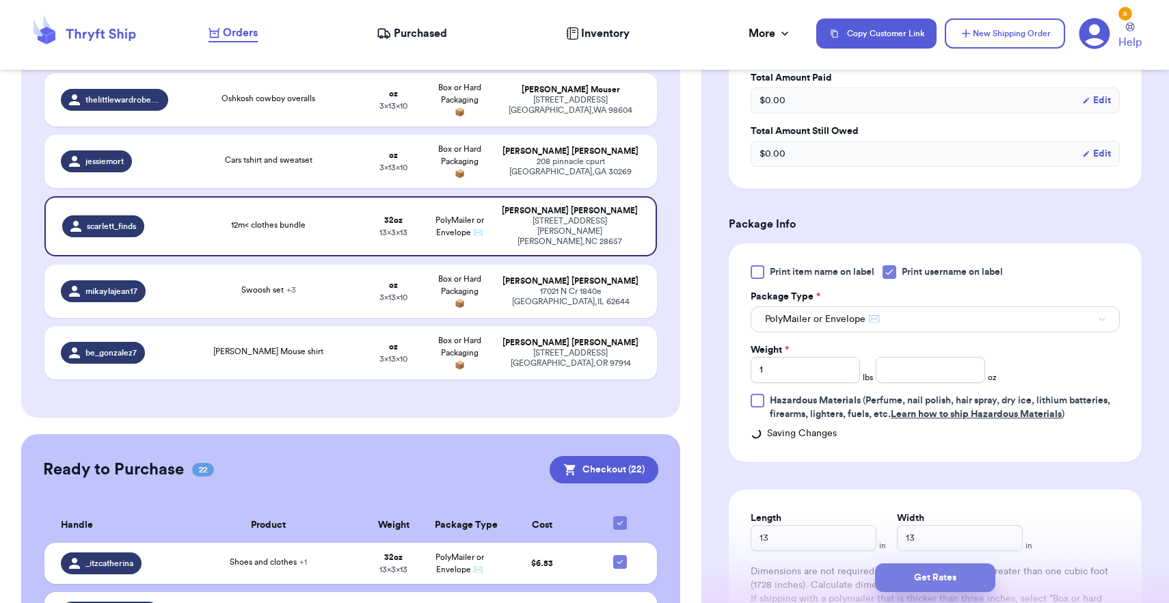
click at [934, 579] on button "Get Rates" at bounding box center [935, 577] width 120 height 29
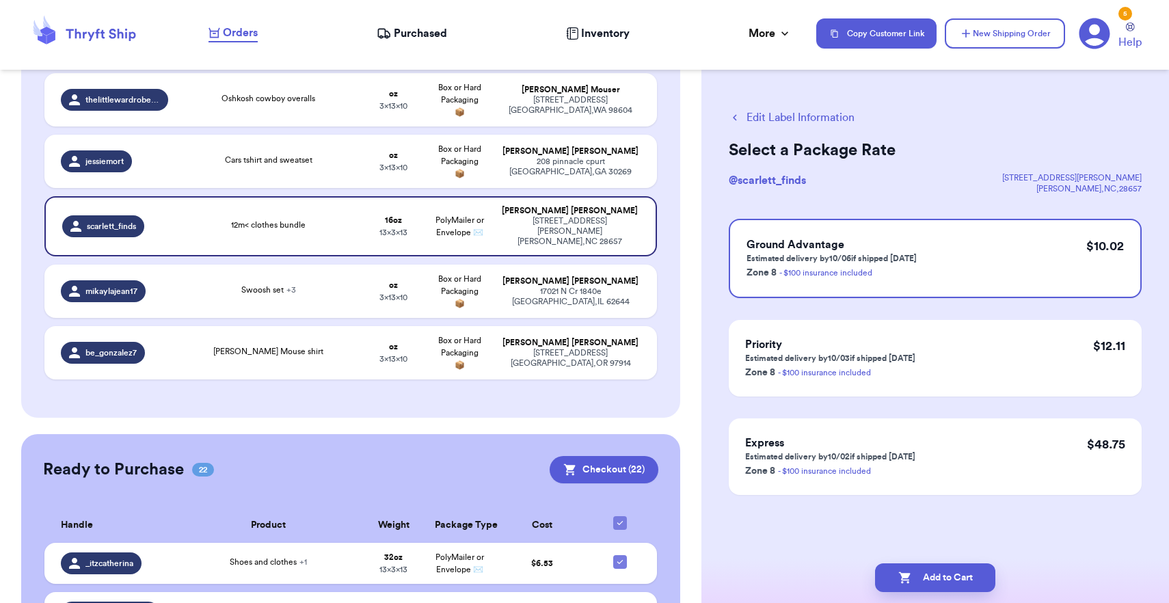
scroll to position [0, 0]
click at [934, 579] on button "Add to Cart" at bounding box center [935, 577] width 120 height 29
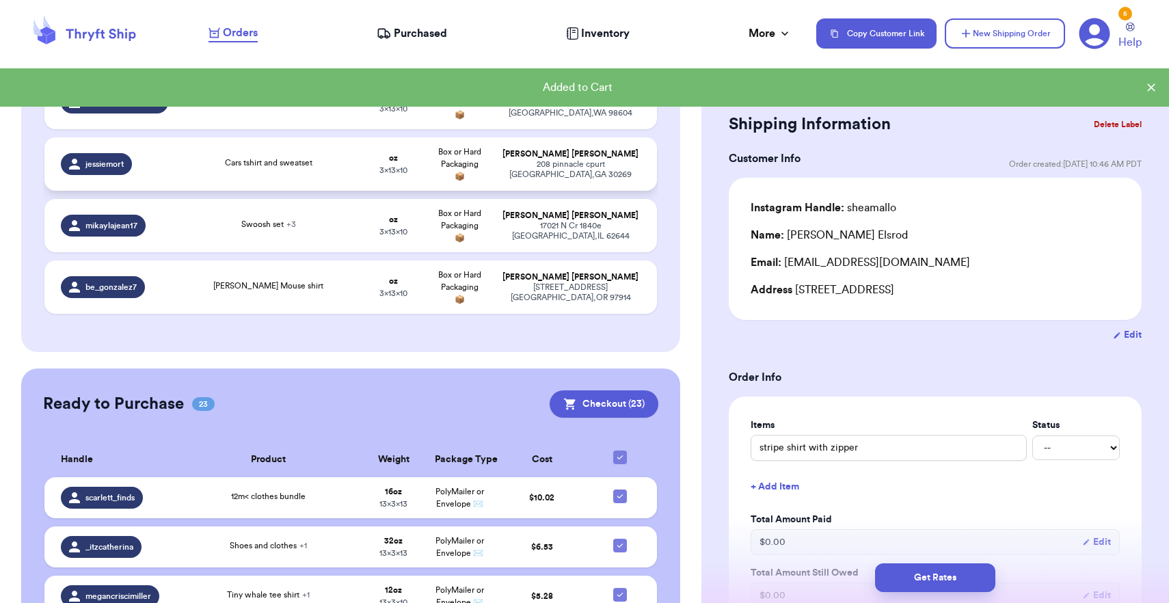
click at [614, 177] on div "[STREET_ADDRESS]" at bounding box center [571, 169] width 140 height 21
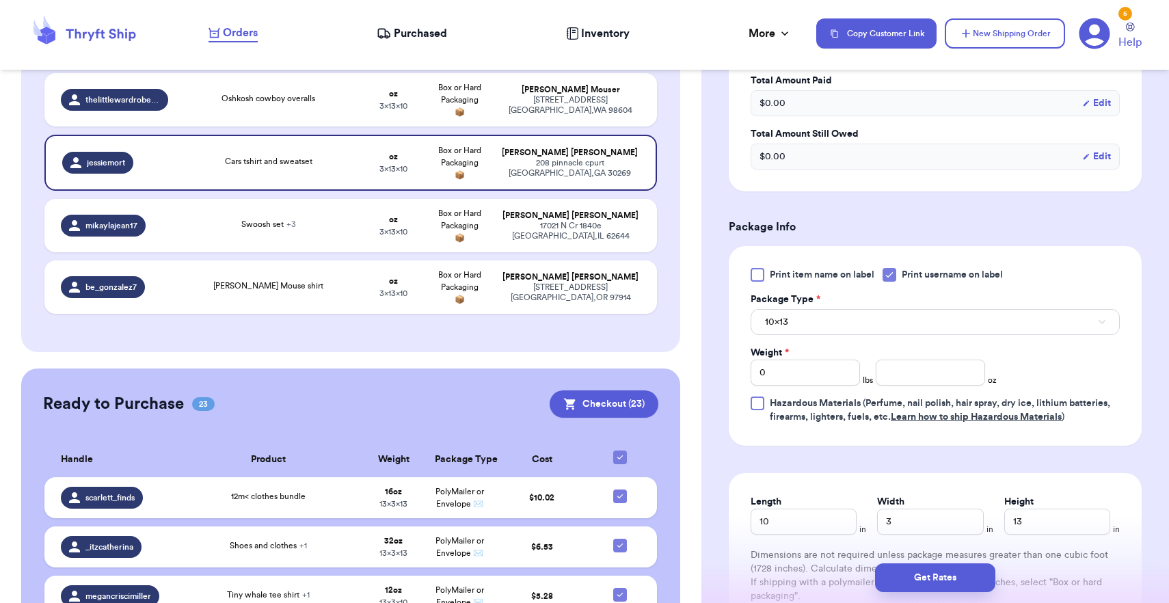
scroll to position [462, 0]
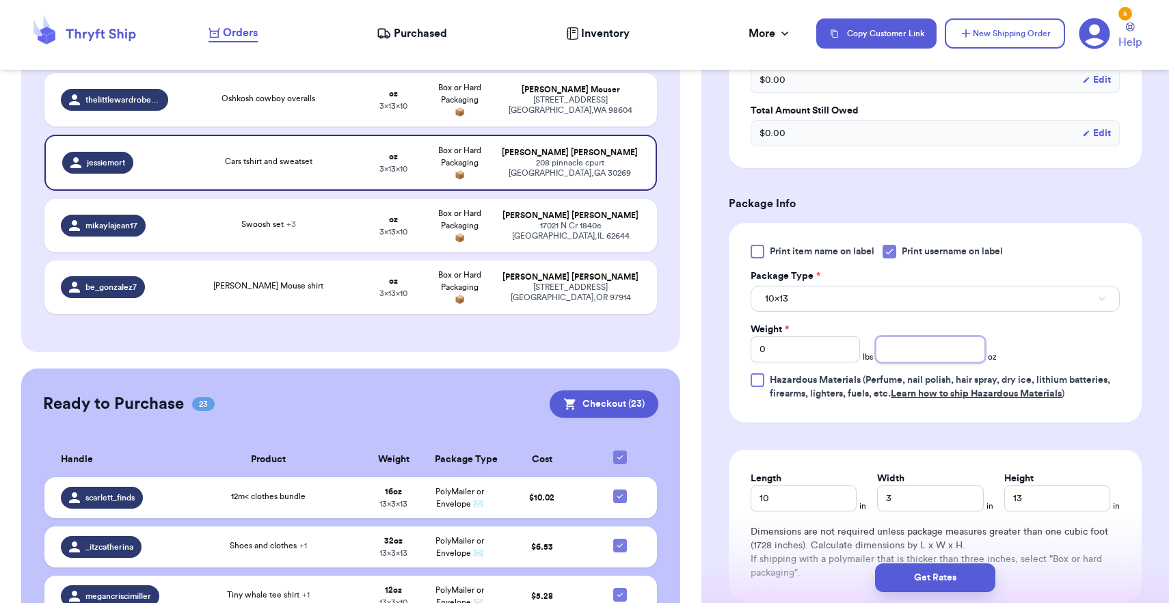
click at [902, 357] on input "number" at bounding box center [930, 349] width 109 height 26
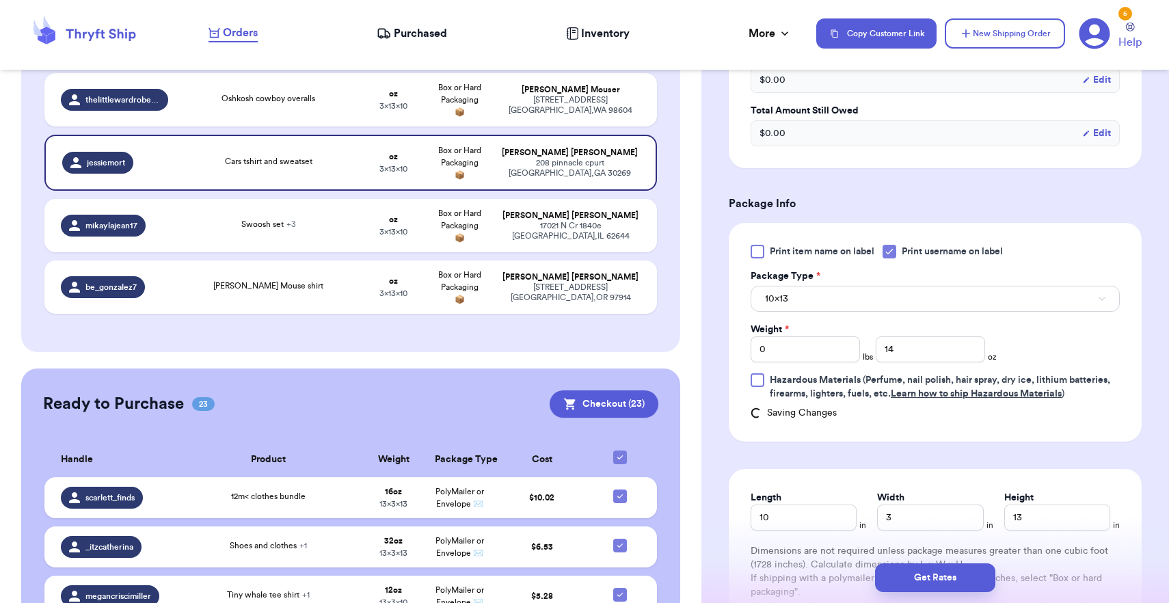
click at [866, 310] on button "10x13" at bounding box center [935, 299] width 369 height 26
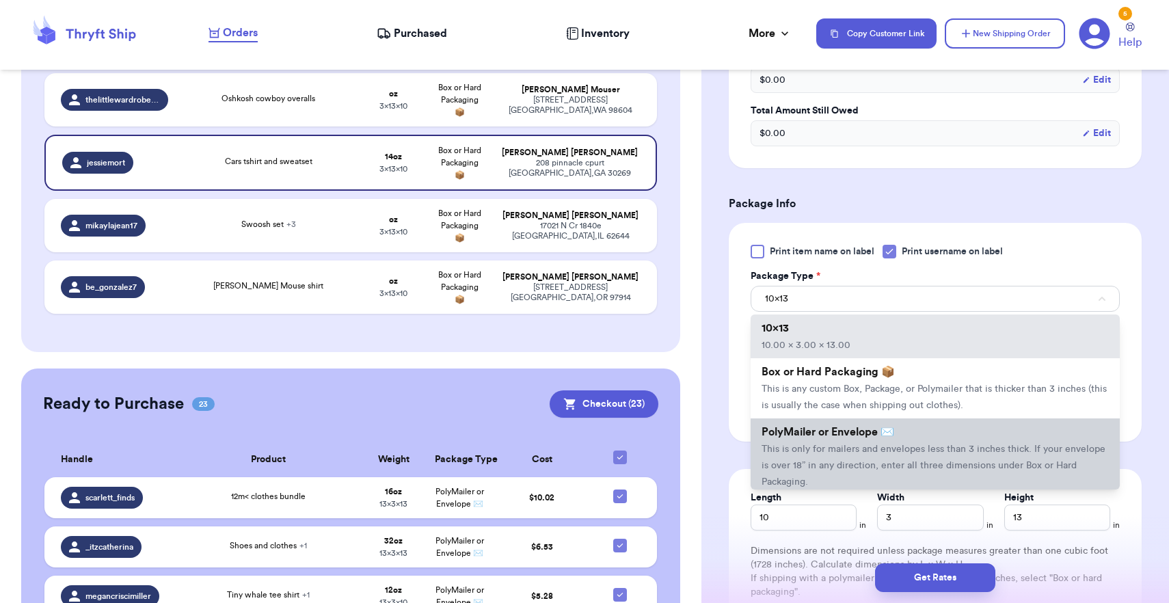
click at [847, 444] on li "PolyMailer or Envelope ✉️ This is only for mailers and envelopes less than 3 in…" at bounding box center [935, 456] width 369 height 77
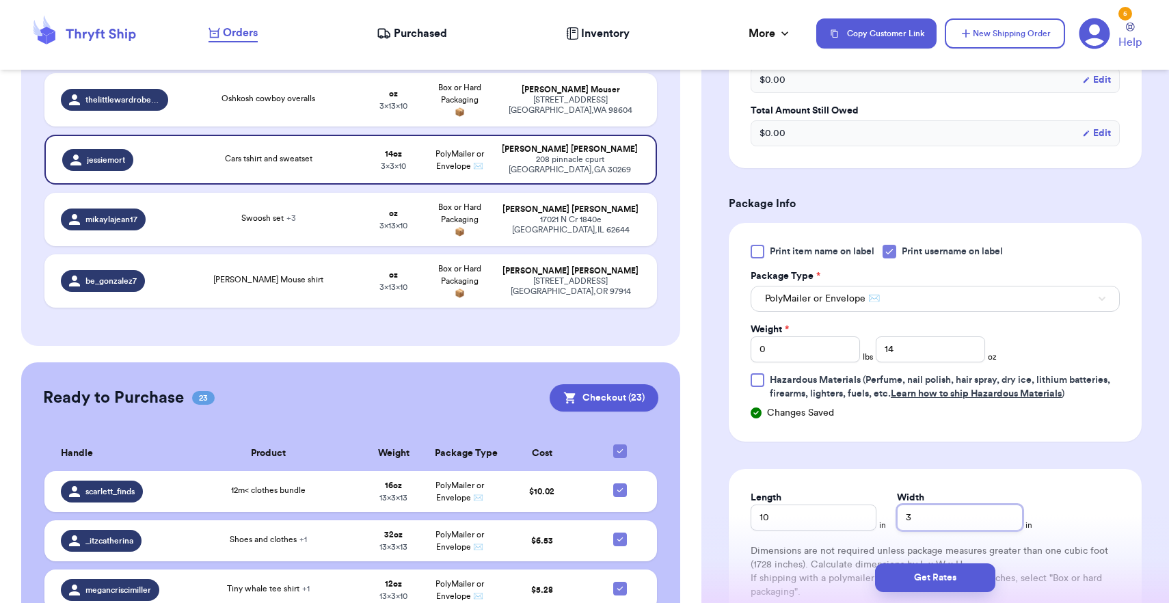
click at [897, 515] on input "3" at bounding box center [960, 518] width 126 height 26
click at [914, 575] on button "Get Rates" at bounding box center [935, 577] width 120 height 29
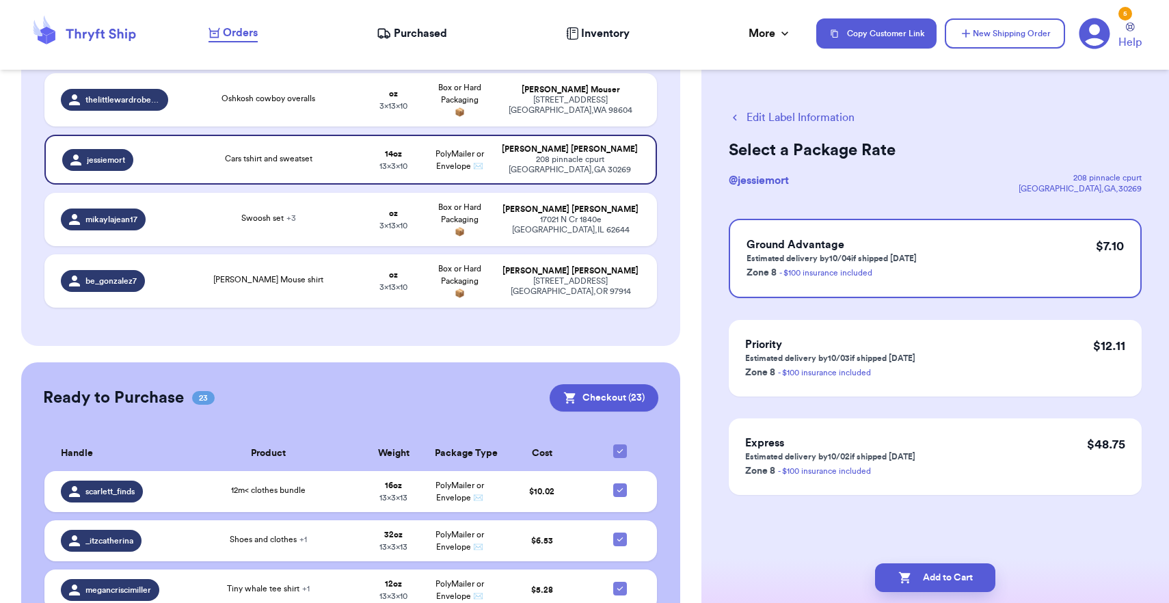
click at [914, 575] on button "Add to Cart" at bounding box center [935, 577] width 120 height 29
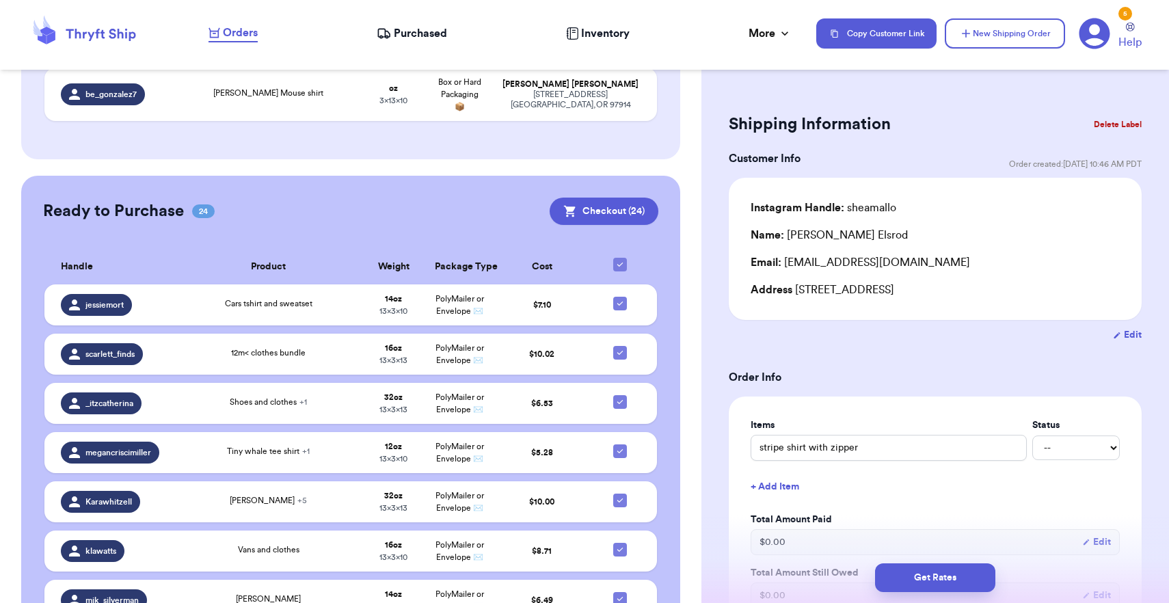
scroll to position [442, 0]
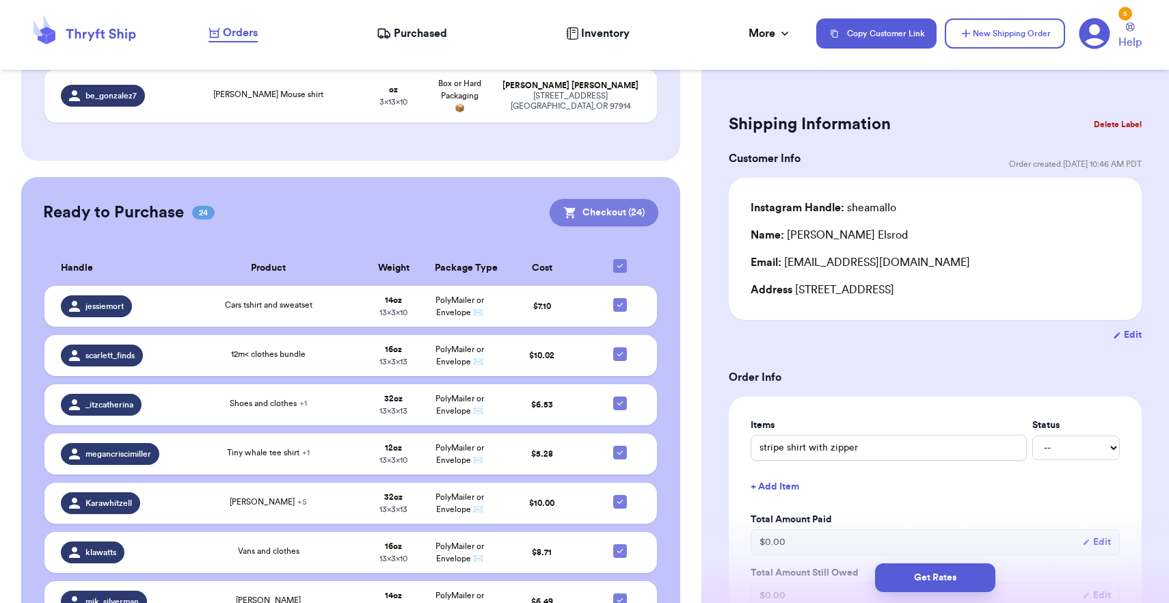
click at [615, 223] on button "Checkout ( 24 )" at bounding box center [604, 212] width 109 height 27
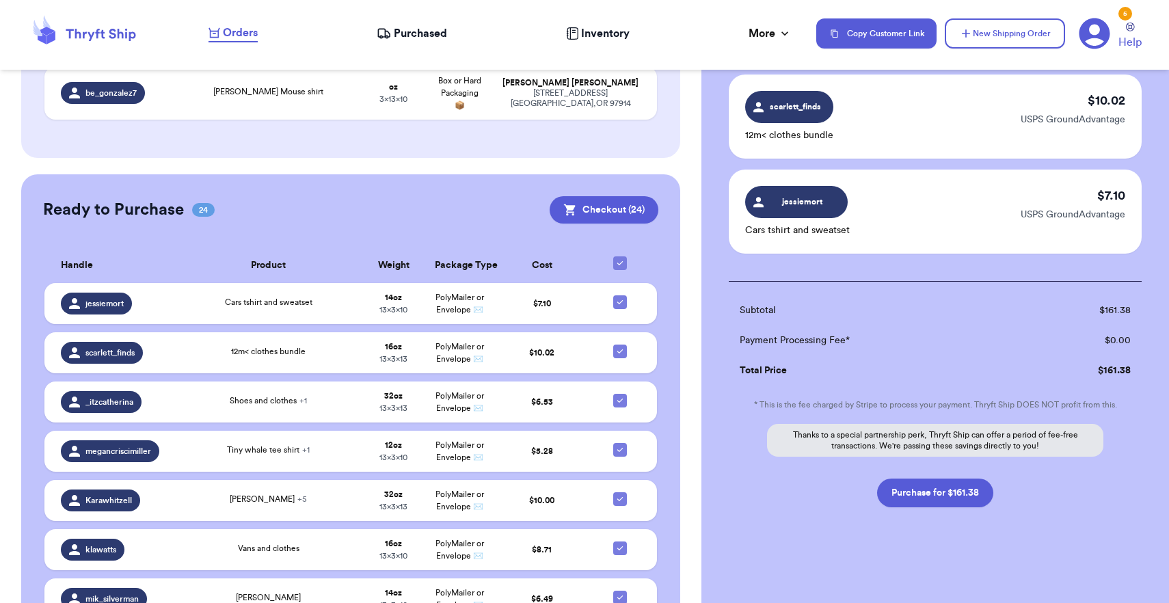
scroll to position [2200, 0]
click at [959, 490] on button "Purchase for $161.38" at bounding box center [935, 493] width 116 height 29
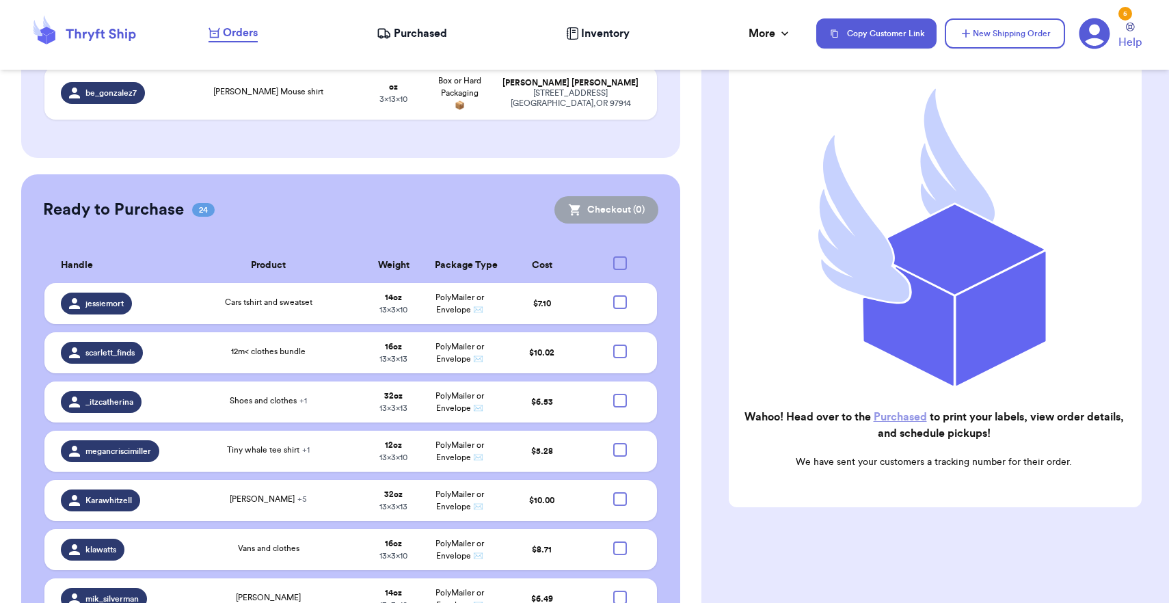
scroll to position [215, 0]
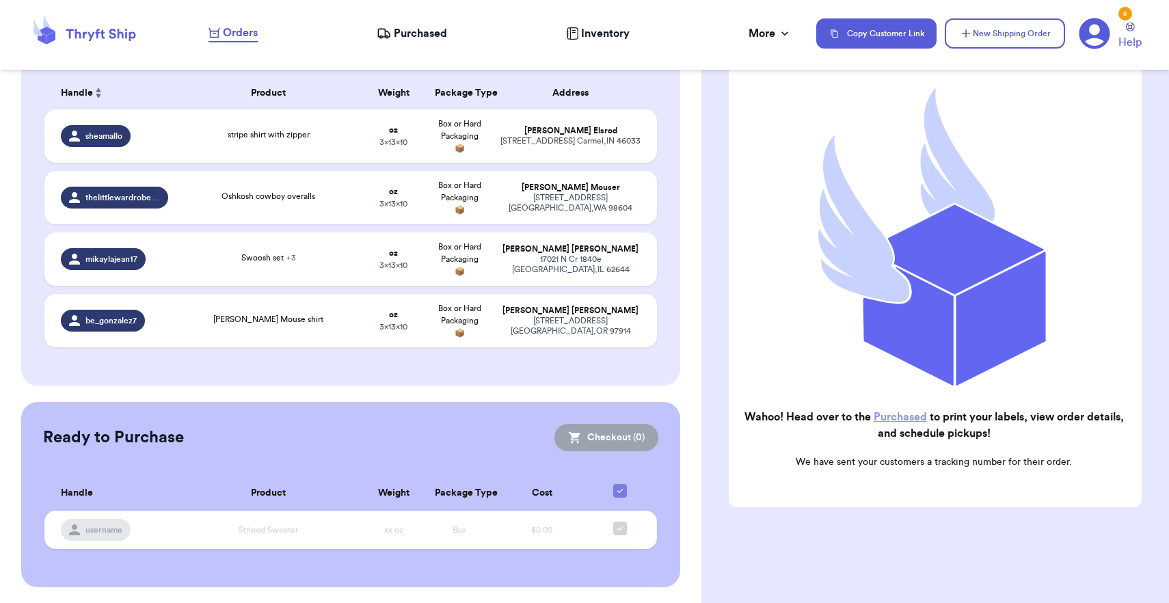
click at [884, 421] on link "Purchased" at bounding box center [900, 417] width 53 height 11
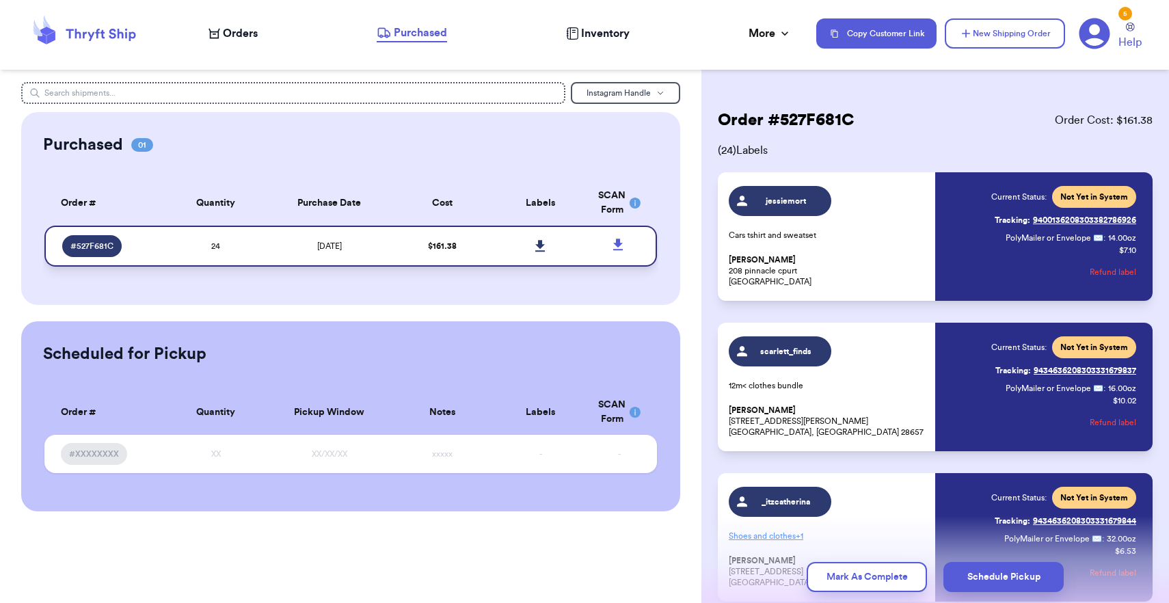
click at [542, 252] on icon at bounding box center [540, 246] width 10 height 12
